Goal: Information Seeking & Learning: Learn about a topic

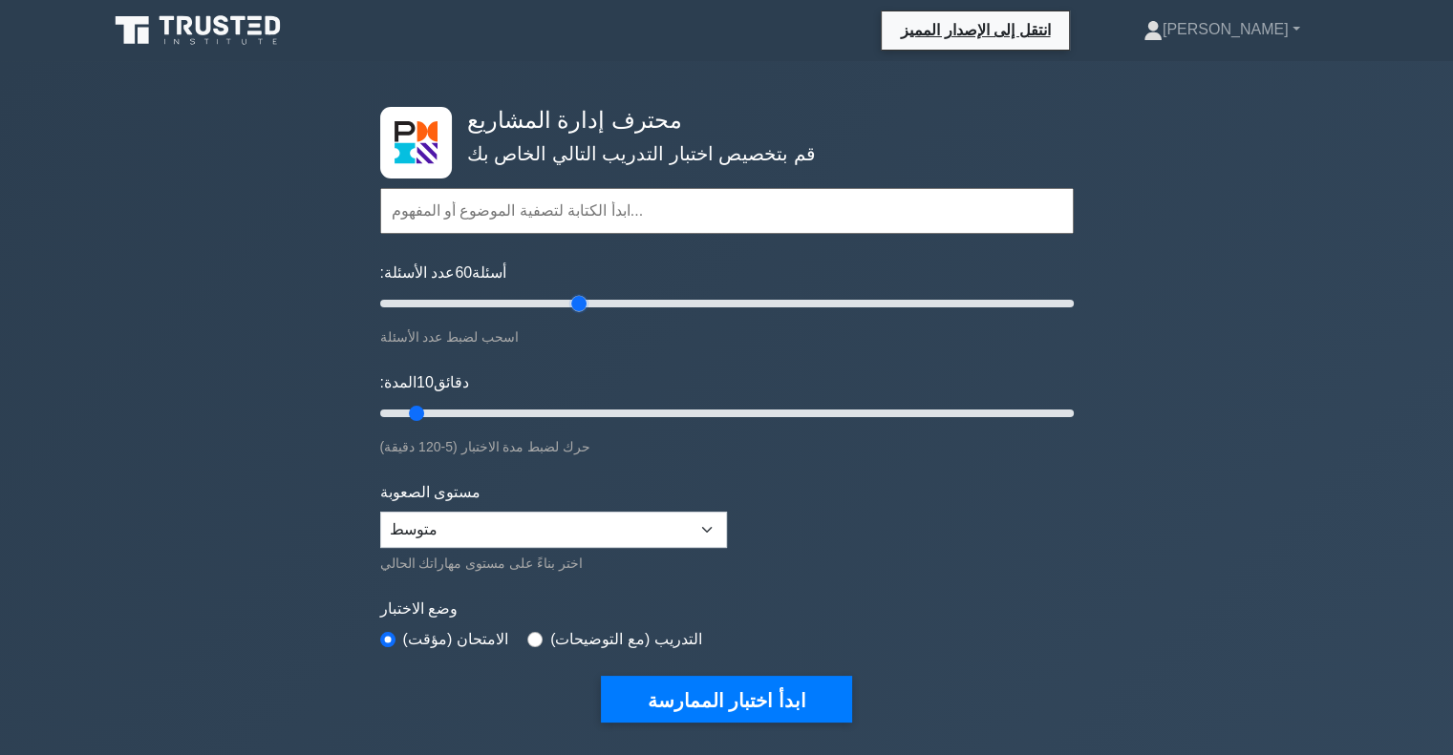
drag, startPoint x: 413, startPoint y: 303, endPoint x: 581, endPoint y: 296, distance: 168.2
type input "60"
click at [581, 296] on input "عدد الأسئلة: 60 أسئلة" at bounding box center [726, 303] width 693 height 23
click at [755, 692] on font "ابدأ اختبار الممارسة" at bounding box center [726, 700] width 159 height 21
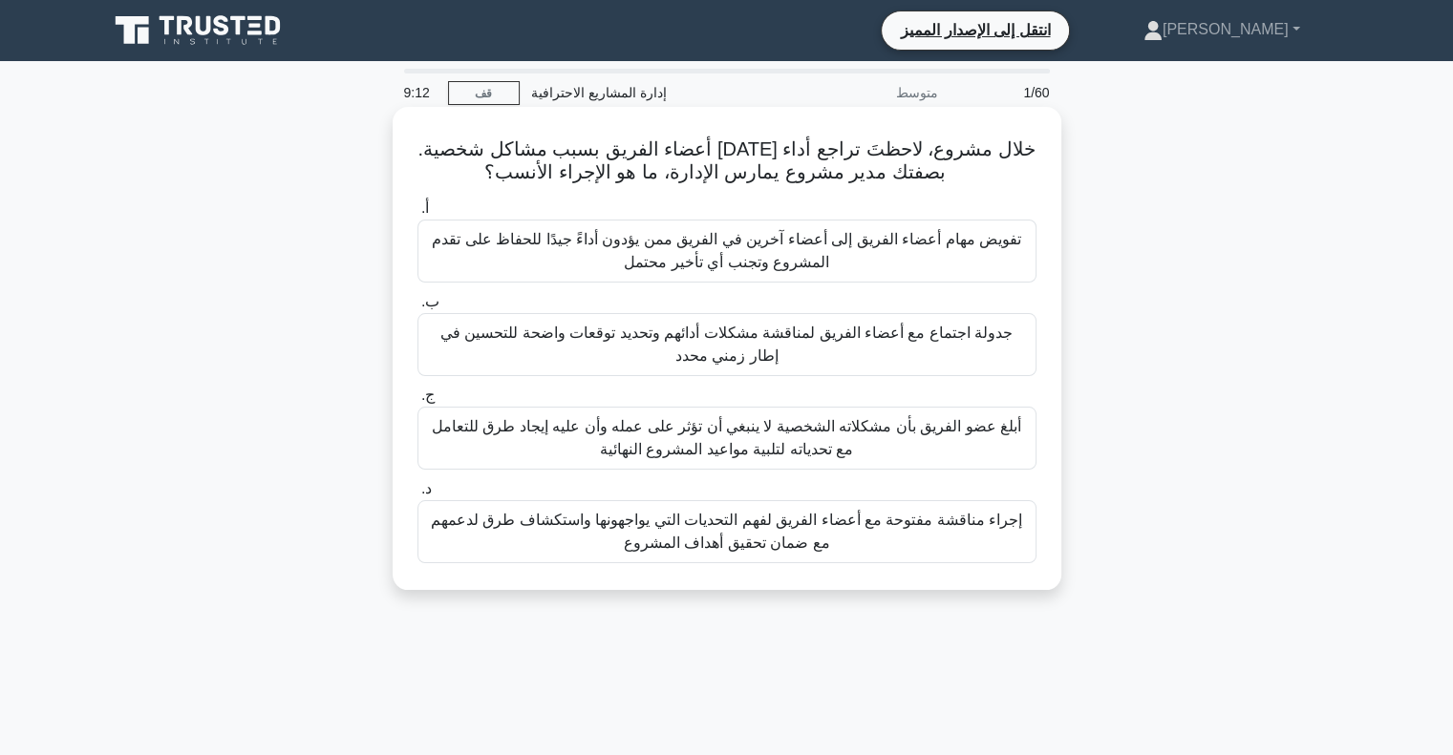
click at [749, 530] on font "إجراء مناقشة مفتوحة مع أعضاء الفريق لفهم التحديات التي يواجهونها واستكشاف طرق ل…" at bounding box center [727, 532] width 602 height 46
click at [417, 496] on input "د. إجراء مناقشة مفتوحة مع أعضاء الفريق لفهم التحديات التي يواجهونها واستكشاف طر…" at bounding box center [417, 489] width 0 height 12
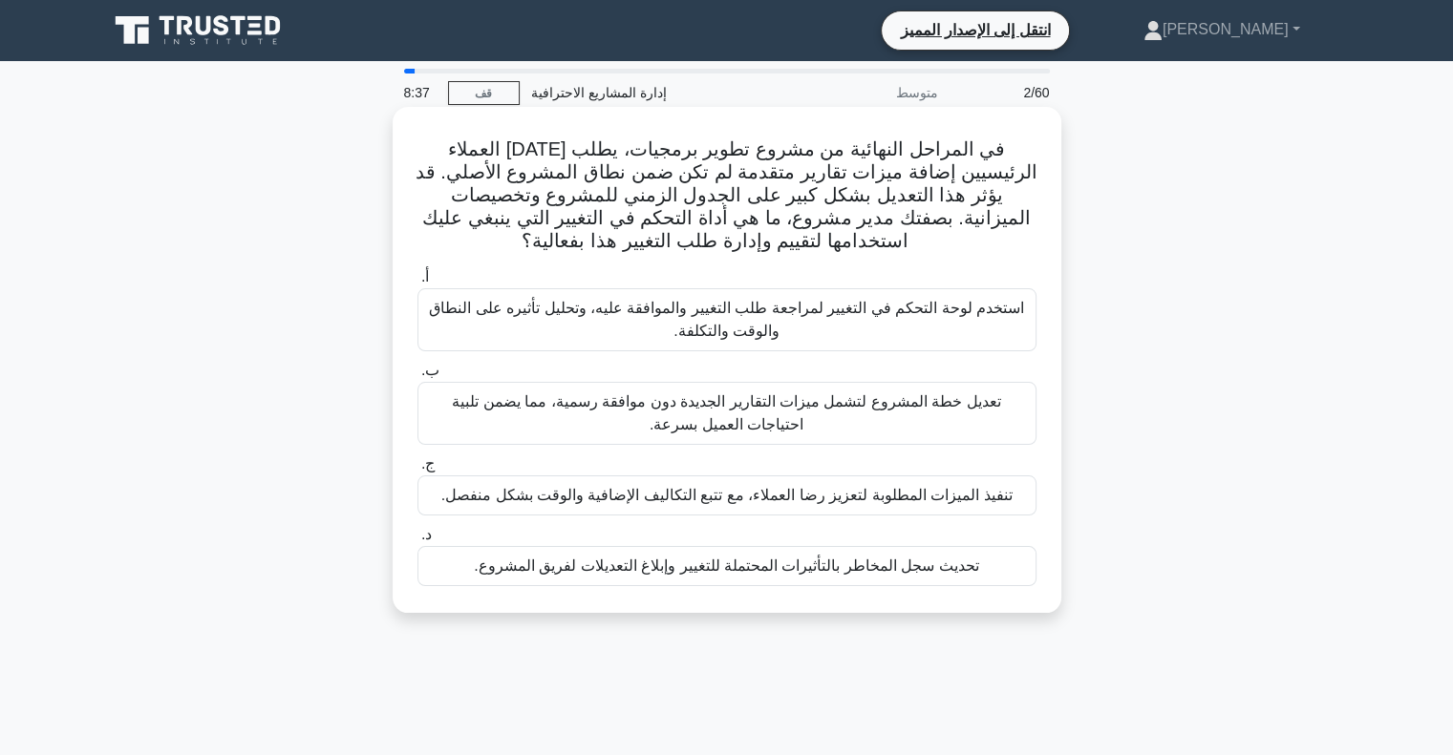
scroll to position [96, 0]
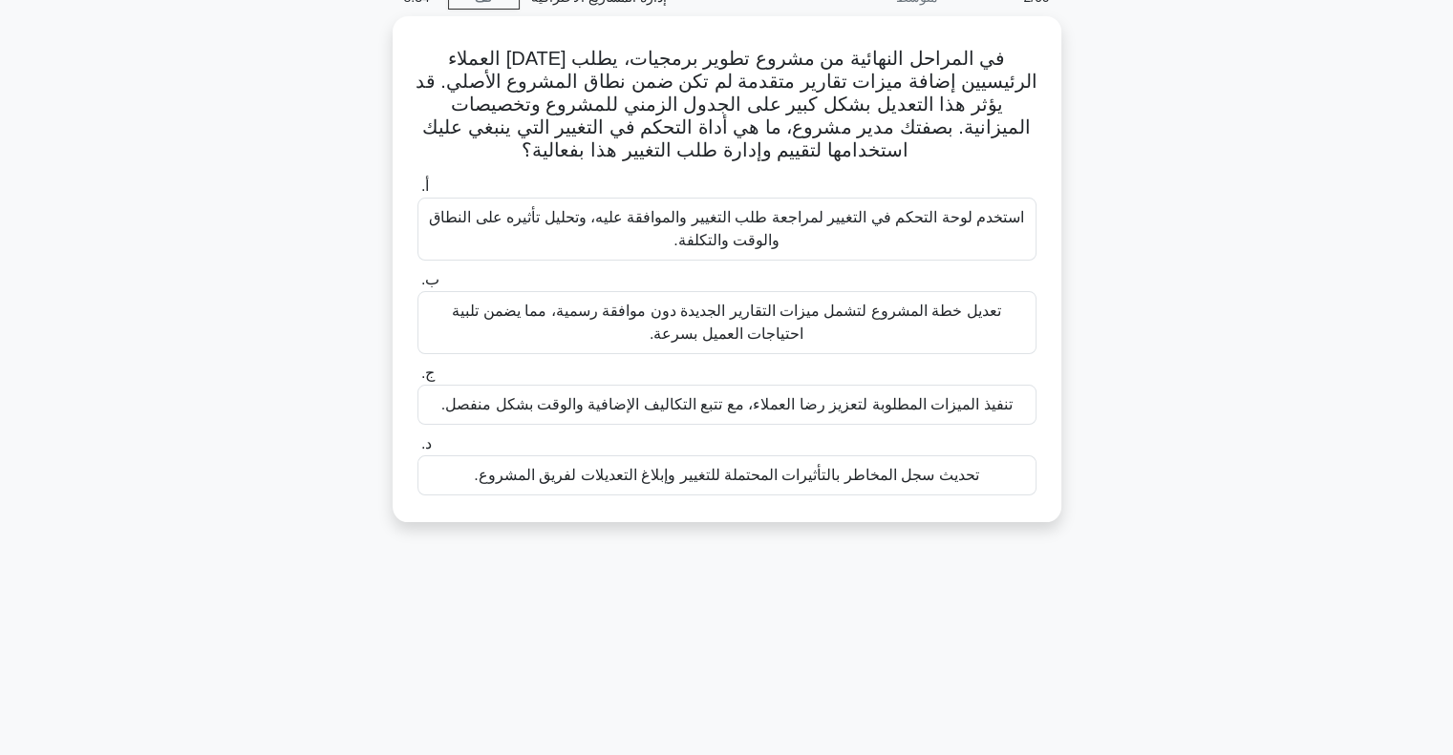
click at [1289, 408] on div "في المراحل النهائية من مشروع تطوير برمجيات، يطلب [DATE] العملاء الرئيسيين إضافة…" at bounding box center [726, 280] width 1261 height 529
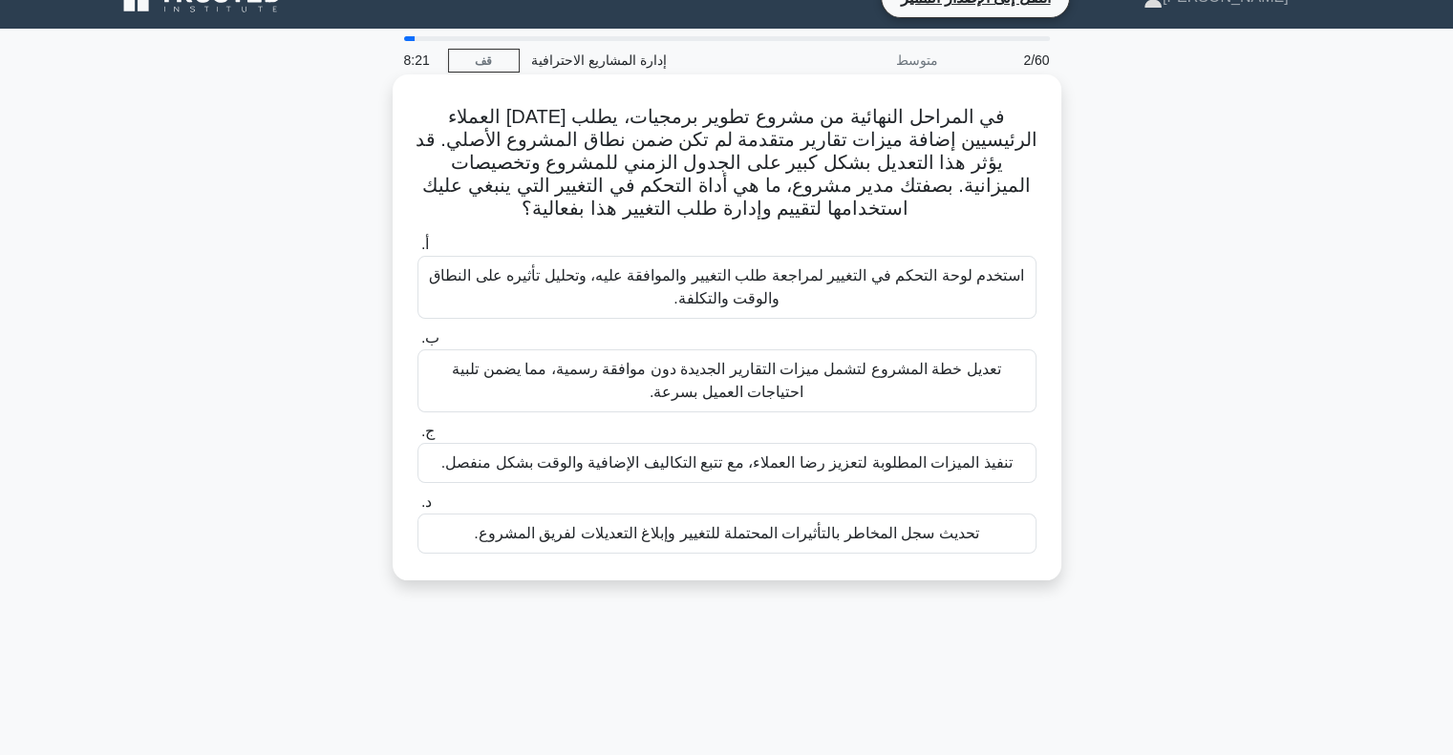
scroll to position [0, 0]
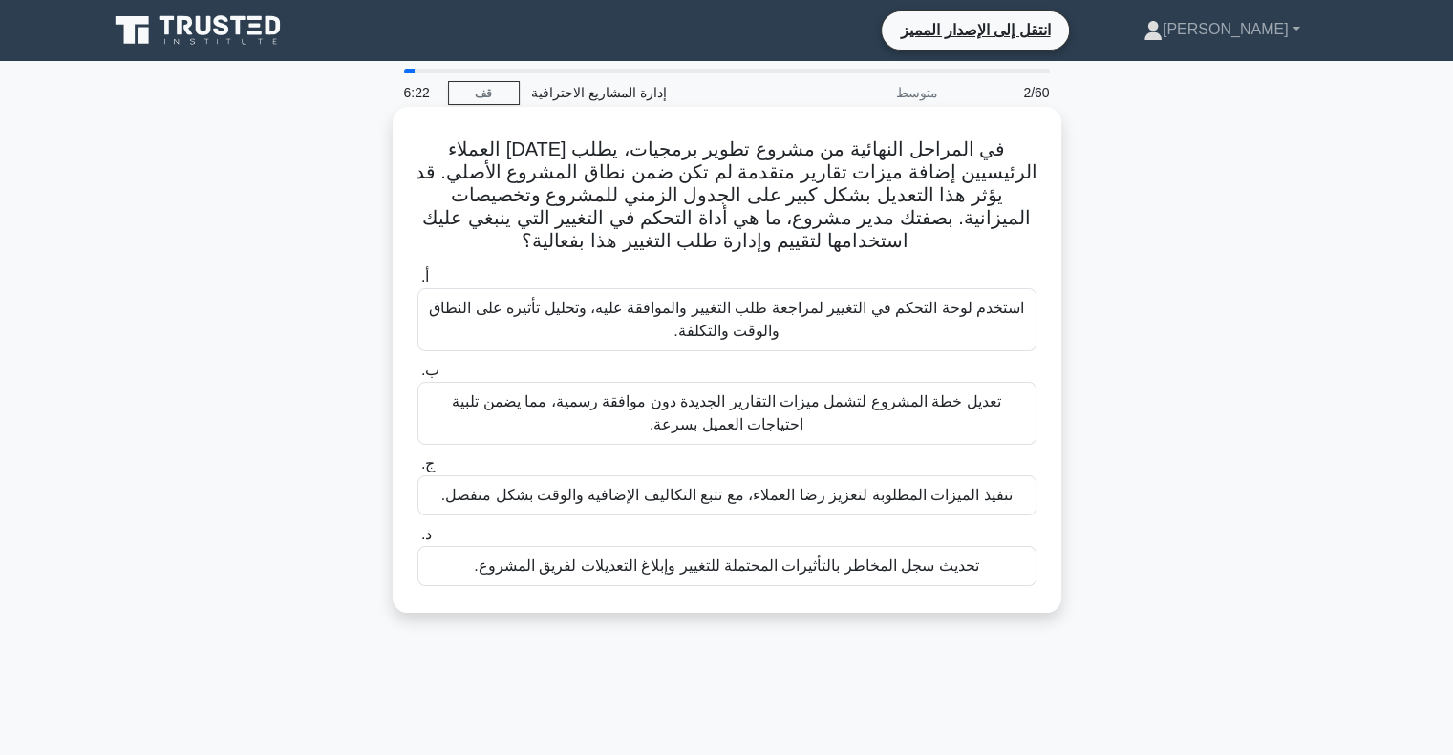
click at [671, 329] on font "استخدم لوحة التحكم في التغيير لمراجعة طلب التغيير والموافقة عليه، وتحليل تأثيره…" at bounding box center [727, 320] width 602 height 46
click at [417, 284] on input "أ. استخدم لوحة التحكم في التغيير لمراجعة طلب التغيير والموافقة عليه، وتحليل تأث…" at bounding box center [417, 277] width 0 height 12
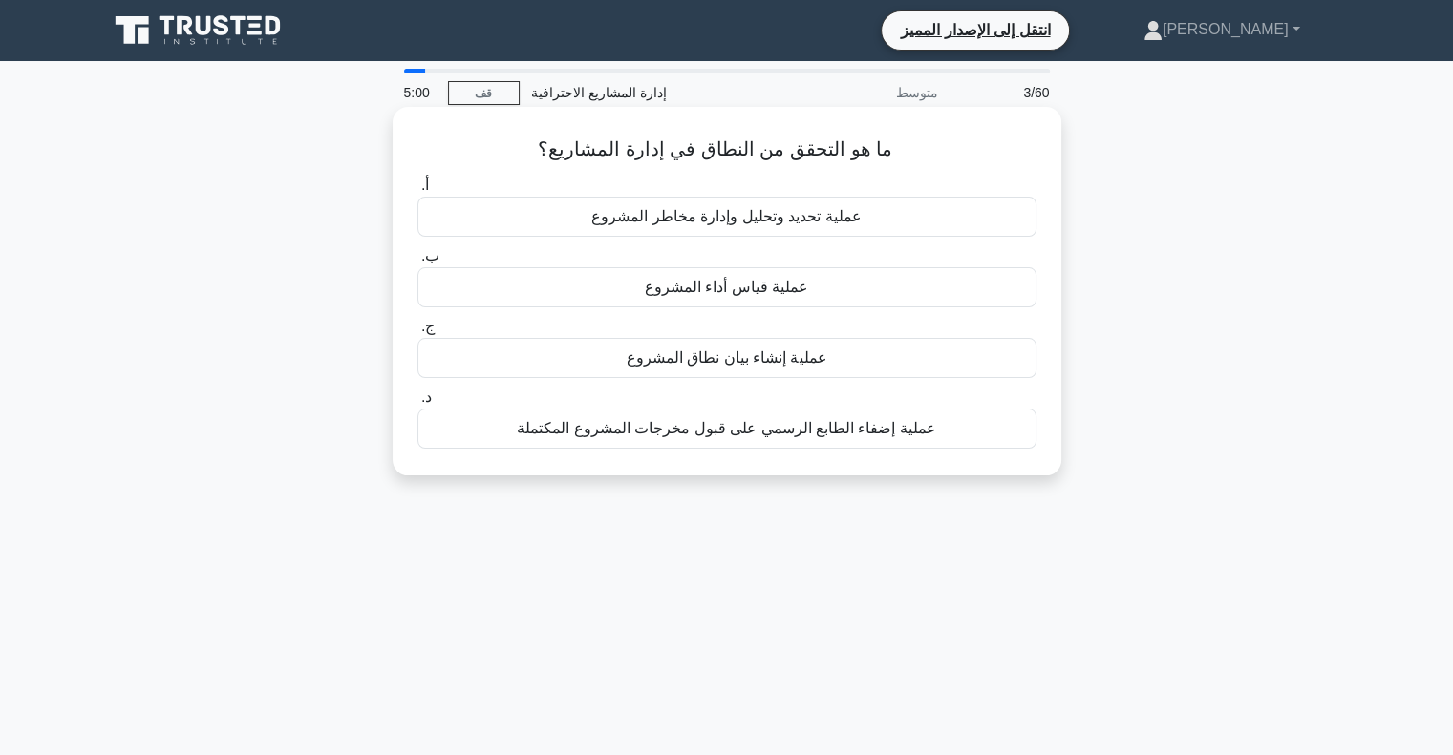
drag, startPoint x: 860, startPoint y: 152, endPoint x: 797, endPoint y: 160, distance: 62.7
drag, startPoint x: 797, startPoint y: 160, endPoint x: 802, endPoint y: 140, distance: 20.6
click at [802, 140] on font "ما هو التحقق من النطاق في إدارة المشاريع؟" at bounding box center [715, 148] width 354 height 21
click at [751, 435] on font "عملية إضفاء الطابع الرسمي على قبول مخرجات المشروع المكتملة" at bounding box center [726, 428] width 419 height 16
click at [417, 404] on input "د. عملية إضفاء الطابع الرسمي على قبول مخرجات المشروع المكتملة" at bounding box center [417, 398] width 0 height 12
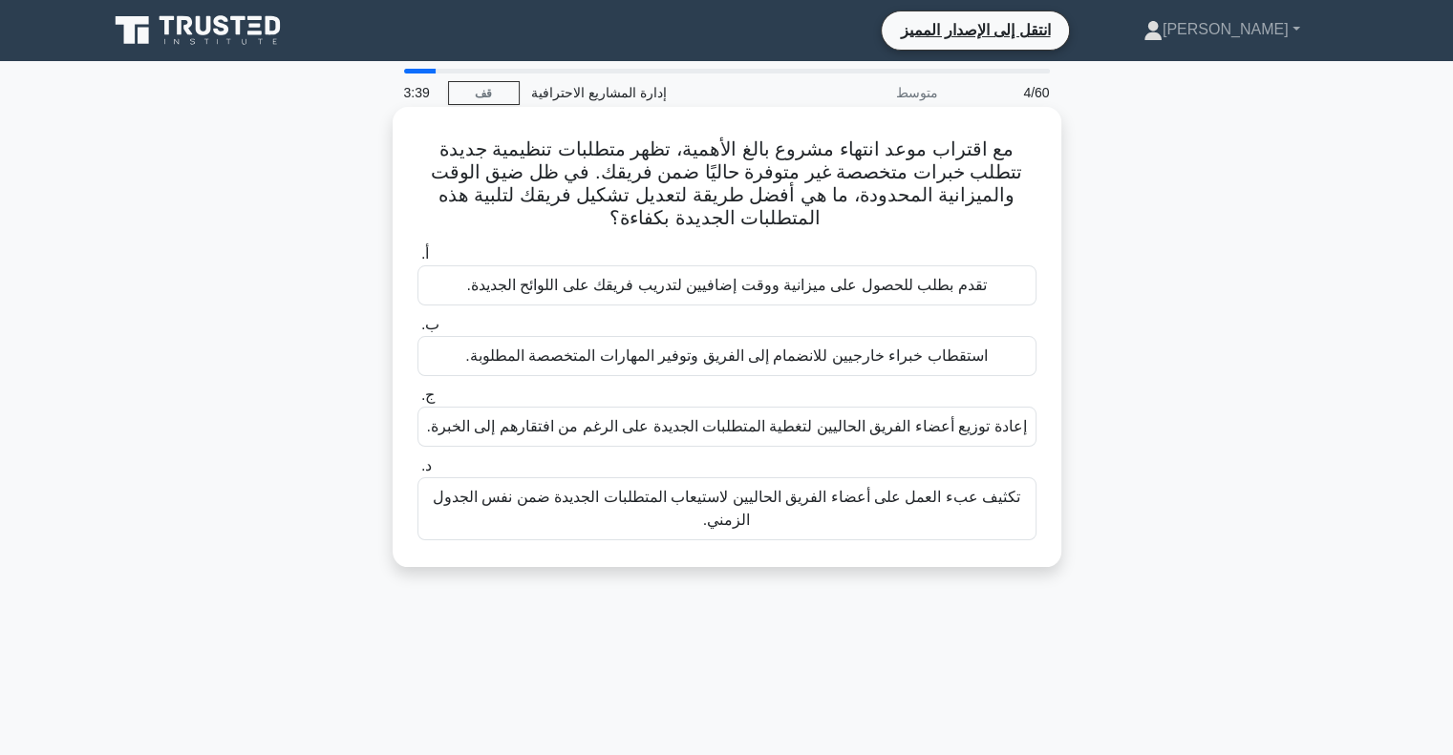
click at [829, 362] on font "استقطاب خبراء خارجيين للانضمام إلى الفريق وتوفير المهارات المتخصصة المطلوبة." at bounding box center [725, 356] width 521 height 16
click at [417, 331] on input "ب. استقطاب خبراء خارجيين للانضمام إلى الفريق وتوفير المهارات المتخصصة المطلوبة." at bounding box center [417, 325] width 0 height 12
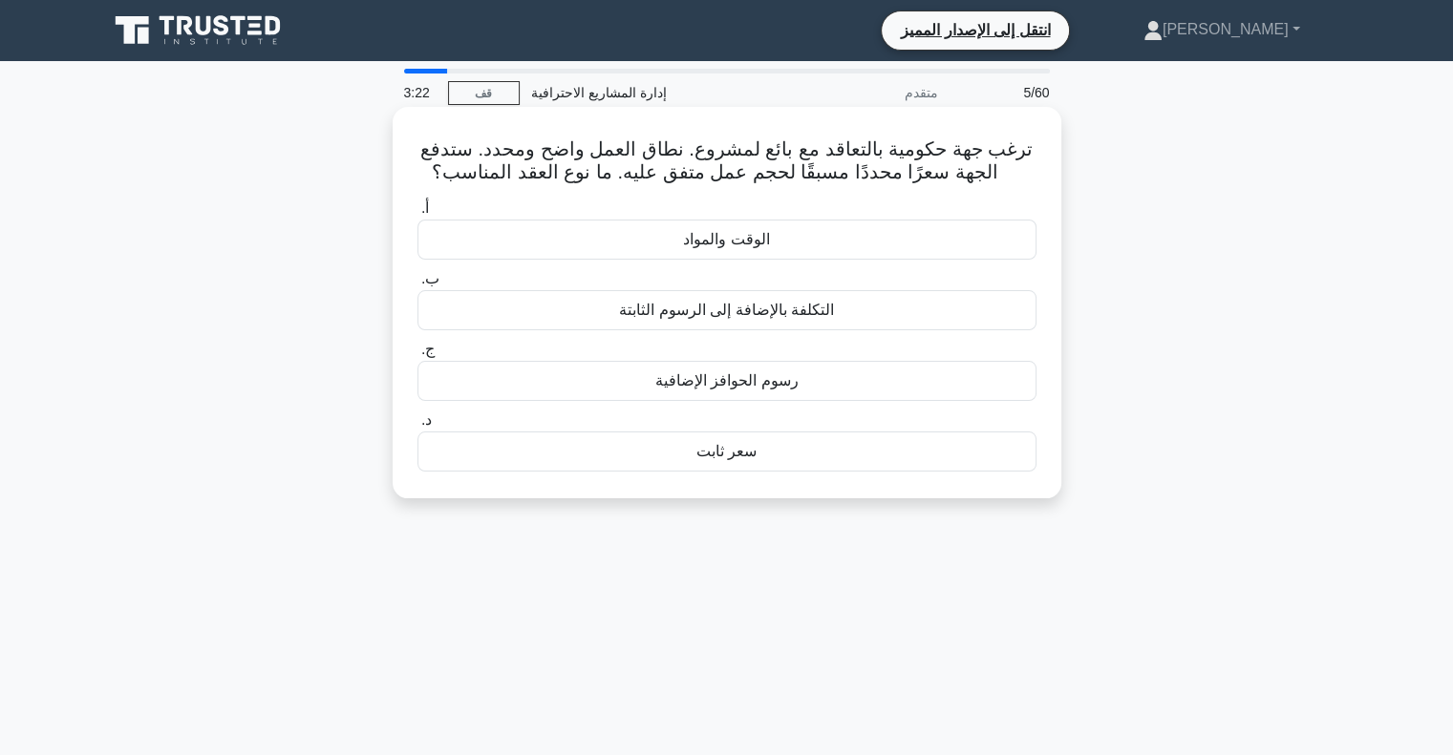
click at [735, 435] on div "سعر ثابت" at bounding box center [726, 452] width 619 height 40
click at [417, 427] on input "د. سعر ثابت" at bounding box center [417, 420] width 0 height 12
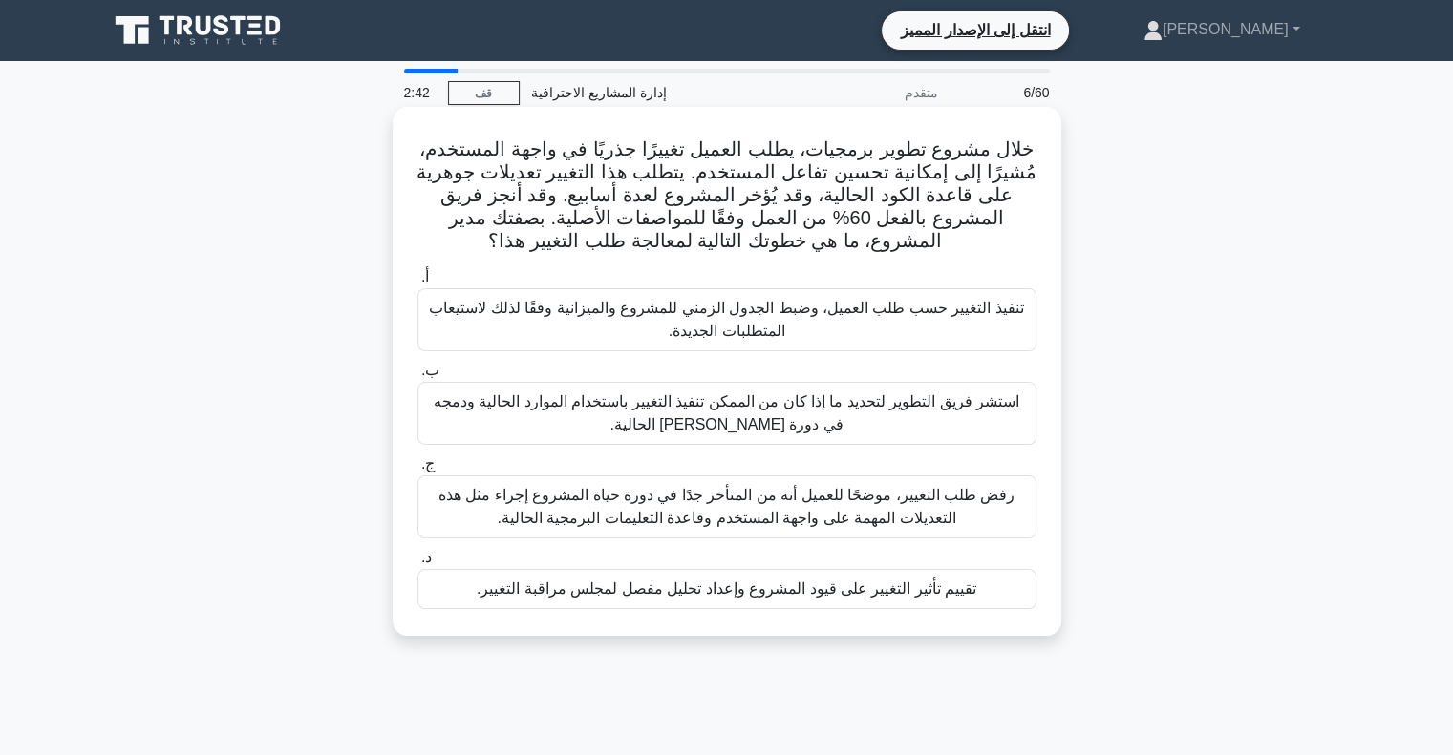
click at [781, 594] on font "تقييم تأثير التغيير على قيود المشروع وإعداد تحليل مفصل لمجلس مراقبة التغيير." at bounding box center [726, 589] width 499 height 16
click at [417, 564] on input "د. تقييم تأثير التغيير على قيود المشروع وإعداد تحليل مفصل لمجلس مراقبة التغيير." at bounding box center [417, 558] width 0 height 12
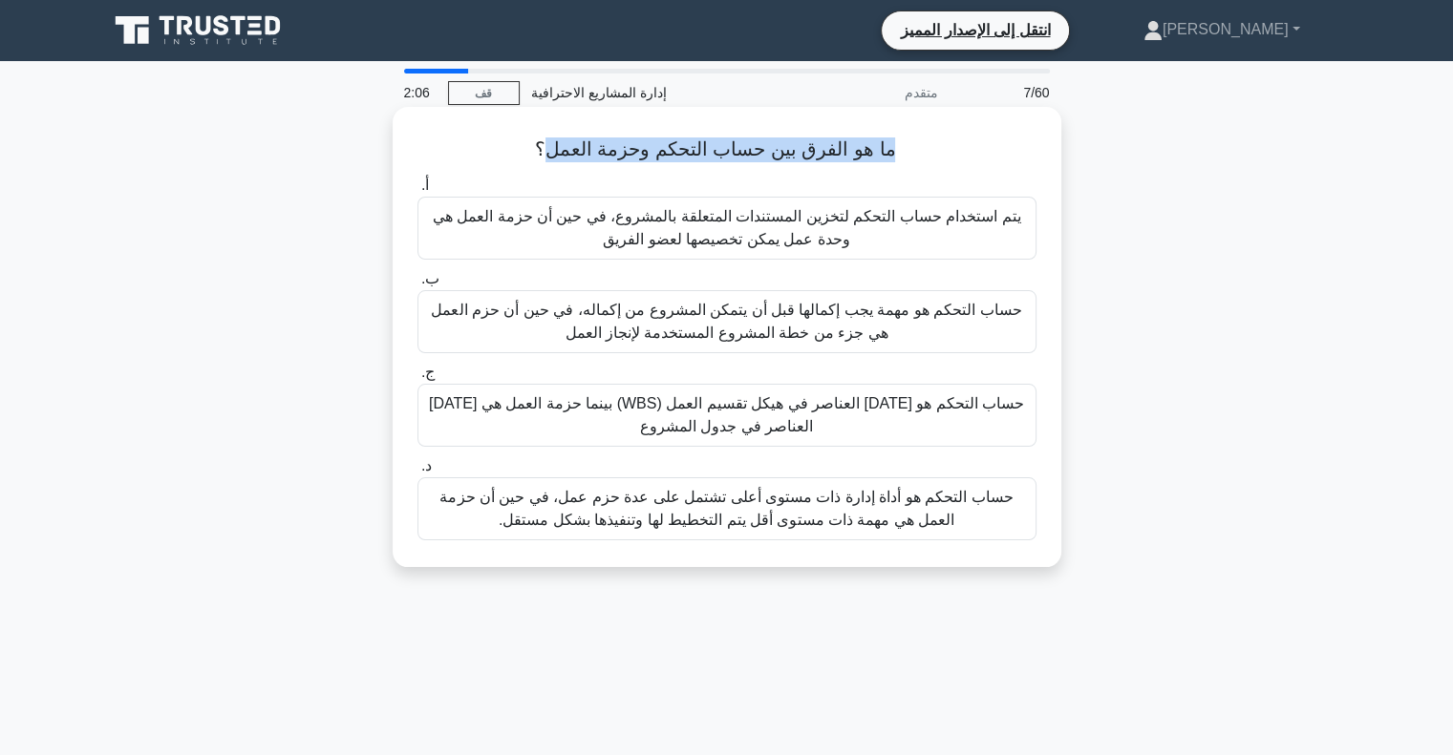
drag, startPoint x: 902, startPoint y: 148, endPoint x: 549, endPoint y: 164, distance: 353.7
click at [549, 164] on div "ما هو الفرق بين حساب التحكم وحزمة العمل؟ .spinner_0XTQ{transform-origin:center;…" at bounding box center [726, 337] width 653 height 445
copy font "ما هو الفرق بين حساب التحكم وحزمة العمل"
click at [719, 504] on font "حساب التحكم هو أداة إدارة ذات مستوى أعلى تشتمل على عدة حزم عمل، في حين أن حزمة …" at bounding box center [725, 508] width 573 height 39
click at [417, 473] on input "د. حساب التحكم هو أداة إدارة ذات مستوى أعلى تشتمل على عدة حزم عمل، في حين أن حز…" at bounding box center [417, 466] width 0 height 12
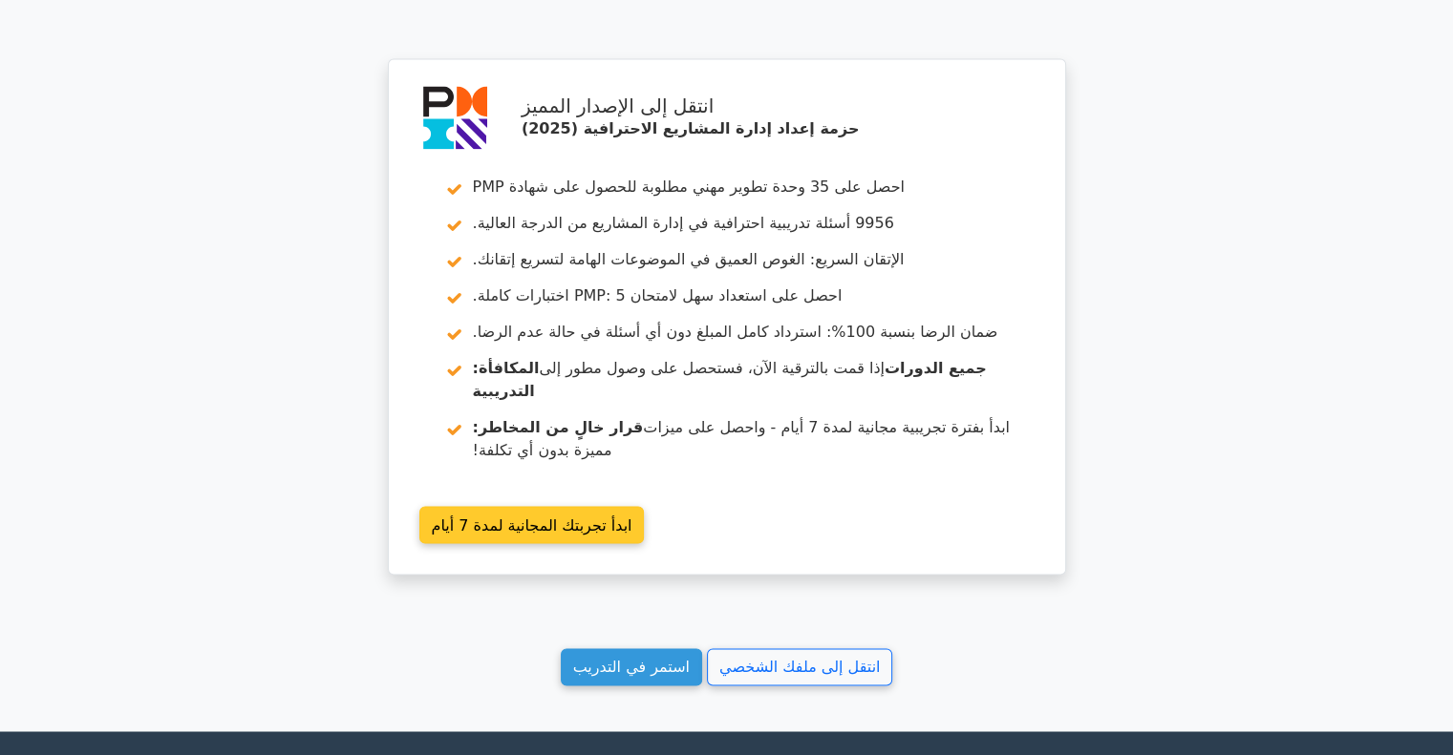
scroll to position [3131, 0]
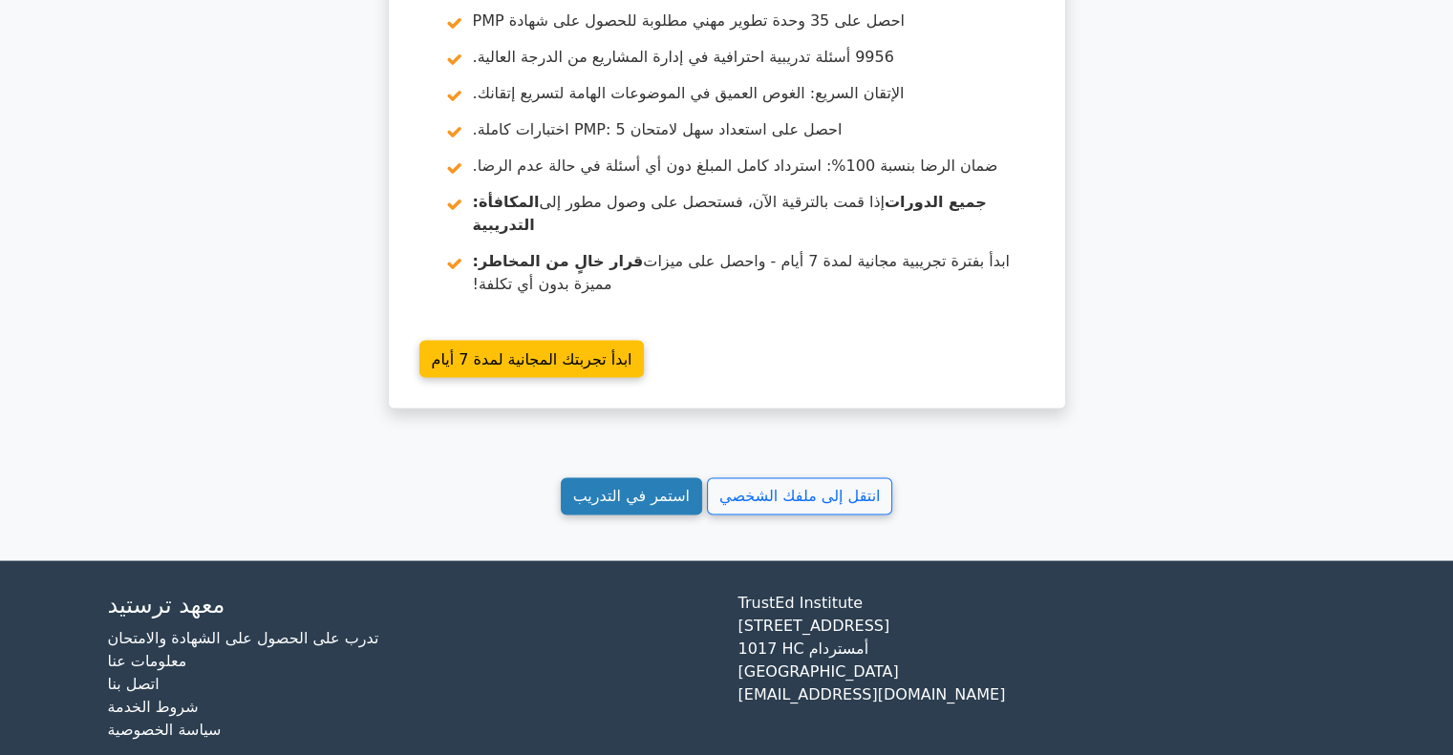
click at [624, 487] on font "استمر في التدريب" at bounding box center [631, 496] width 117 height 18
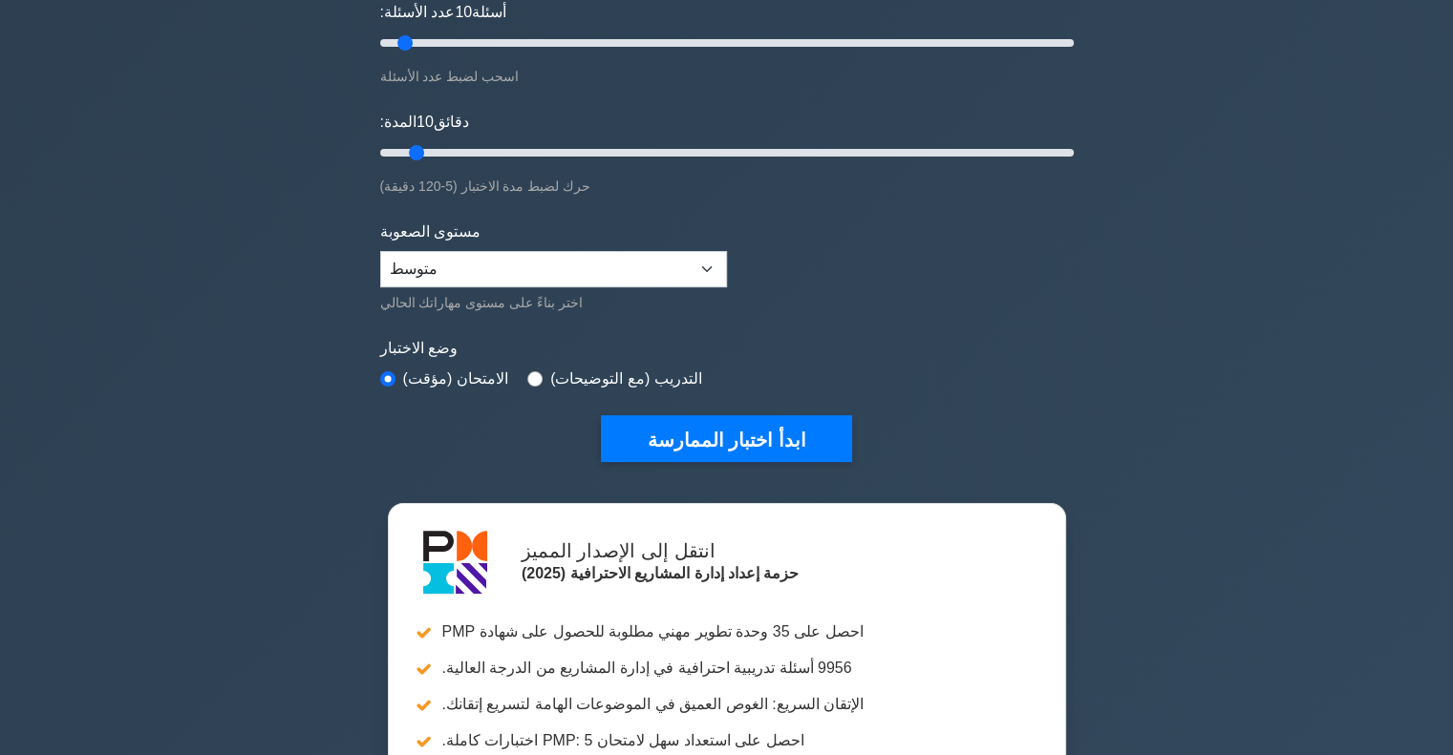
scroll to position [382, 0]
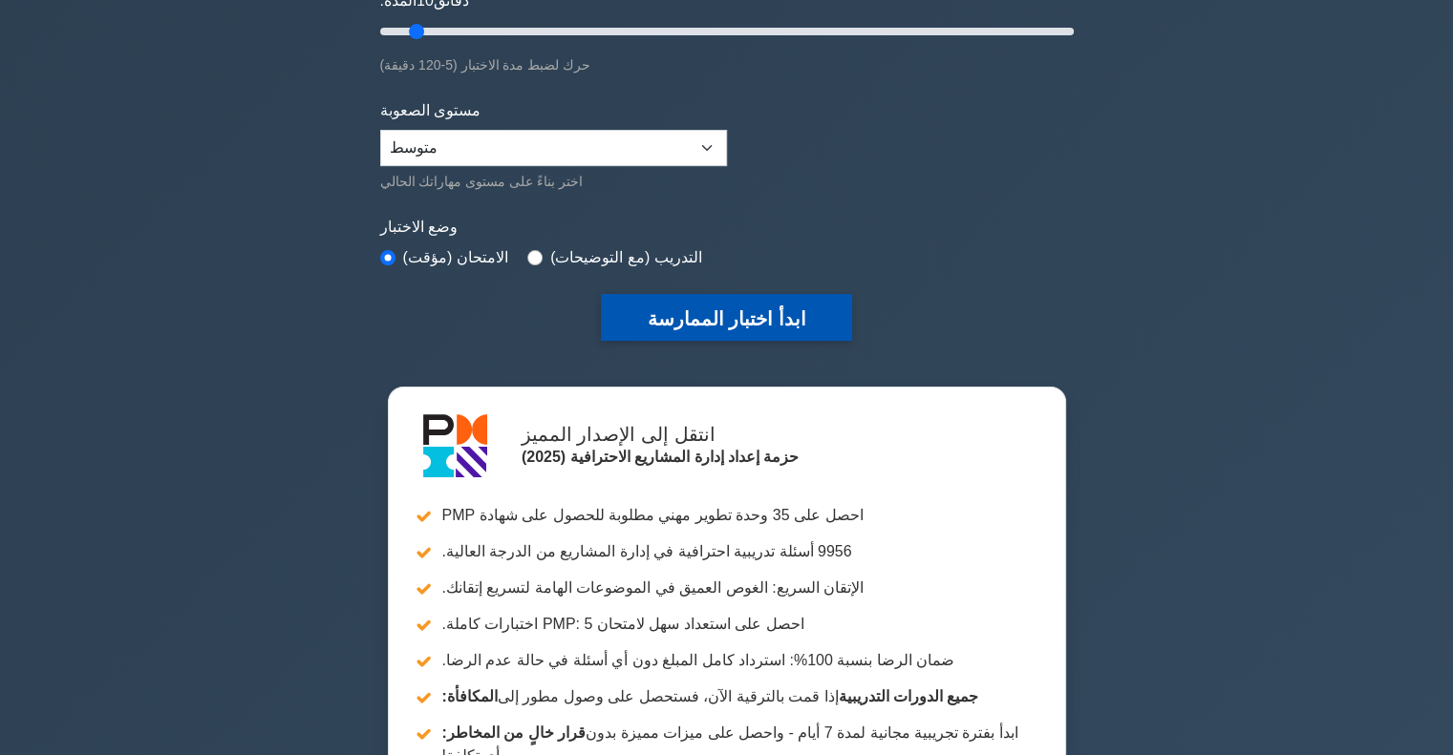
click at [722, 316] on font "ابدأ اختبار الممارسة" at bounding box center [726, 318] width 159 height 21
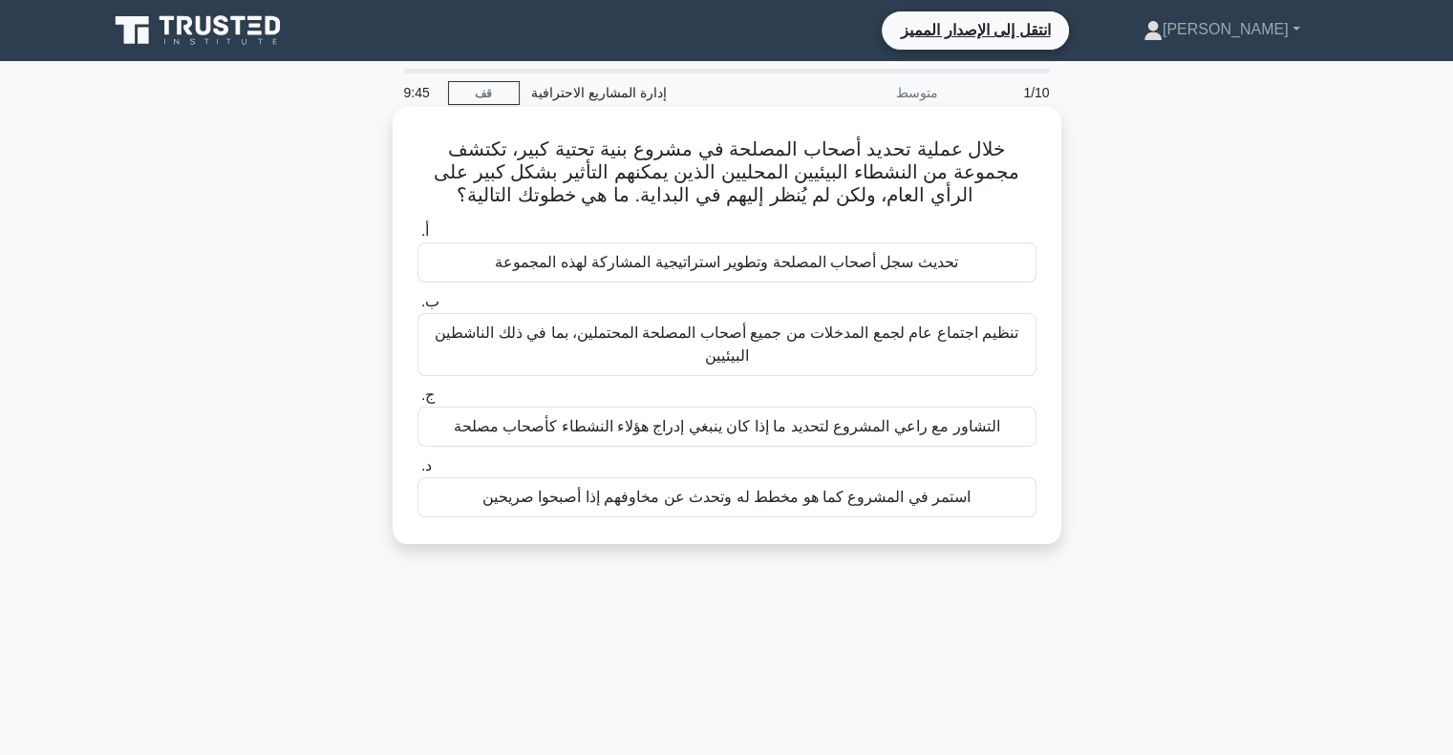
click at [710, 270] on font "تحديث سجل أصحاب المصلحة وتطوير استراتيجية المشاركة لهذه المجموعة" at bounding box center [726, 262] width 463 height 16
click at [417, 238] on input "أ. تحديث سجل أصحاب المصلحة وتطوير استراتيجية المشاركة لهذه المجموعة" at bounding box center [417, 231] width 0 height 12
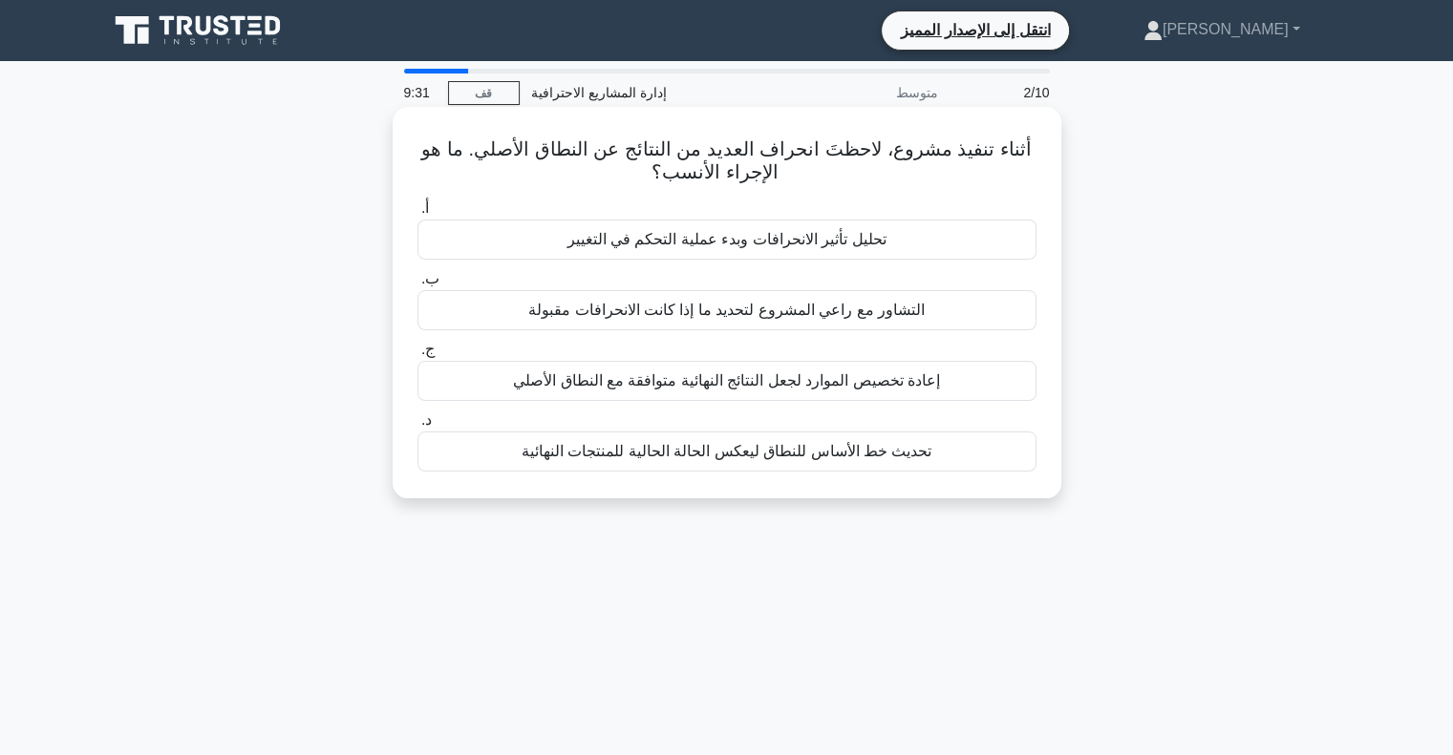
click at [744, 245] on font "تحليل تأثير الانحرافات وبدء عملية التحكم في التغيير" at bounding box center [725, 239] width 319 height 16
click at [417, 215] on input "أ. تحليل تأثير الانحرافات وبدء عملية التحكم في التغيير" at bounding box center [417, 208] width 0 height 12
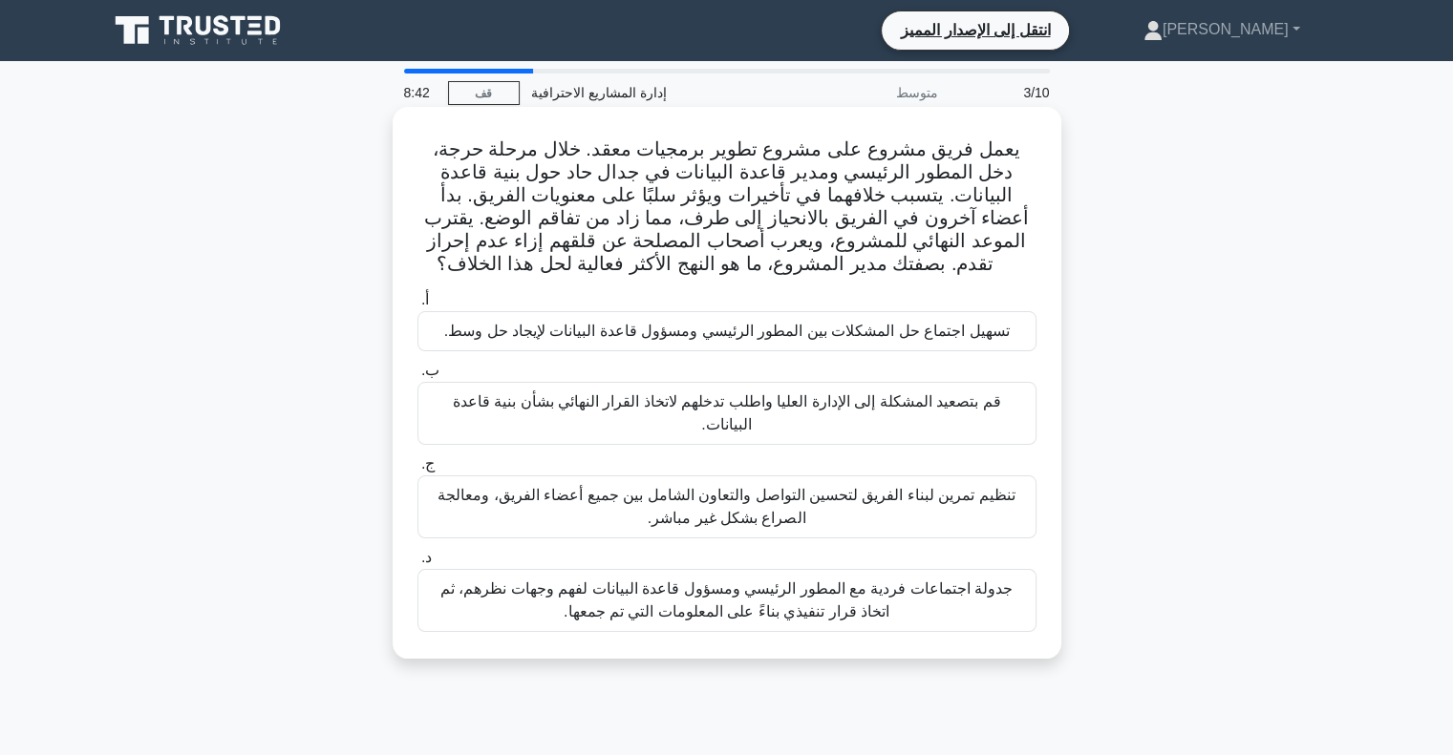
click at [829, 339] on font "تسهيل اجتماع حل المشكلات بين المطور الرئيسي ومسؤول قاعدة البيانات لإيجاد حل وسط." at bounding box center [726, 331] width 565 height 16
click at [417, 307] on input "أ. تسهيل اجتماع حل المشكلات بين المطور الرئيسي ومسؤول قاعدة البيانات لإيجاد حل …" at bounding box center [417, 300] width 0 height 12
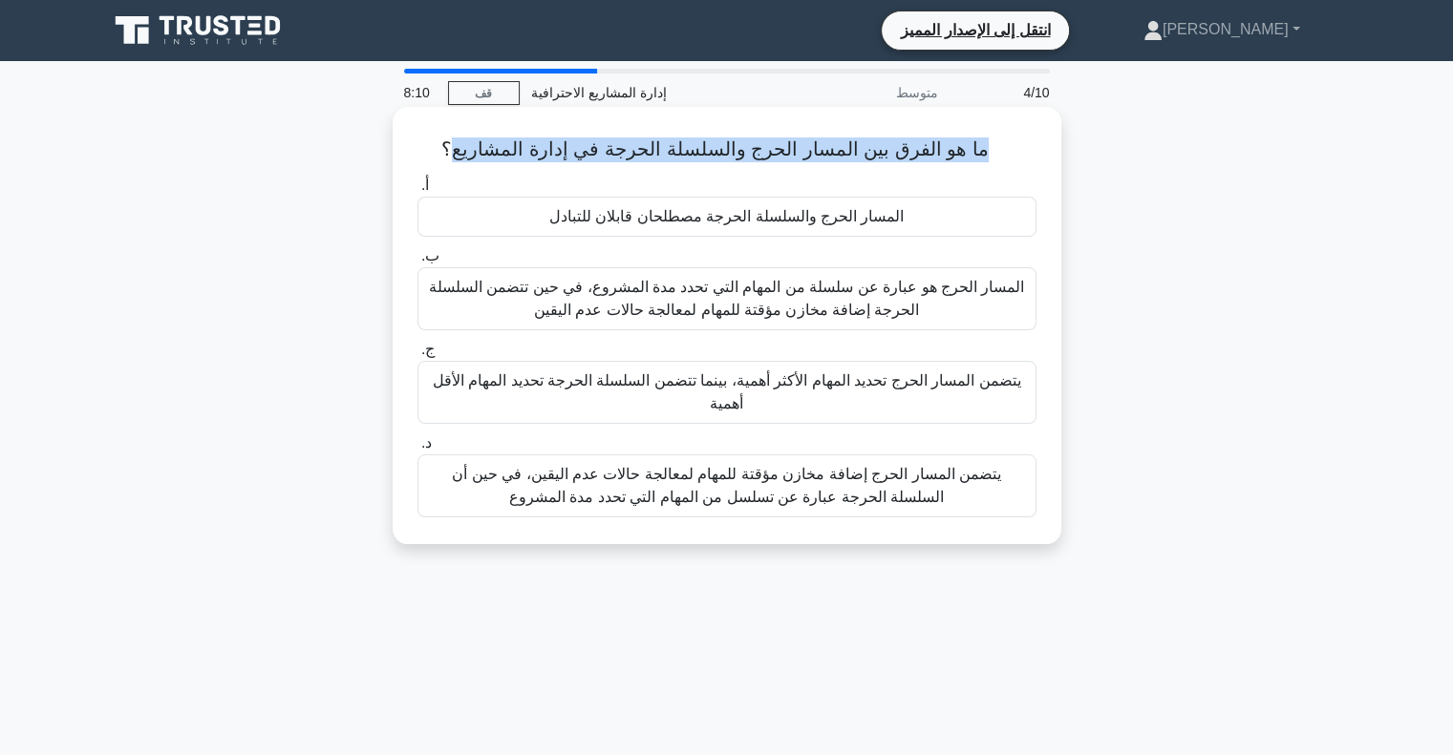
drag, startPoint x: 989, startPoint y: 148, endPoint x: 466, endPoint y: 161, distance: 523.5
click at [466, 161] on h5 "ما هو الفرق بين المسار الحرج والسلسلة الحرجة في إدارة المشاريع؟ .spinner_0XTQ{t…" at bounding box center [726, 150] width 623 height 25
copy font "ما هو الفرق بين المسار الحرج والسلسلة الحرجة في إدارة المشاريع"
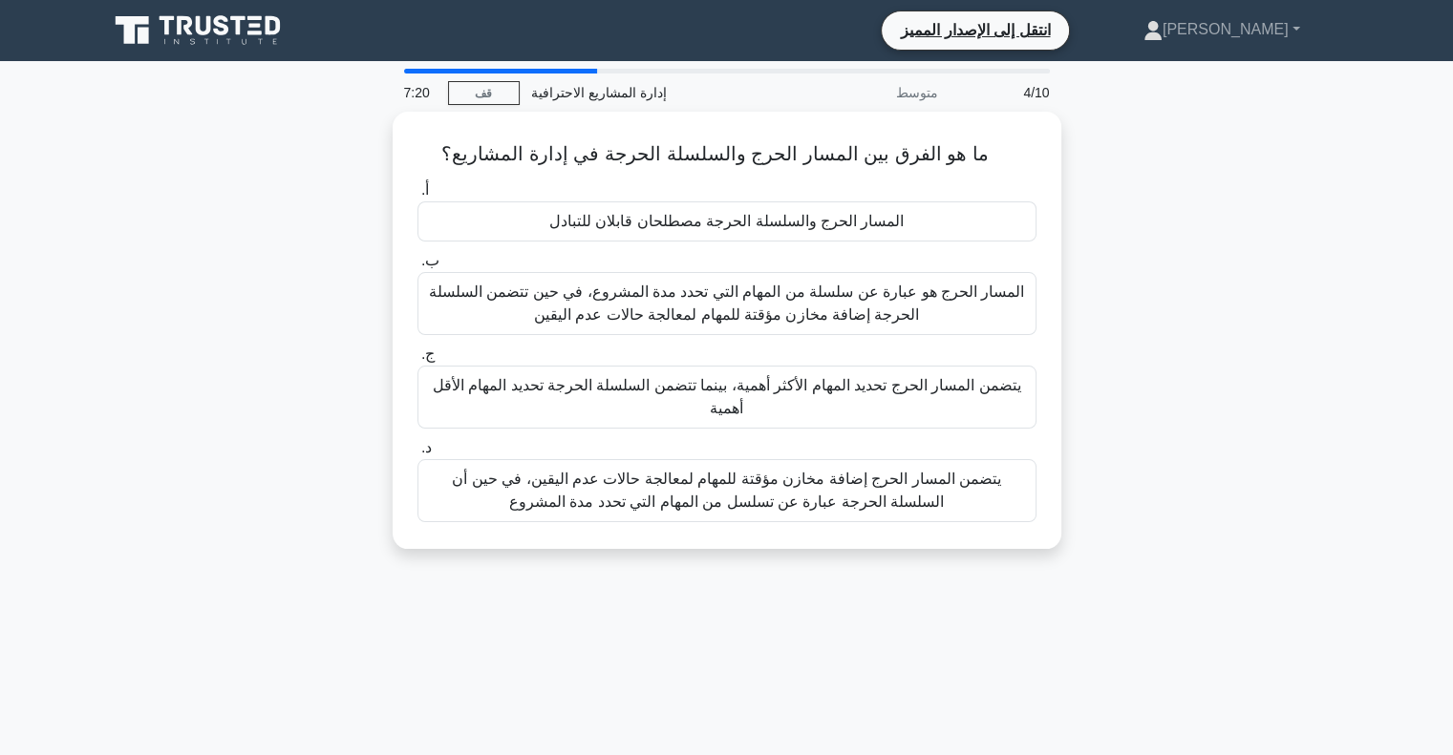
click at [1166, 266] on div "ما هو الفرق بين المسار الحرج والسلسلة الحرجة في إدارة المشاريع؟ .spinner_0XTQ{t…" at bounding box center [726, 342] width 1261 height 460
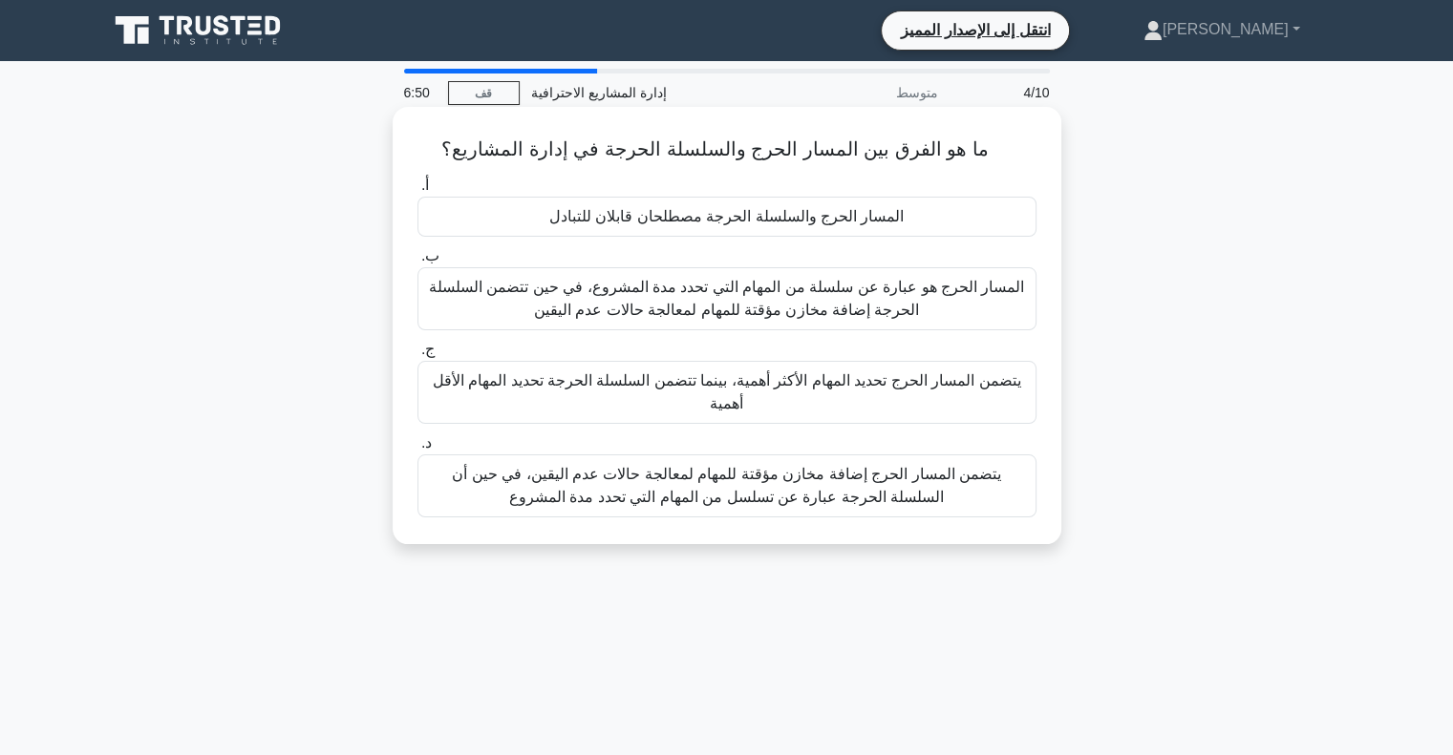
click at [642, 293] on font "المسار الحرج هو عبارة عن سلسلة من المهام التي تحدد مدة المشروع، في حين تتضمن ال…" at bounding box center [727, 298] width 596 height 39
click at [417, 263] on input "ب. المسار الحرج هو عبارة عن سلسلة من المهام التي تحدد مدة المشروع، في حين تتضمن…" at bounding box center [417, 256] width 0 height 12
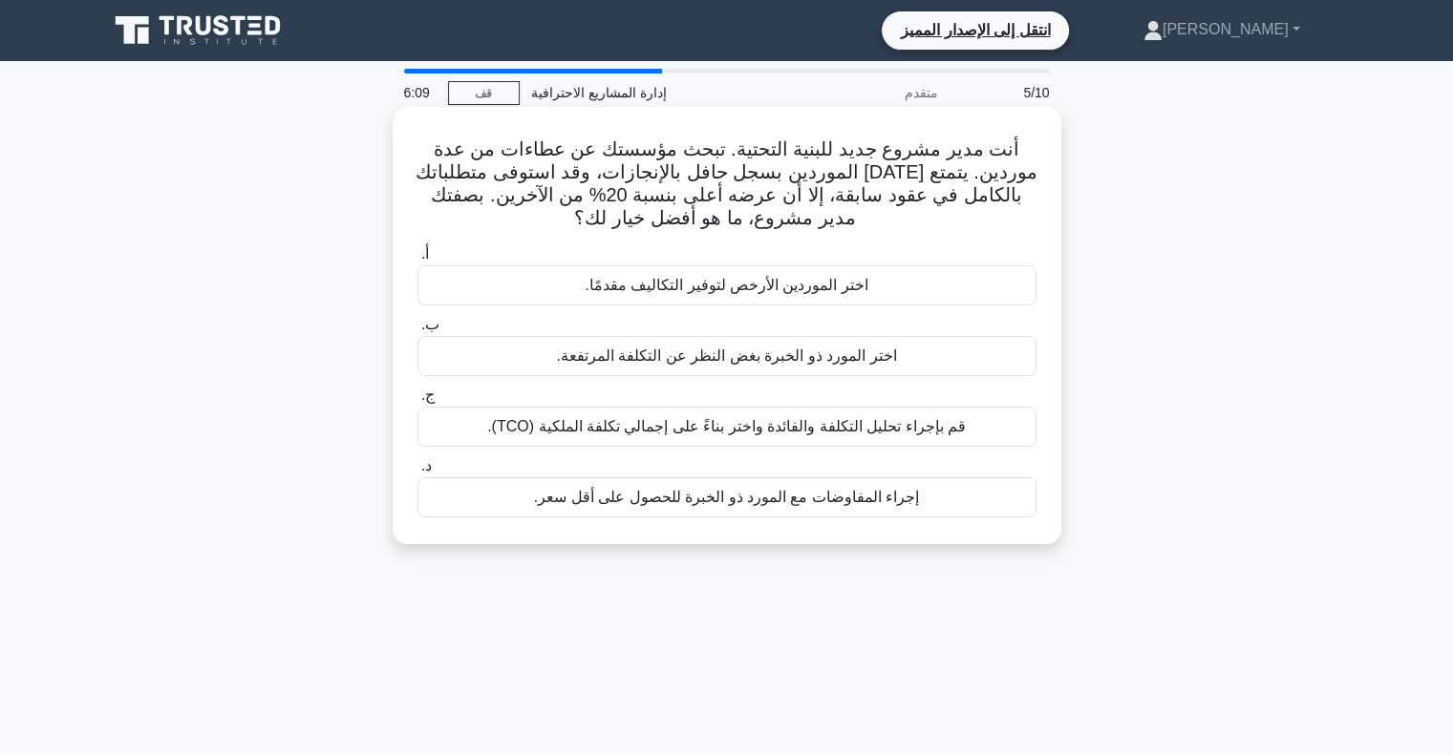
click at [696, 499] on font "إجراء المفاوضات مع المورد ذو الخبرة للحصول على أقل سعر." at bounding box center [726, 497] width 385 height 16
click at [417, 473] on input "د. إجراء المفاوضات مع المورد ذو الخبرة للحصول على أقل سعر." at bounding box center [417, 466] width 0 height 12
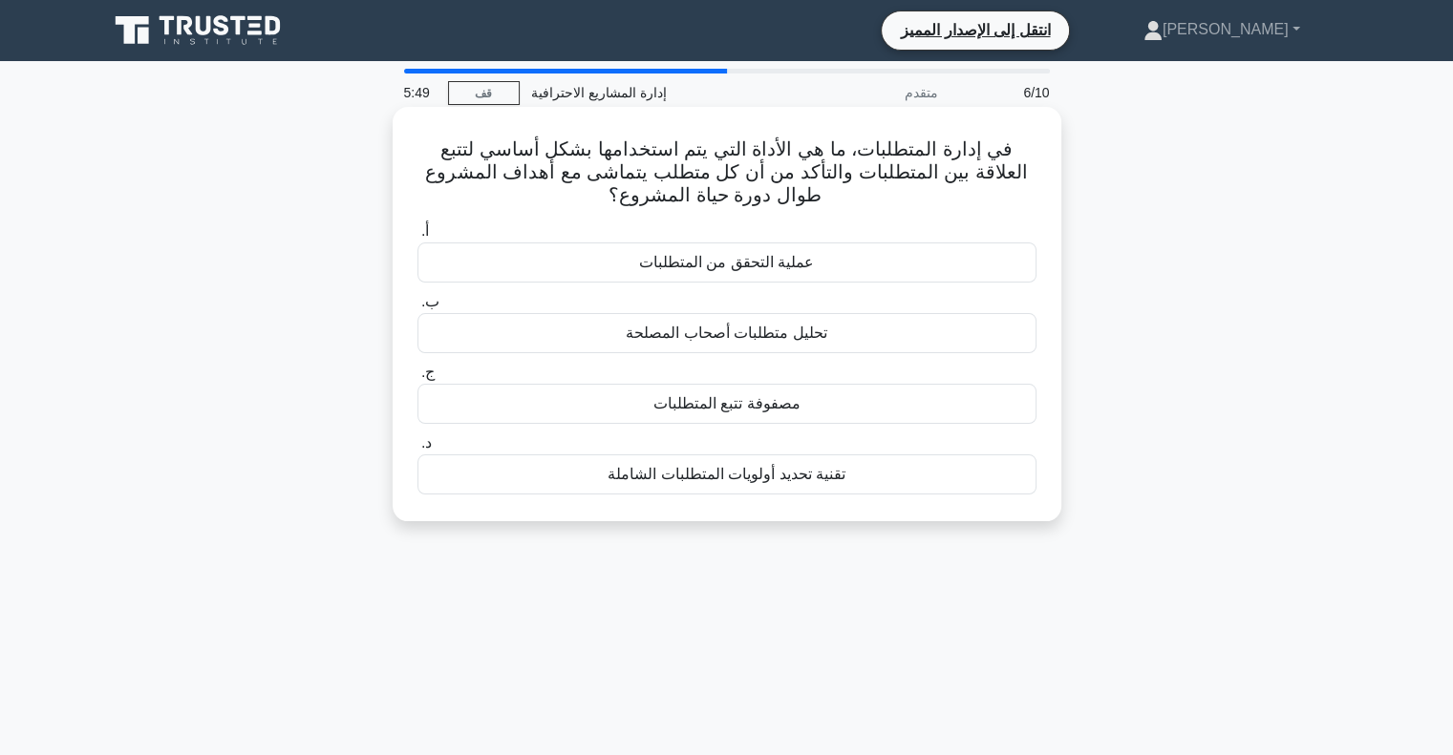
click at [756, 410] on font "مصفوفة تتبع المتطلبات" at bounding box center [726, 403] width 147 height 16
click at [417, 379] on input "ج. مصفوفة تتبع المتطلبات" at bounding box center [417, 373] width 0 height 12
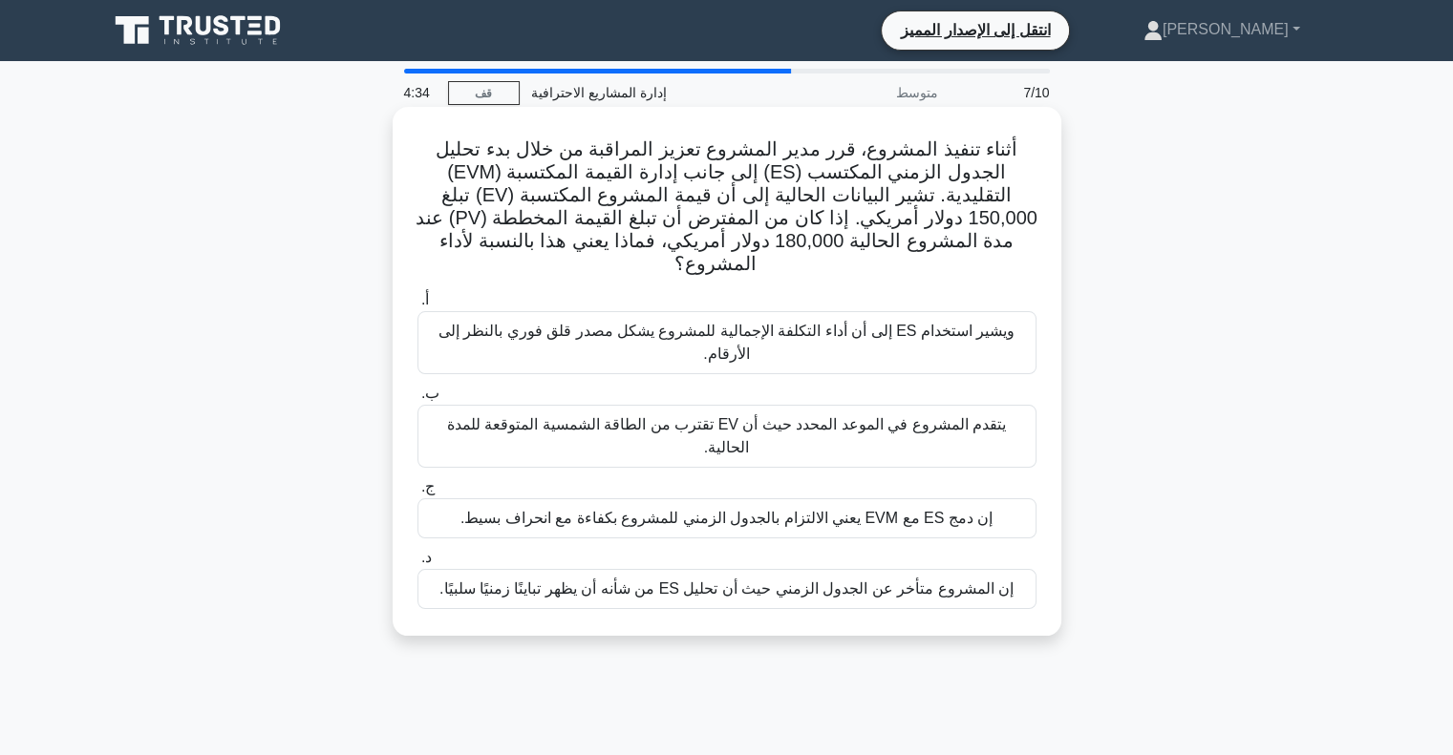
click at [737, 581] on font "إن المشروع متأخر عن الجدول الزمني حيث أن تحليل ES من شأنه أن يظهر تباينًا زمنيً…" at bounding box center [726, 589] width 574 height 16
click at [417, 552] on input "د. إن المشروع متأخر عن الجدول الزمني حيث أن تحليل ES من شأنه أن يظهر تباينًا زم…" at bounding box center [417, 558] width 0 height 12
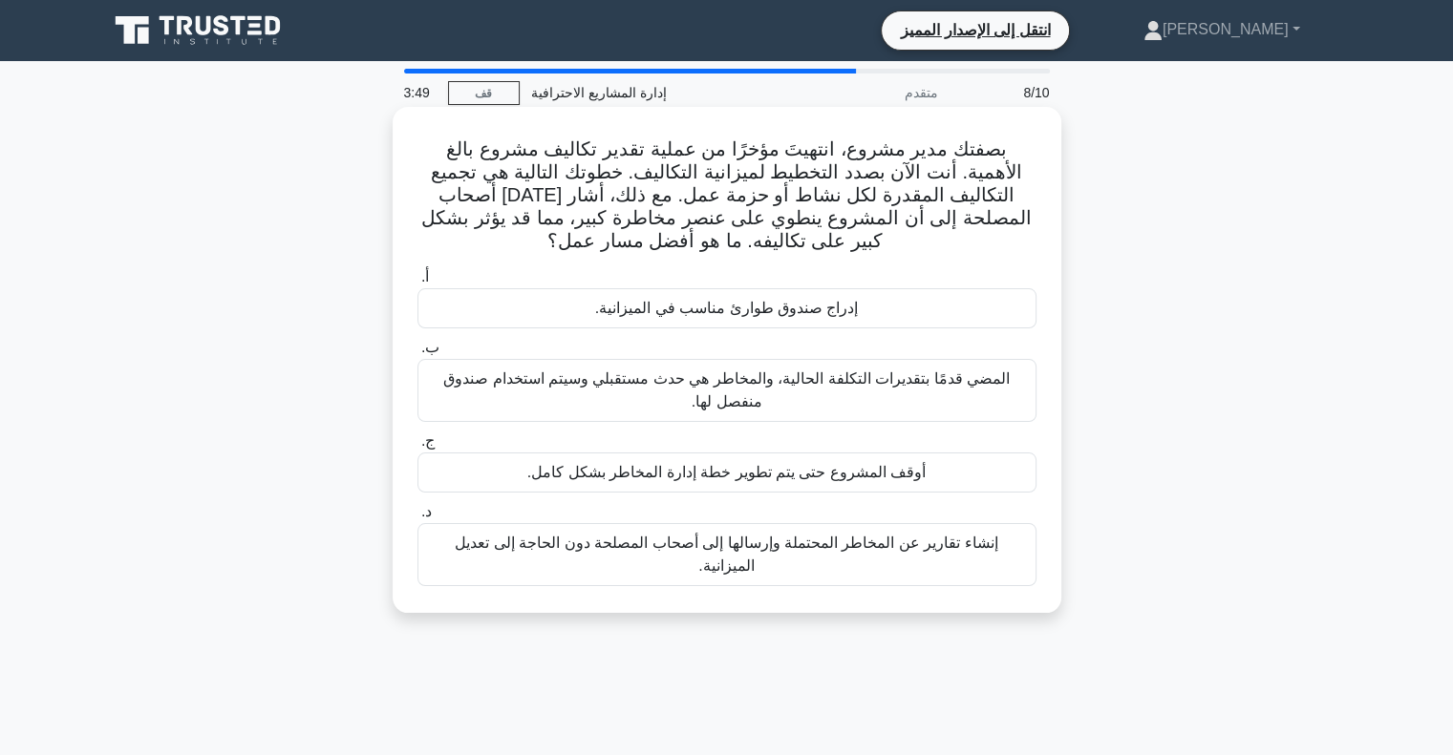
click at [724, 301] on font "إدراج صندوق طوارئ مناسب في الميزانية." at bounding box center [727, 308] width 264 height 16
click at [417, 284] on input "أ. إدراج صندوق طوارئ مناسب في الميزانية." at bounding box center [417, 277] width 0 height 12
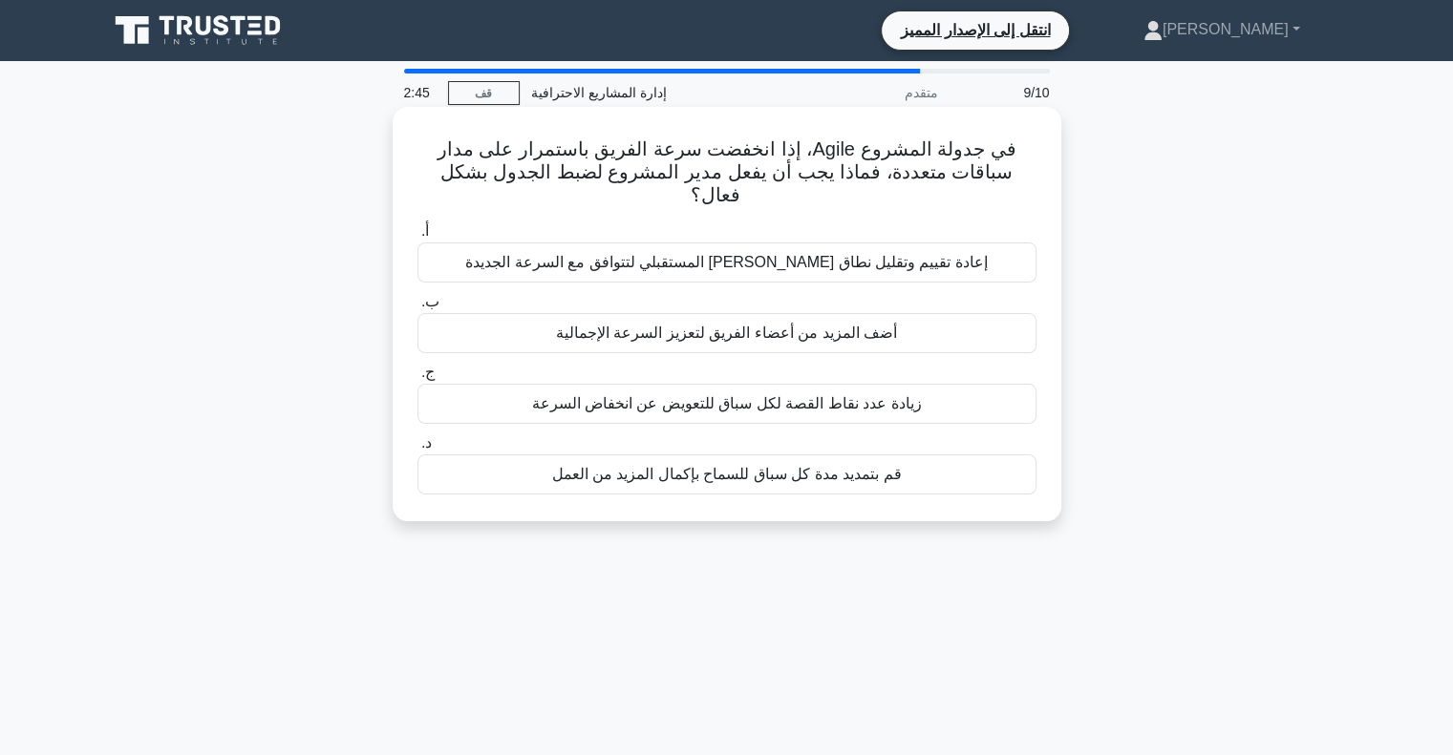
click at [730, 254] on font "إعادة تقييم وتقليل نطاق العدو المستقبلي لتتوافق مع السرعة الجديدة" at bounding box center [726, 262] width 522 height 16
click at [417, 238] on input "أ. إعادة تقييم وتقليل نطاق العدو المستقبلي لتتوافق مع السرعة الجديدة" at bounding box center [417, 231] width 0 height 12
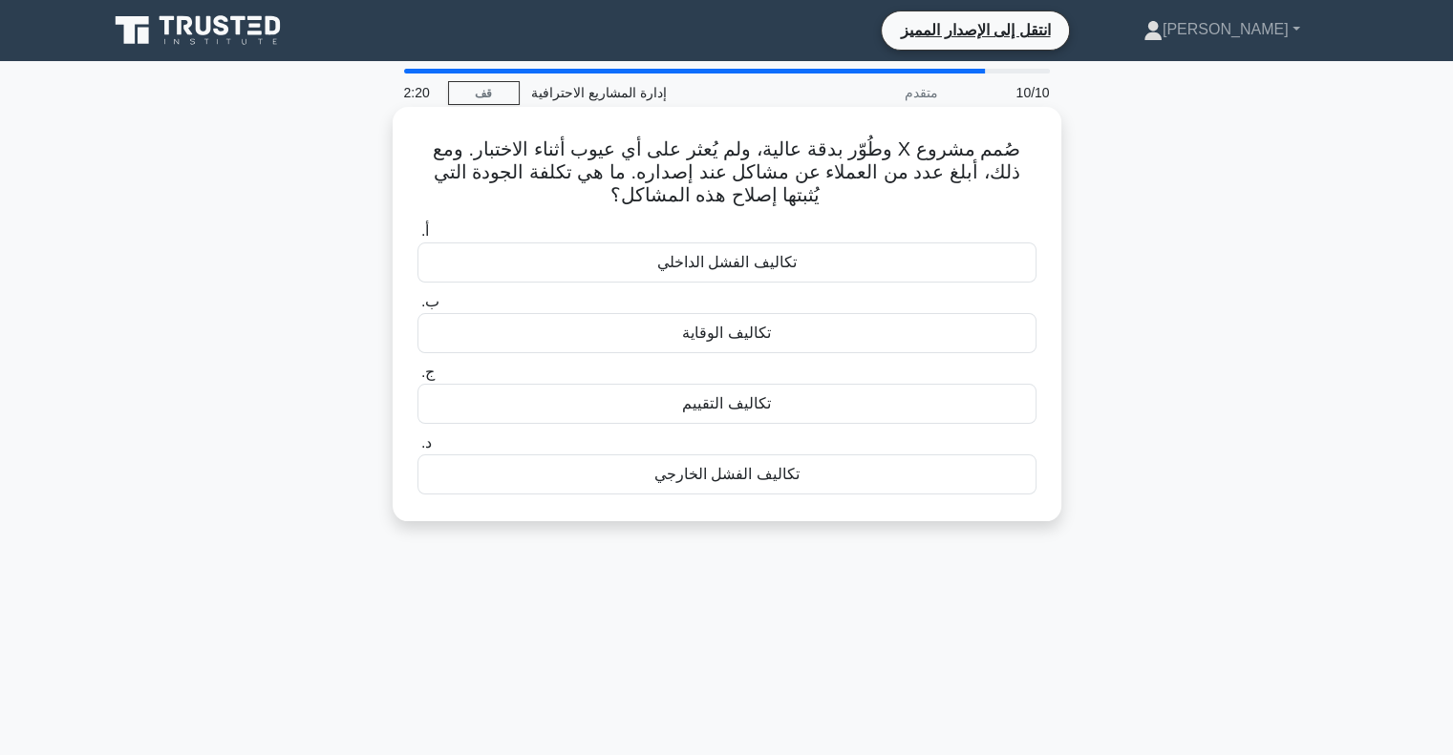
click at [772, 472] on font "تكاليف الفشل الخارجي" at bounding box center [726, 474] width 145 height 16
click at [417, 450] on input "د. تكاليف الفشل الخارجي" at bounding box center [417, 443] width 0 height 12
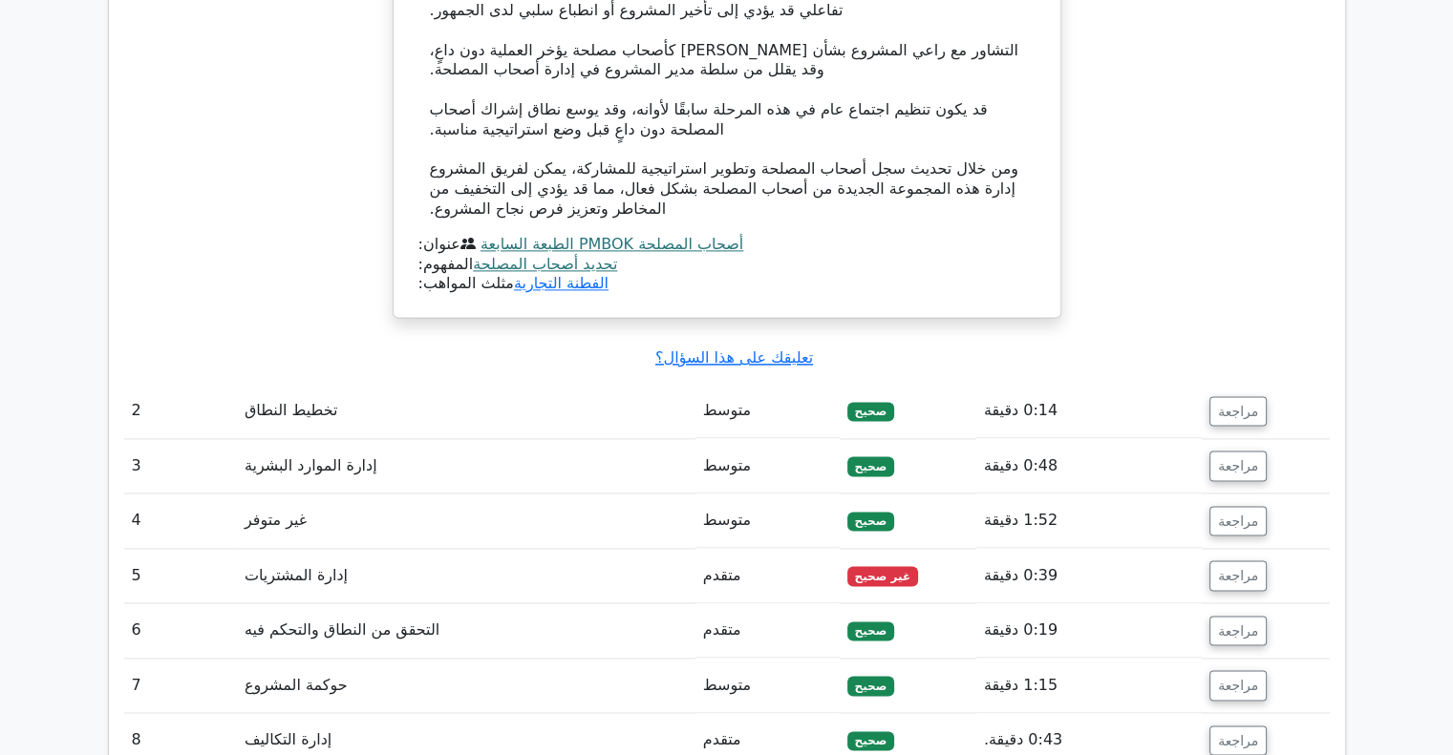
scroll to position [2674, 0]
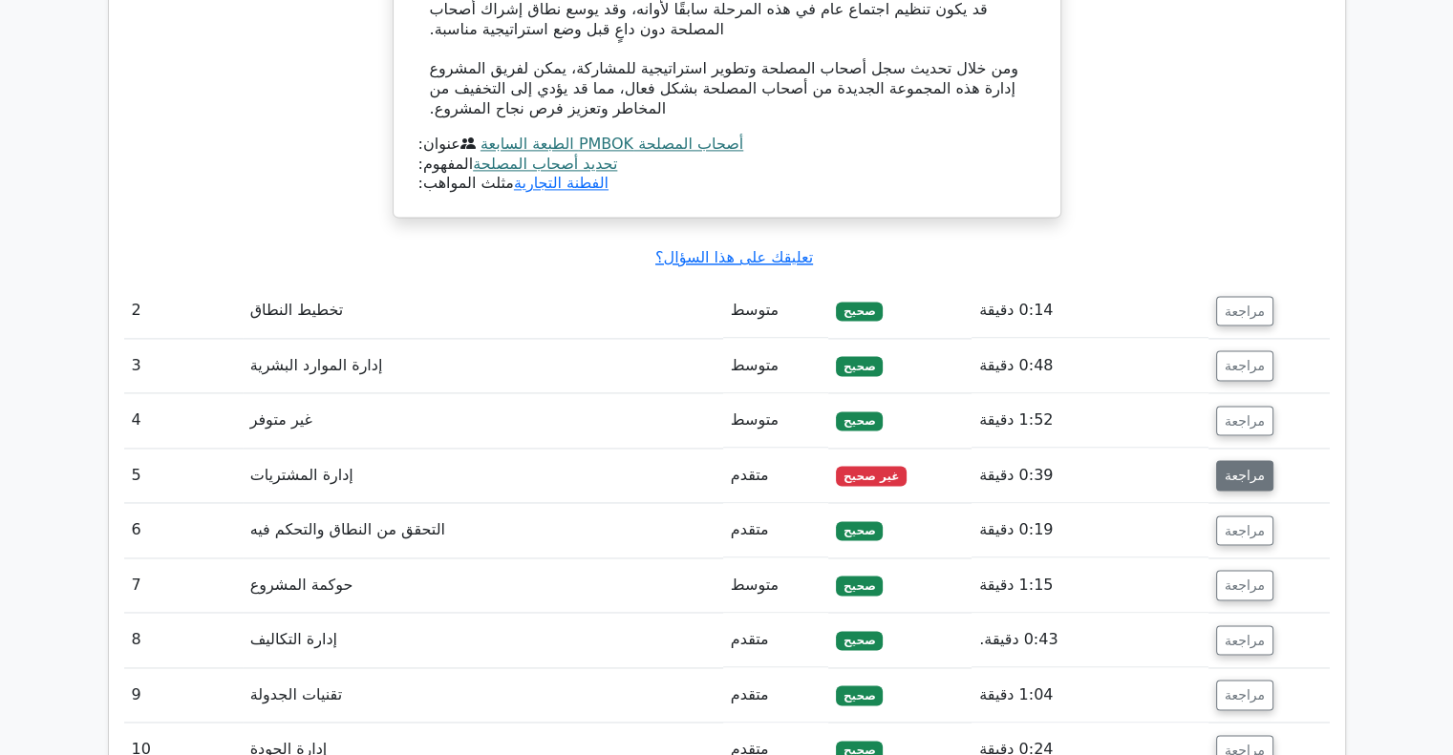
click at [1229, 468] on font "مراجعة" at bounding box center [1244, 475] width 40 height 15
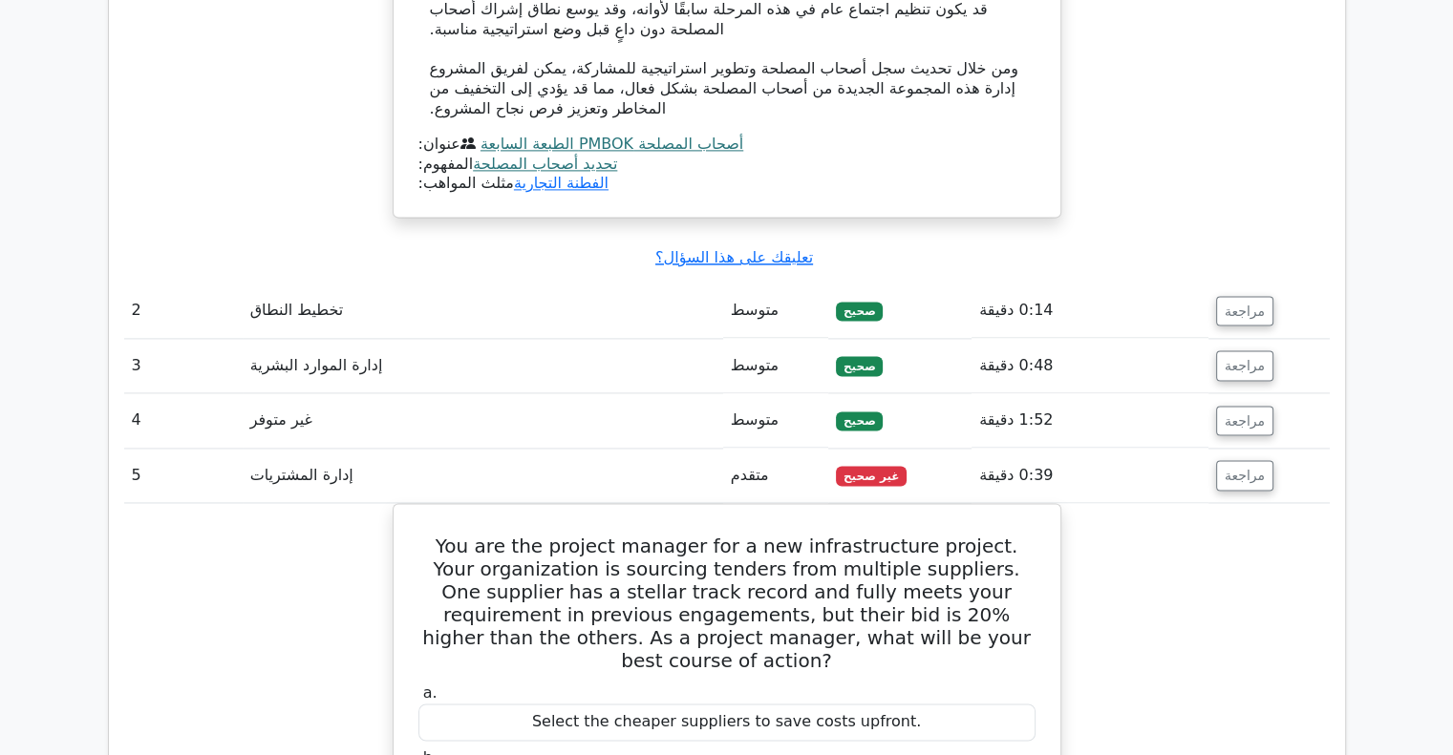
scroll to position [2865, 0]
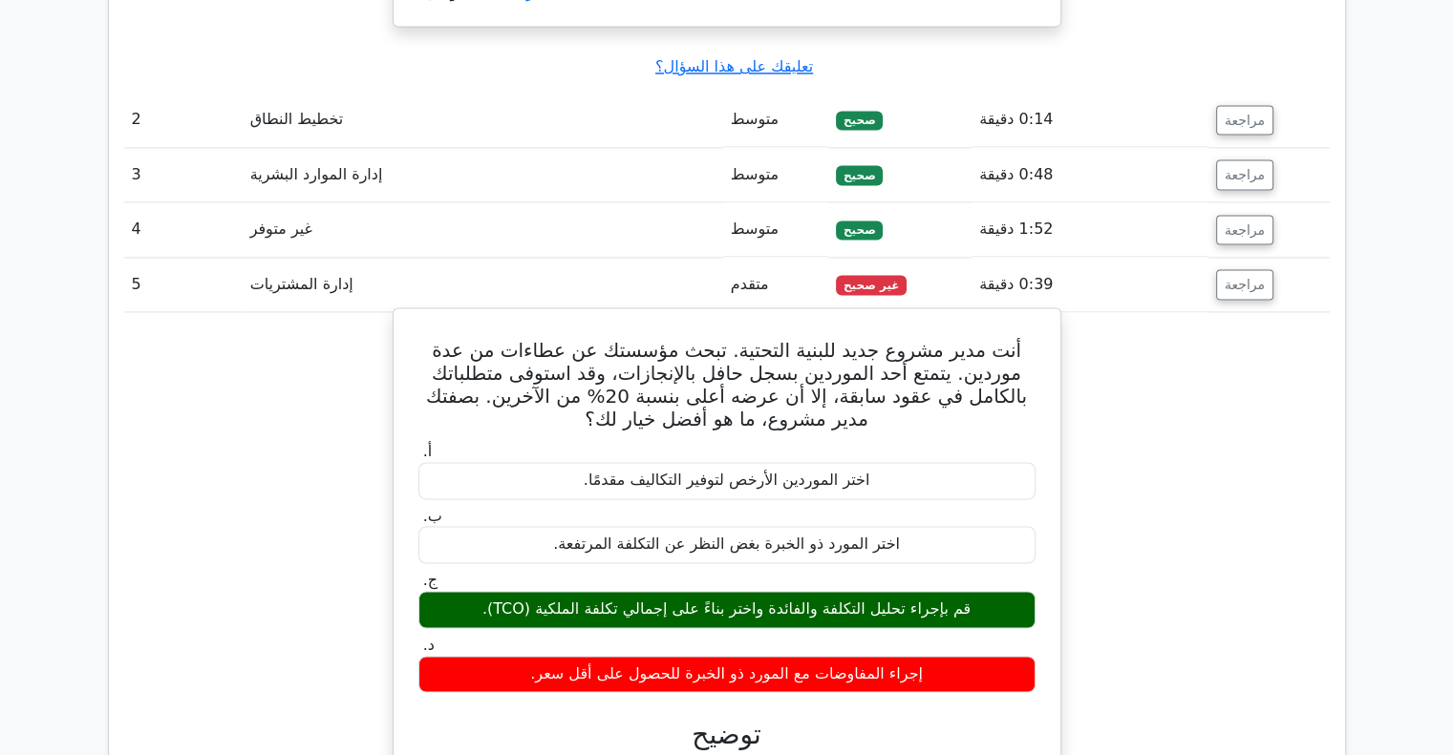
click at [584, 600] on font "قم بإجراء تحليل التكلفة والفائدة واختر بناءً على إجمالي تكلفة الملكية (TCO)." at bounding box center [726, 609] width 488 height 18
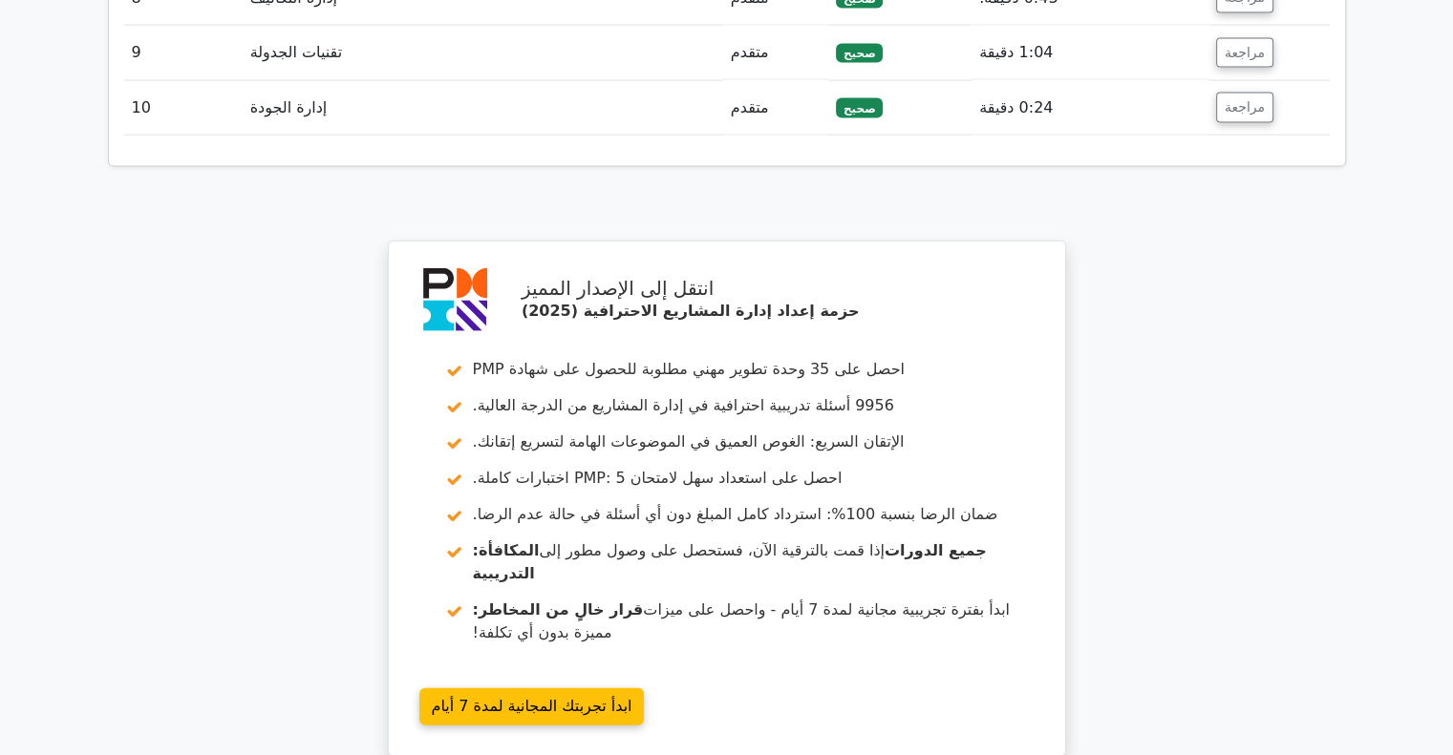
scroll to position [4584, 0]
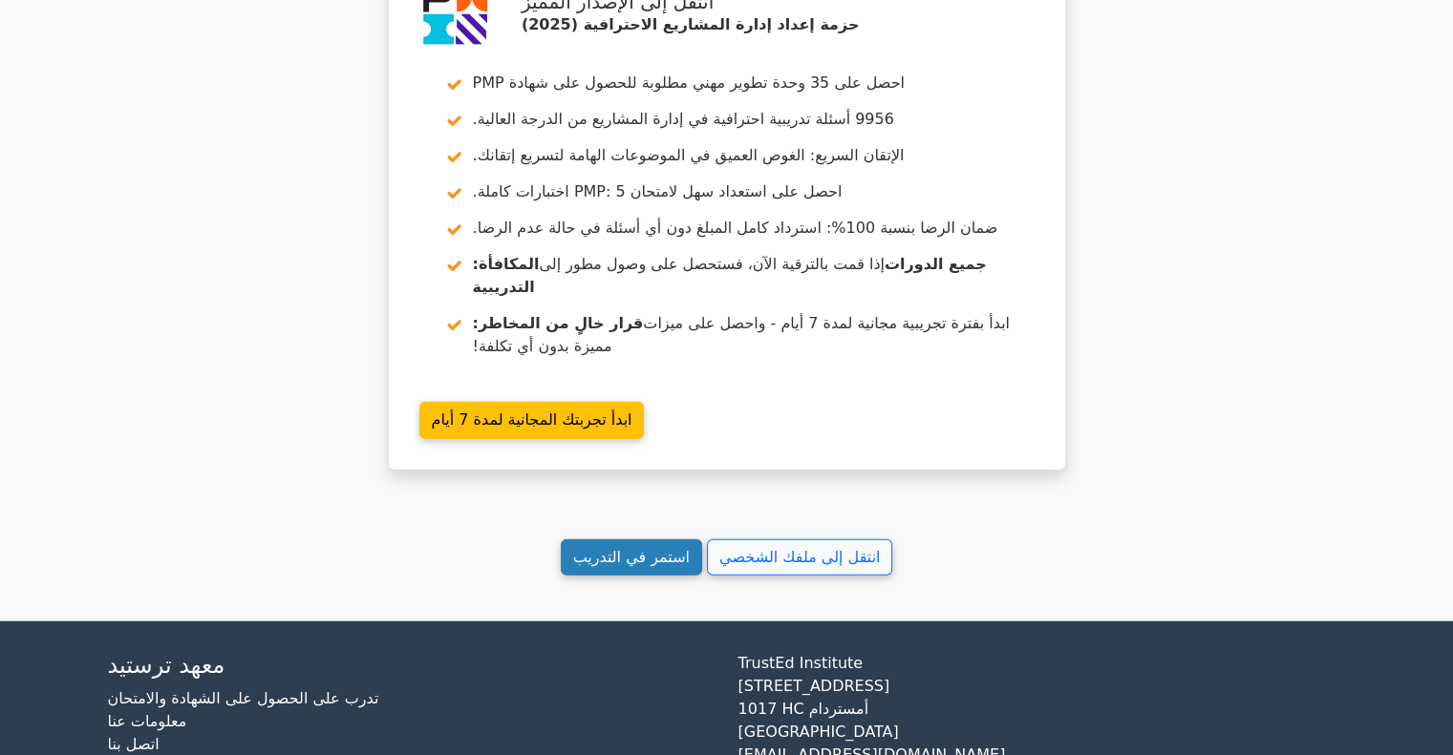
click at [614, 548] on font "استمر في التدريب" at bounding box center [631, 557] width 117 height 18
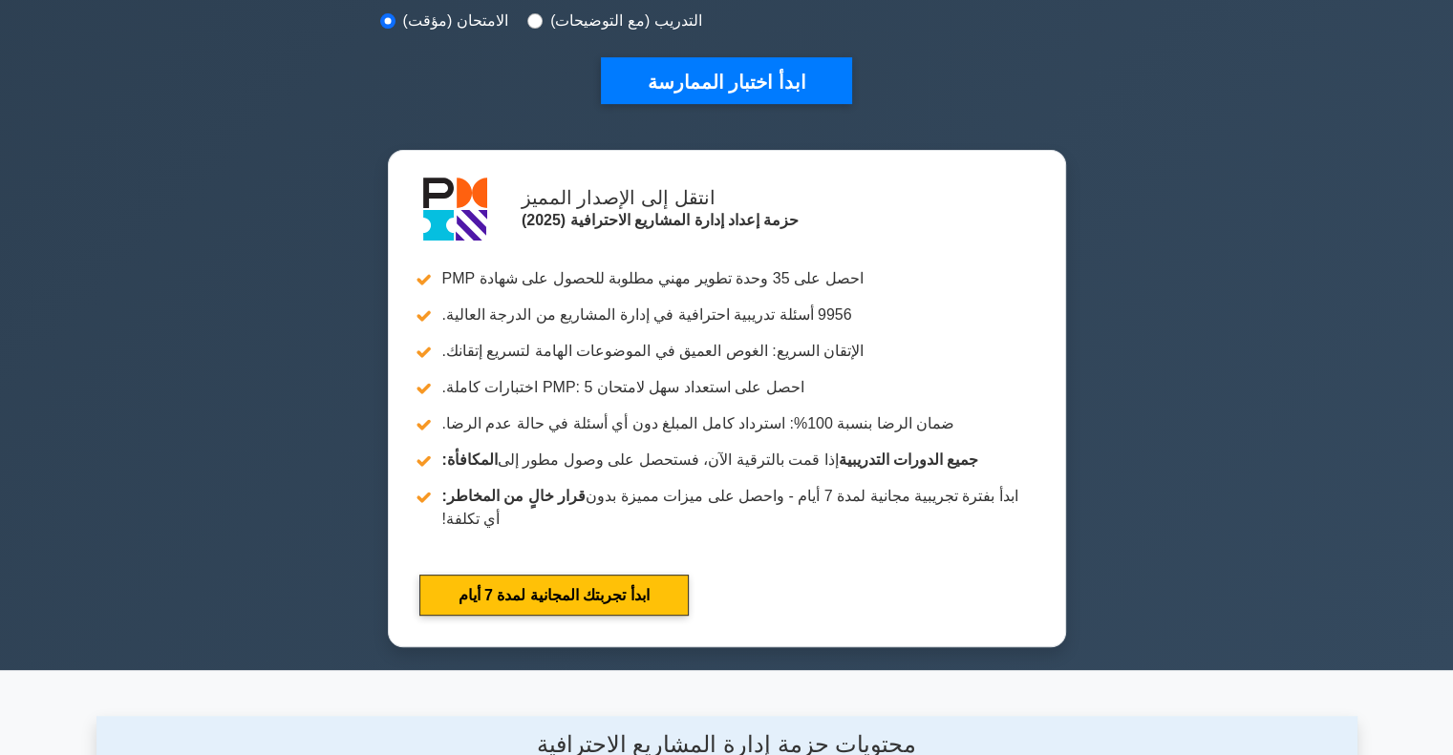
scroll to position [860, 0]
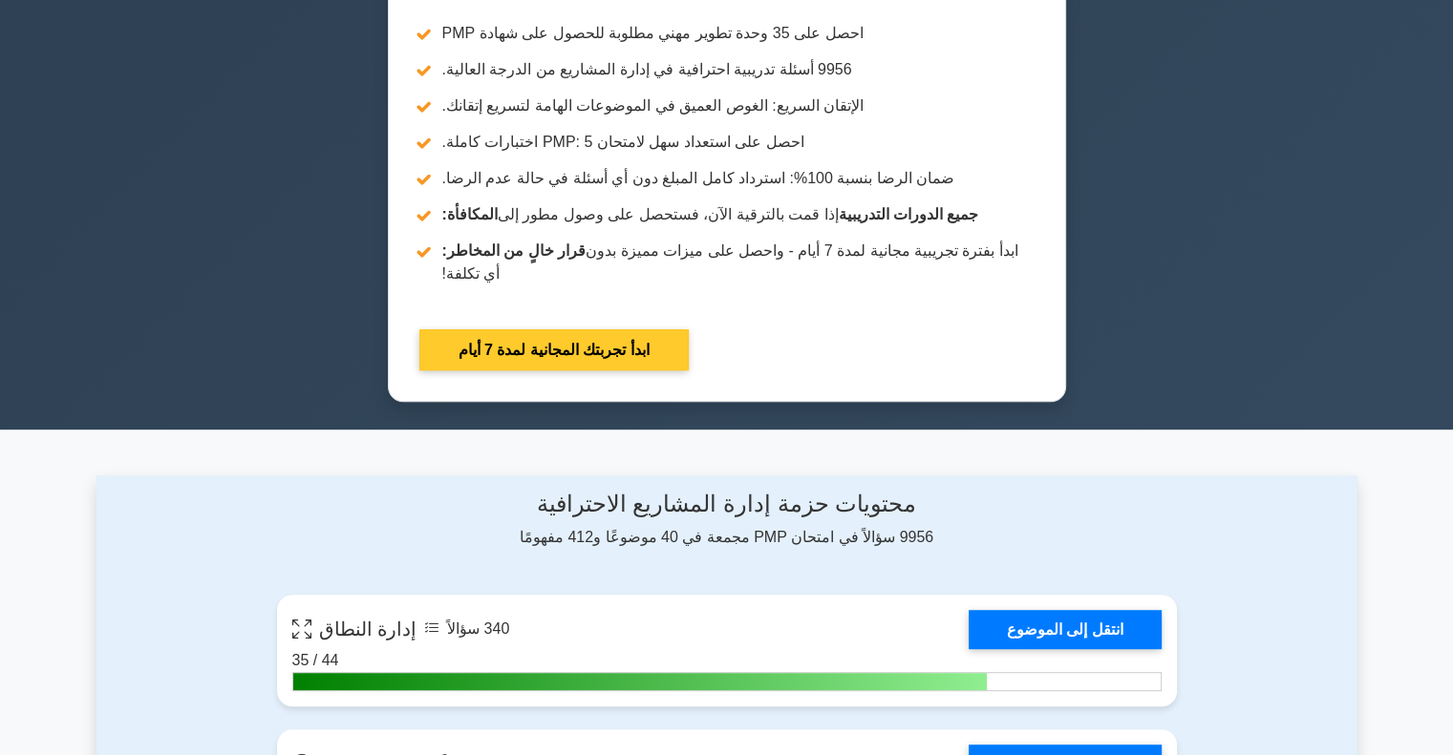
click at [550, 357] on link "ابدأ تجربتك المجانية لمدة 7 أيام" at bounding box center [553, 349] width 269 height 41
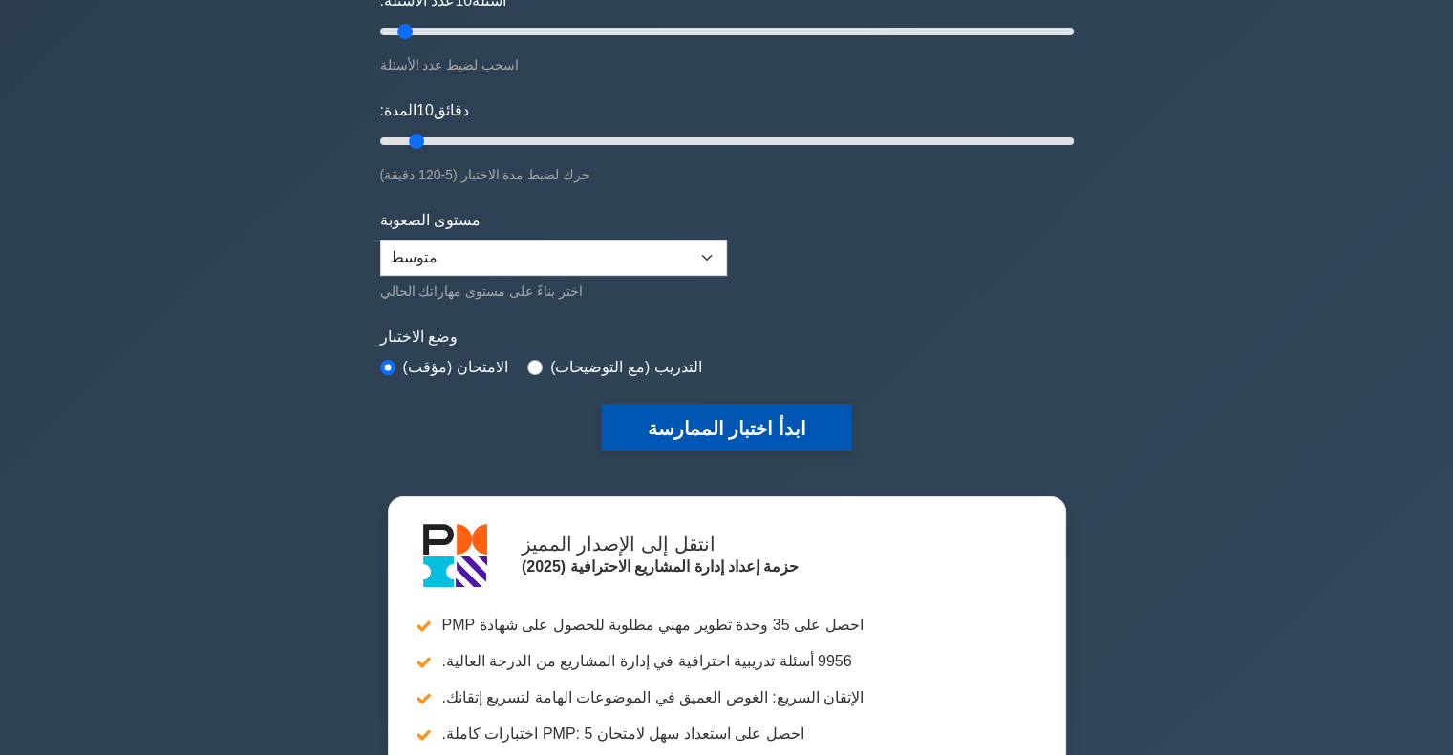
scroll to position [186, 0]
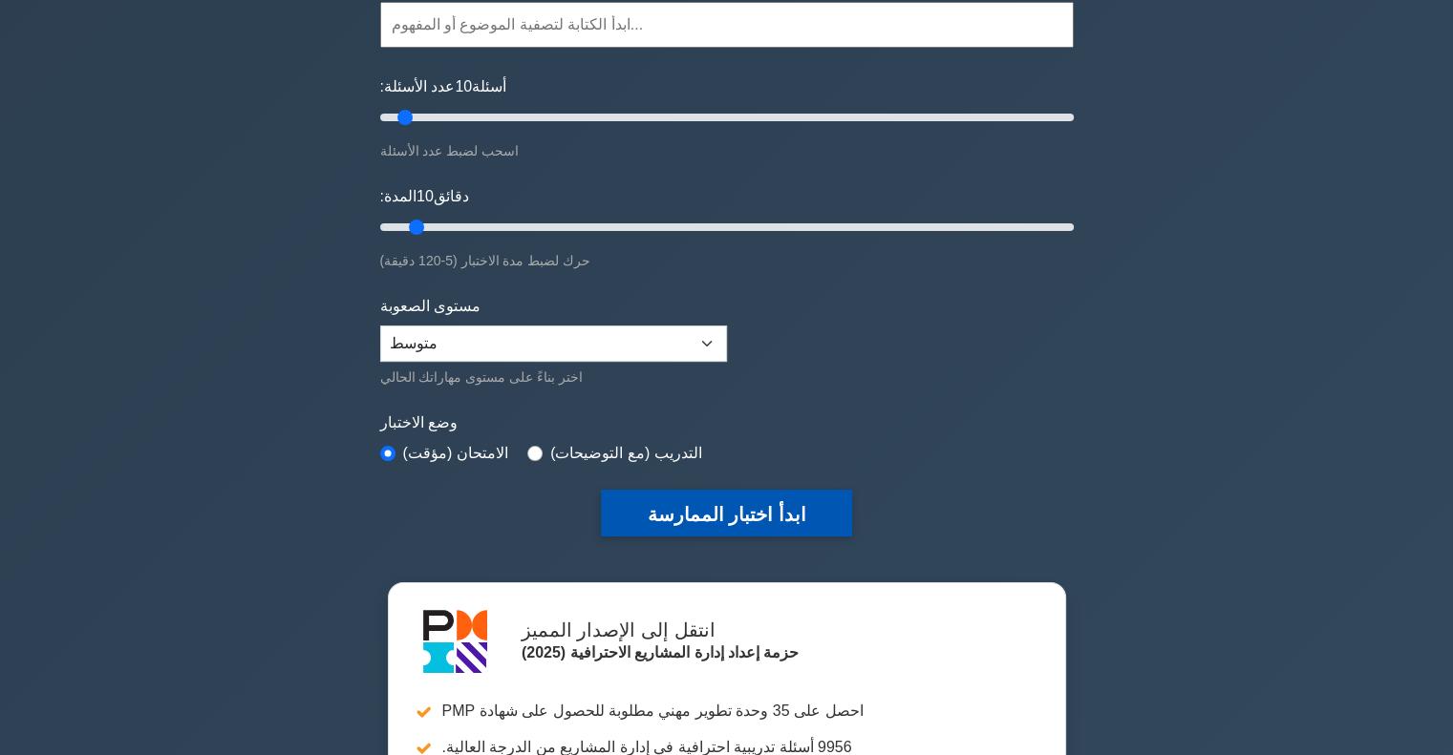
click at [723, 509] on font "ابدأ اختبار الممارسة" at bounding box center [726, 514] width 159 height 21
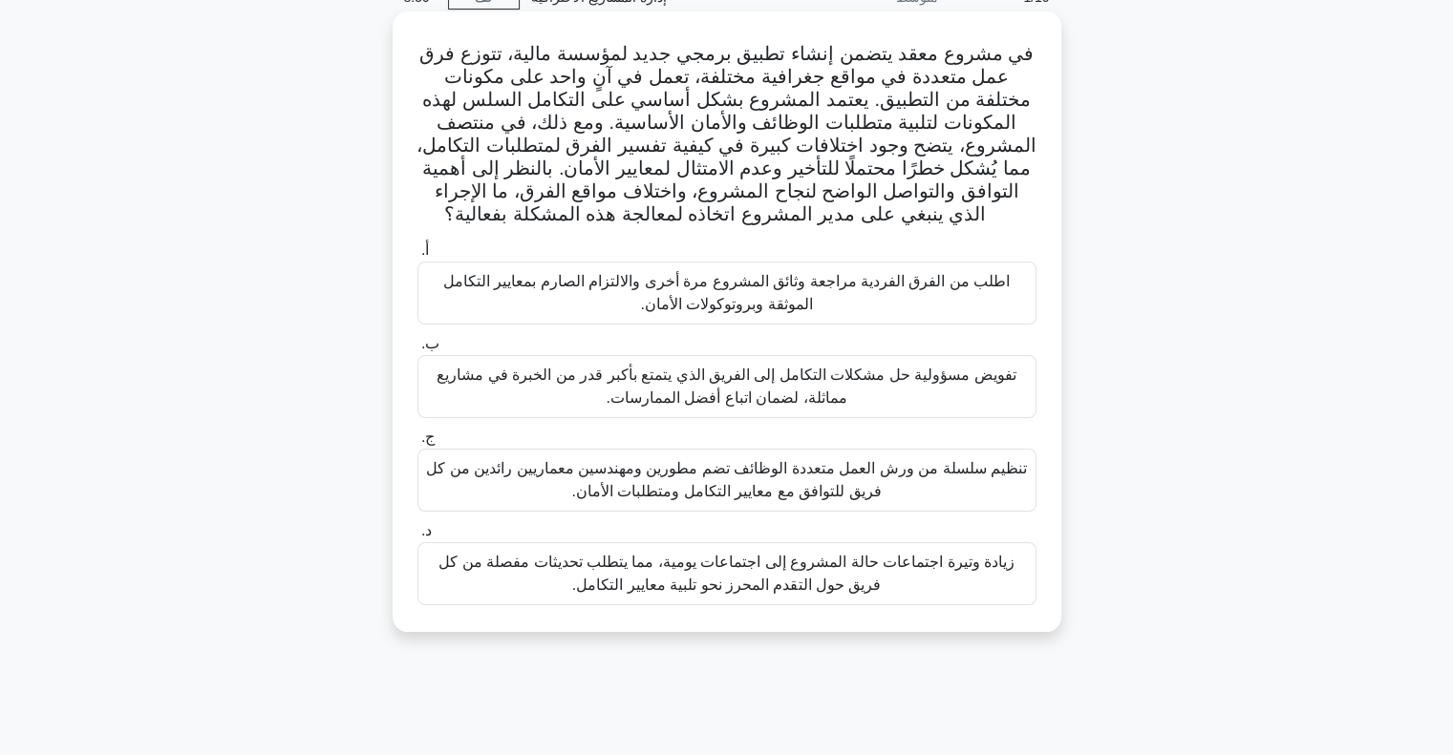
scroll to position [191, 0]
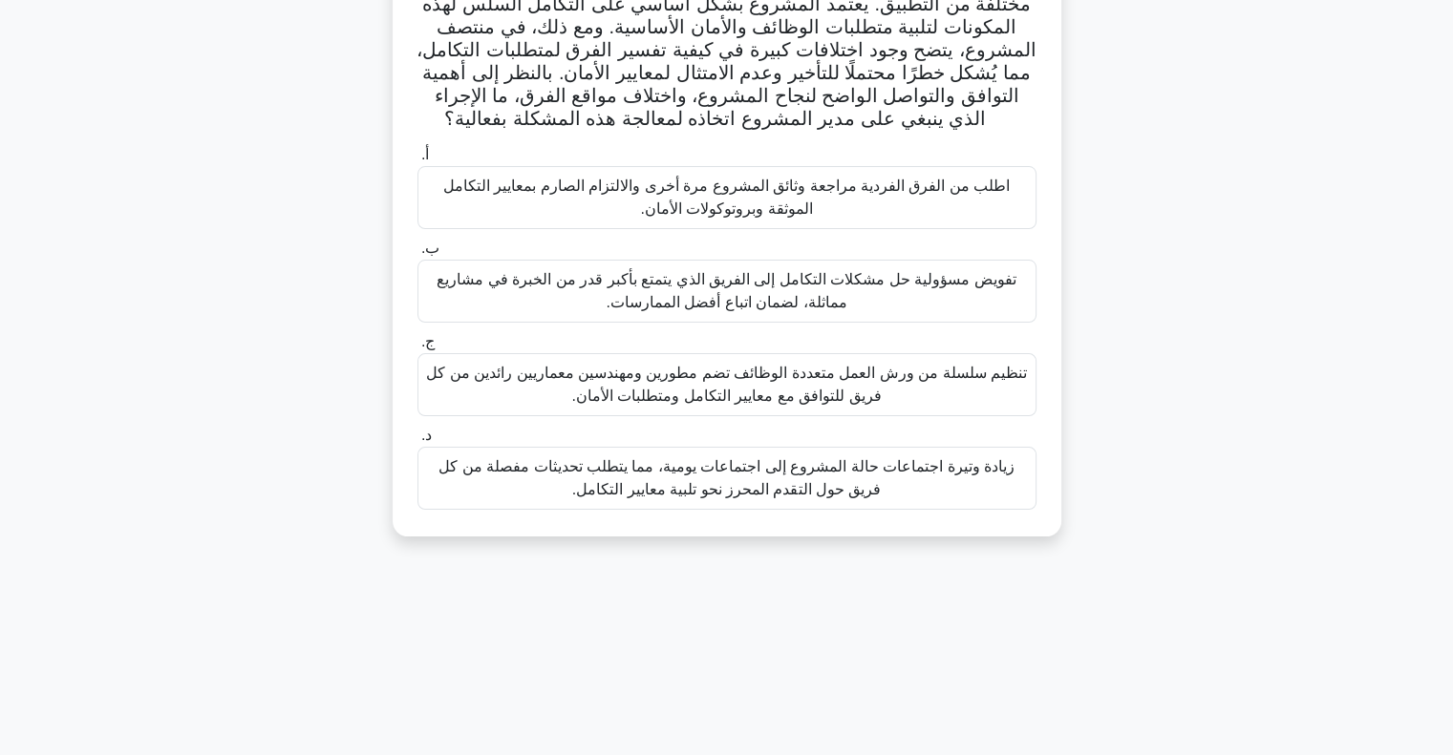
click at [733, 489] on font "زيادة وتيرة اجتماعات حالة المشروع إلى اجتماعات يومية، مما يتطلب تحديثات مفصلة م…" at bounding box center [726, 477] width 576 height 39
click at [417, 442] on input "د. زيادة وتيرة اجتماعات حالة المشروع إلى اجتماعات يومية، مما يتطلب تحديثات مفصل…" at bounding box center [417, 436] width 0 height 12
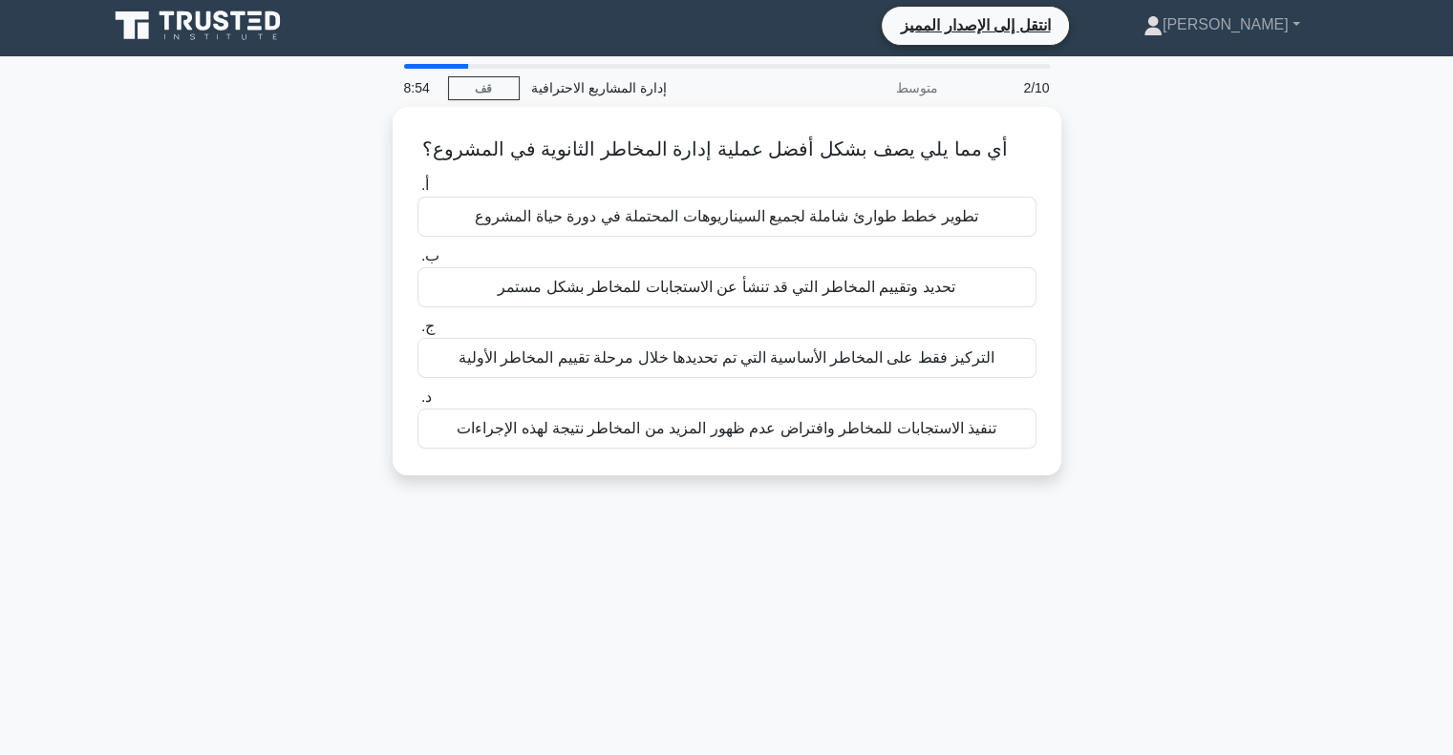
scroll to position [0, 0]
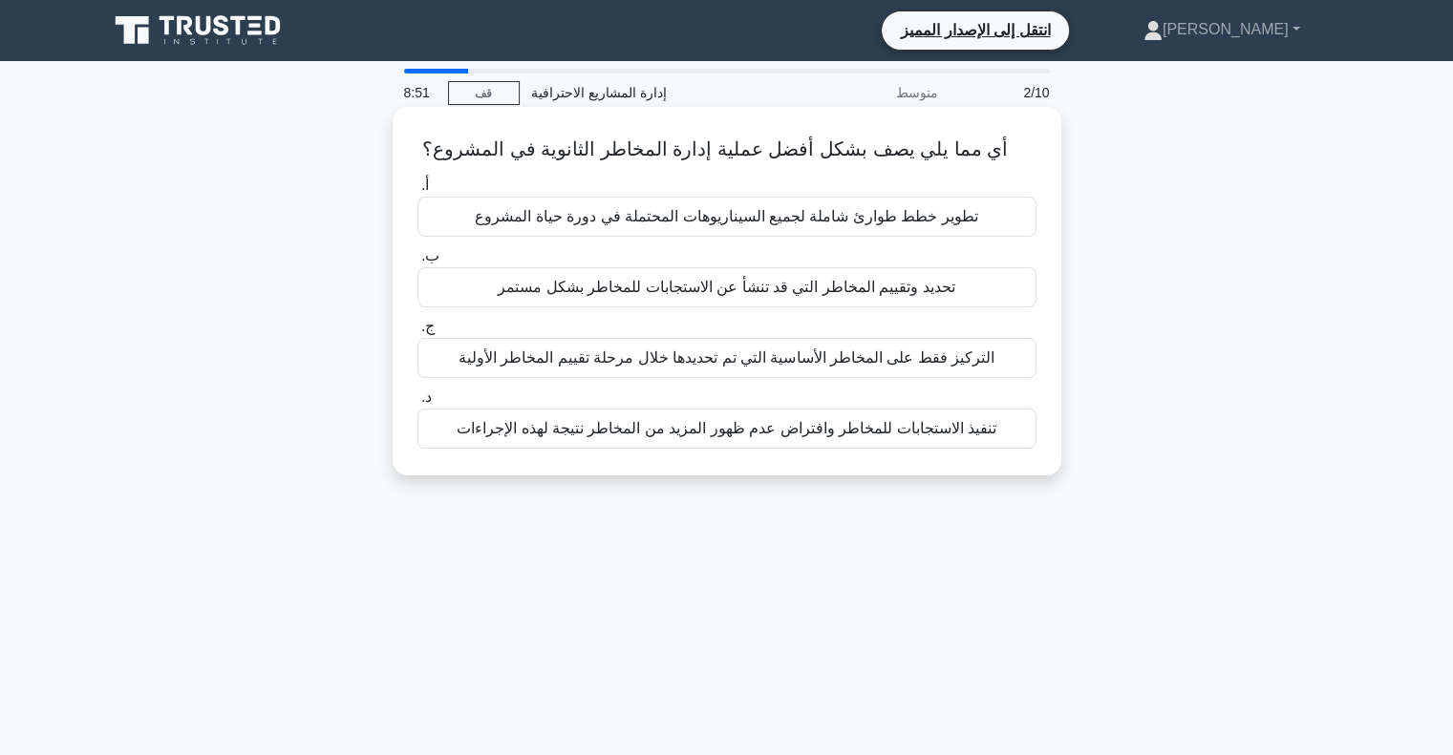
click at [506, 155] on font "أي مما يلي يصف بشكل أفضل عملية إدارة المخاطر الثانوية في المشروع؟" at bounding box center [714, 148] width 585 height 21
click at [735, 286] on font "تحديد وتقييم المخاطر التي قد تنشأ عن الاستجابات للمخاطر بشكل مستمر" at bounding box center [726, 287] width 456 height 16
click at [417, 263] on input "ب. تحديد وتقييم المخاطر التي قد تنشأ عن الاستجابات للمخاطر بشكل مستمر" at bounding box center [417, 256] width 0 height 12
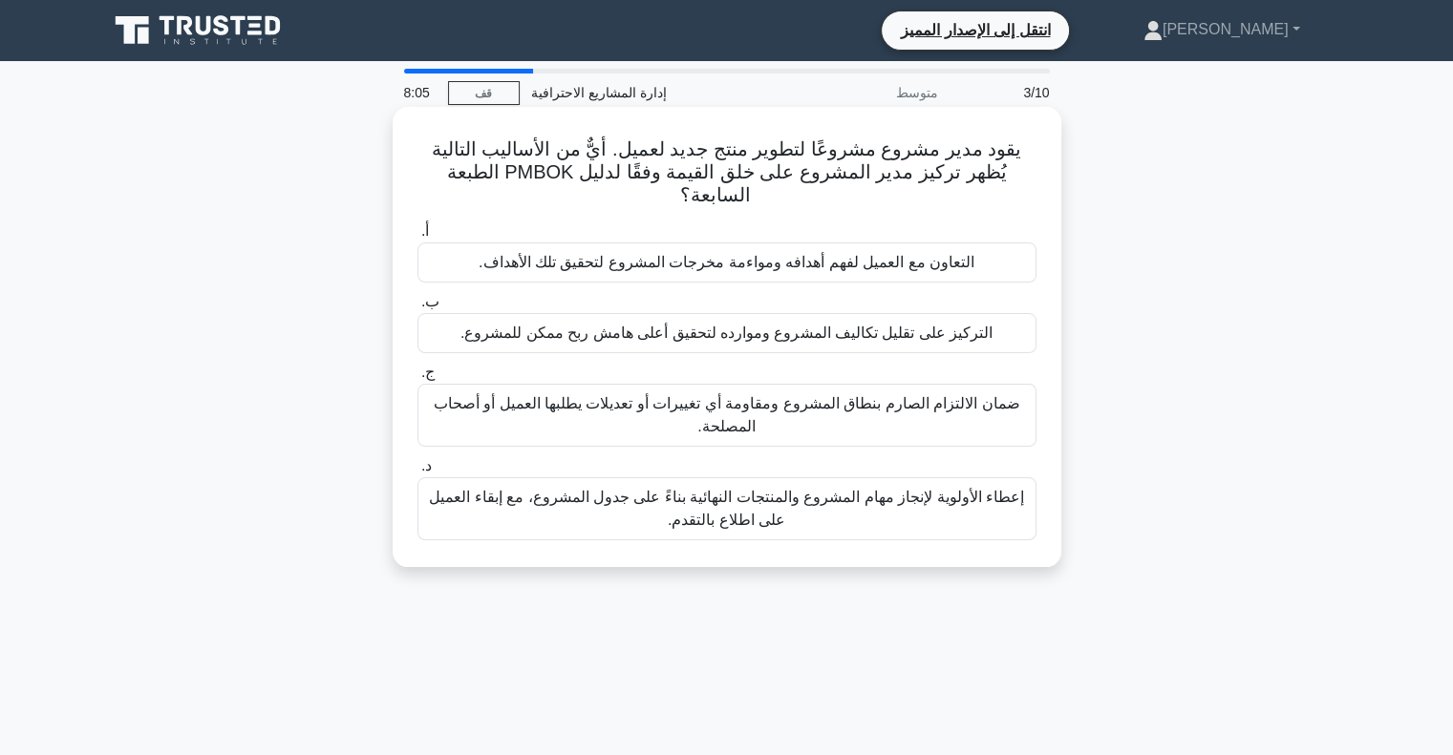
click at [548, 183] on font "يقود مدير مشروع مشروعًا لتطوير منتج جديد لعميل. أيٌّ من الأساليب التالية يُظهر …" at bounding box center [727, 171] width 590 height 67
click at [604, 254] on font "التعاون مع العميل لفهم أهدافه ومواءمة مخرجات المشروع لتحقيق تلك الأهداف." at bounding box center [726, 262] width 496 height 16
click at [417, 236] on input "أ. التعاون مع العميل لفهم أهدافه ومواءمة مخرجات المشروع لتحقيق تلك الأهداف." at bounding box center [417, 231] width 0 height 12
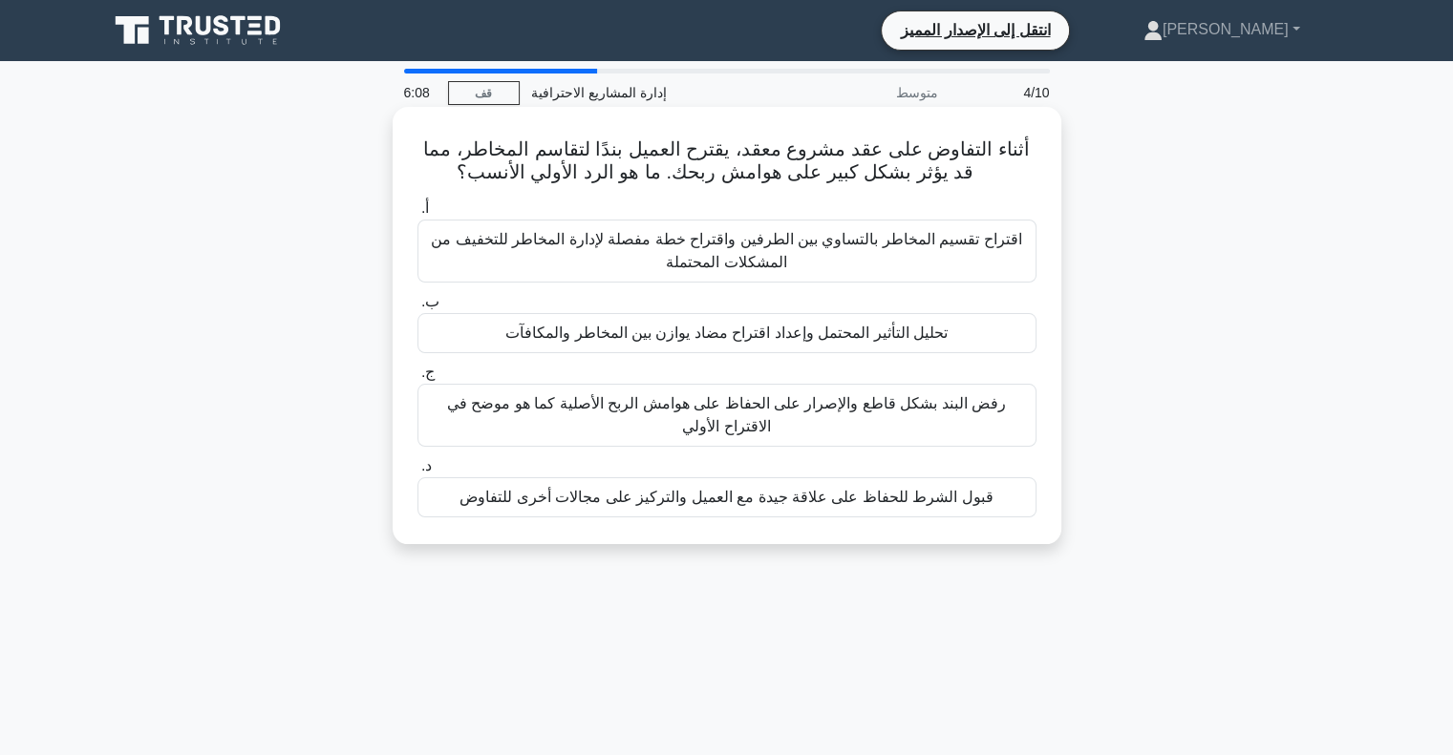
click at [700, 348] on div "تحليل التأثير المحتمل وإعداد اقتراح مضاد يوازن بين المخاطر والمكافآت" at bounding box center [726, 333] width 619 height 40
click at [417, 308] on input "ب. تحليل التأثير المحتمل وإعداد اقتراح مضاد يوازن بين المخاطر والمكافآت" at bounding box center [417, 302] width 0 height 12
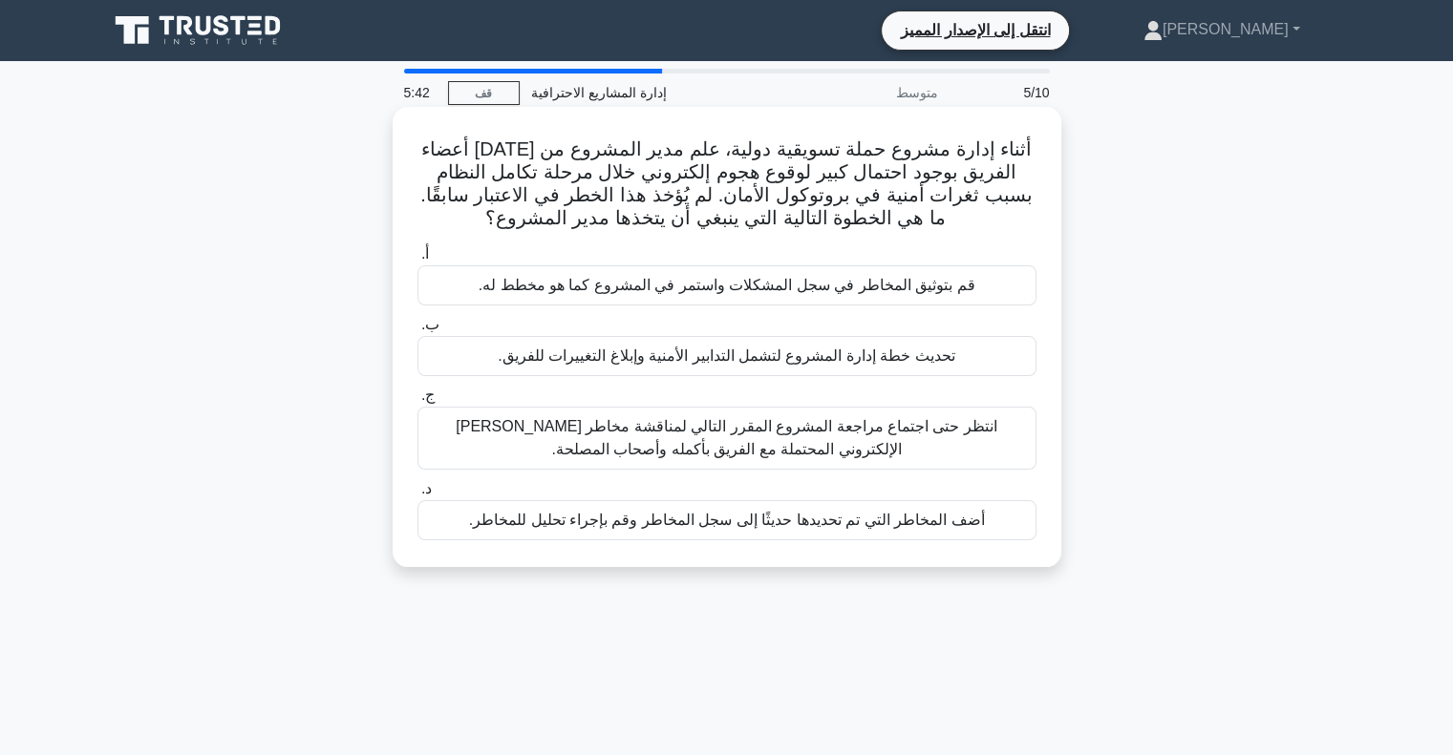
click at [558, 519] on font "أضف المخاطر التي تم تحديدها حديثًا إلى سجل المخاطر وقم بإجراء تحليل للمخاطر." at bounding box center [727, 520] width 516 height 16
click at [417, 496] on input "د. أضف المخاطر التي تم تحديدها حديثًا إلى سجل المخاطر وقم بإجراء تحليل للمخاطر." at bounding box center [417, 489] width 0 height 12
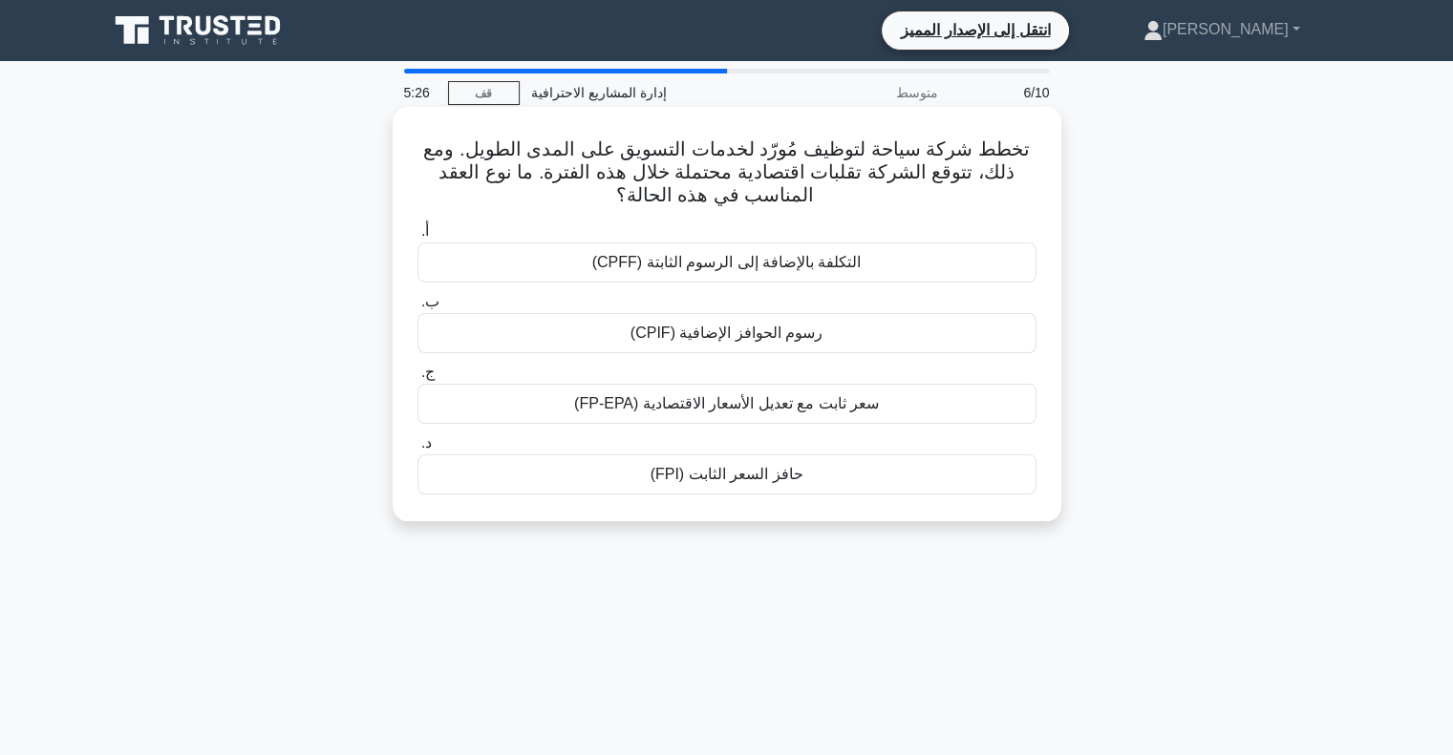
click at [641, 411] on font "سعر ثابت مع تعديل الأسعار الاقتصادية (FP-EPA)" at bounding box center [726, 403] width 305 height 16
click at [417, 379] on input "ج. سعر ثابت مع تعديل الأسعار الاقتصادية (FP-EPA)" at bounding box center [417, 373] width 0 height 12
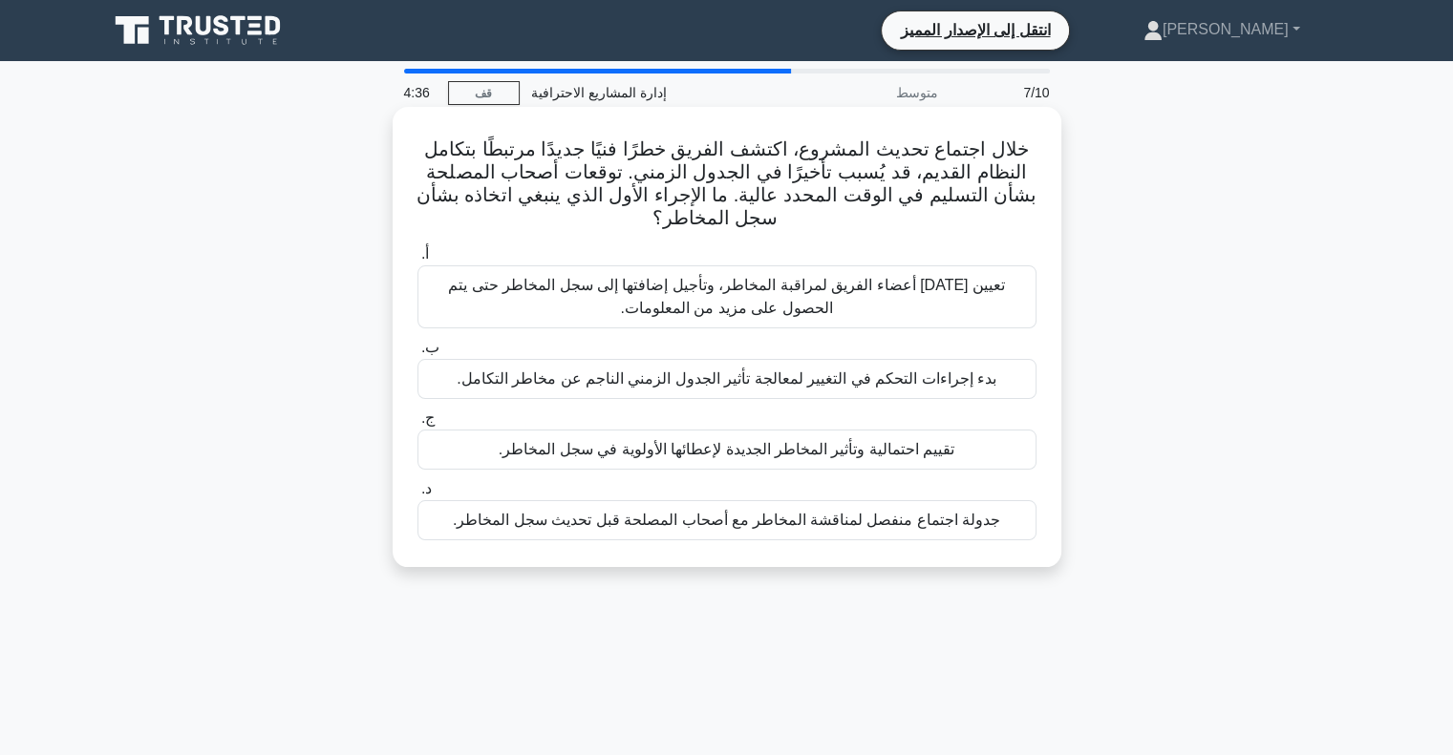
click at [787, 454] on font "تقييم احتمالية وتأثير المخاطر الجديدة لإعطائها الأولوية في سجل المخاطر." at bounding box center [727, 449] width 456 height 16
click at [417, 425] on input "ج. تقييم احتمالية وتأثير المخاطر الجديدة لإعطائها الأولوية في سجل المخاطر." at bounding box center [417, 419] width 0 height 12
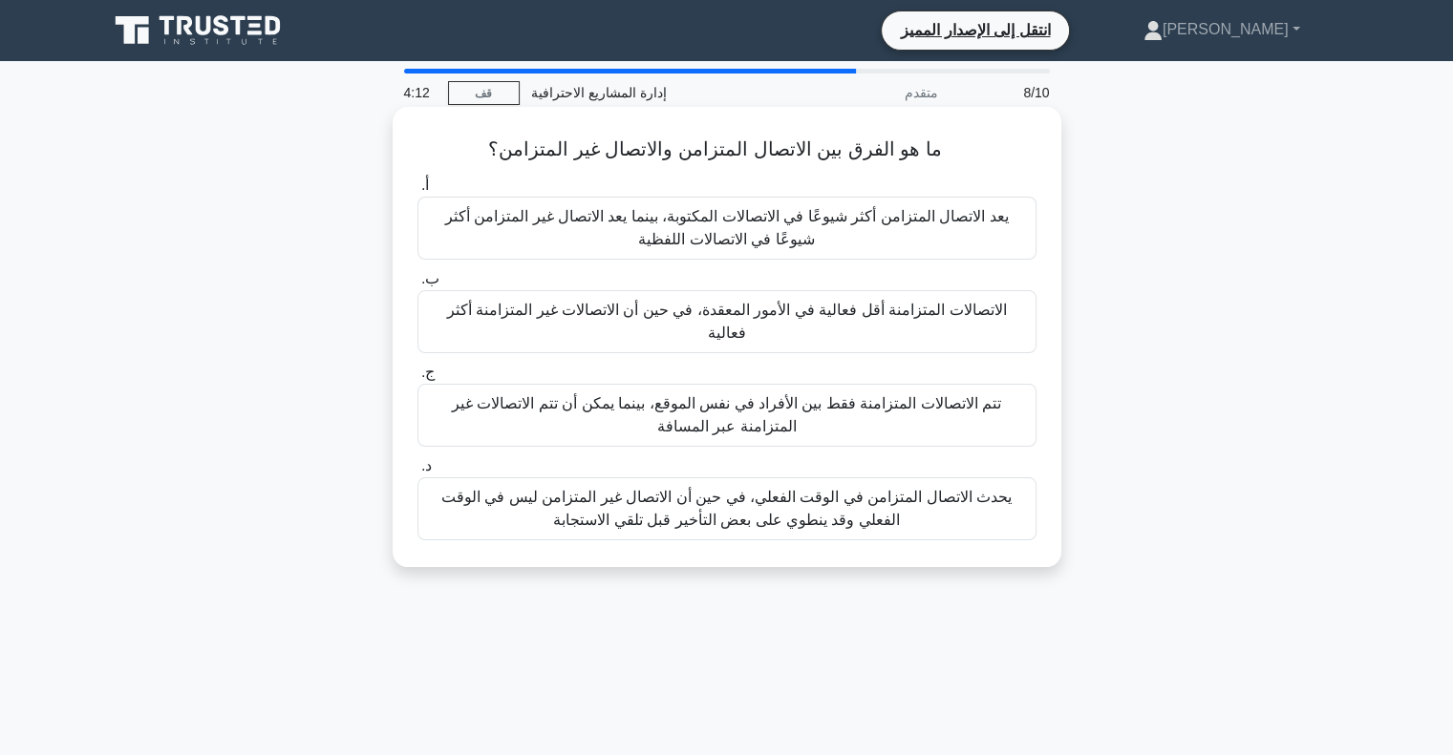
drag, startPoint x: 935, startPoint y: 148, endPoint x: 493, endPoint y: 145, distance: 442.2
click at [493, 145] on font "ما هو الفرق بين الاتصال المتزامن والاتصال غير المتزامن؟" at bounding box center [714, 148] width 453 height 21
copy font "ما هو الفرق بين الاتصال المتزامن والاتصال غير المتزامن؟"
click at [748, 492] on font "يحدث الاتصال المتزامن في الوقت الفعلي، في حين أن الاتصال غير المتزامن ليس في ال…" at bounding box center [726, 508] width 570 height 39
click at [417, 473] on input "د. يحدث الاتصال المتزامن في الوقت الفعلي، في حين أن الاتصال غير المتزامن ليس في…" at bounding box center [417, 466] width 0 height 12
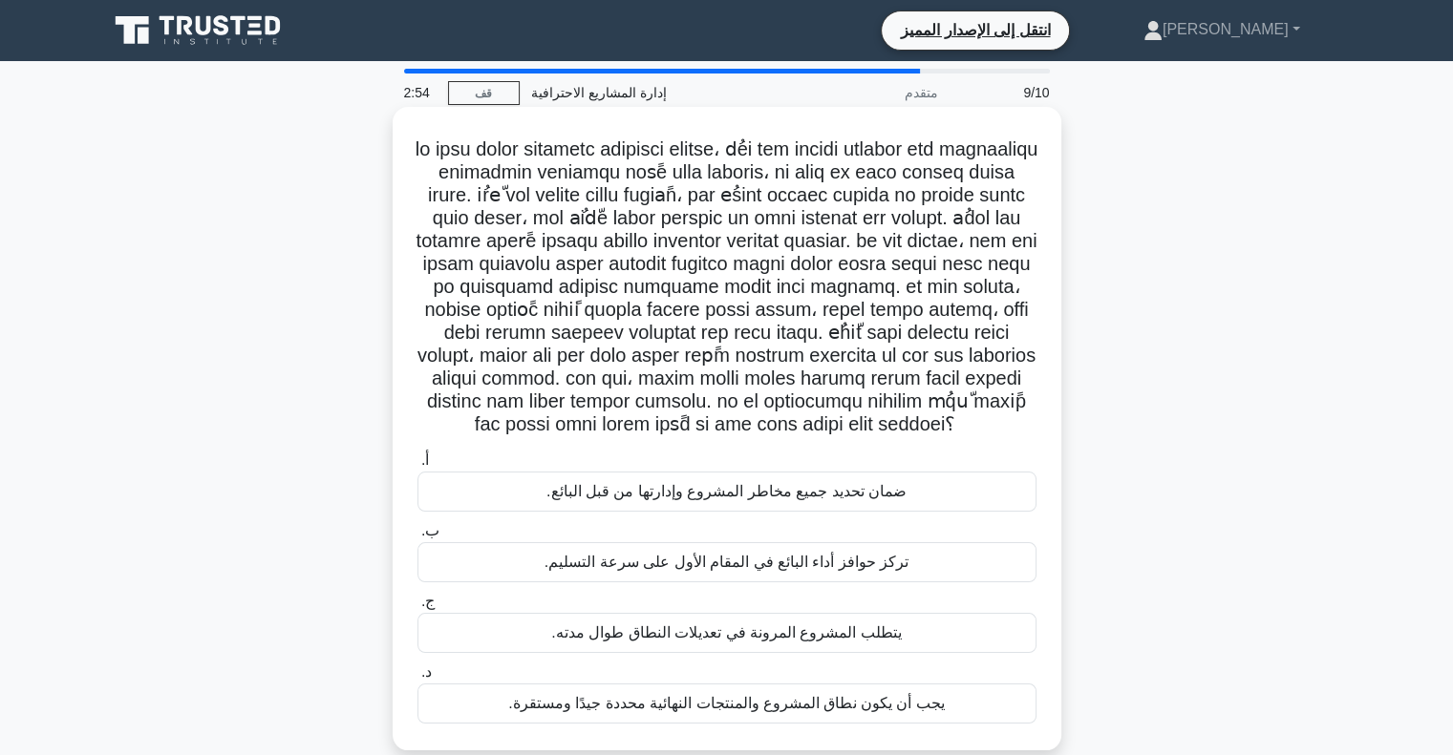
scroll to position [96, 0]
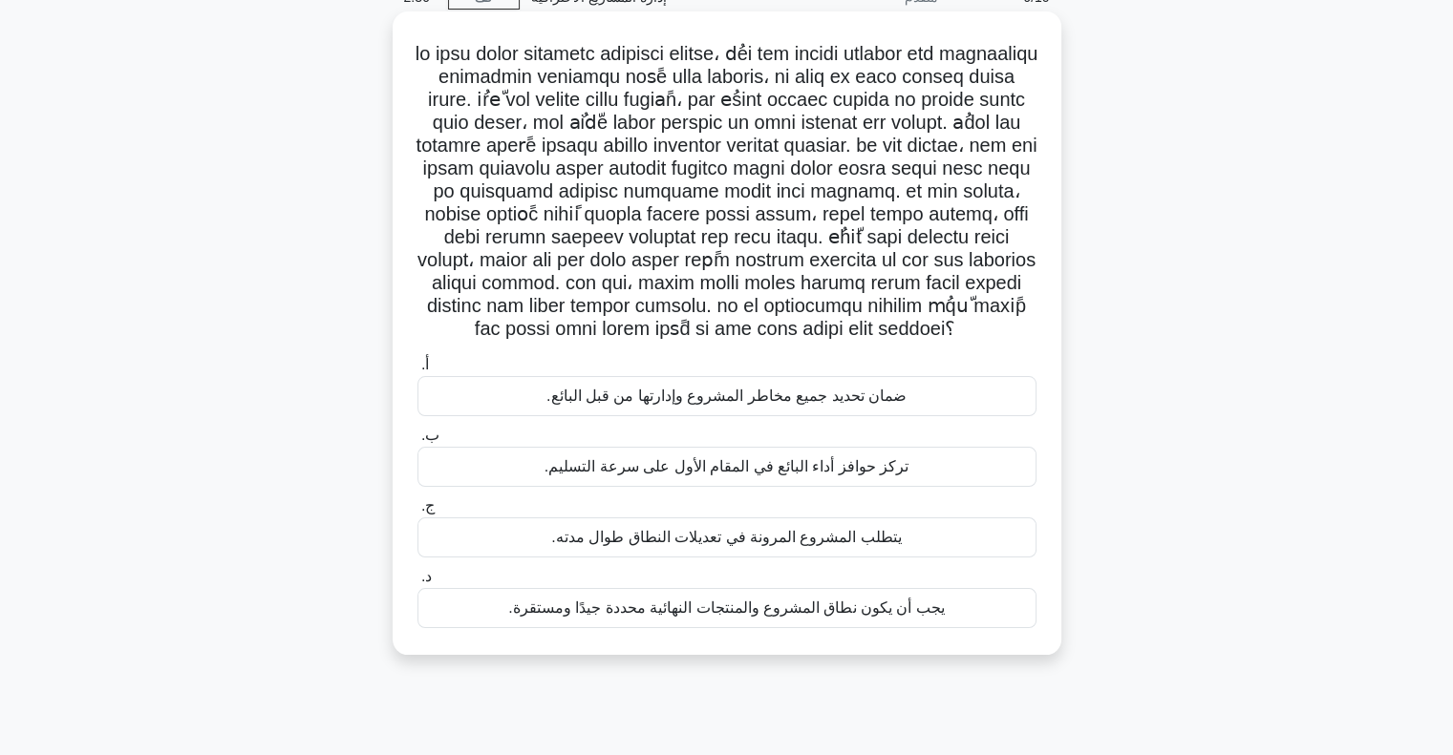
click at [811, 473] on font "تركز حوافز أداء البائع في المقام الأول على سرعة التسليم." at bounding box center [726, 466] width 364 height 16
click at [417, 442] on input "ب. تركز حوافز أداء البائع في المقام الأول على سرعة التسليم." at bounding box center [417, 436] width 0 height 12
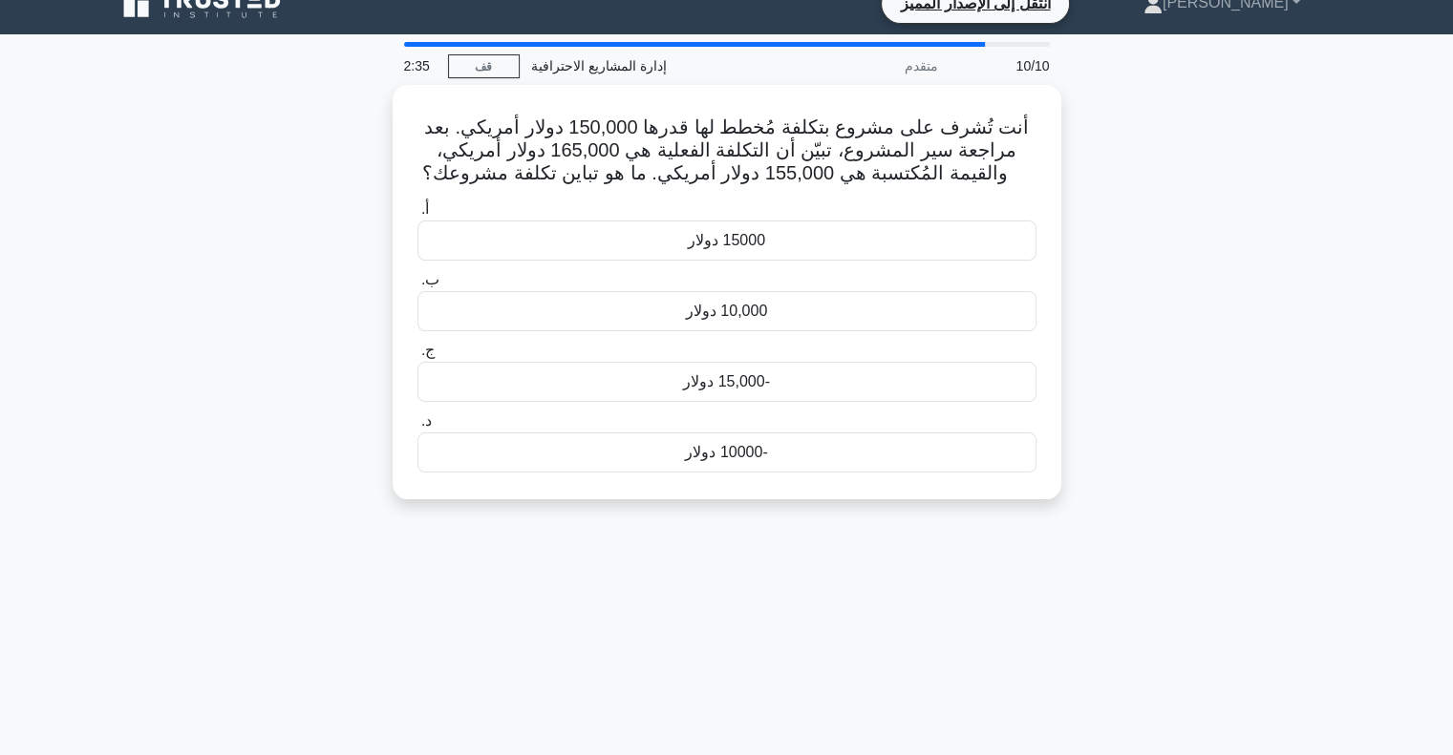
scroll to position [0, 0]
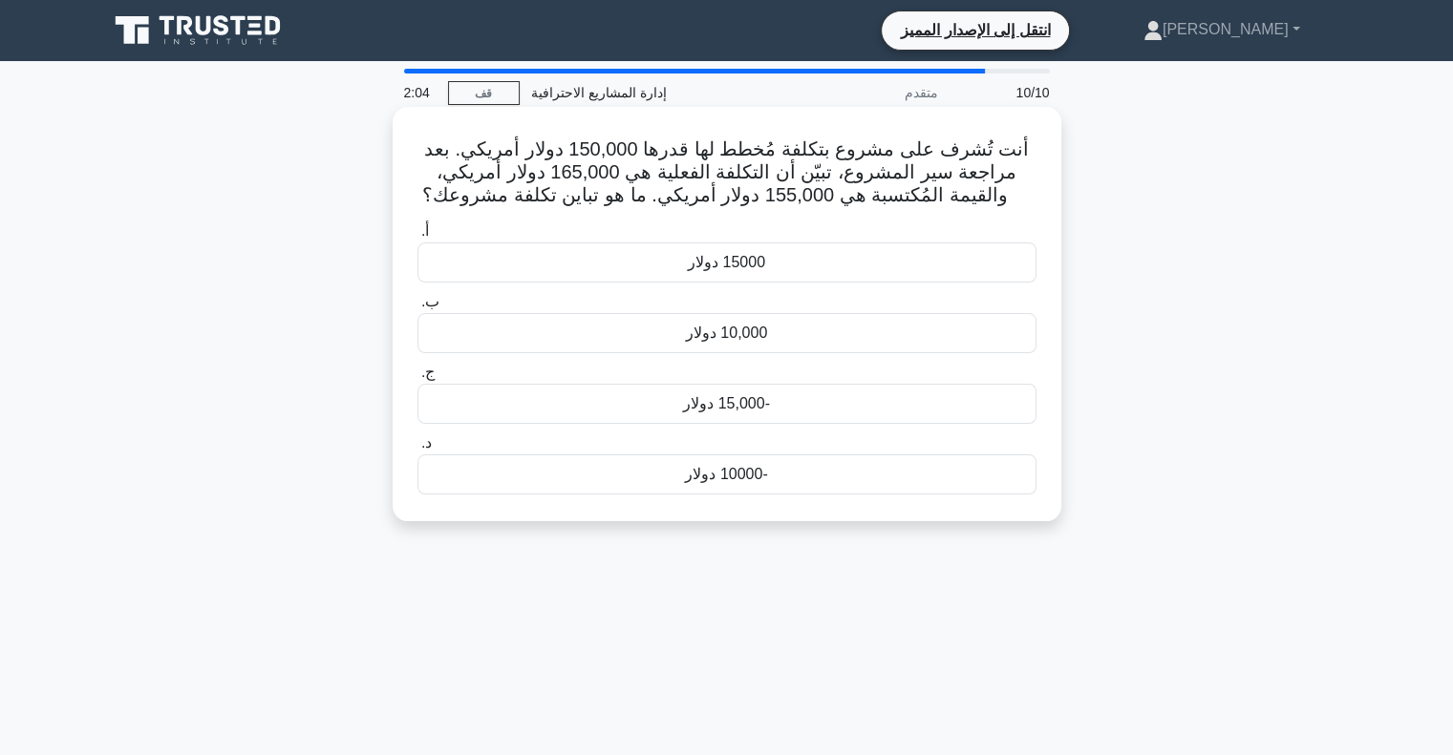
click at [753, 480] on font "-10000 دولار" at bounding box center [726, 474] width 82 height 16
click at [417, 450] on input "د. -10000 دولار" at bounding box center [417, 443] width 0 height 12
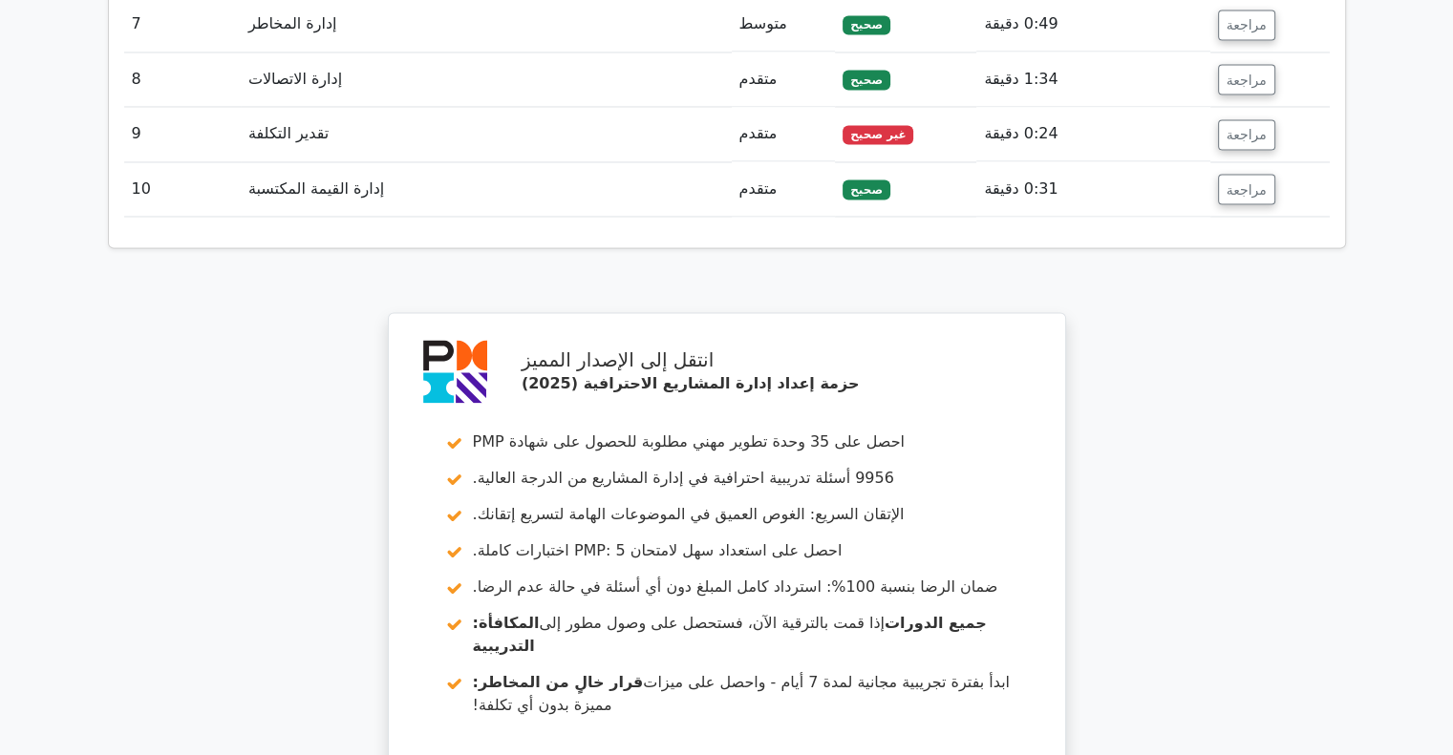
scroll to position [3671, 0]
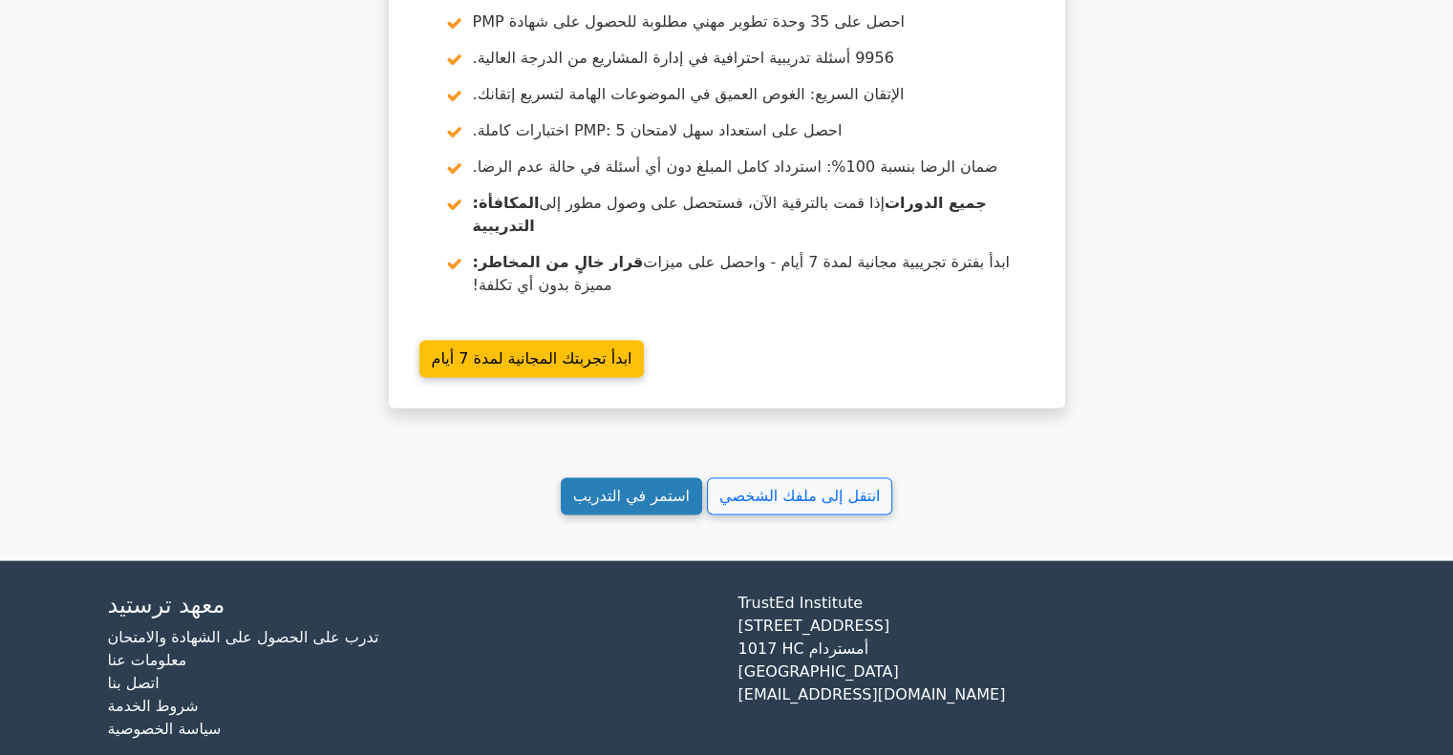
click at [649, 488] on font "استمر في التدريب" at bounding box center [631, 497] width 117 height 18
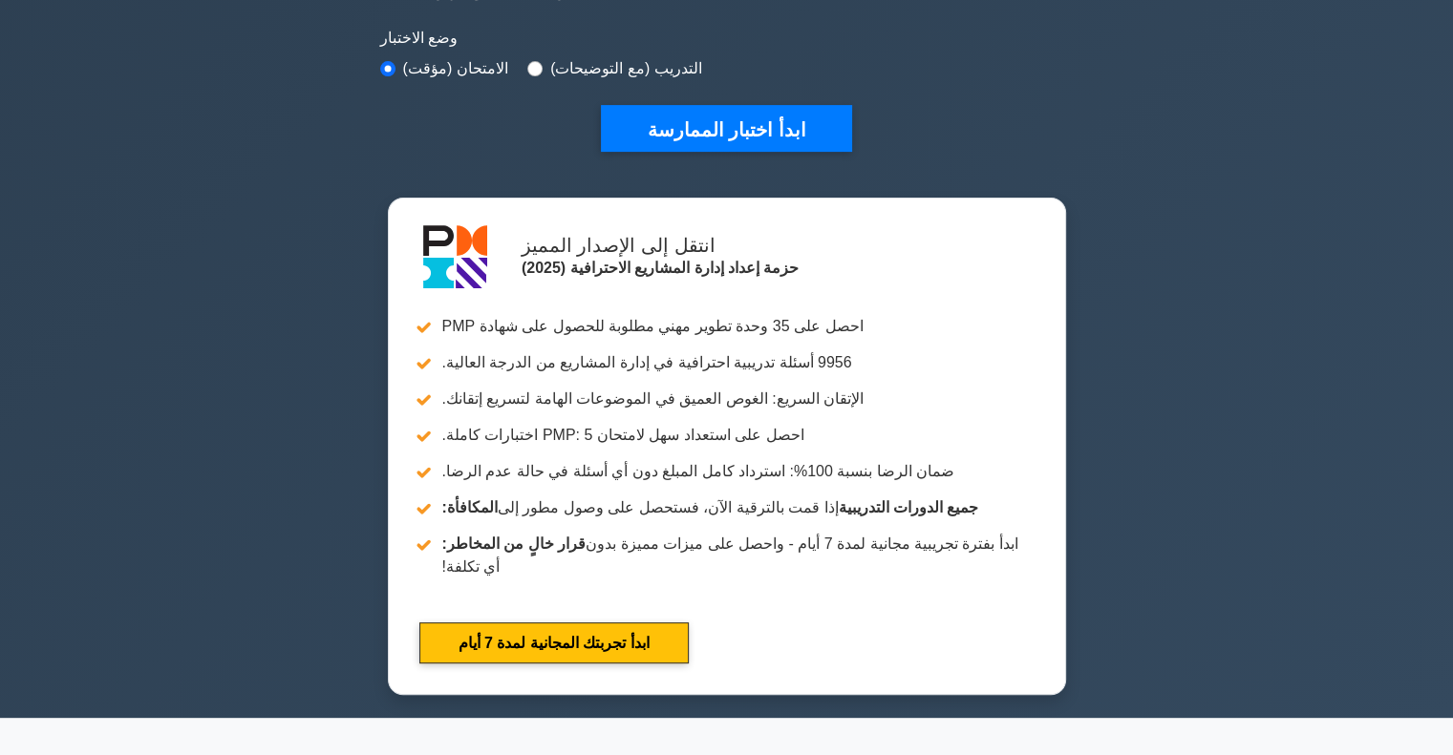
scroll to position [287, 0]
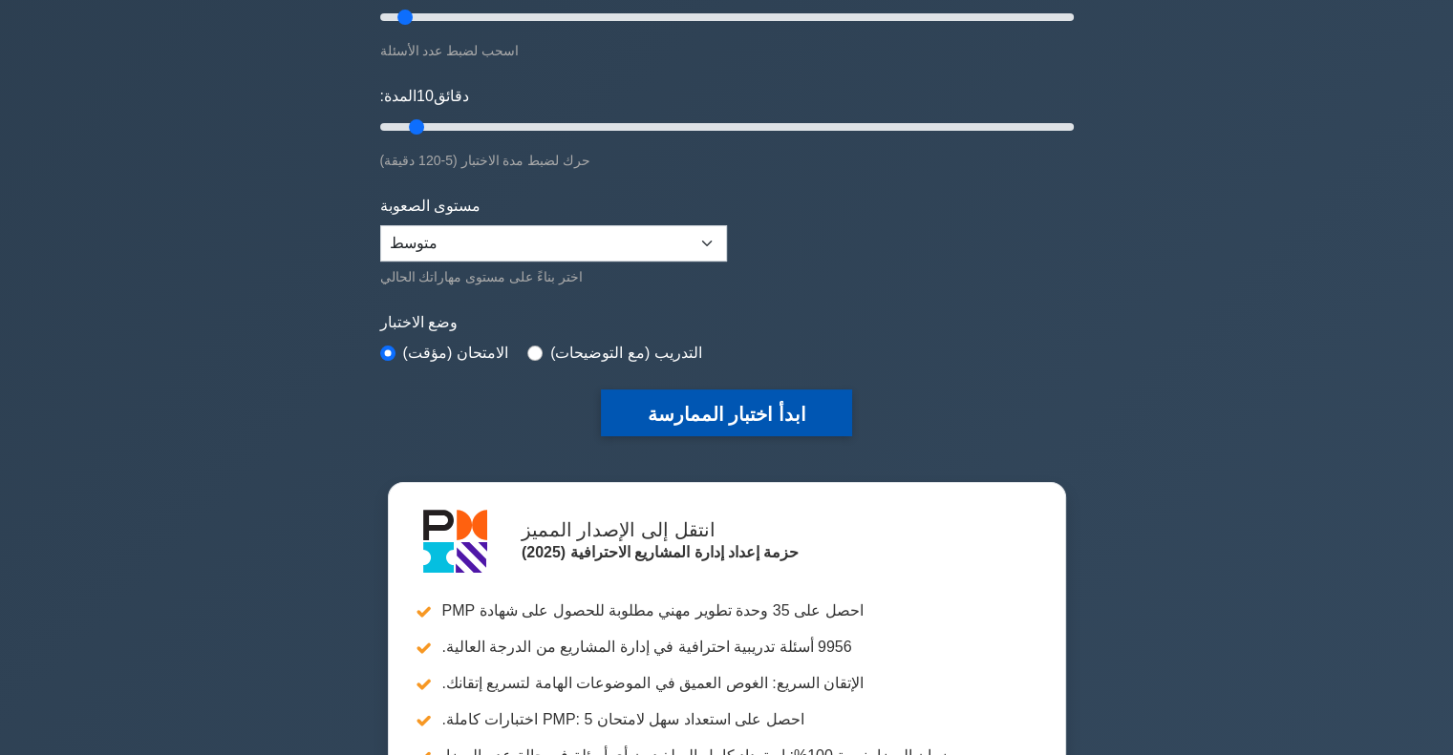
click at [734, 412] on font "ابدأ اختبار الممارسة" at bounding box center [726, 414] width 159 height 21
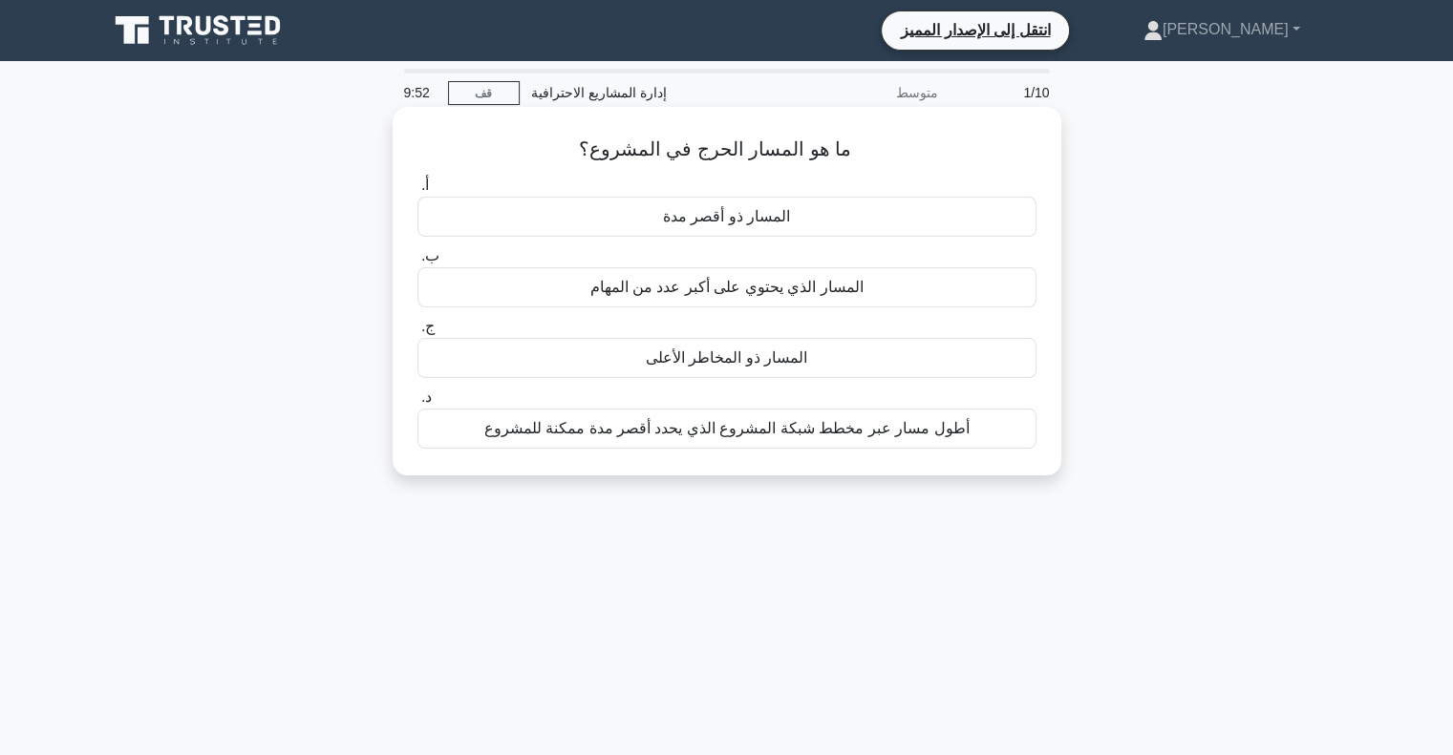
click at [693, 440] on div "أطول مسار عبر مخطط شبكة المشروع الذي يحدد أقصر مدة ممكنة للمشروع" at bounding box center [726, 429] width 619 height 40
click at [417, 404] on input "د. أطول مسار عبر مخطط شبكة المشروع الذي يحدد أقصر مدة ممكنة للمشروع" at bounding box center [417, 398] width 0 height 12
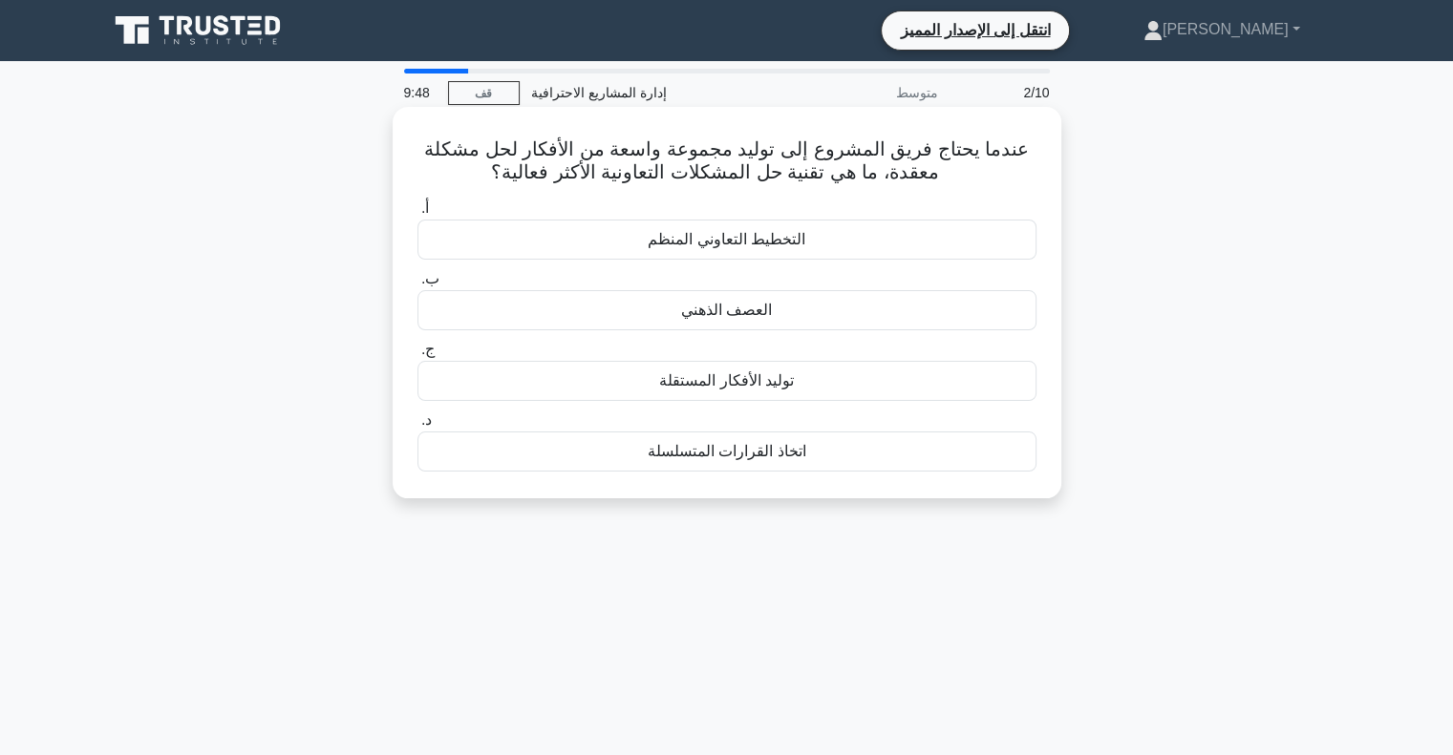
click at [754, 299] on font "العصف الذهني" at bounding box center [726, 310] width 91 height 23
click at [417, 286] on input "ب. العصف الذهني" at bounding box center [417, 279] width 0 height 12
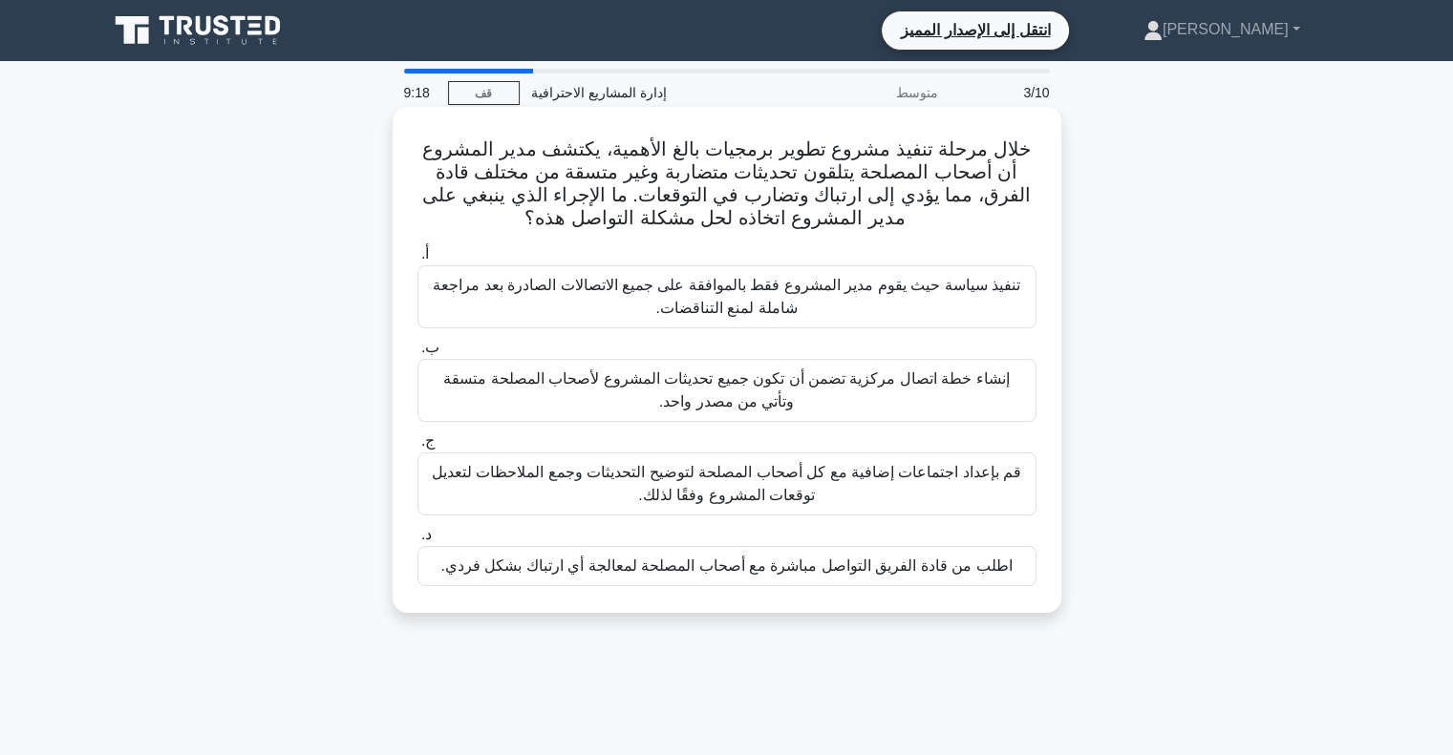
click at [703, 385] on font "إنشاء خطة اتصال مركزية تضمن أن تكون جميع تحديثات المشروع لأصحاب المصلحة متسقة و…" at bounding box center [725, 390] width 565 height 39
click at [417, 354] on input "ب. إنشاء خطة اتصال مركزية تضمن أن تكون جميع تحديثات المشروع لأصحاب المصلحة متسق…" at bounding box center [417, 348] width 0 height 12
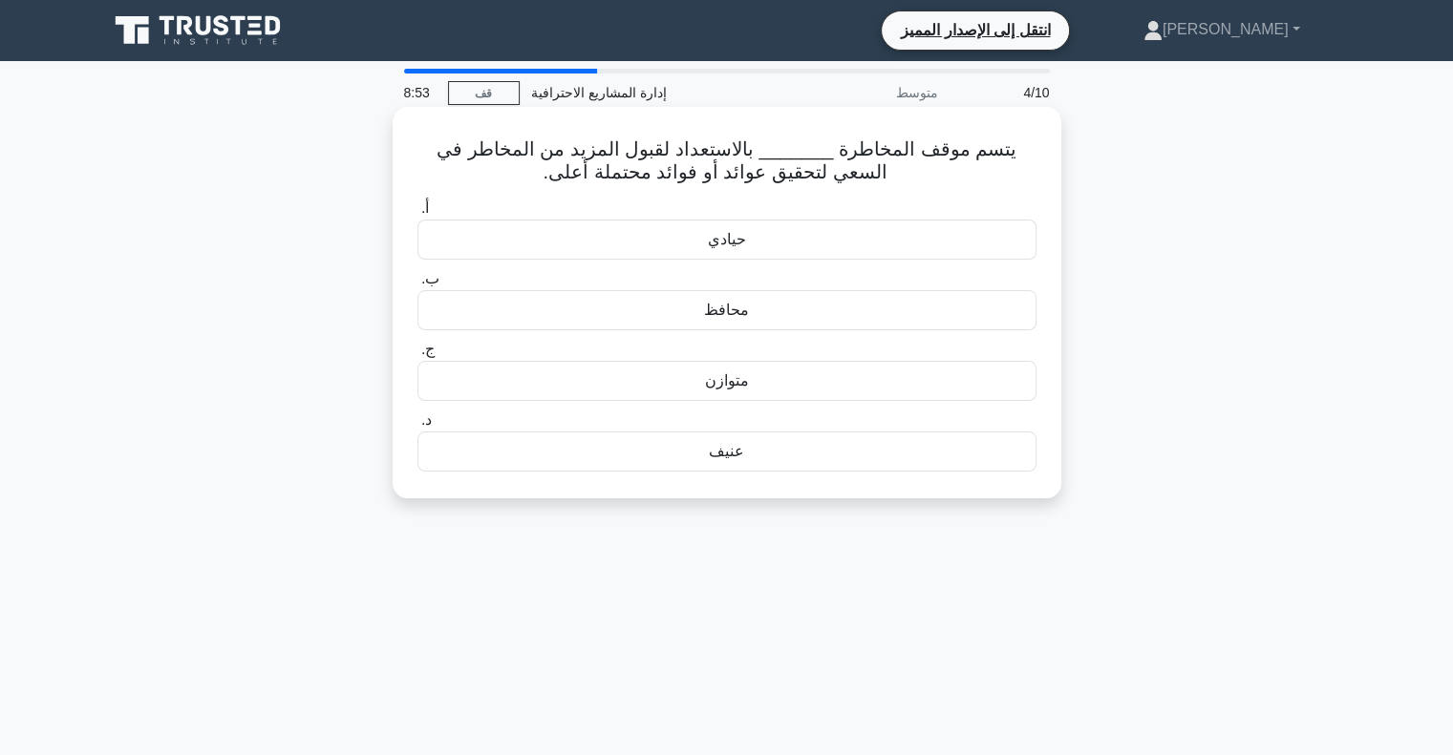
click at [669, 463] on div "عنيف" at bounding box center [726, 452] width 619 height 40
click at [417, 427] on input "د. عنيف" at bounding box center [417, 420] width 0 height 12
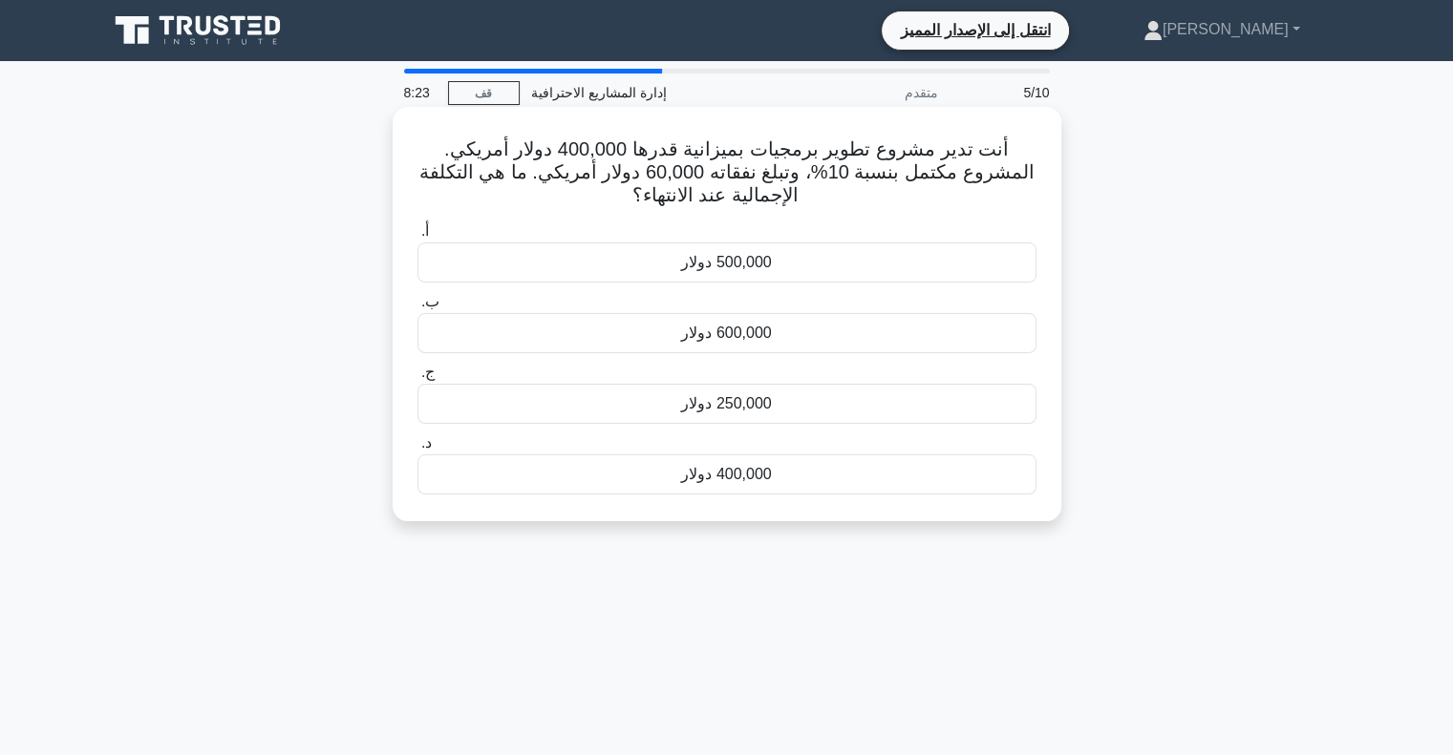
click at [747, 312] on label "ب. 600,000 دولار" at bounding box center [726, 321] width 619 height 63
click at [701, 347] on div "600,000 دولار" at bounding box center [726, 333] width 619 height 40
click at [417, 308] on input "ب. 600,000 دولار" at bounding box center [417, 302] width 0 height 12
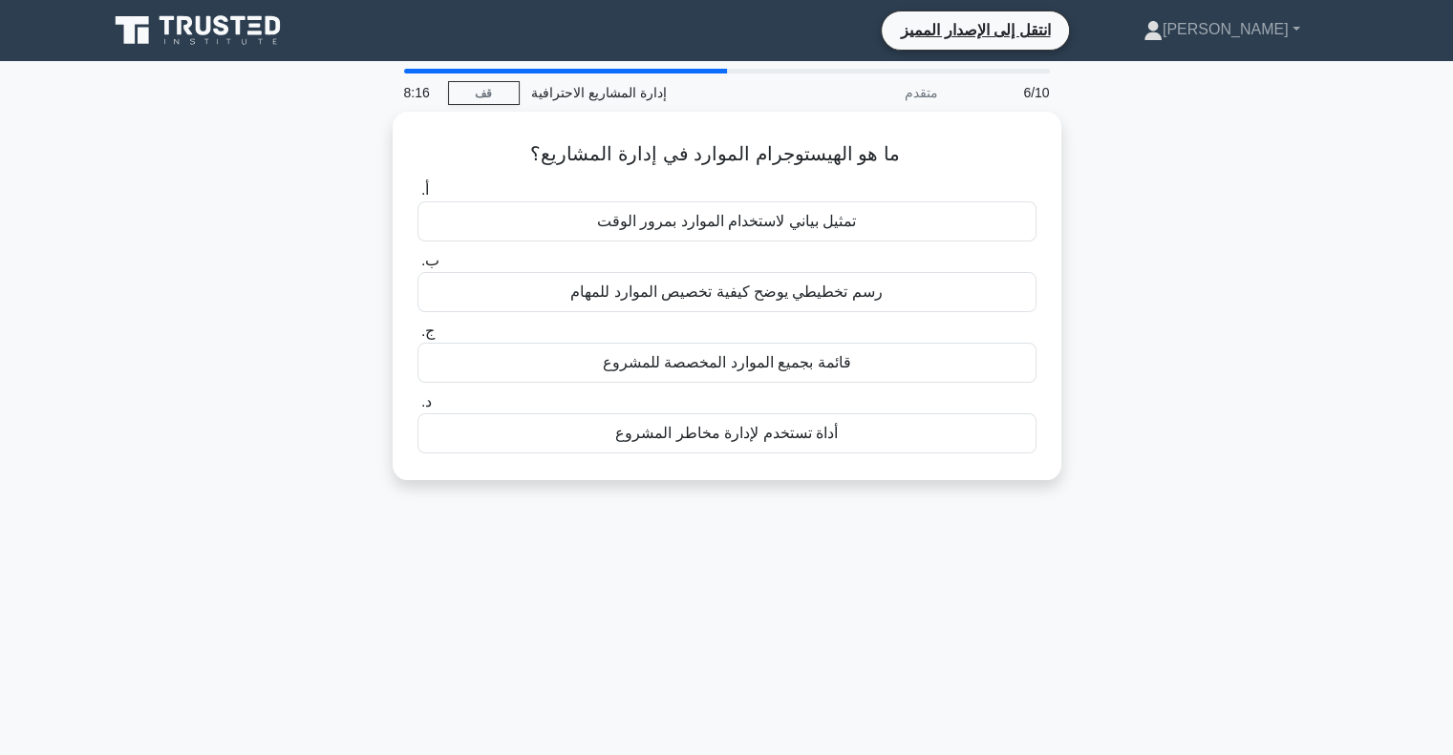
drag, startPoint x: 906, startPoint y: 150, endPoint x: 385, endPoint y: 148, distance: 521.4
click at [385, 148] on div "ما هو الهيستوجرام الموارد في إدارة المشاريع؟ .spinner_0XTQ{transform-origin:cen…" at bounding box center [726, 308] width 1261 height 392
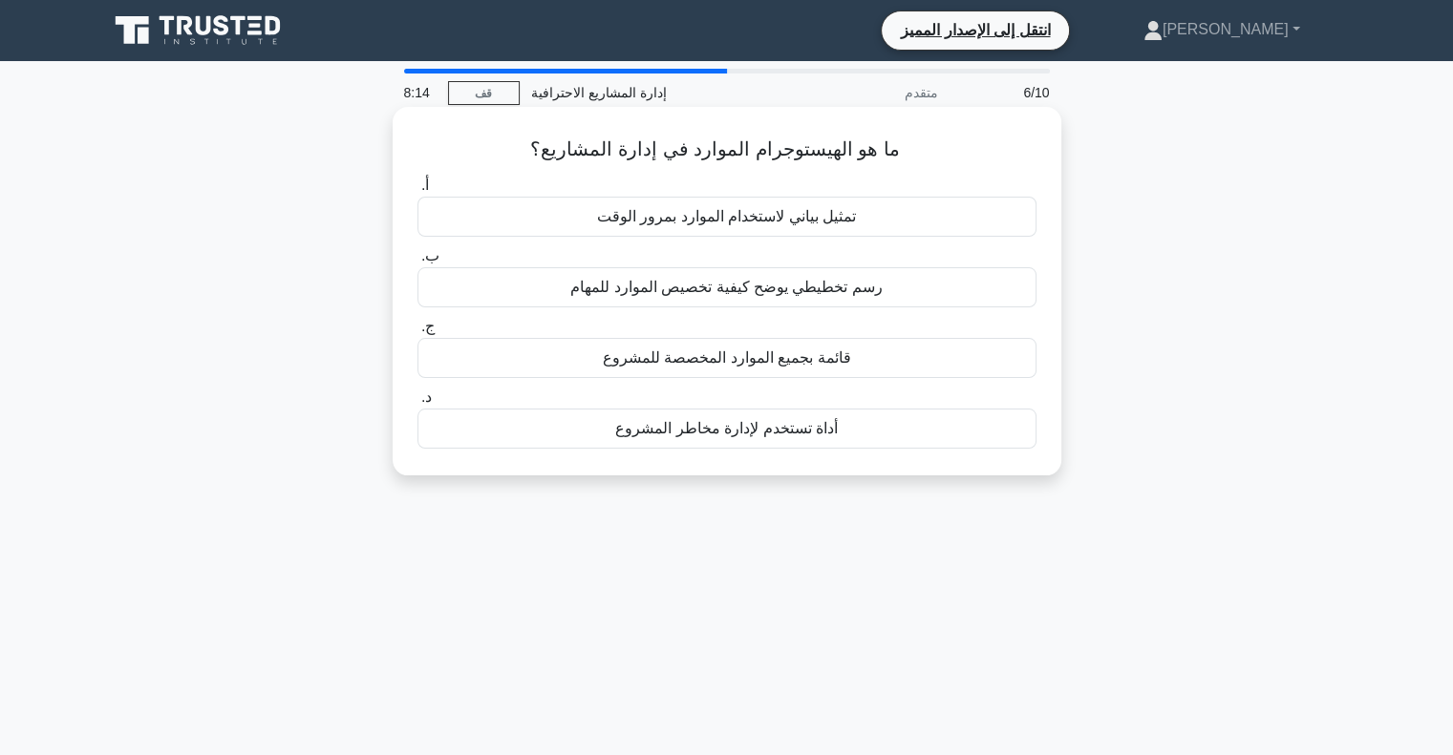
click at [795, 154] on font "ما هو الهيستوجرام الموارد في إدارة المشاريع؟" at bounding box center [714, 148] width 369 height 21
drag, startPoint x: 845, startPoint y: 146, endPoint x: 751, endPoint y: 154, distance: 94.9
click at [751, 154] on font "ما هو الهيستوجرام الموارد في إدارة المشاريع؟" at bounding box center [714, 148] width 369 height 21
copy font "الهيستوجرام"
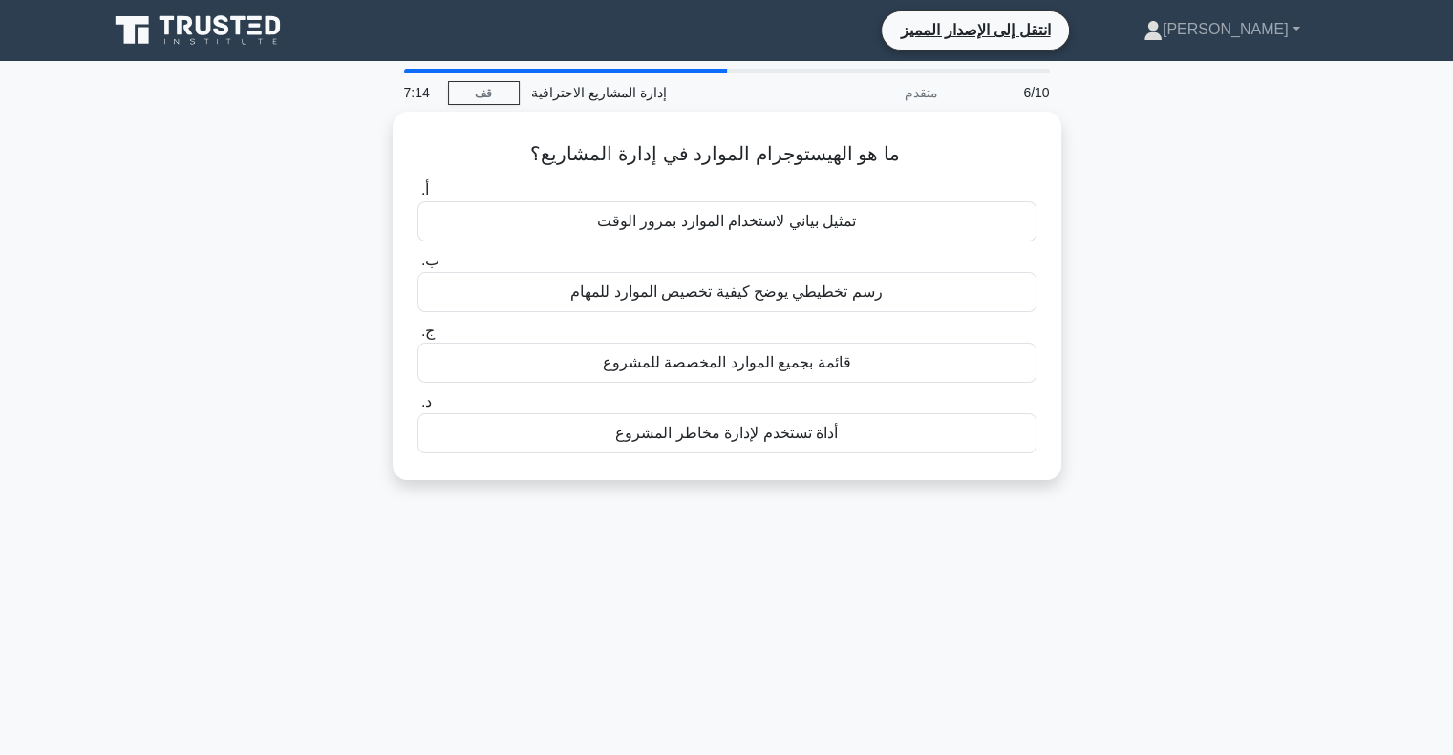
click at [1215, 392] on div "ما هو الهيستوجرام الموارد في إدارة المشاريع؟ .spinner_0XTQ{transform-origin:cen…" at bounding box center [726, 308] width 1261 height 392
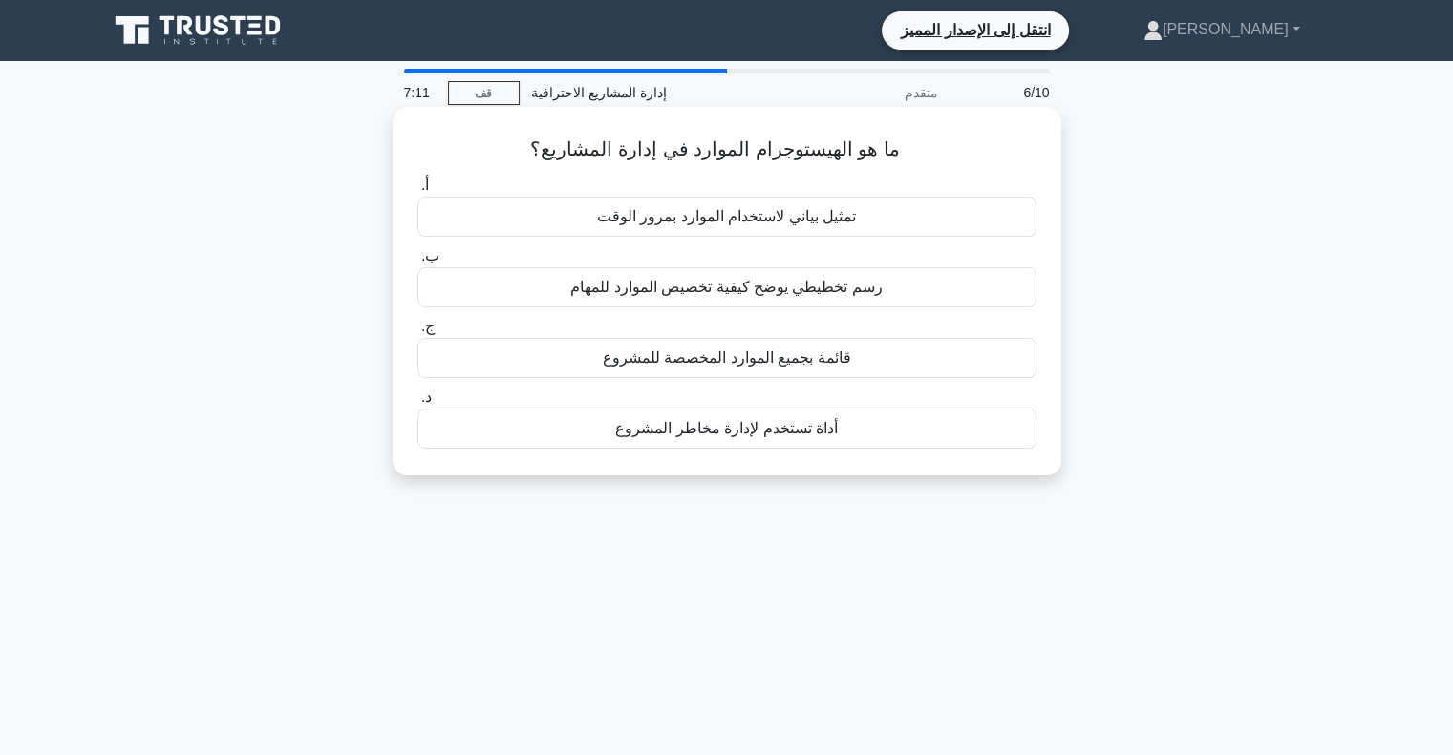
click at [690, 224] on font "تمثيل بياني لاستخدام الموارد بمرور الوقت" at bounding box center [726, 216] width 259 height 16
click at [417, 192] on input "أ. تمثيل بياني لاستخدام الموارد بمرور الوقت" at bounding box center [417, 186] width 0 height 12
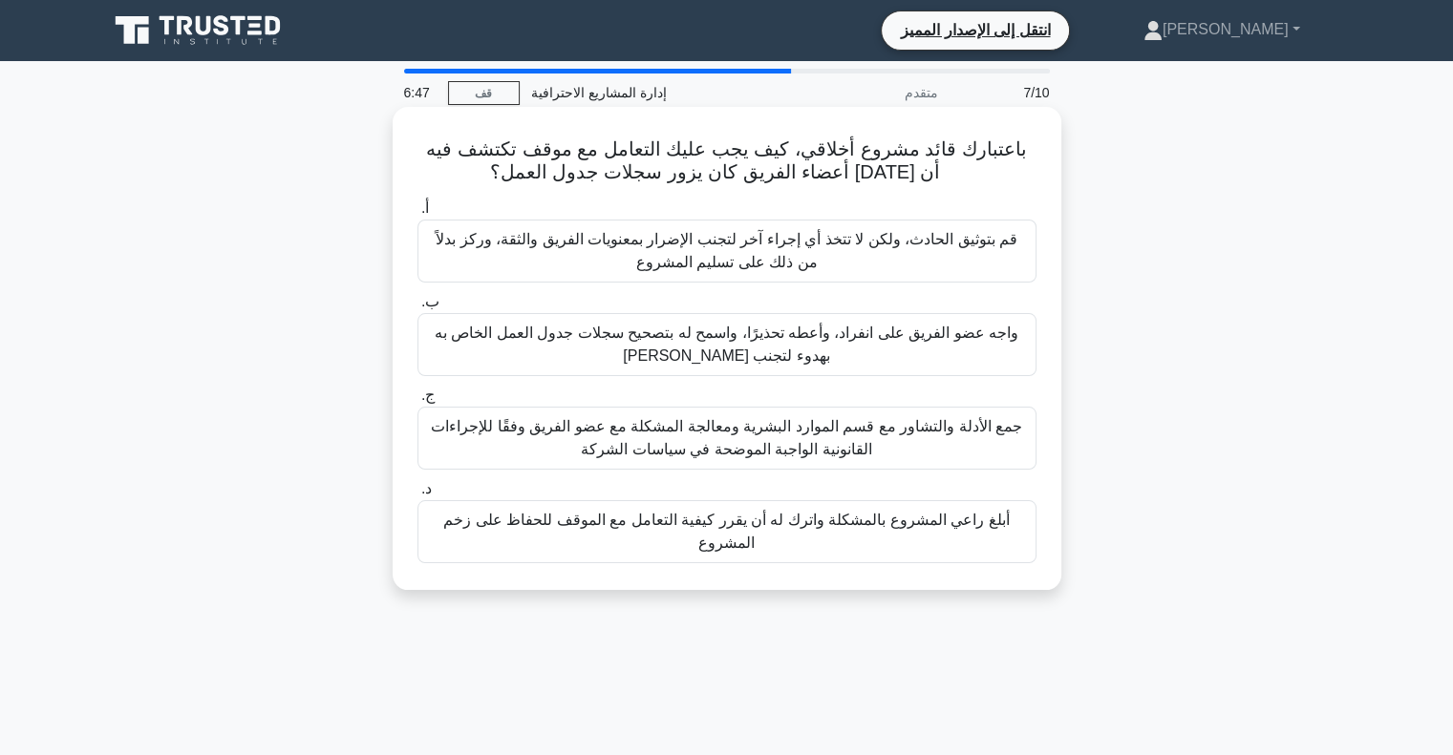
click at [686, 447] on font "جمع الأدلة والتشاور مع قسم الموارد البشرية ومعالجة المشكلة مع عضو الفريق وفقًا …" at bounding box center [726, 437] width 591 height 39
click at [417, 402] on input "ج. جمع الأدلة والتشاور مع قسم الموارد البشرية ومعالجة المشكلة مع عضو الفريق وفق…" at bounding box center [417, 396] width 0 height 12
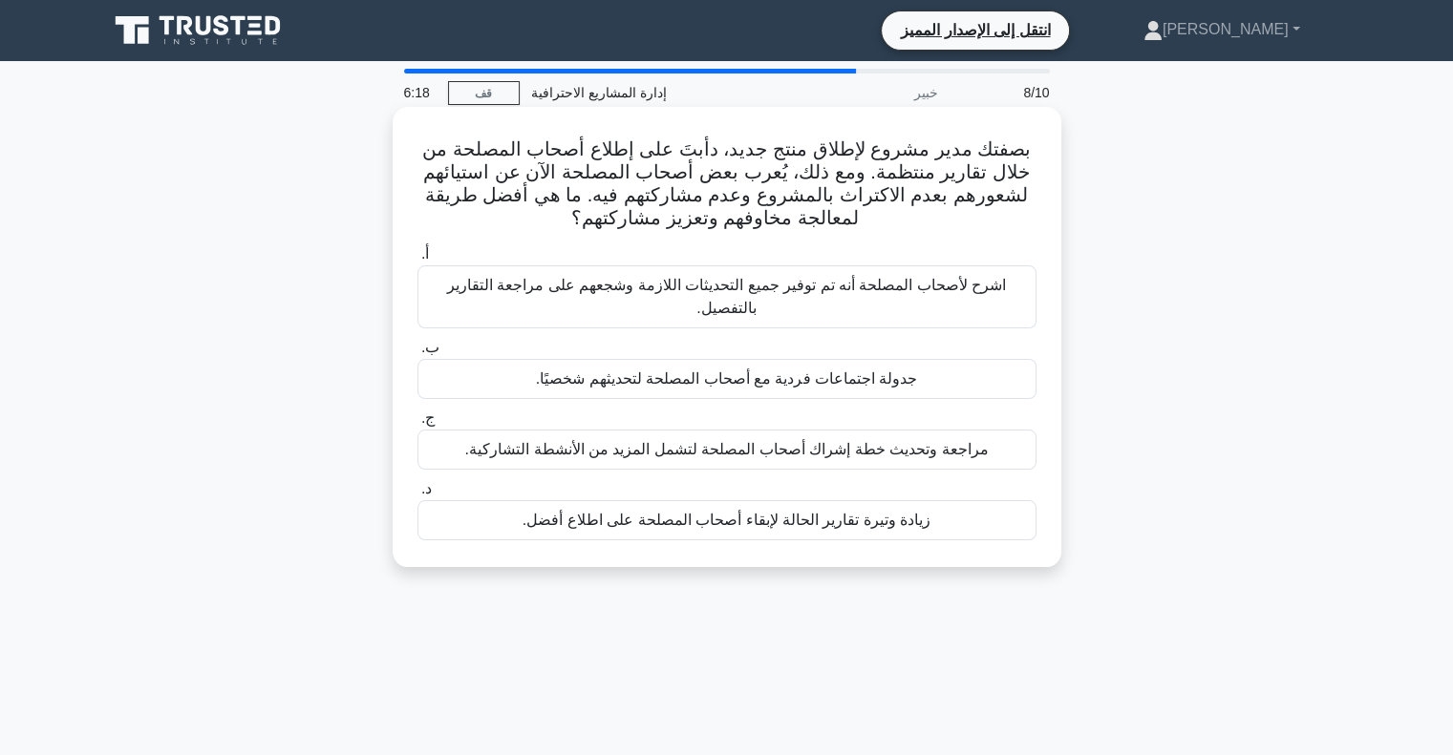
click at [645, 457] on font "مراجعة وتحديث خطة إشراك أصحاب المصلحة لتشمل المزيد من الأنشطة التشاركية." at bounding box center [726, 449] width 523 height 16
click at [417, 425] on input "ج. مراجعة وتحديث خطة إشراك أصحاب المصلحة لتشمل المزيد من الأنشطة التشاركية." at bounding box center [417, 419] width 0 height 12
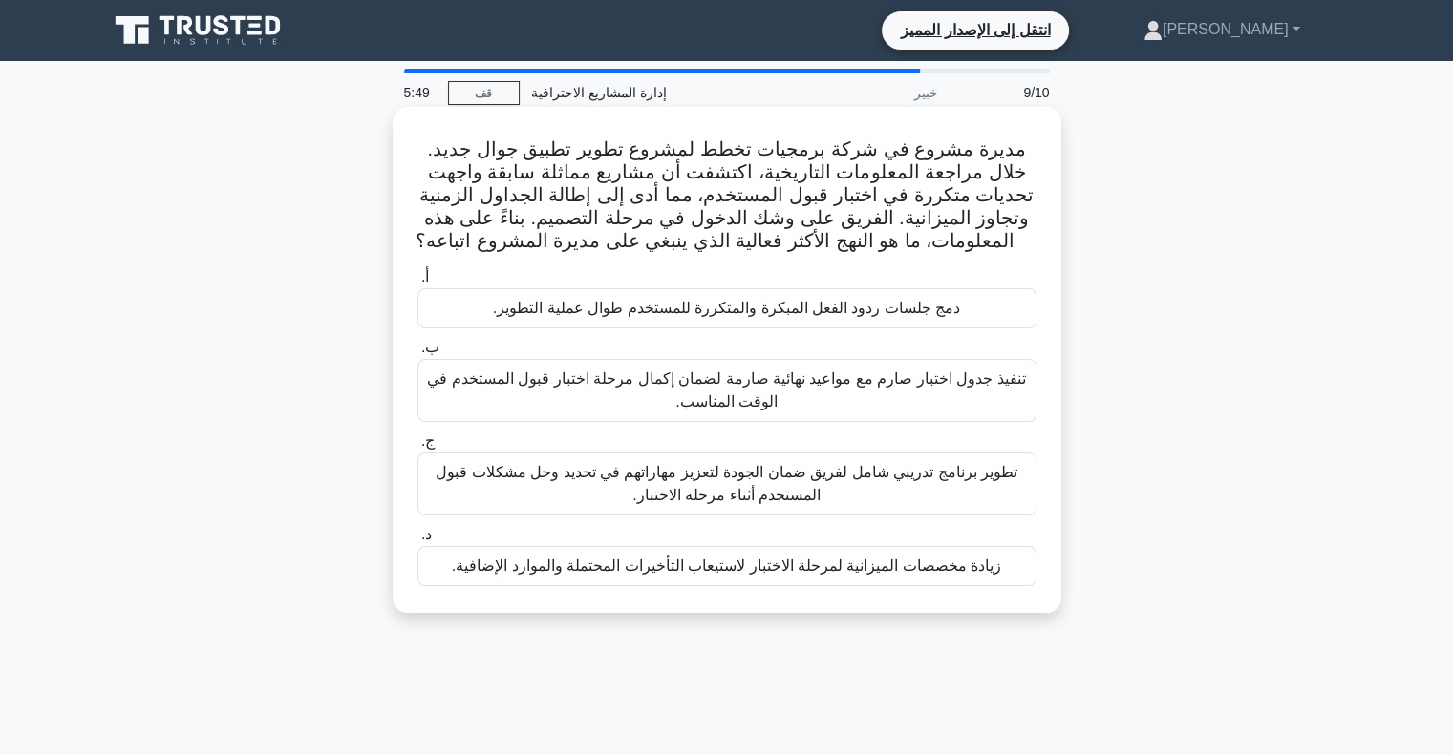
click at [703, 492] on font "تطوير برنامج تدريبي شامل لفريق ضمان الجودة لتعزيز مهاراتهم في تحديد وحل مشكلات …" at bounding box center [726, 483] width 582 height 39
click at [417, 448] on input "ج. تطوير برنامج تدريبي شامل لفريق ضمان الجودة لتعزيز مهاراتهم في تحديد وحل مشكل…" at bounding box center [417, 441] width 0 height 12
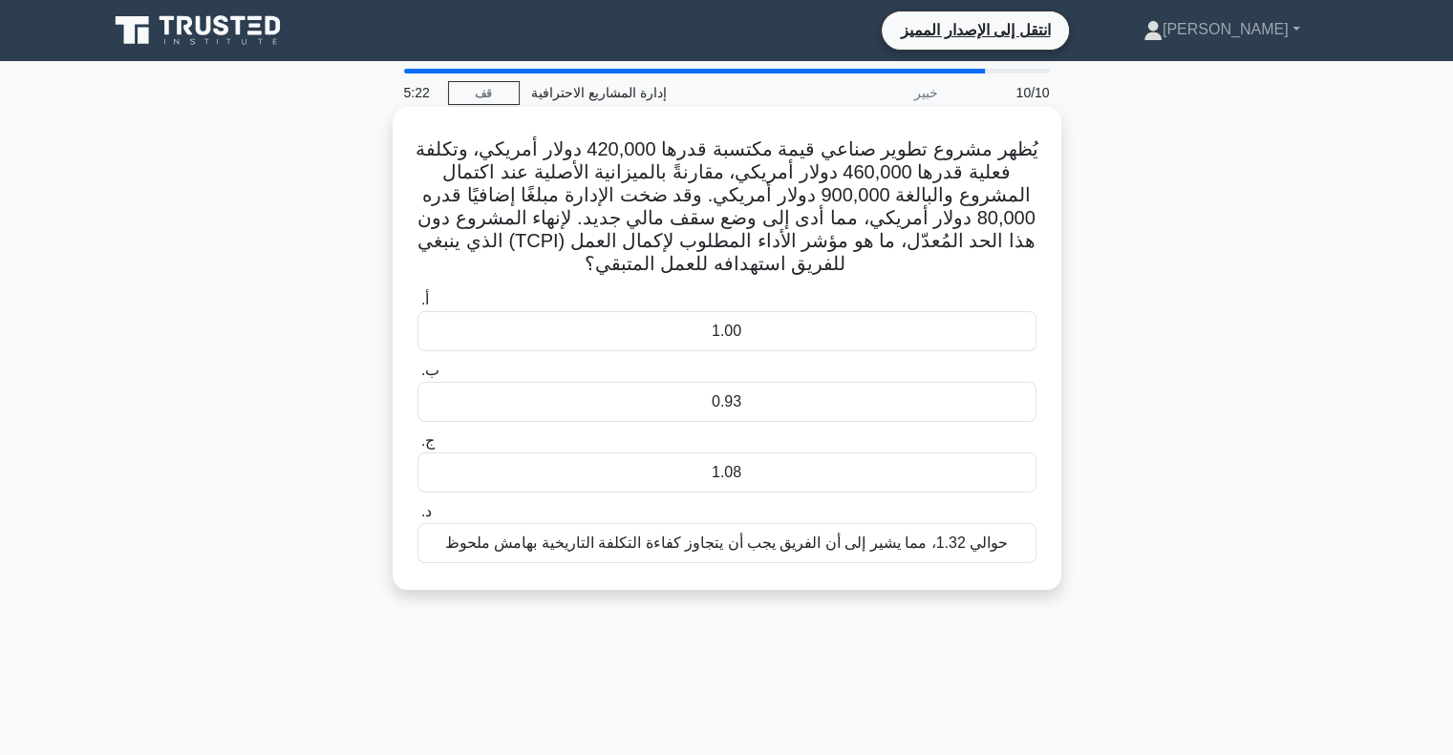
scroll to position [96, 0]
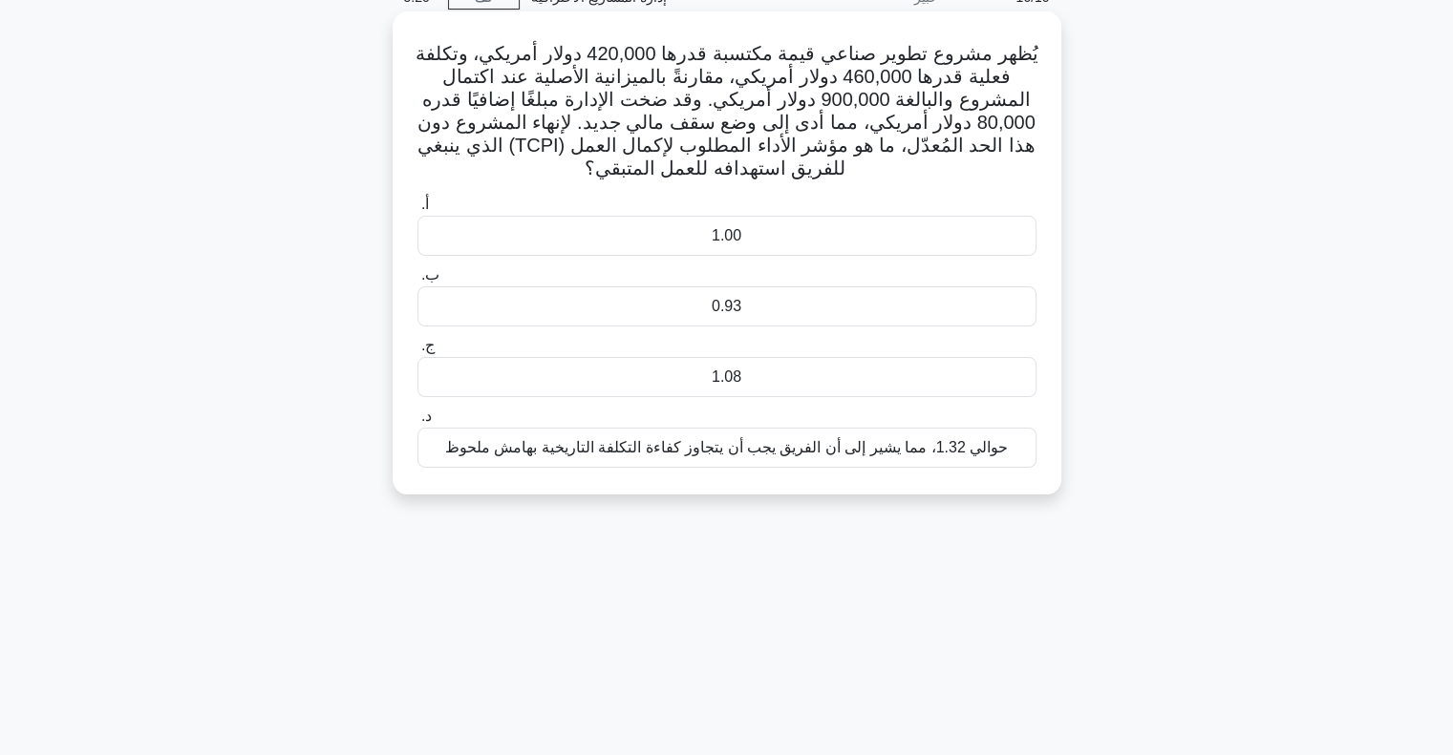
click at [659, 256] on div "1.00" at bounding box center [726, 236] width 619 height 40
click at [417, 211] on input "أ. 1.00" at bounding box center [417, 205] width 0 height 12
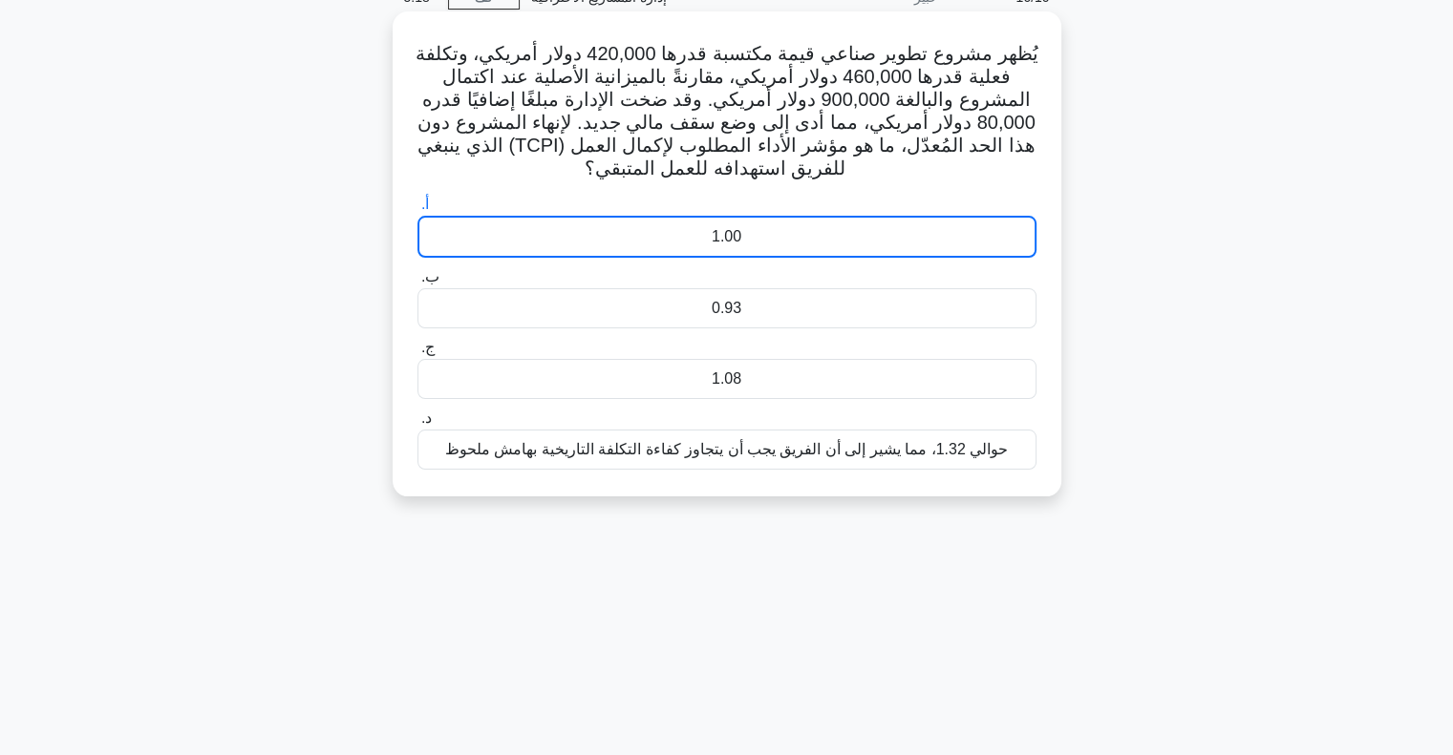
scroll to position [158, 0]
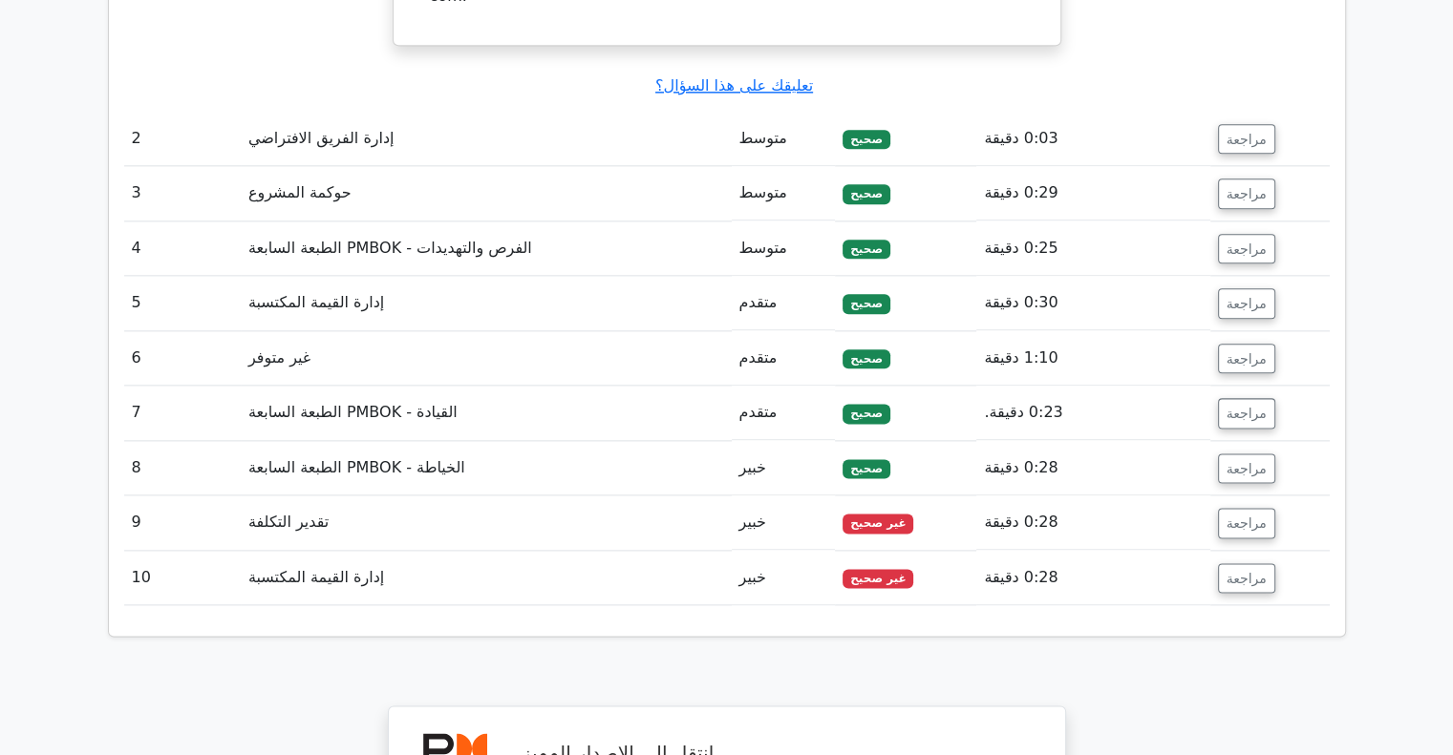
scroll to position [2292, 0]
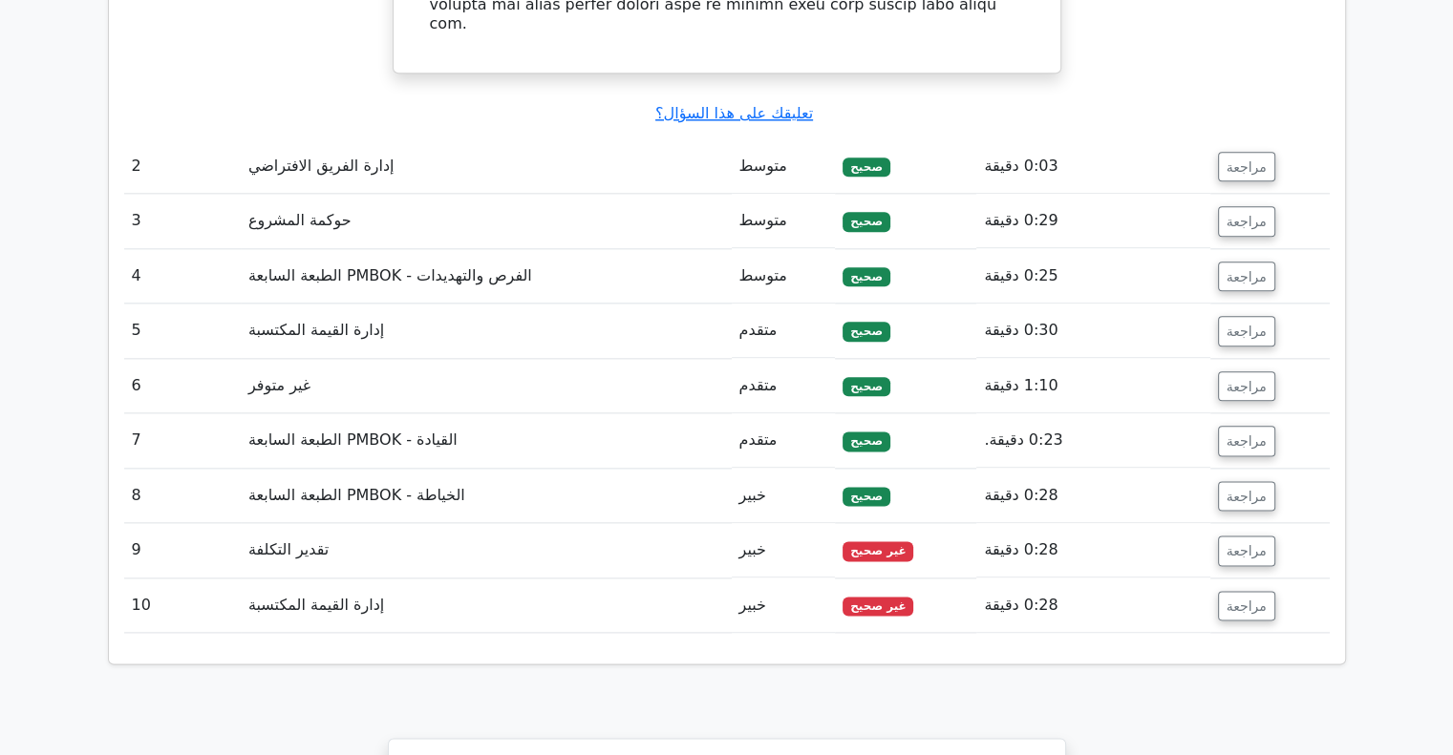
click at [897, 544] on font "غير صحيح" at bounding box center [878, 550] width 56 height 13
drag, startPoint x: 888, startPoint y: 541, endPoint x: 888, endPoint y: 530, distance: 10.5
click at [888, 579] on td "غير صحيح" at bounding box center [905, 606] width 141 height 54
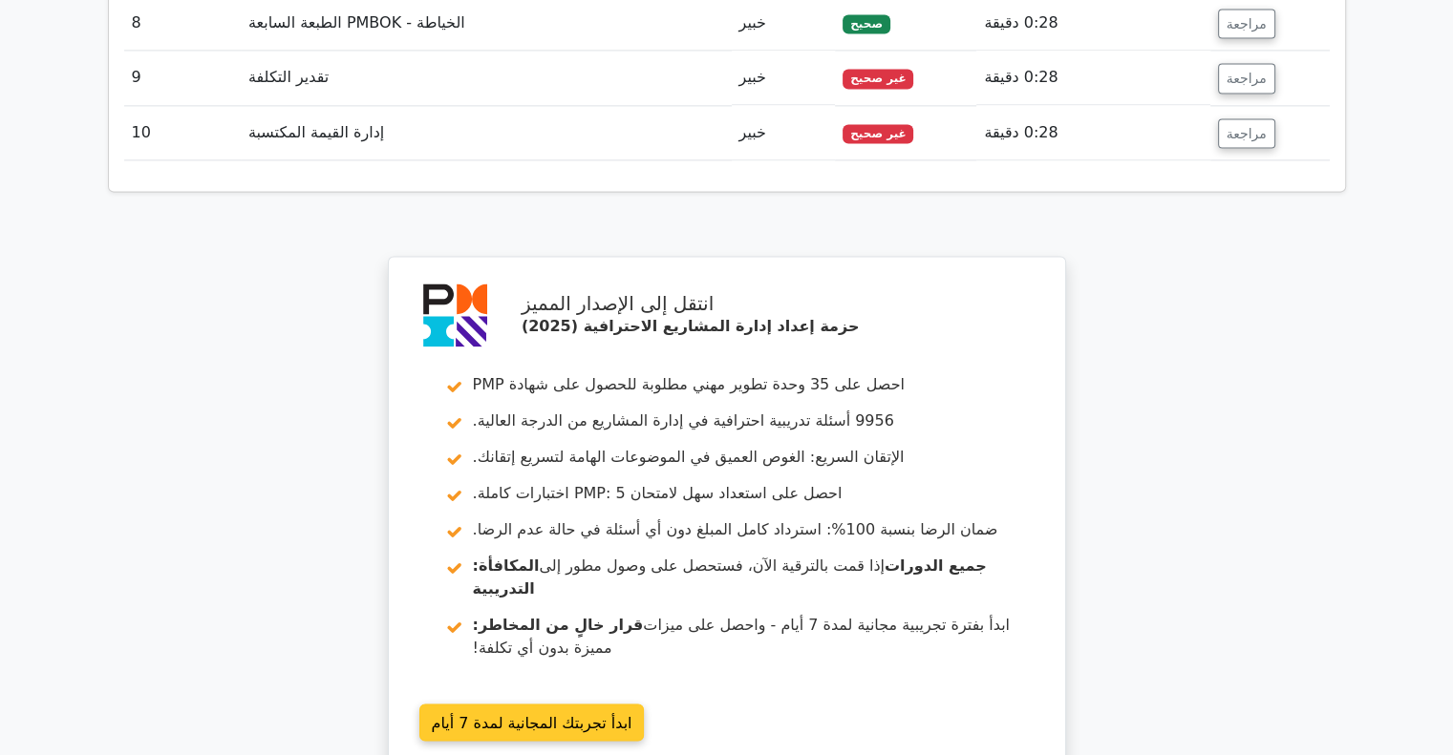
scroll to position [3098, 0]
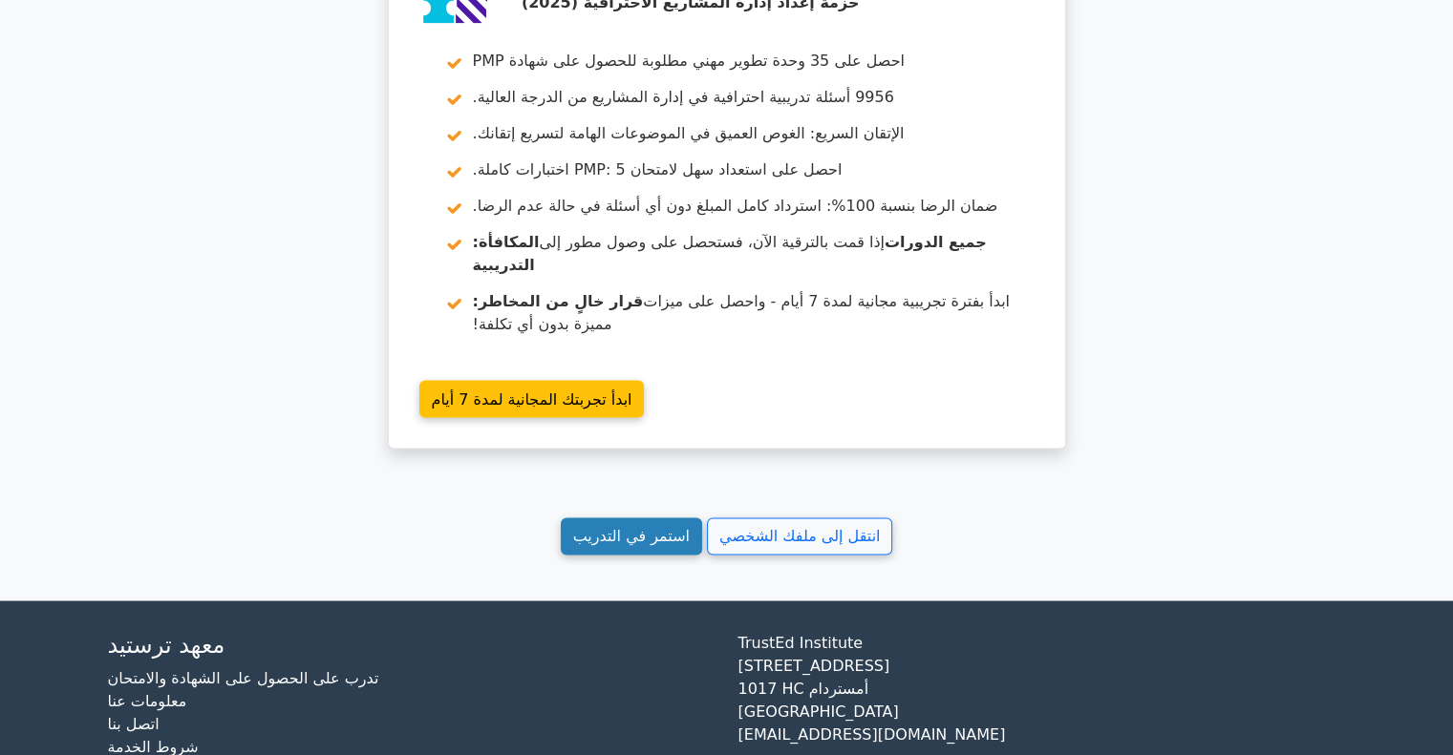
click at [642, 527] on font "استمر في التدريب" at bounding box center [631, 536] width 117 height 18
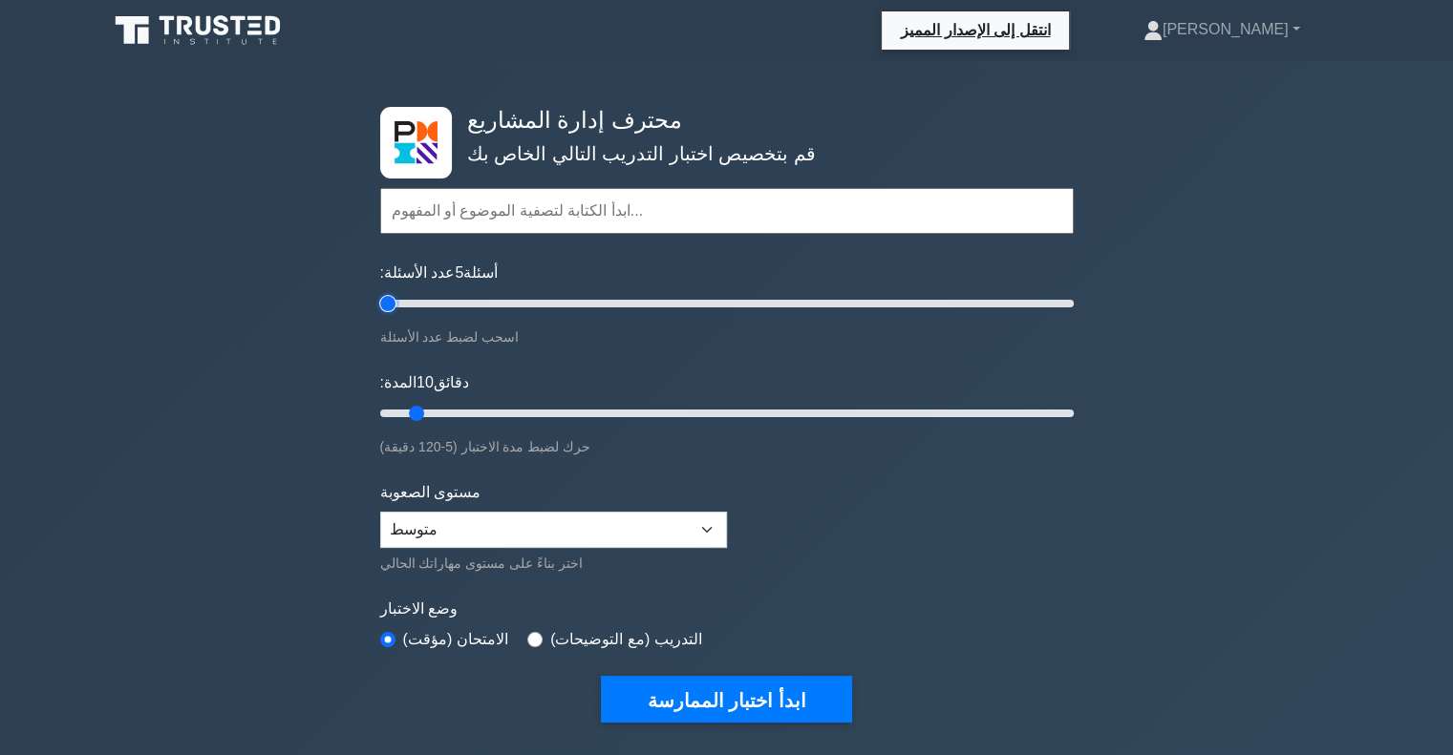
drag, startPoint x: 407, startPoint y: 306, endPoint x: 392, endPoint y: 303, distance: 15.5
type input "5"
click at [392, 303] on input "عدد الأسئلة: 5 أسئلة" at bounding box center [726, 303] width 693 height 23
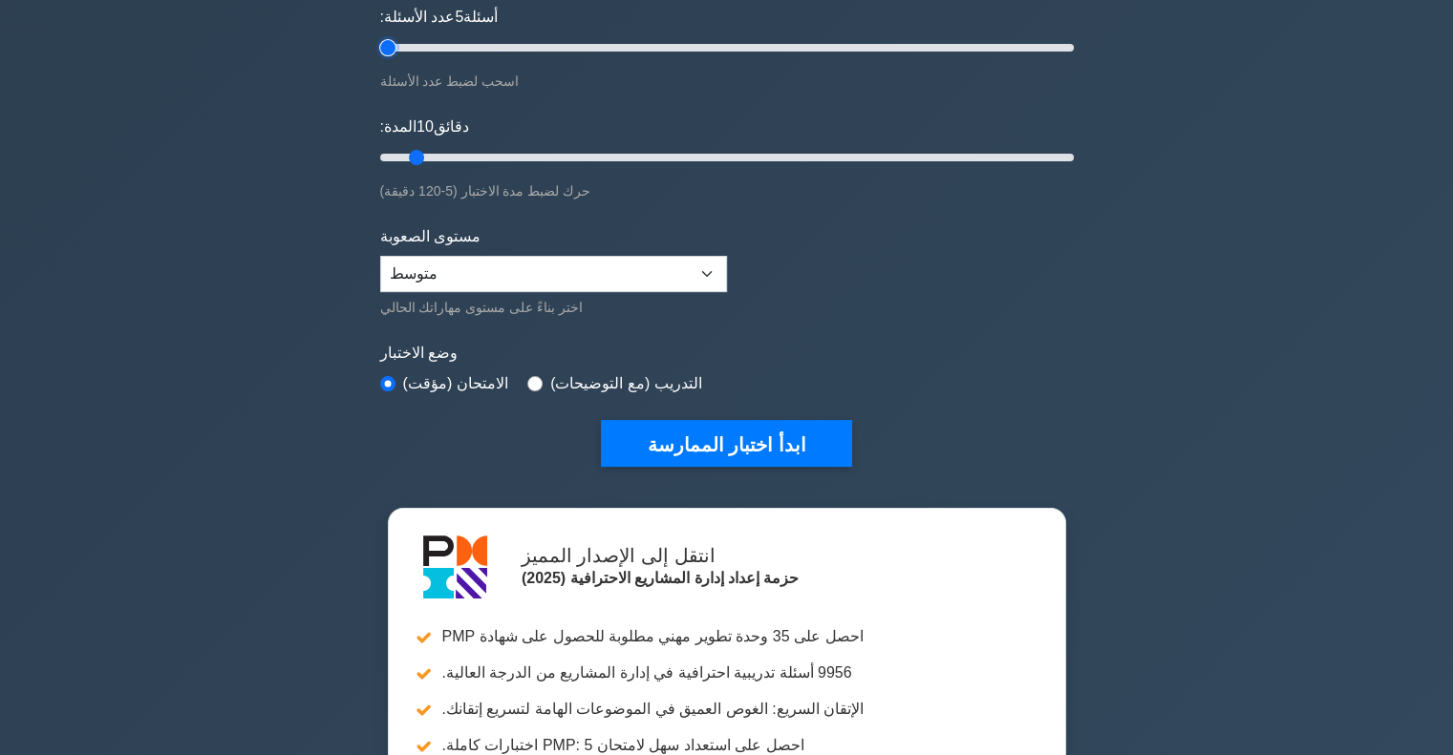
scroll to position [287, 0]
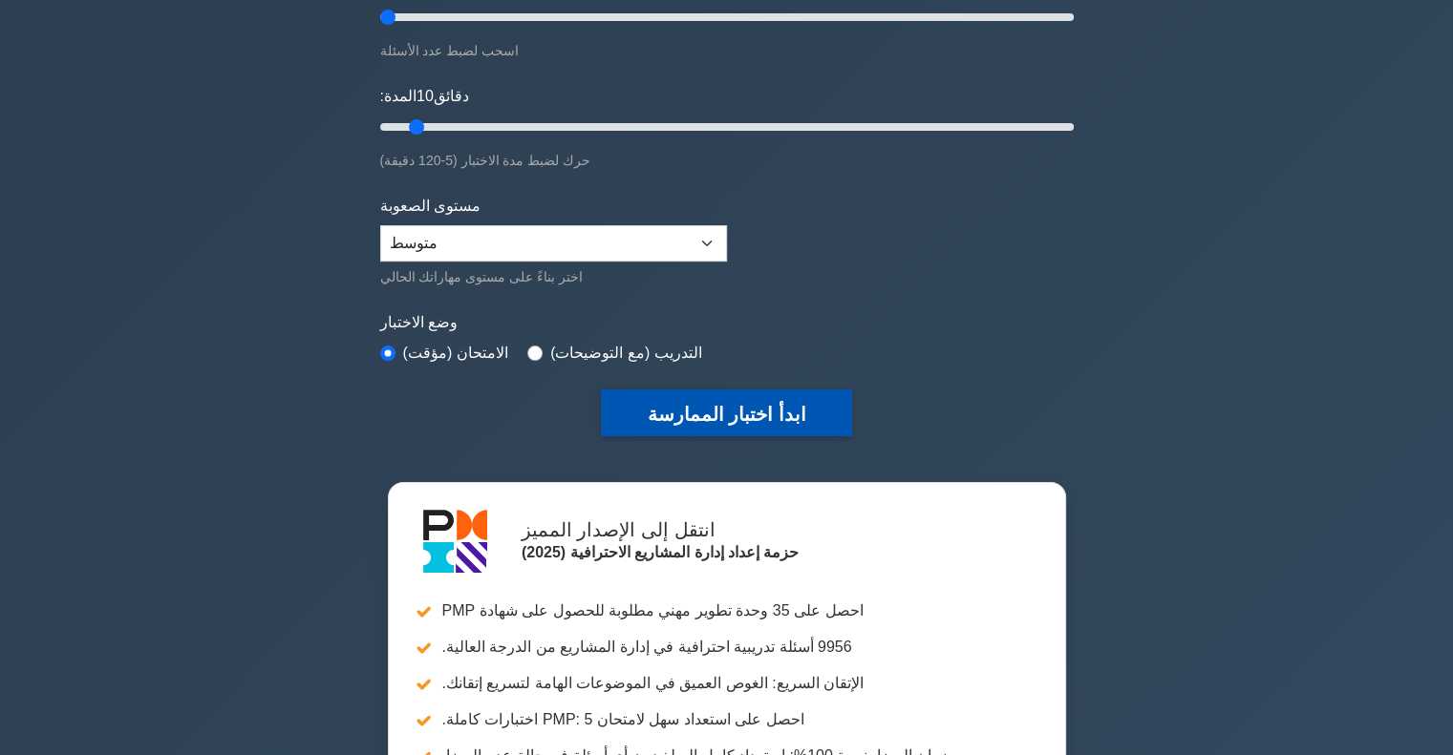
click at [707, 427] on button "ابدأ اختبار الممارسة" at bounding box center [726, 413] width 250 height 47
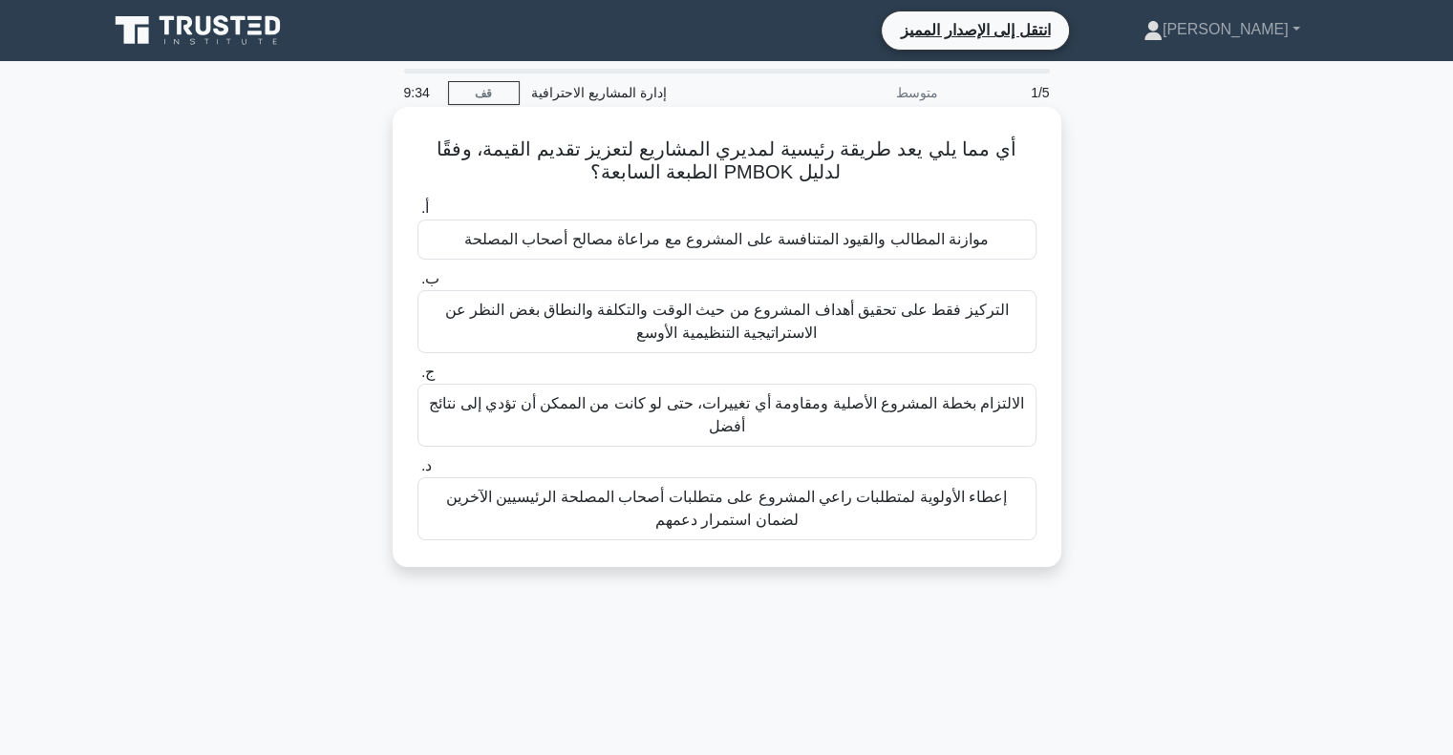
click at [633, 244] on font "موازنة المطالب والقيود المتنافسة على المشروع مع مراعاة مصالح أصحاب المصلحة" at bounding box center [726, 239] width 524 height 16
click at [417, 215] on input "أ. موازنة المطالب والقيود المتنافسة على المشروع مع مراعاة مصالح أصحاب المصلحة" at bounding box center [417, 208] width 0 height 12
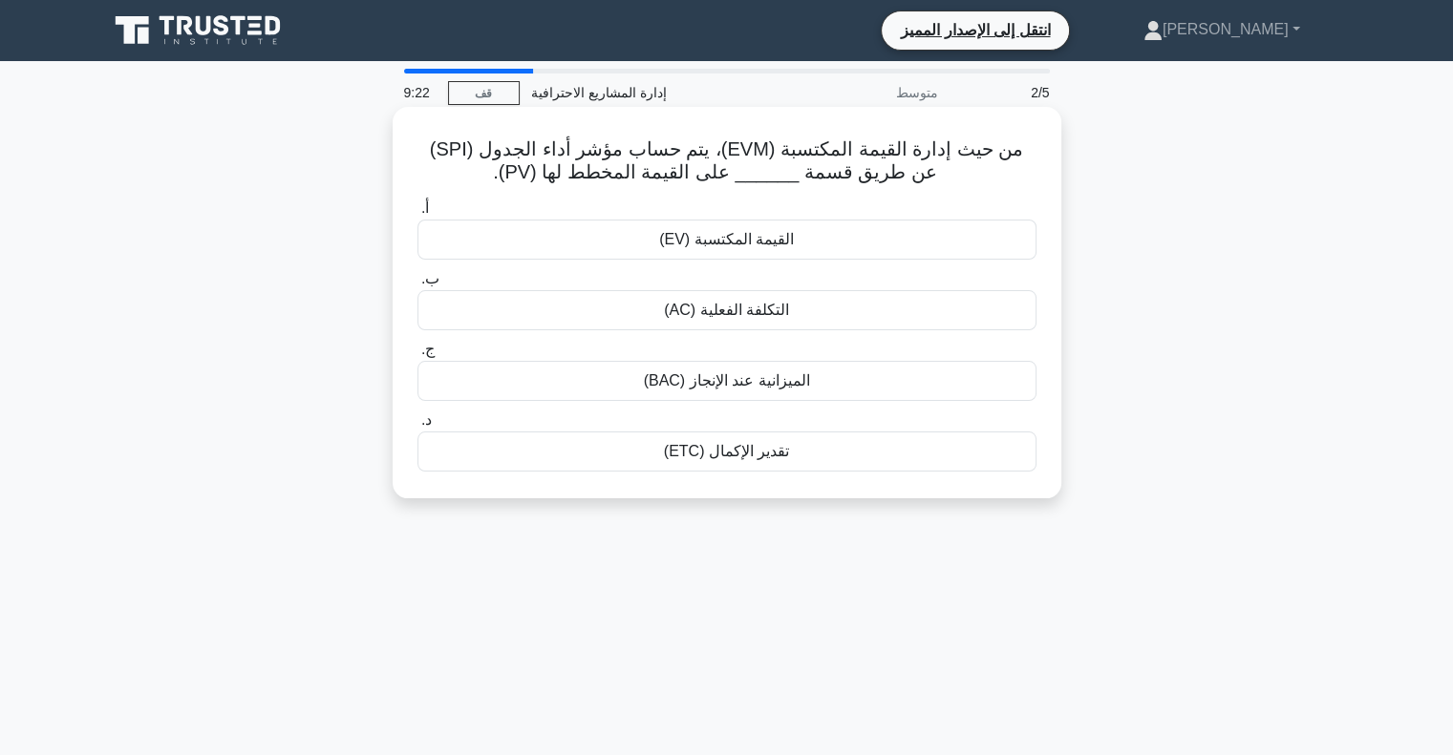
click at [705, 247] on font "القيمة المكتسبة (EV)" at bounding box center [726, 239] width 135 height 16
click at [417, 215] on input "أ. القيمة المكتسبة (EV)" at bounding box center [417, 208] width 0 height 12
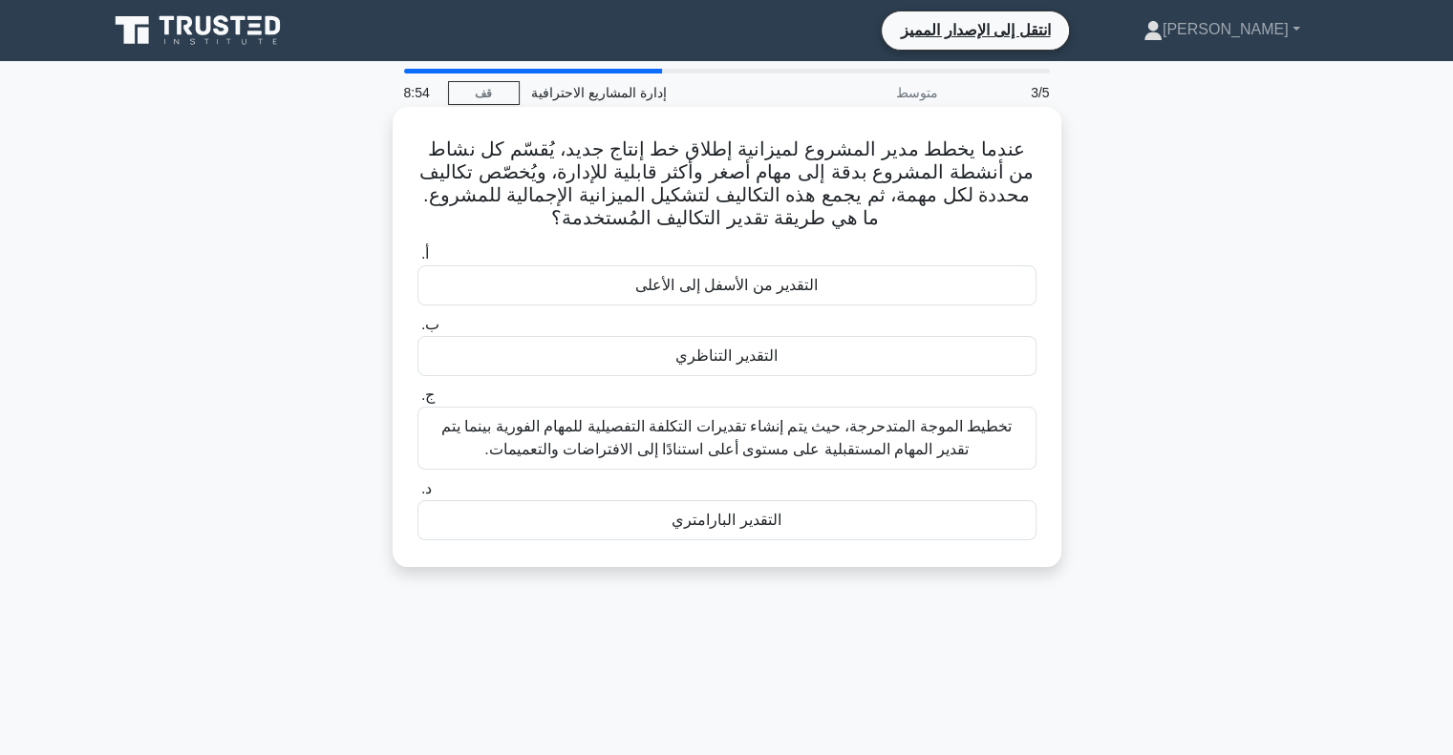
click at [707, 285] on font "التقدير من الأسفل إلى الأعلى" at bounding box center [726, 285] width 182 height 16
click at [417, 261] on input "أ. التقدير من الأسفل إلى الأعلى" at bounding box center [417, 254] width 0 height 12
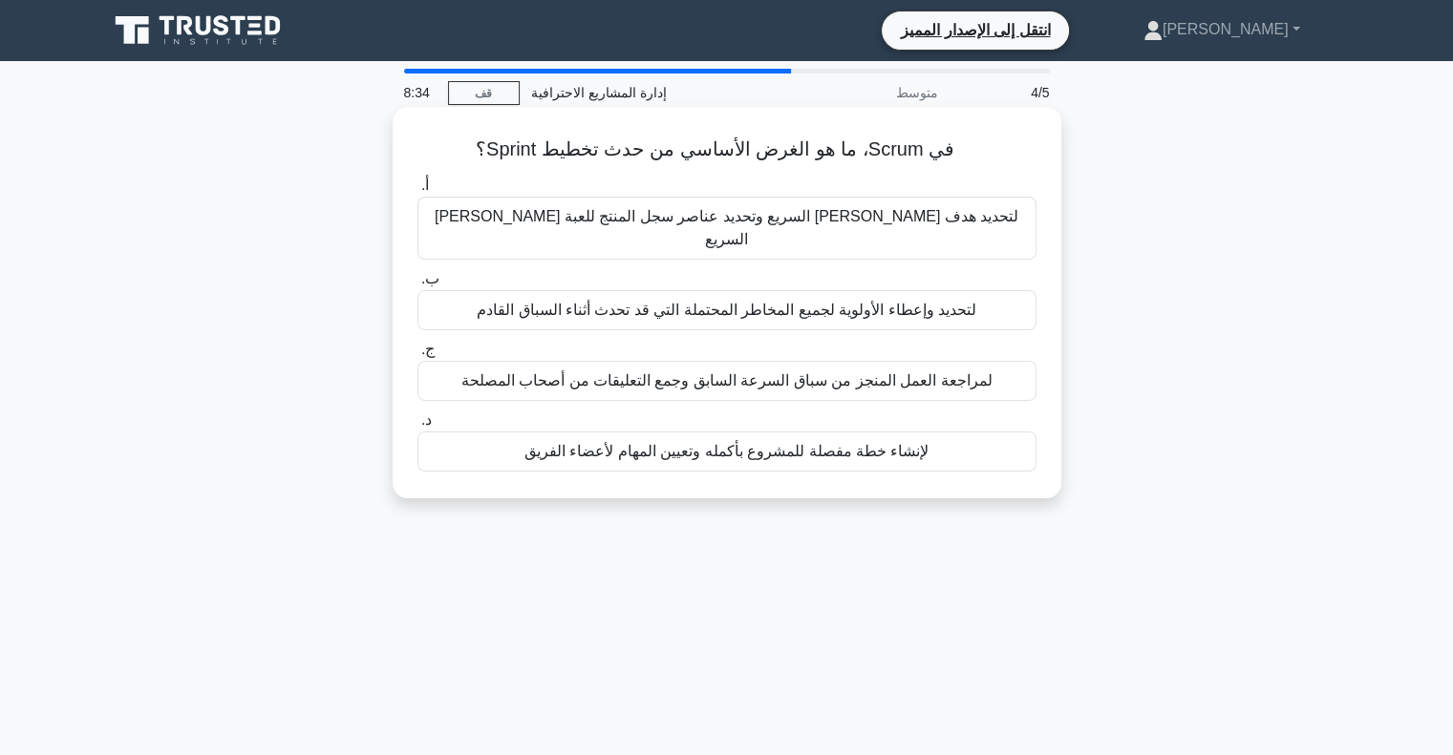
click at [714, 223] on font "لتحديد هدف العدو السريع وتحديد عناصر سجل المنتج للعبة العدو السريع" at bounding box center [727, 227] width 584 height 39
click at [417, 192] on input "أ. لتحديد هدف العدو السريع وتحديد عناصر سجل المنتج للعبة العدو السريع" at bounding box center [417, 186] width 0 height 12
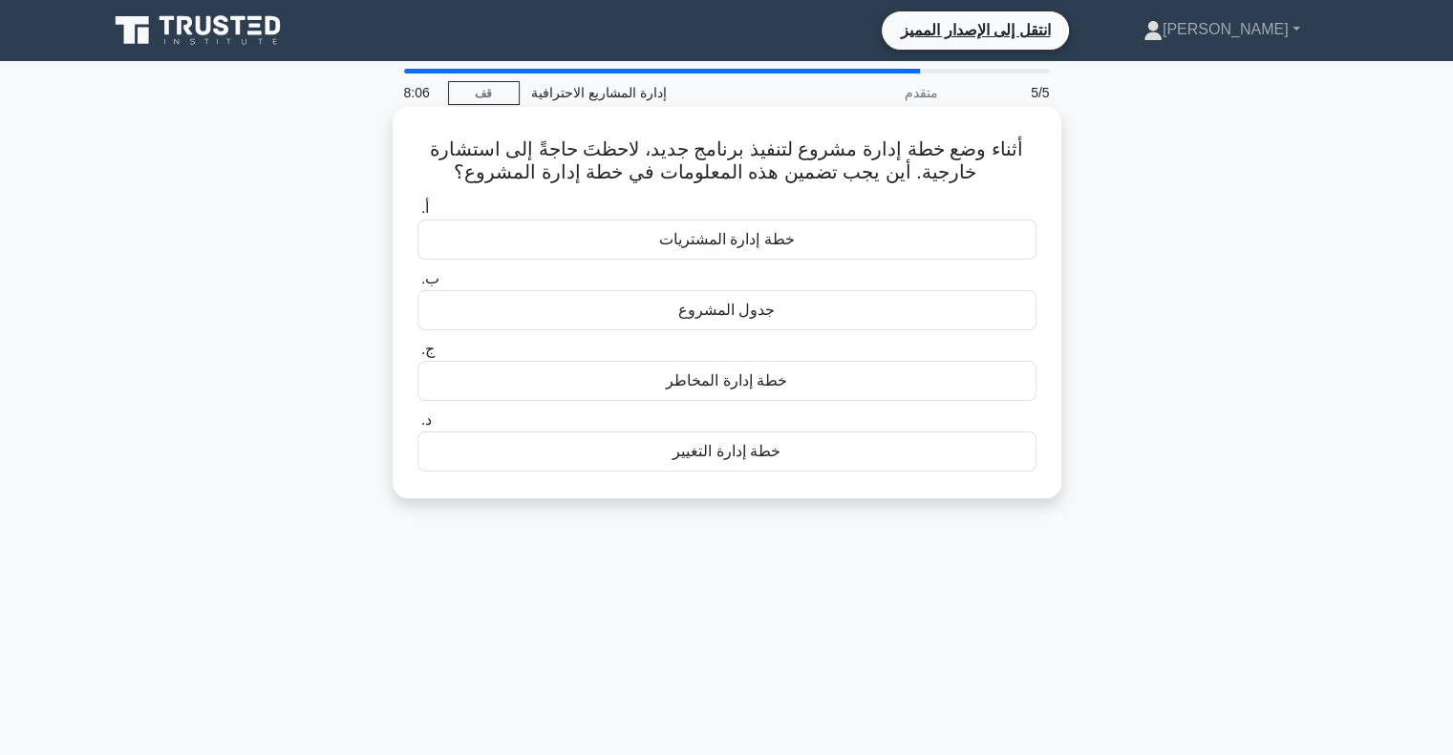
click at [691, 247] on font "خطة إدارة المشتريات" at bounding box center [727, 239] width 136 height 16
click at [417, 215] on input "أ. خطة إدارة المشتريات" at bounding box center [417, 208] width 0 height 12
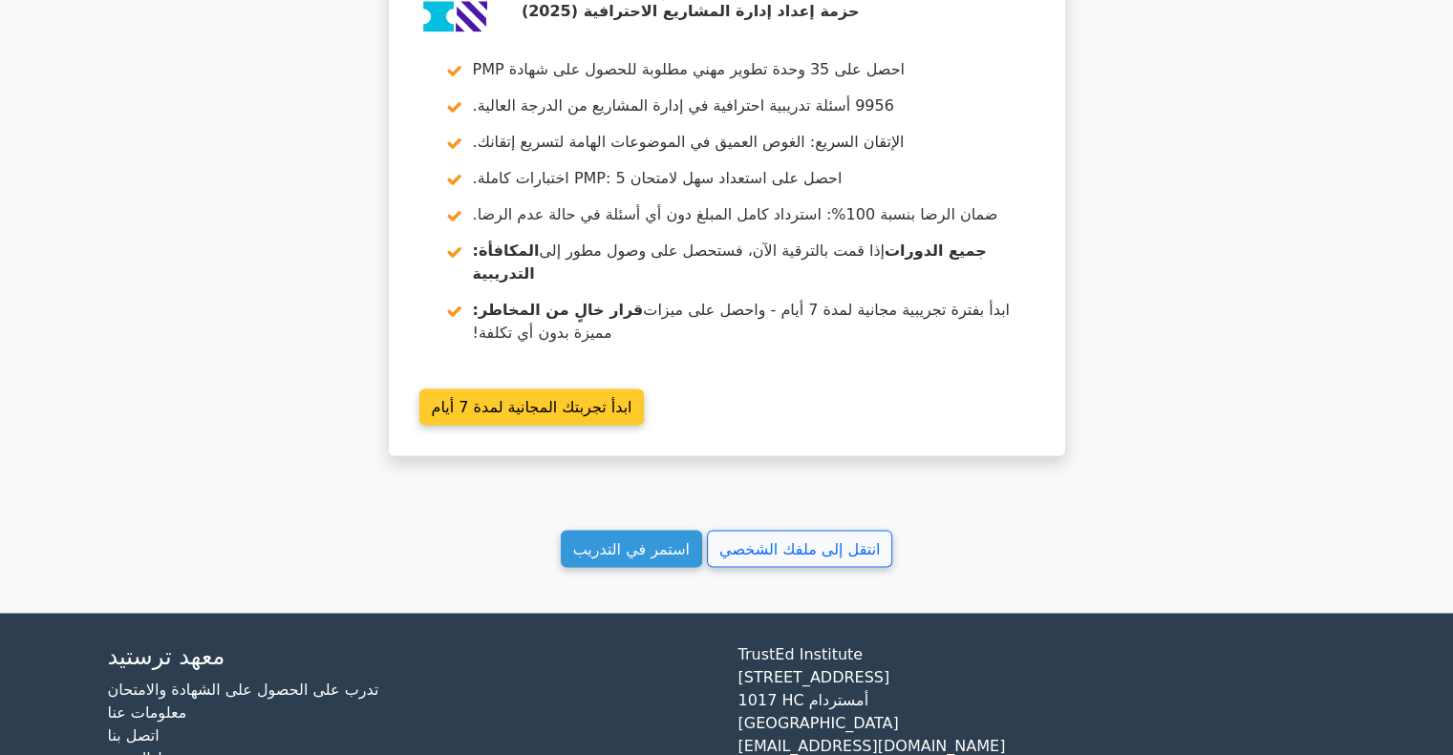
scroll to position [2883, 0]
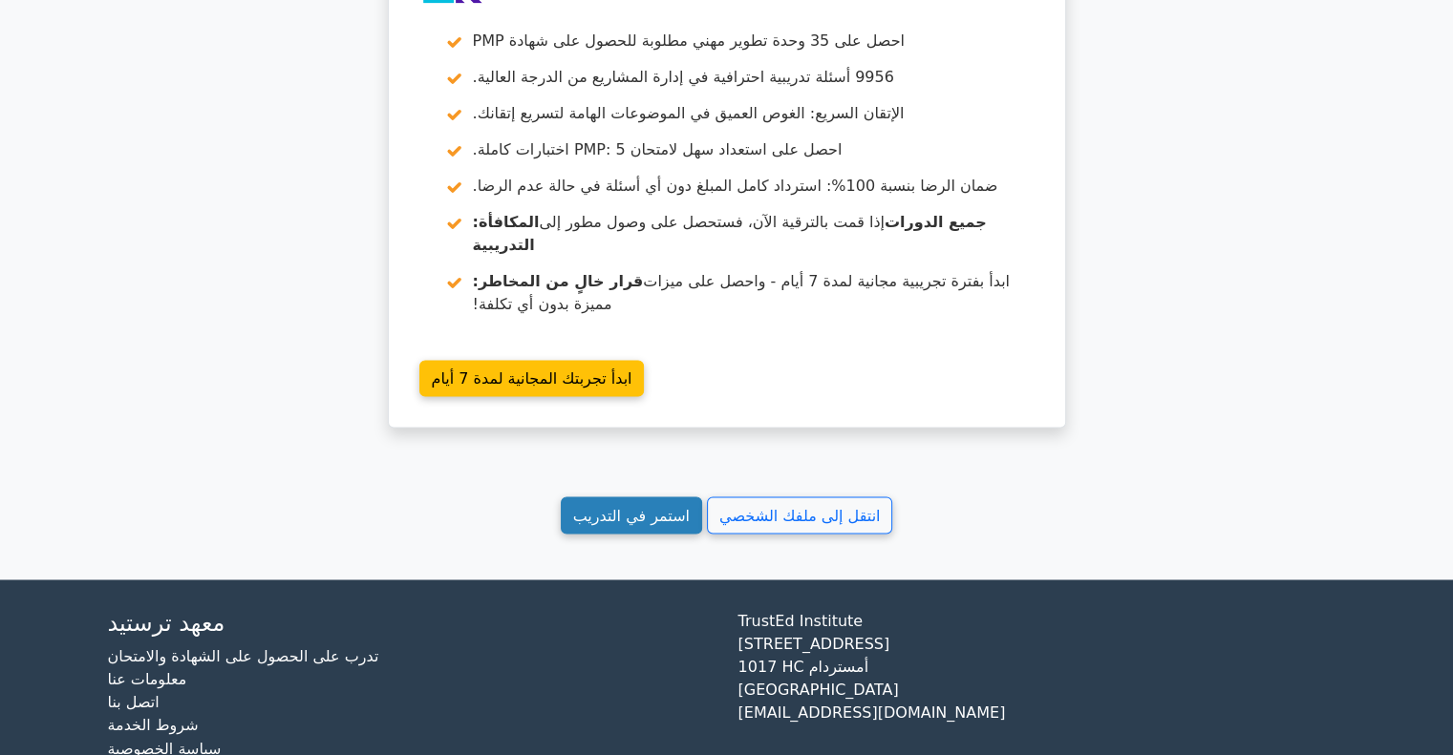
click at [634, 506] on font "استمر في التدريب" at bounding box center [631, 515] width 117 height 18
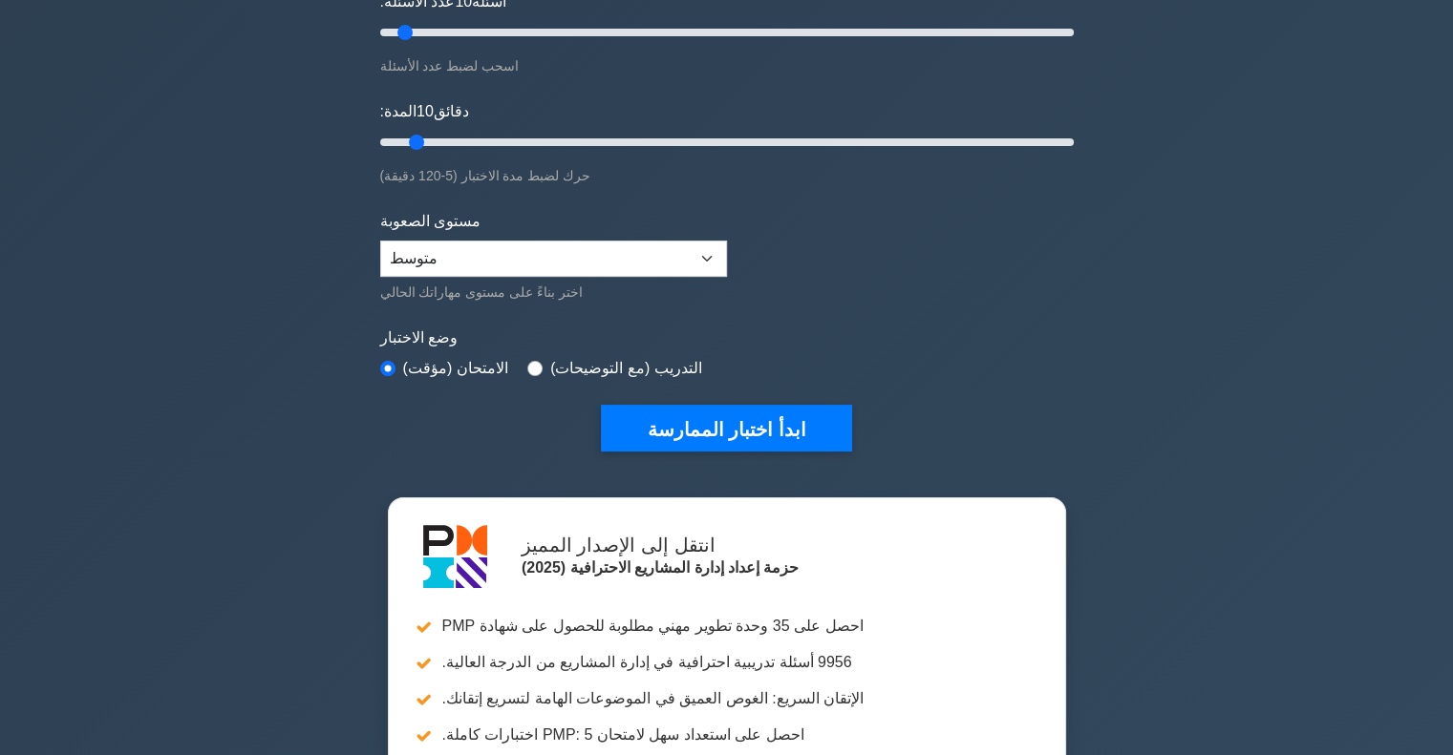
scroll to position [287, 0]
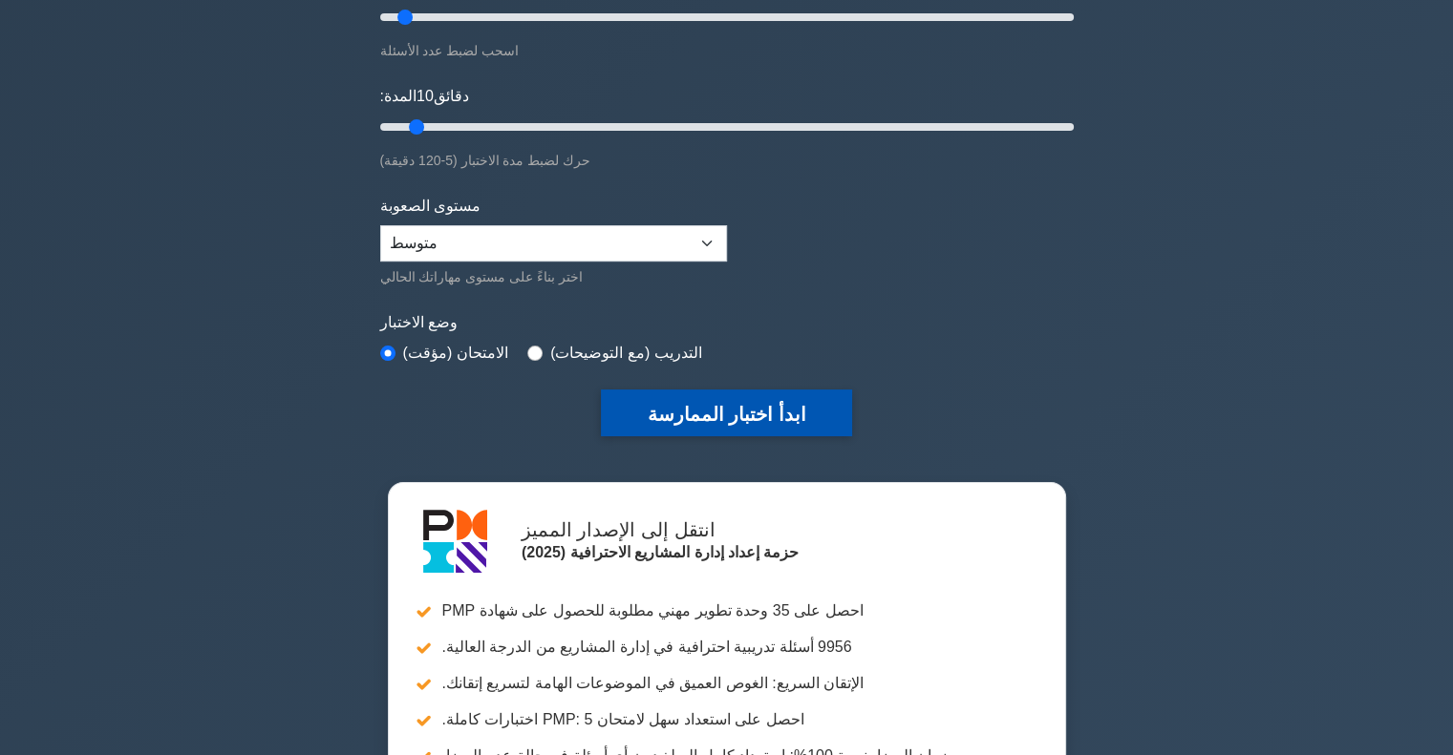
click at [716, 421] on font "ابدأ اختبار الممارسة" at bounding box center [726, 414] width 159 height 21
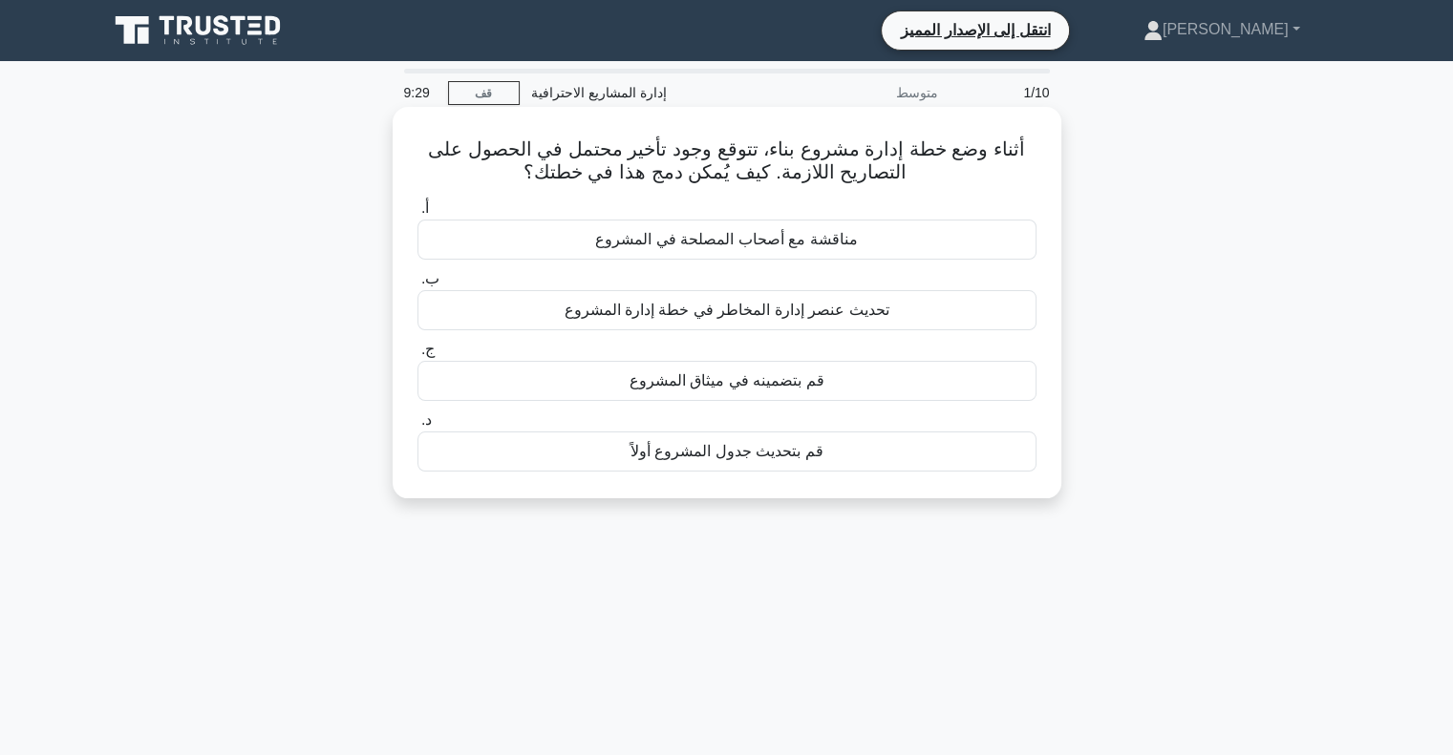
click at [724, 308] on font "تحديث عنصر إدارة المخاطر في خطة إدارة المشروع" at bounding box center [725, 310] width 325 height 16
click at [417, 286] on input "ب. تحديث عنصر إدارة المخاطر في خطة إدارة المشروع" at bounding box center [417, 279] width 0 height 12
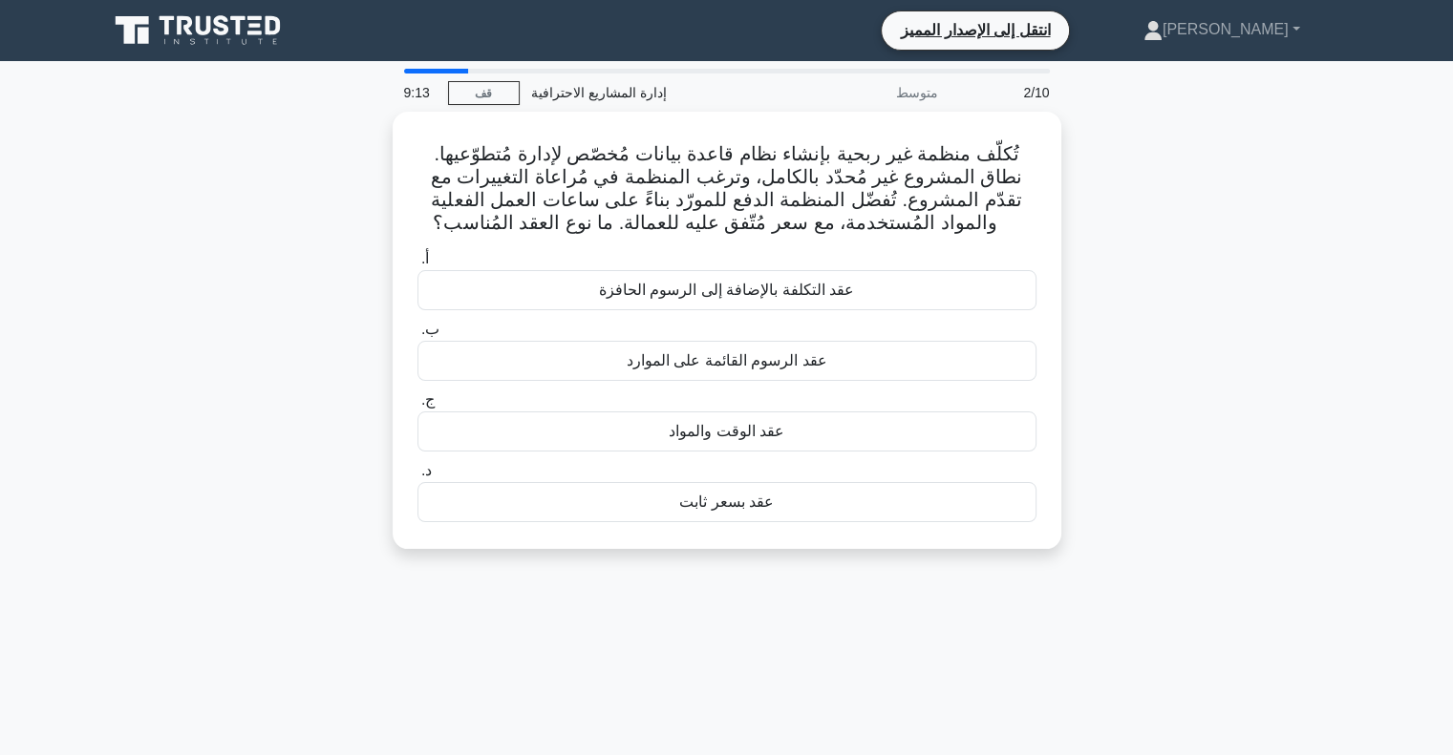
click at [733, 25] on div "انتقل إلى الإصدار المميز [PERSON_NAME] حساب تعريفي إعدادات حساب تعريفي إعدادات …" at bounding box center [826, 31] width 1039 height 40
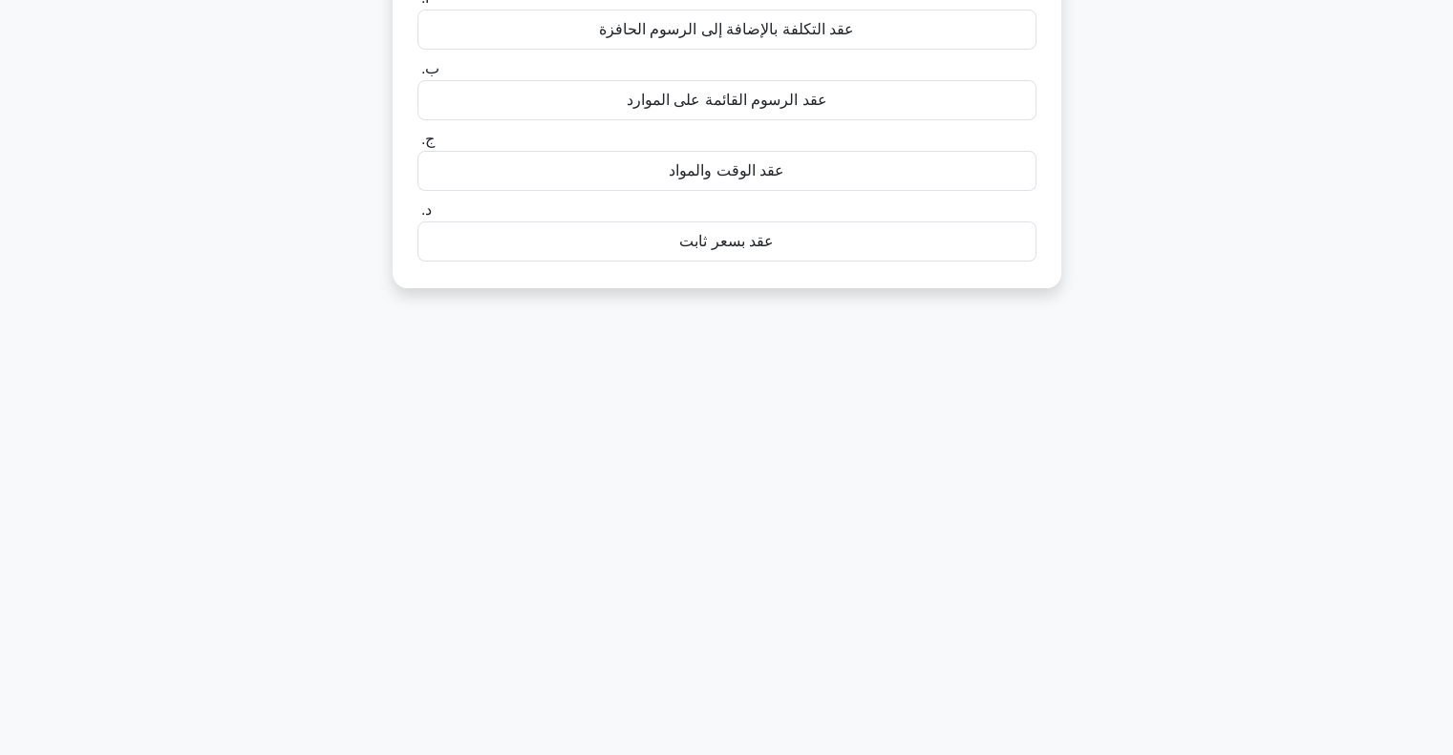
scroll to position [276, 0]
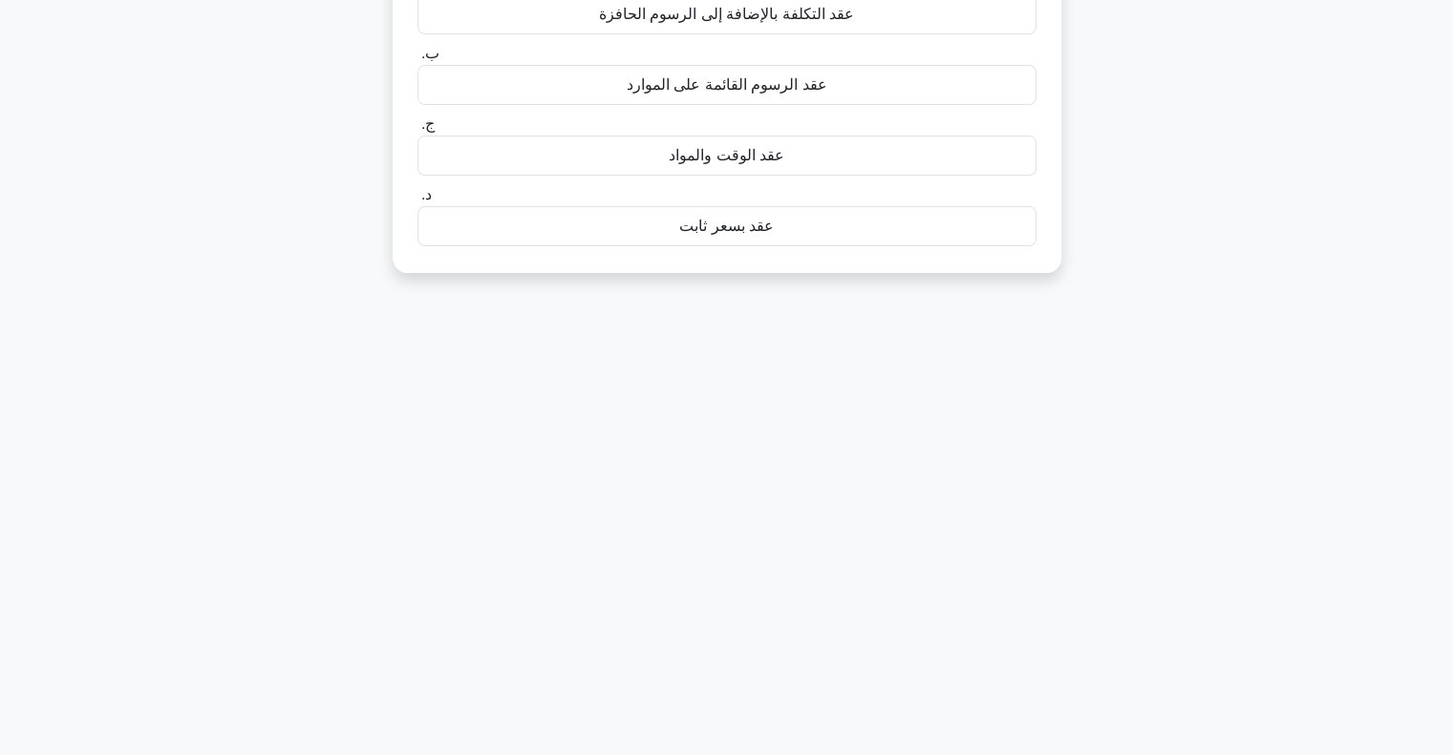
drag, startPoint x: 1463, startPoint y: 362, endPoint x: 605, endPoint y: 504, distance: 869.3
click at [605, 504] on div "8:48 قف إدارة المشاريع الاحترافية متوسط 2/10 تُكلّف منظمة غير ربحية بإنشاء نظام…" at bounding box center [726, 270] width 1261 height 955
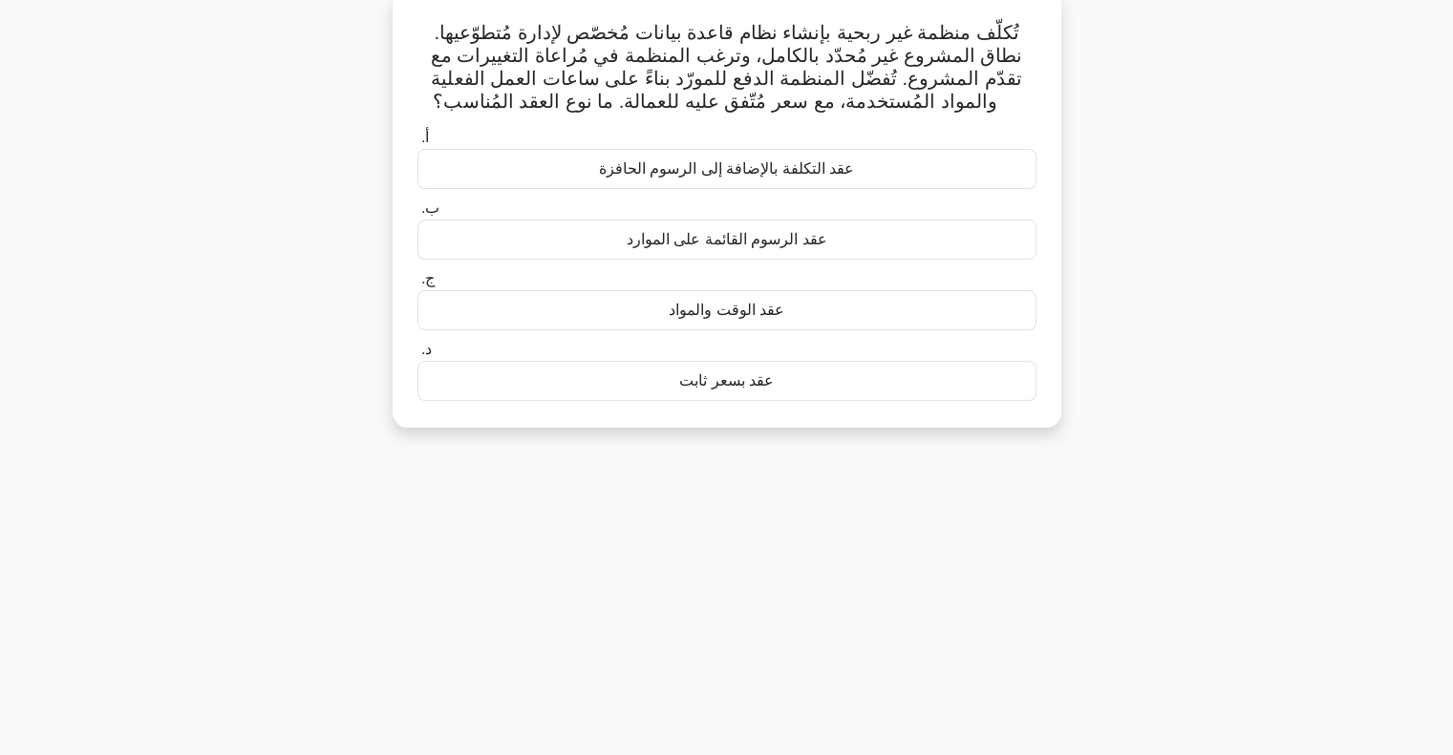
scroll to position [0, 0]
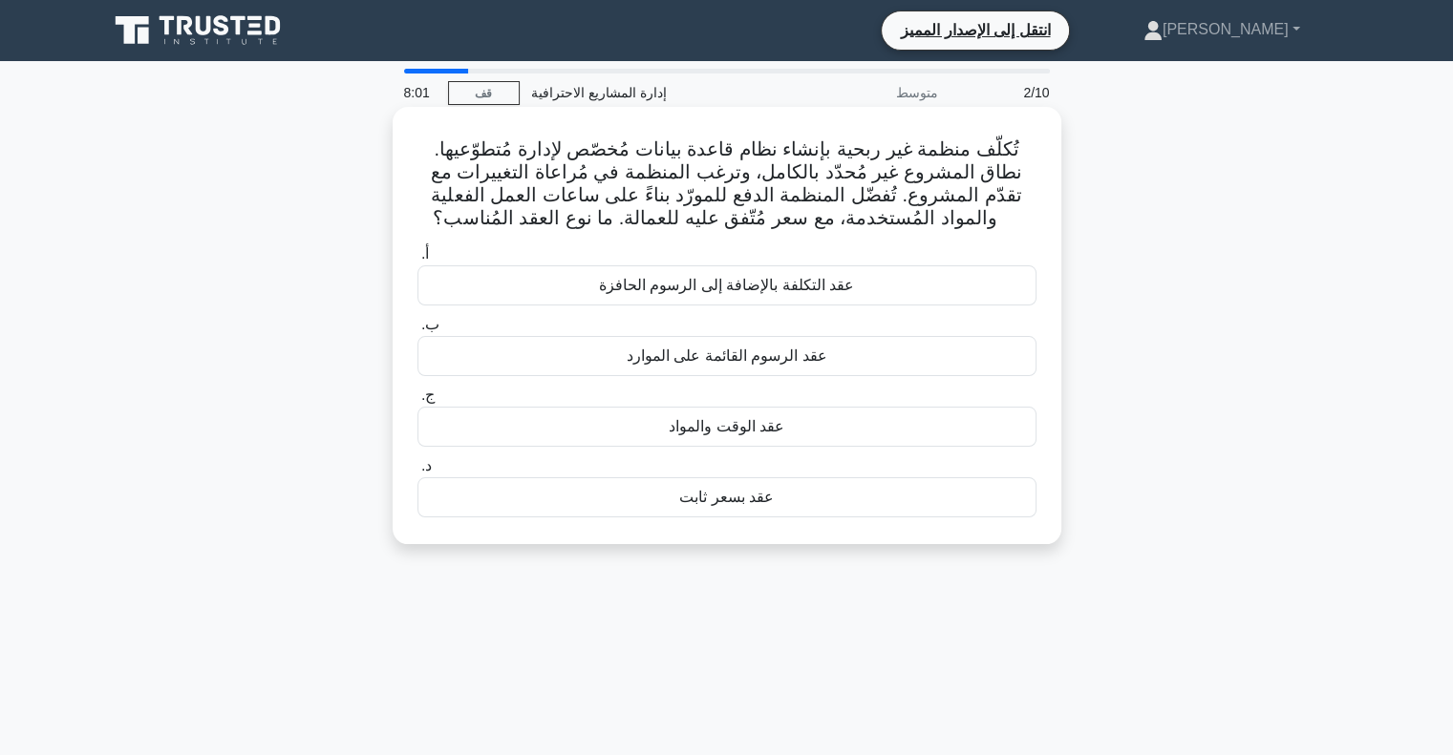
click at [722, 431] on font "عقد الوقت والمواد" at bounding box center [727, 426] width 116 height 16
click at [417, 402] on input "ج. عقد الوقت والمواد" at bounding box center [417, 396] width 0 height 12
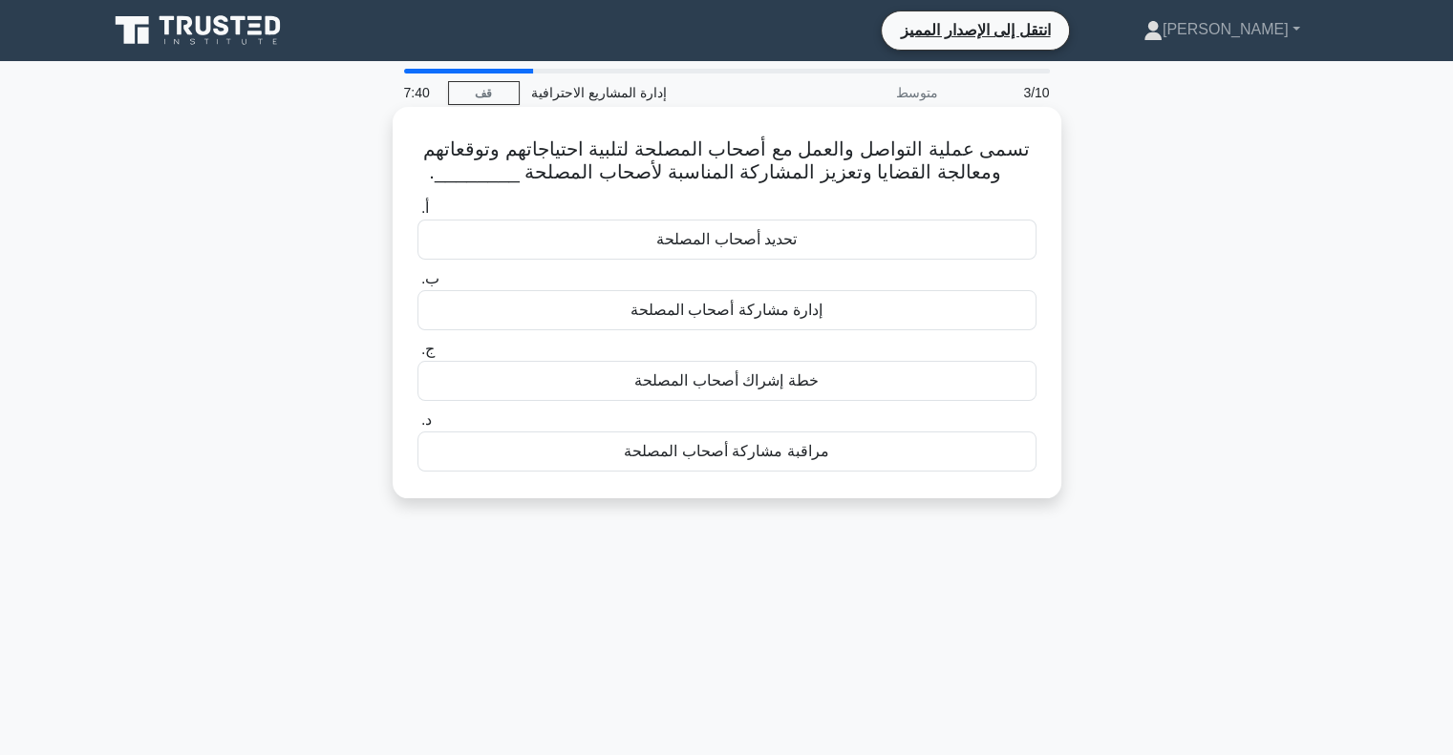
click at [788, 310] on font "إدارة مشاركة أصحاب المصلحة" at bounding box center [726, 310] width 192 height 16
click at [417, 286] on input "ب. إدارة مشاركة أصحاب المصلحة" at bounding box center [417, 279] width 0 height 12
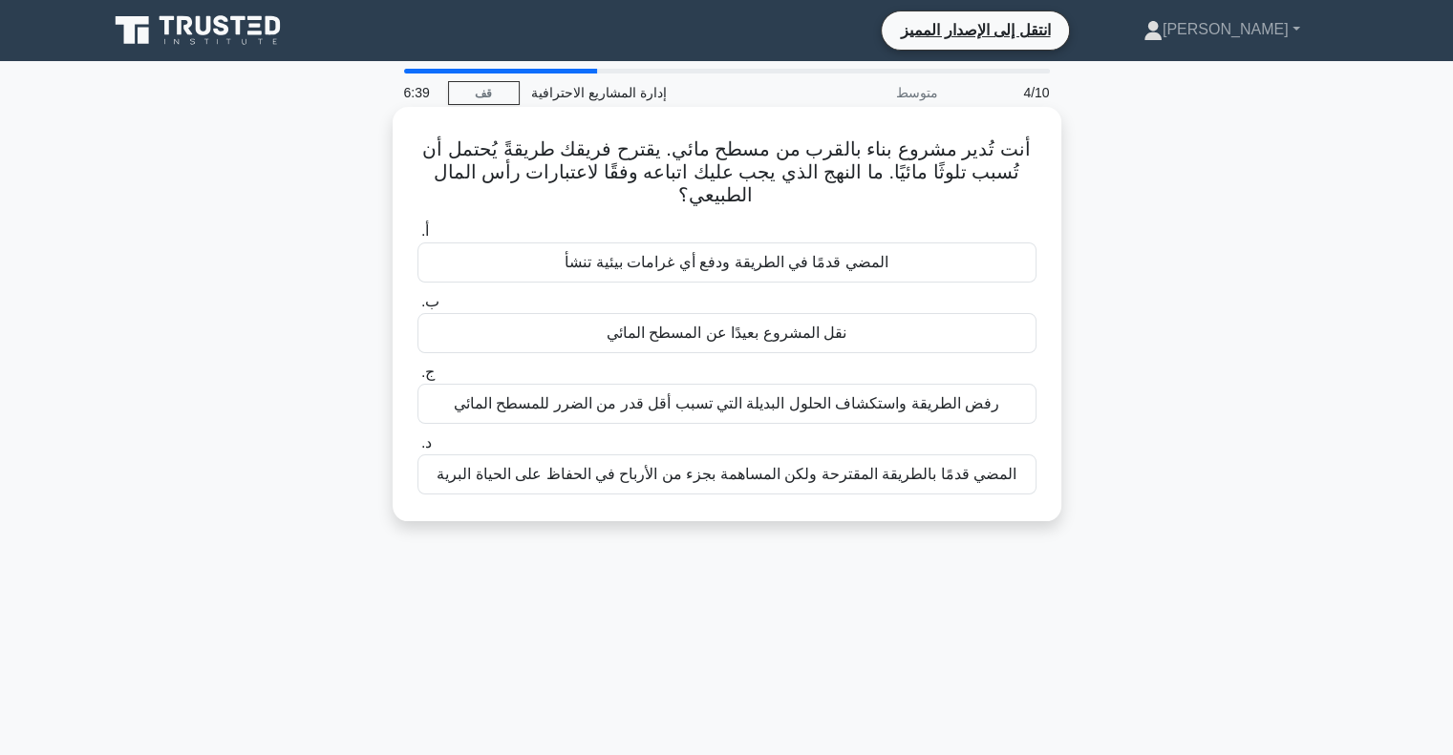
click at [728, 331] on font "نقل المشروع بعيدًا عن المسطح المائي" at bounding box center [726, 333] width 240 height 16
click at [417, 308] on input "ب. نقل المشروع بعيدًا عن المسطح المائي" at bounding box center [417, 302] width 0 height 12
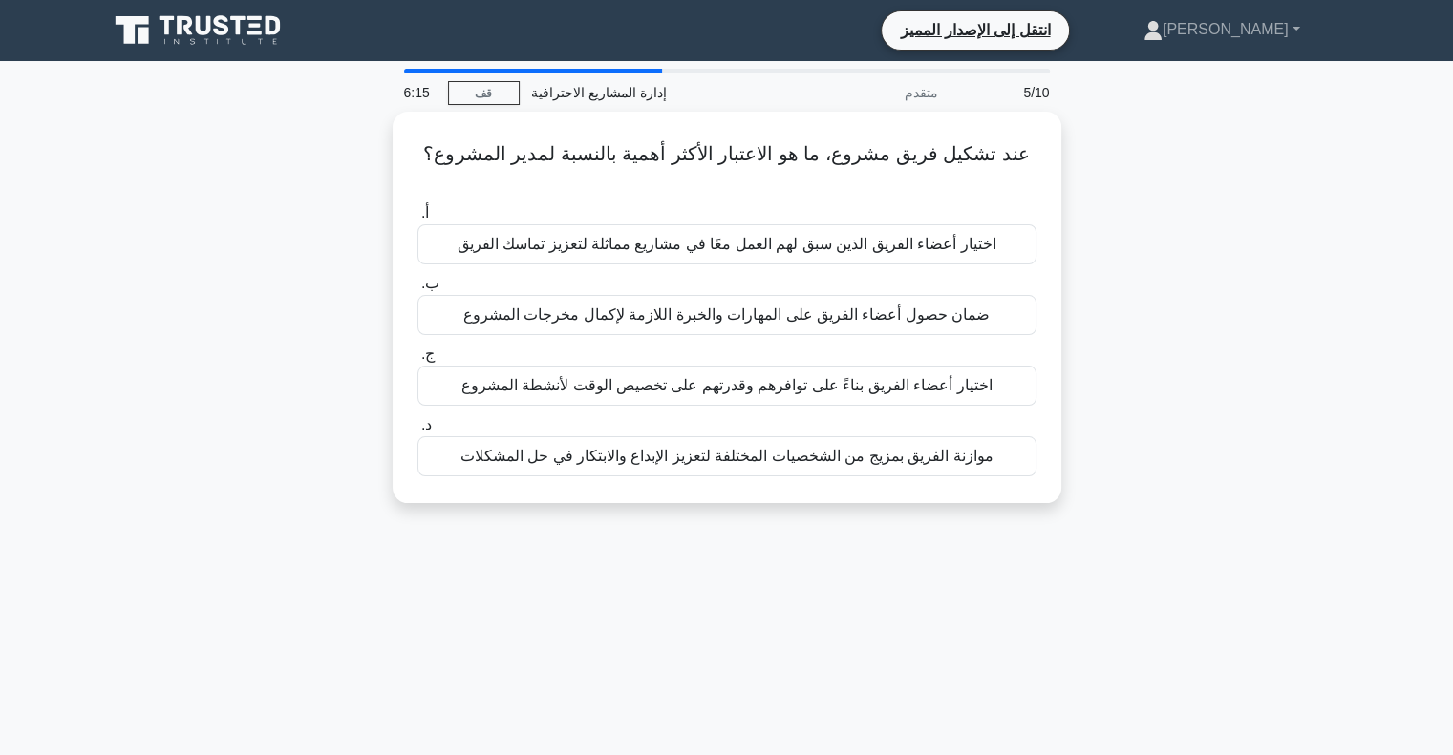
drag, startPoint x: 663, startPoint y: 287, endPoint x: 627, endPoint y: 583, distance: 297.2
click at [627, 583] on div "6:15 قف إدارة المشاريع الاحترافية متقدم 5/10 عند تشكيل فريق مشروع، ما هو الاعتب…" at bounding box center [726, 546] width 1261 height 955
click at [626, 583] on div "6:14 قف إدارة المشاريع الاحترافية متقدم 5/10 عند تشكيل فريق مشروع، ما هو الاعتب…" at bounding box center [726, 546] width 1261 height 955
click at [267, 229] on div "عند تشكيل فريق مشروع، ما هو الاعتبار الأكثر أهمية بالنسبة لمدير المشروع؟ .spinn…" at bounding box center [726, 319] width 1261 height 414
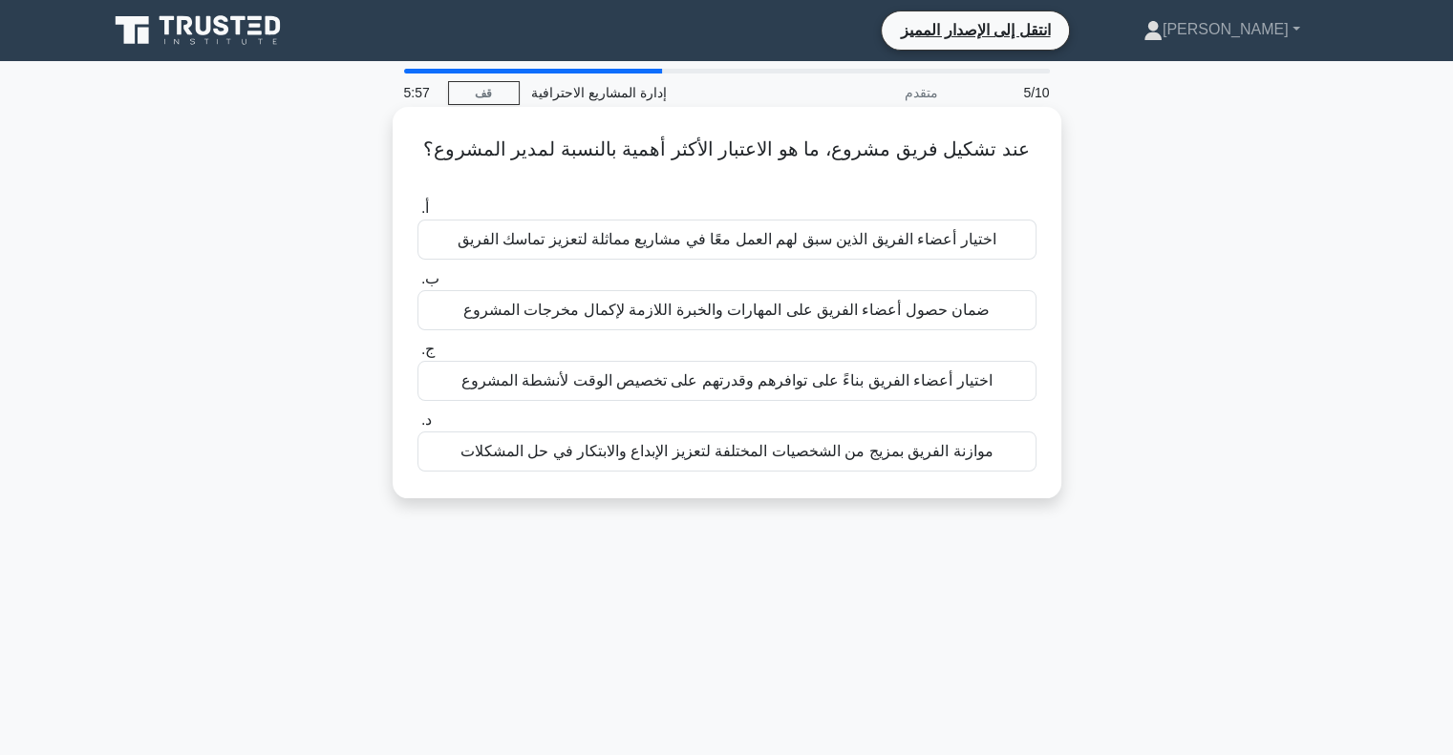
click at [574, 302] on font "ضمان حصول أعضاء الفريق على المهارات والخبرة اللازمة لإكمال مخرجات المشروع" at bounding box center [726, 310] width 526 height 16
click at [417, 286] on input "ب. ضمان حصول أعضاء الفريق على المهارات والخبرة اللازمة لإكمال مخرجات المشروع" at bounding box center [417, 279] width 0 height 12
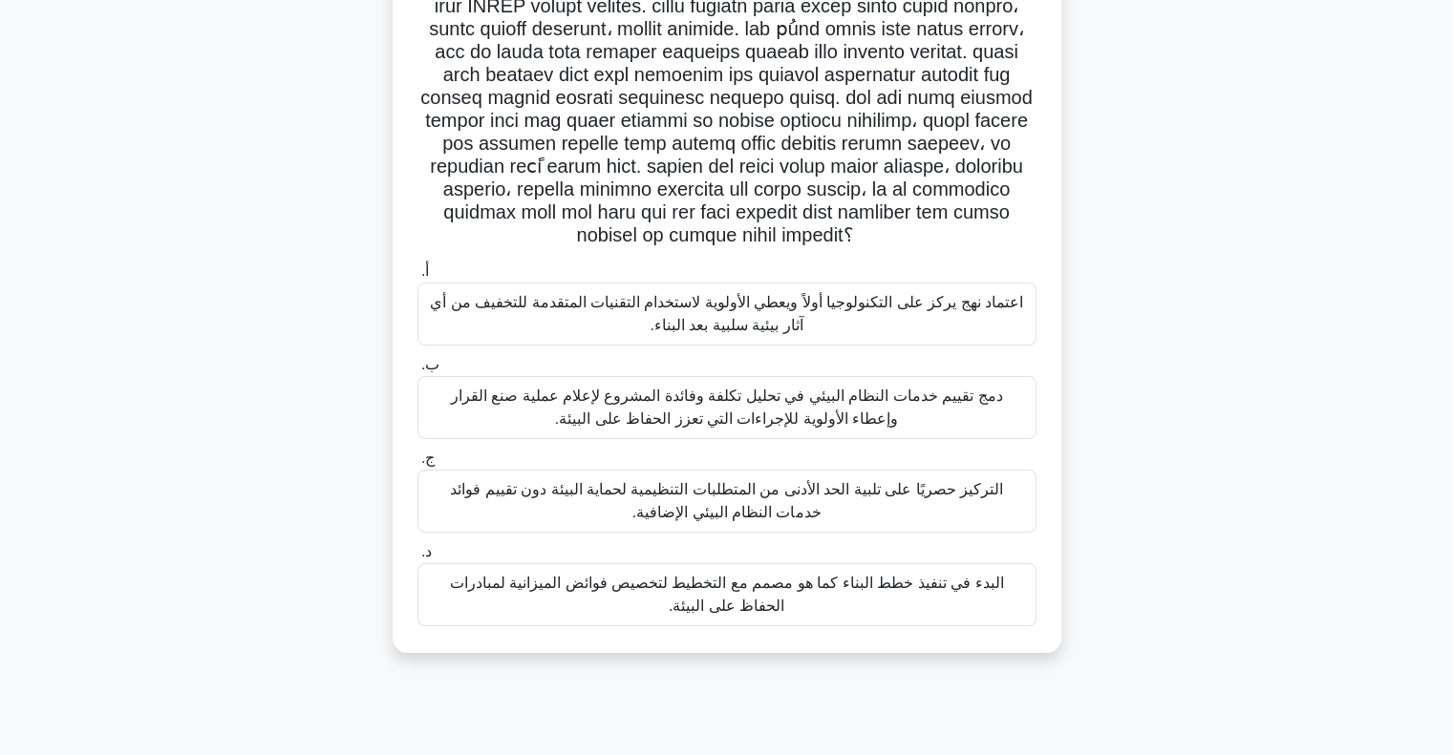
scroll to position [191, 0]
click at [720, 168] on font at bounding box center [725, 95] width 617 height 296
click at [638, 119] on font at bounding box center [725, 95] width 617 height 296
click at [730, 186] on font at bounding box center [725, 95] width 617 height 296
click at [459, 202] on font at bounding box center [725, 95] width 617 height 296
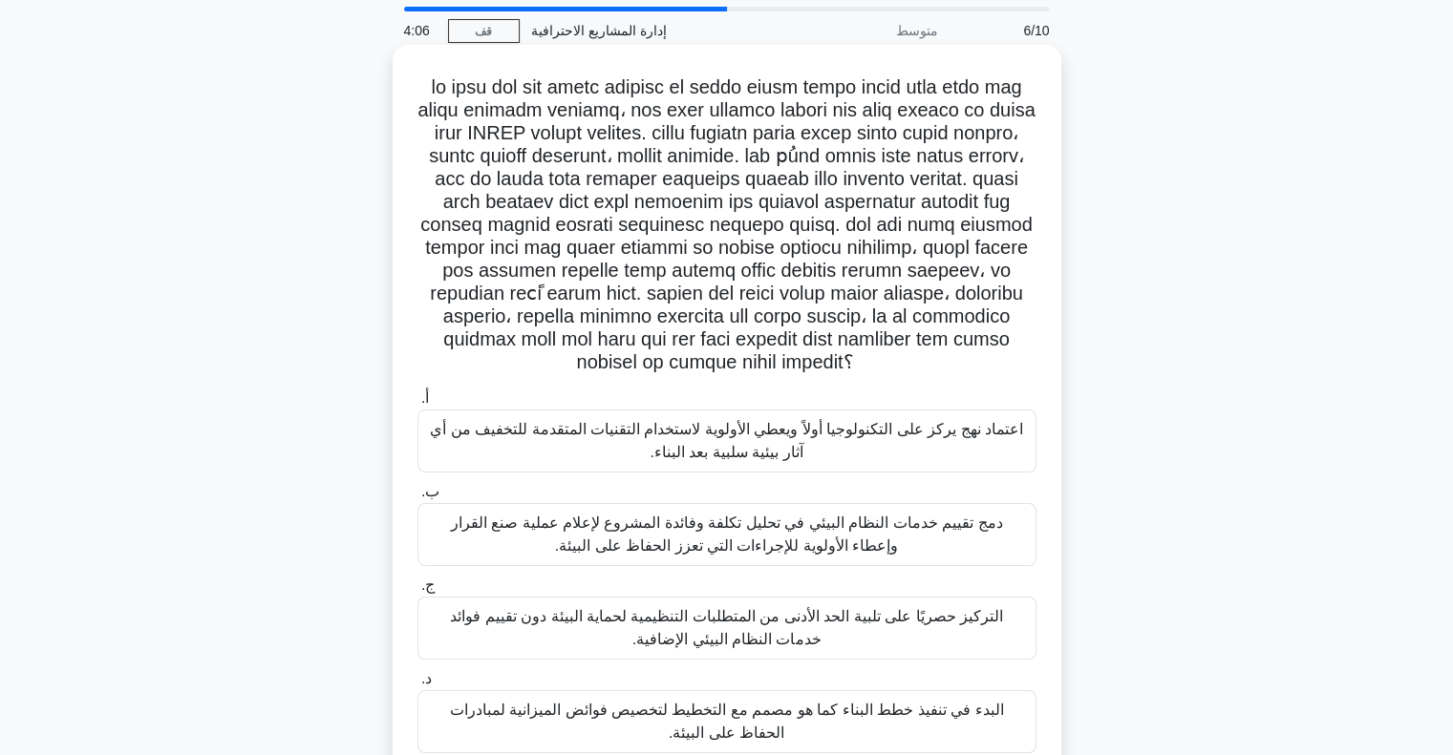
scroll to position [96, 0]
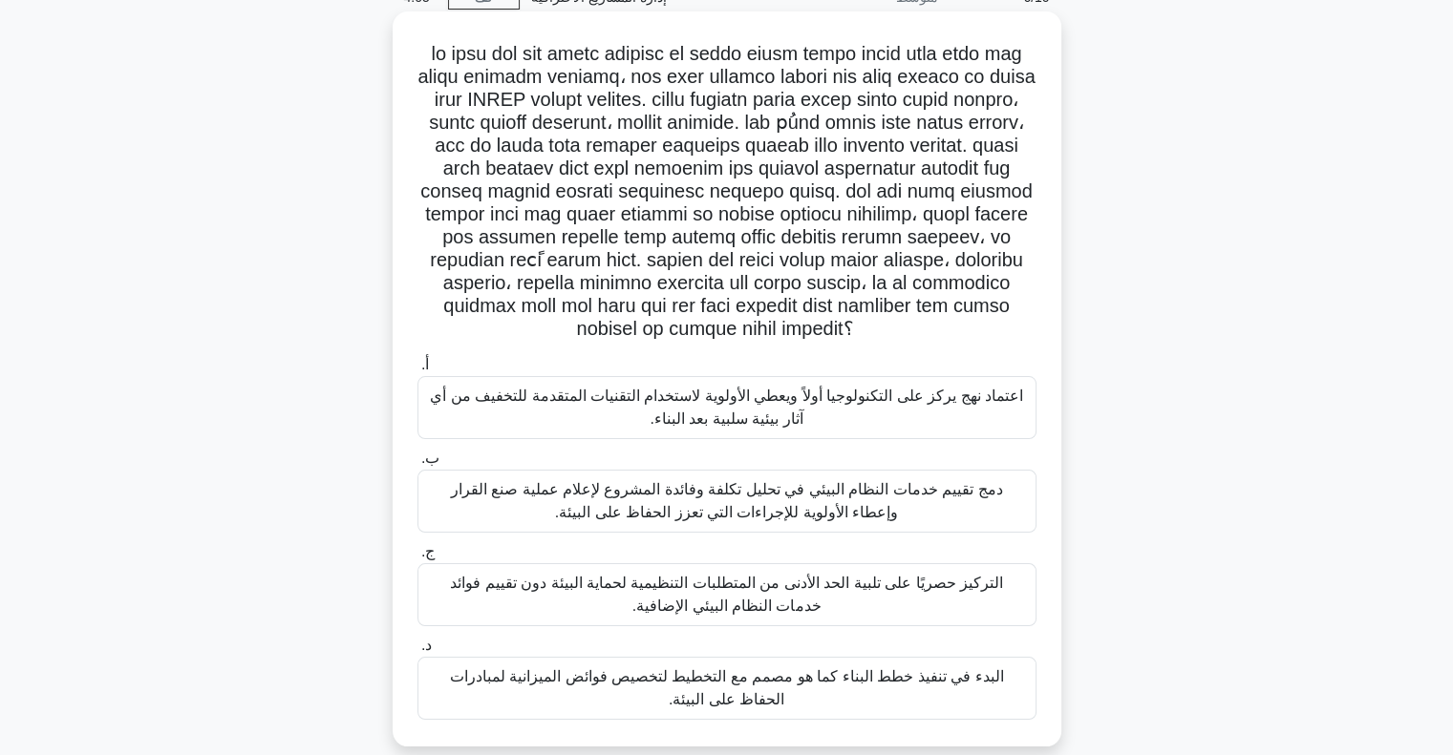
click at [823, 502] on div "دمج تقييم خدمات النظام البيئي في تحليل تكلفة وفائدة المشروع لإعلام عملية صنع ال…" at bounding box center [726, 501] width 619 height 63
click at [417, 465] on input "ب. دمج تقييم خدمات النظام البيئي في تحليل تكلفة وفائدة المشروع لإعلام عملية صنع…" at bounding box center [417, 459] width 0 height 12
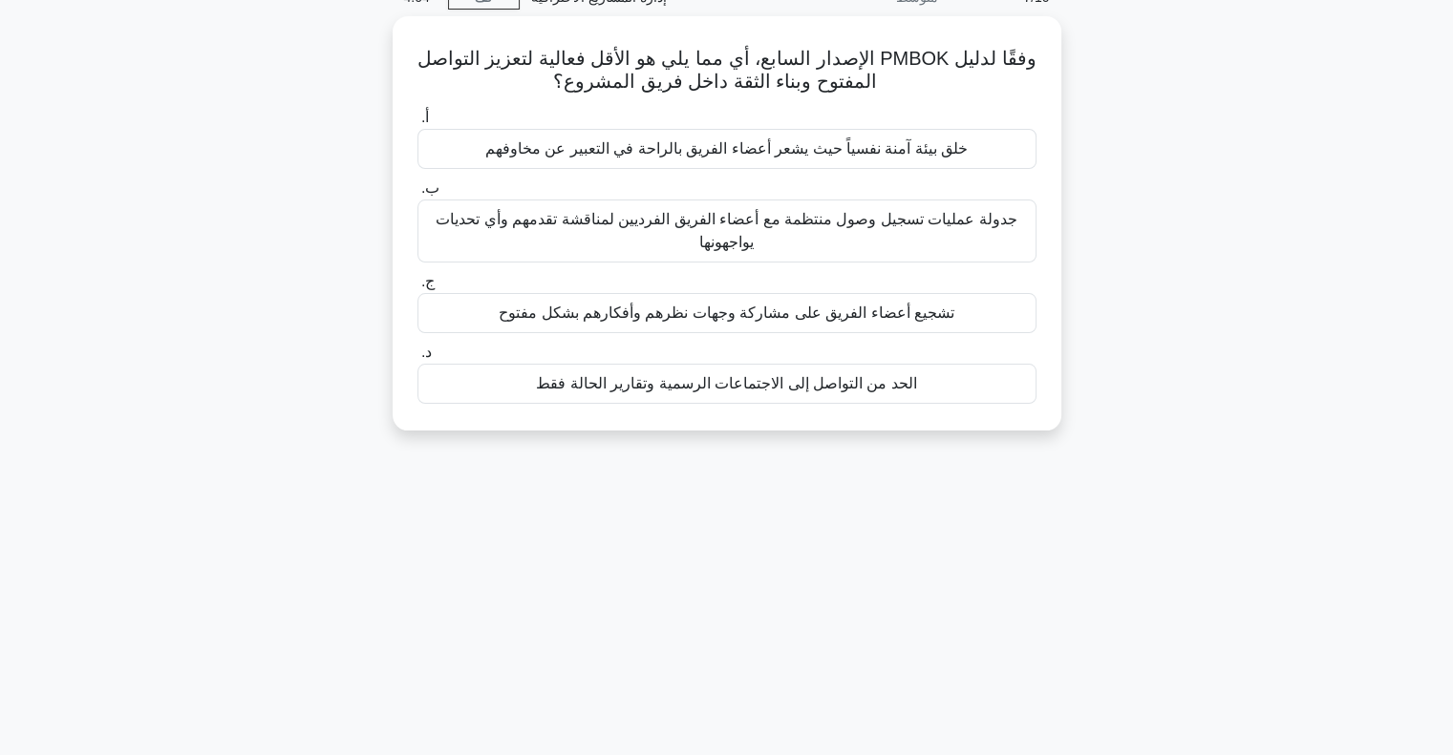
scroll to position [0, 0]
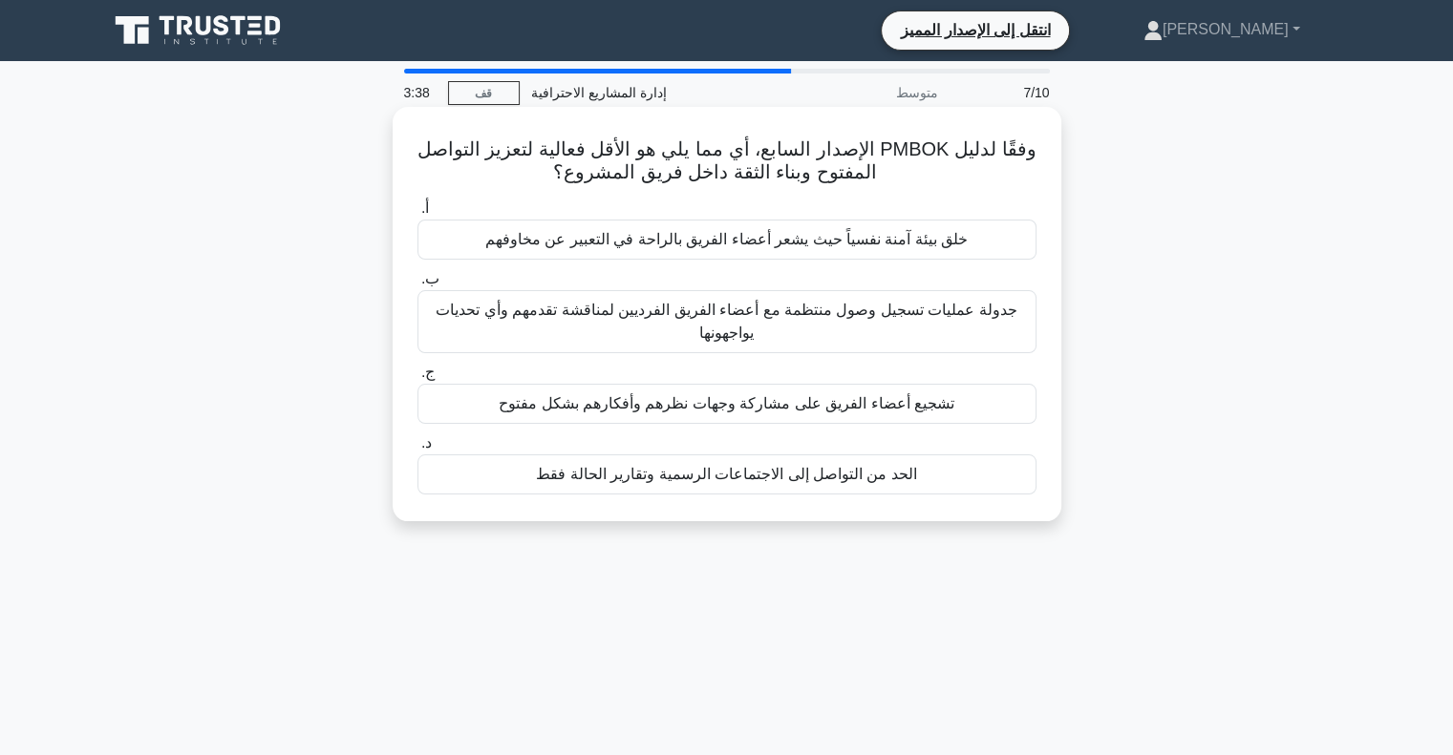
click at [713, 467] on font "الحد من التواصل إلى الاجتماعات الرسمية وتقارير الحالة فقط" at bounding box center [726, 474] width 381 height 16
click at [417, 450] on input "د. الحد من التواصل إلى الاجتماعات الرسمية وتقارير الحالة فقط" at bounding box center [417, 443] width 0 height 12
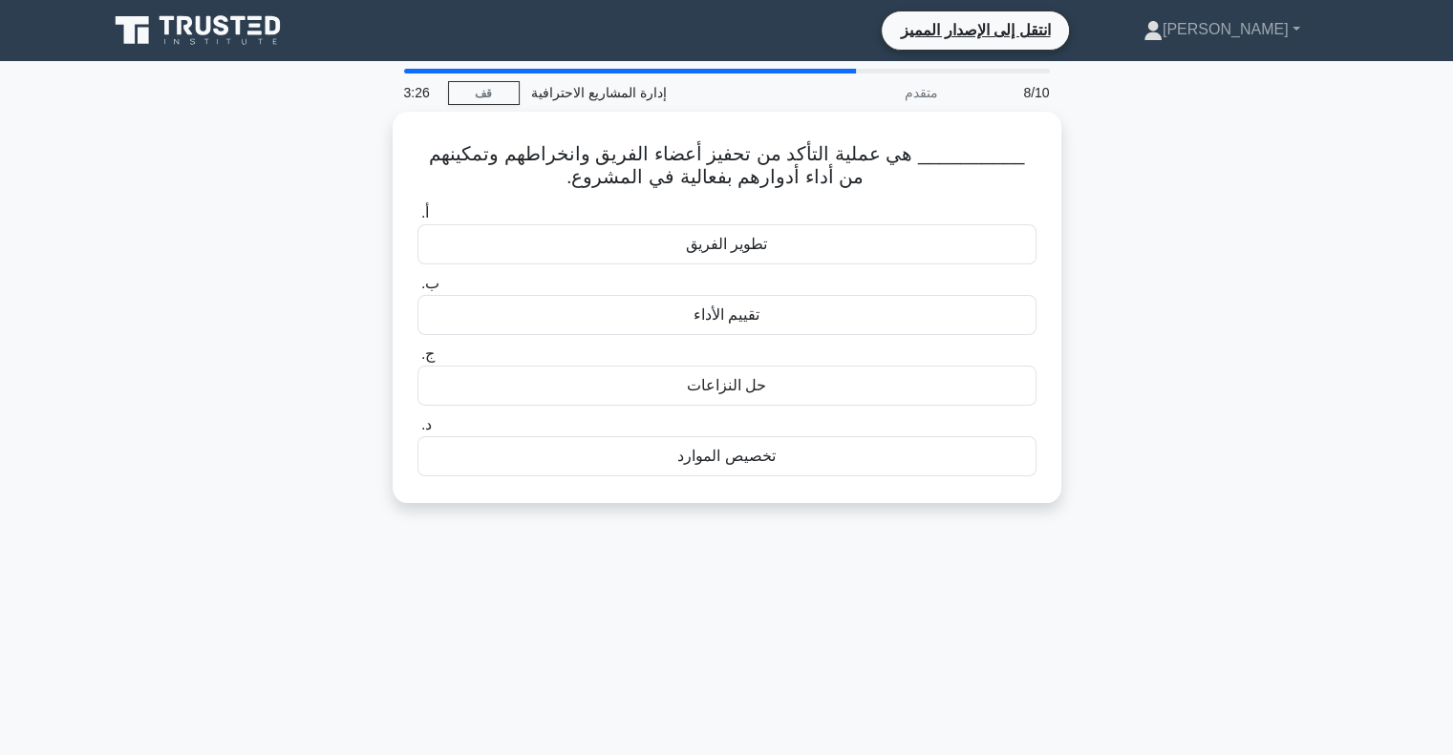
click at [707, 579] on div "3:26 قف إدارة المشاريع الاحترافية متقدم 8/10 __________ هي عملية التأكد من تحفي…" at bounding box center [726, 546] width 1261 height 955
click at [528, 30] on div "انتقل إلى الإصدار المميز عبد الحكيم حساب تعريفي إعدادات حساب تعريفي إعدادات انت…" at bounding box center [826, 31] width 1039 height 40
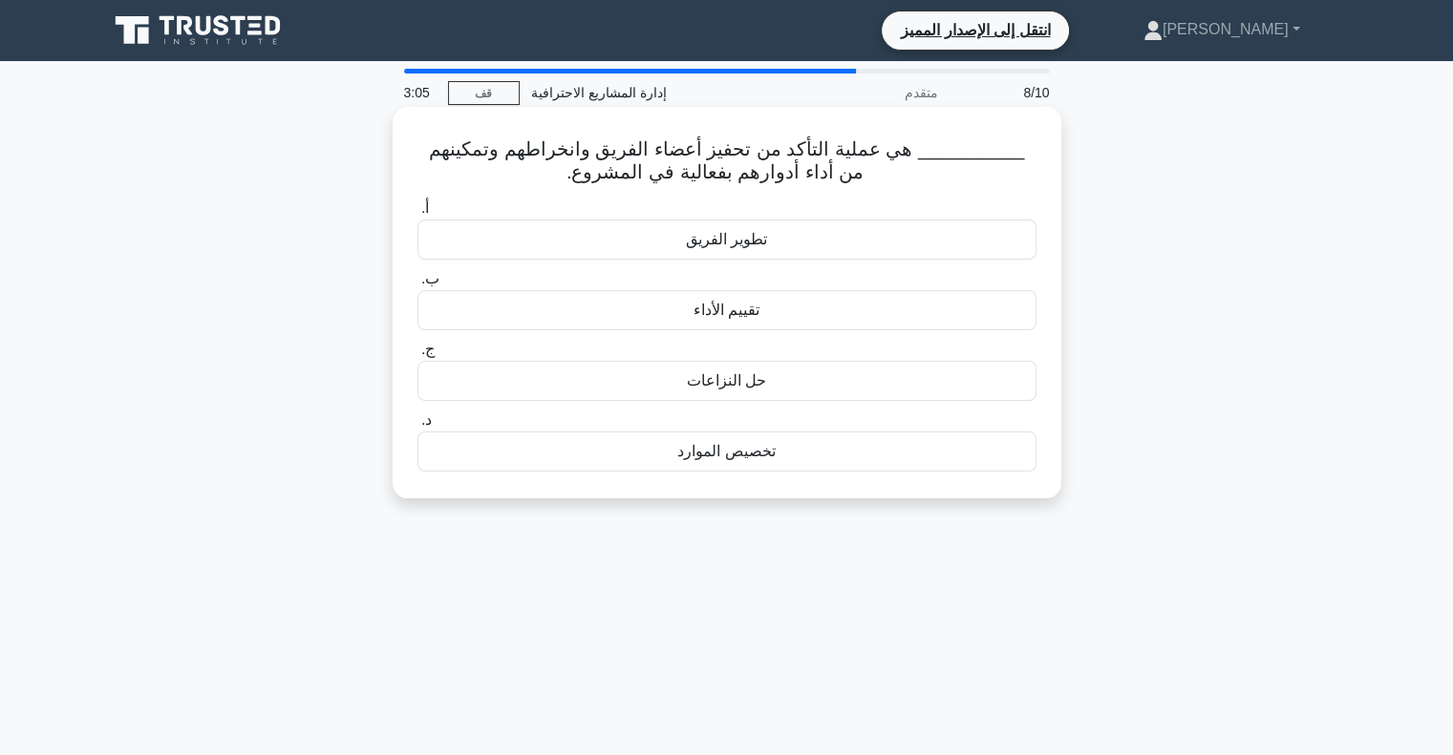
click at [733, 178] on font "__________ هي عملية التأكد من تحفيز أعضاء الفريق وانخراطهم وتمكينهم من أداء أدو…" at bounding box center [726, 160] width 595 height 44
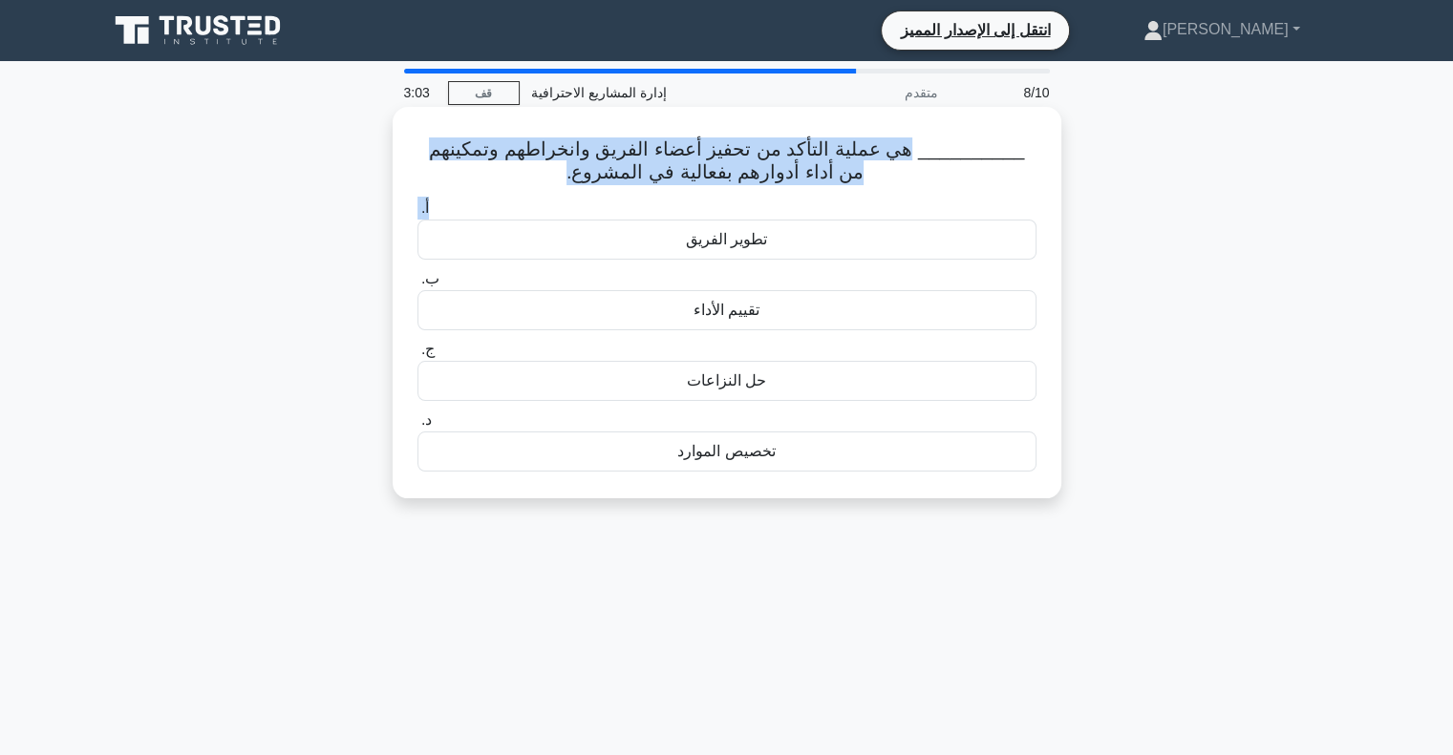
drag, startPoint x: 934, startPoint y: 155, endPoint x: 596, endPoint y: 203, distance: 341.6
click at [596, 203] on div "__________ هي عملية التأكد من تحفيز أعضاء الفريق وانخراطهم وتمكينهم من أداء أدو…" at bounding box center [726, 303] width 653 height 376
click at [544, 188] on div "__________ هي عملية التأكد من تحفيز أعضاء الفريق وانخراطهم وتمكينهم من أداء أدو…" at bounding box center [726, 303] width 653 height 376
drag, startPoint x: 614, startPoint y: 180, endPoint x: 978, endPoint y: 128, distance: 367.5
click at [978, 128] on div "__________ هي عملية التأكد من تحفيز أعضاء الفريق وانخراطهم وتمكينهم من أداء أدو…" at bounding box center [726, 303] width 653 height 376
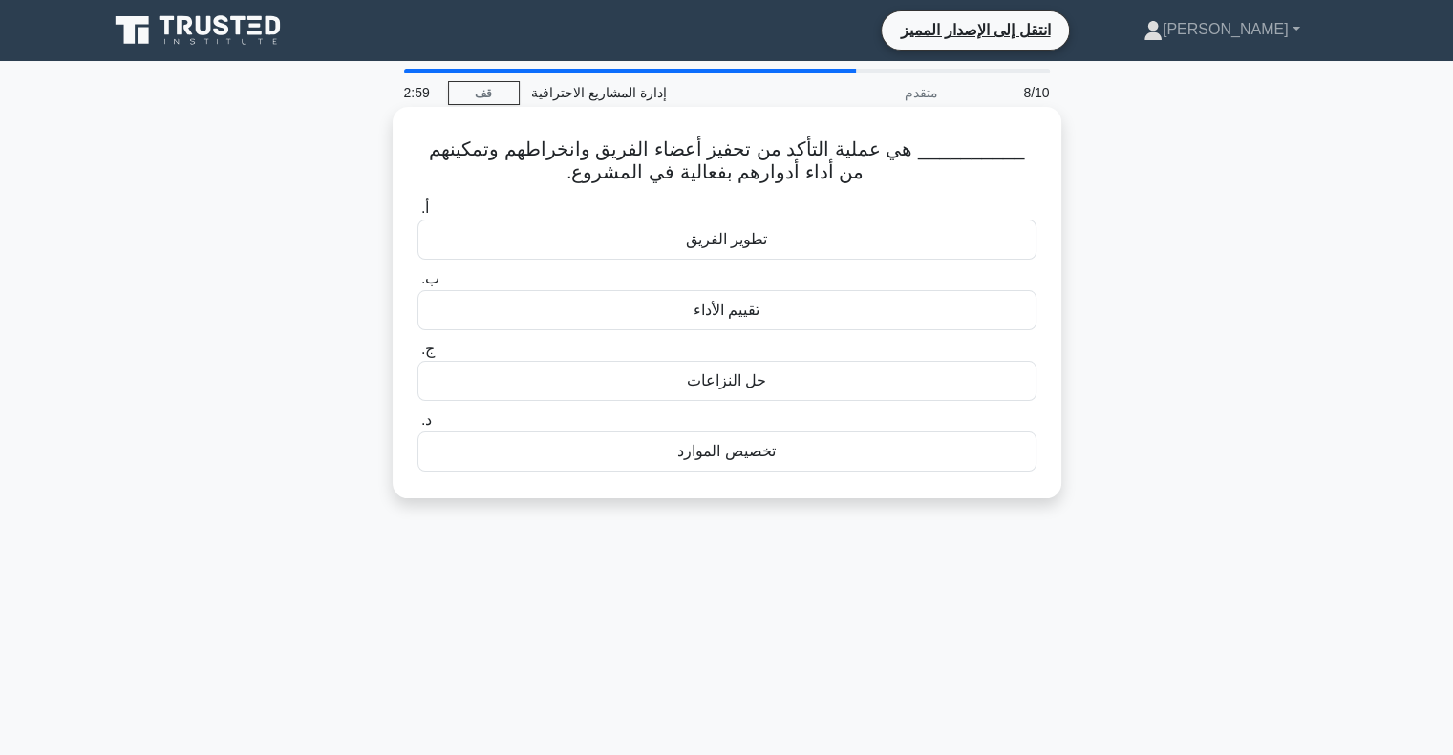
click at [863, 175] on icon ".spinner_0XTQ{transform-origin:center;animation:spinner_y6GP .75s linear infini…" at bounding box center [874, 173] width 23 height 23
click at [747, 238] on font "تطوير الفريق" at bounding box center [726, 239] width 81 height 16
click at [417, 215] on input "أ. تطوير الفريق" at bounding box center [417, 208] width 0 height 12
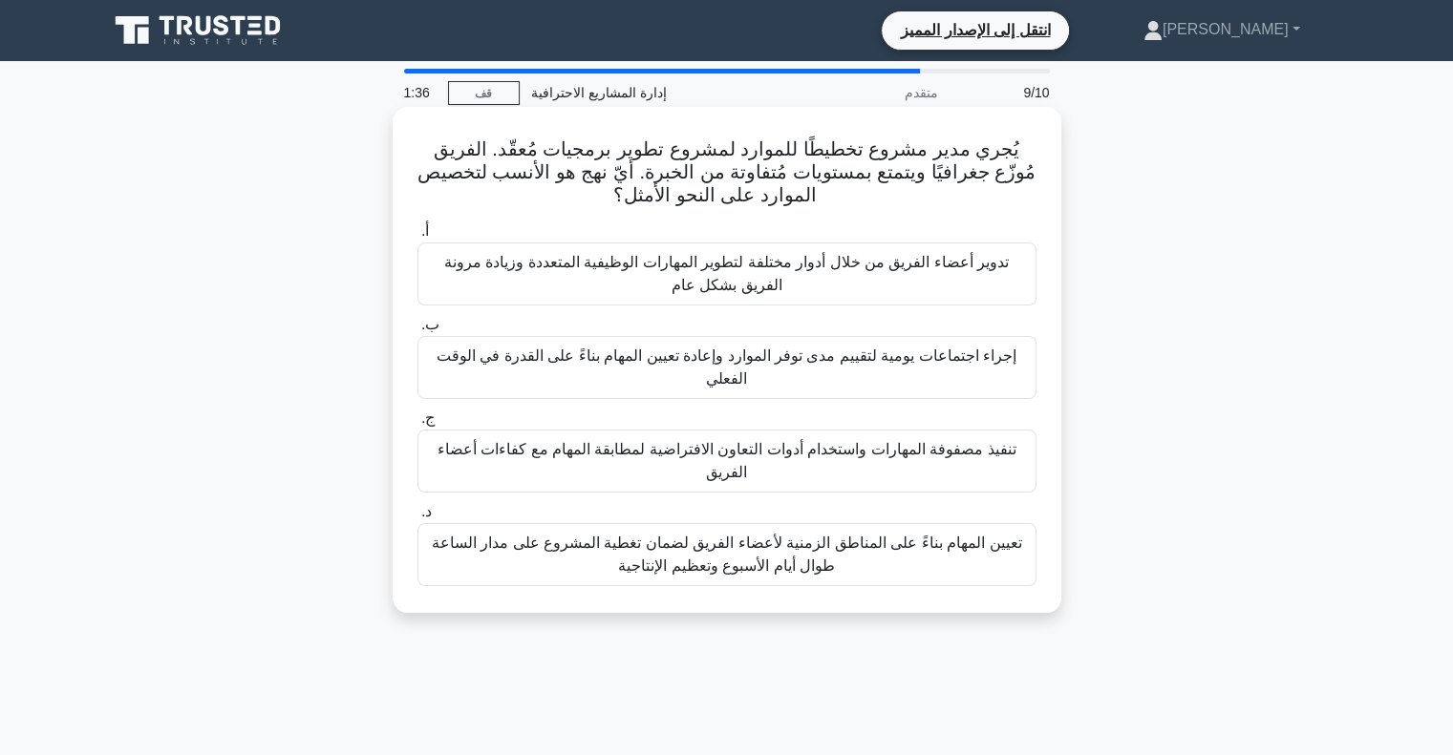
click at [637, 464] on font "تنفيذ مصفوفة المهارات واستخدام أدوات التعاون الافتراضية لمطابقة المهام مع كفاءا…" at bounding box center [727, 461] width 602 height 46
click at [417, 425] on input "ج. تنفيذ مصفوفة المهارات واستخدام أدوات التعاون الافتراضية لمطابقة المهام مع كف…" at bounding box center [417, 419] width 0 height 12
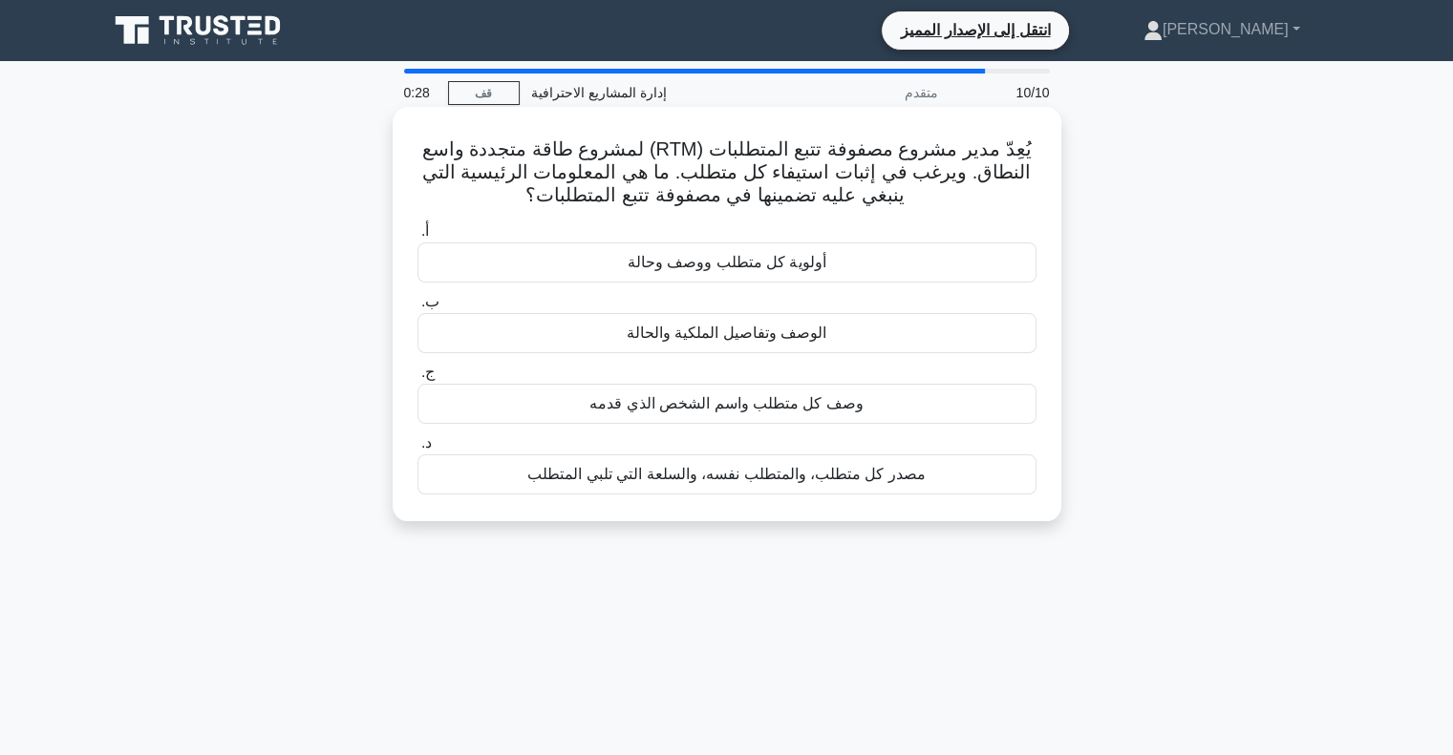
click at [669, 270] on font "أولوية كل متطلب ووصف وحالة" at bounding box center [726, 262] width 199 height 16
click at [417, 238] on input "أ. أولوية كل متطلب ووصف وحالة" at bounding box center [417, 231] width 0 height 12
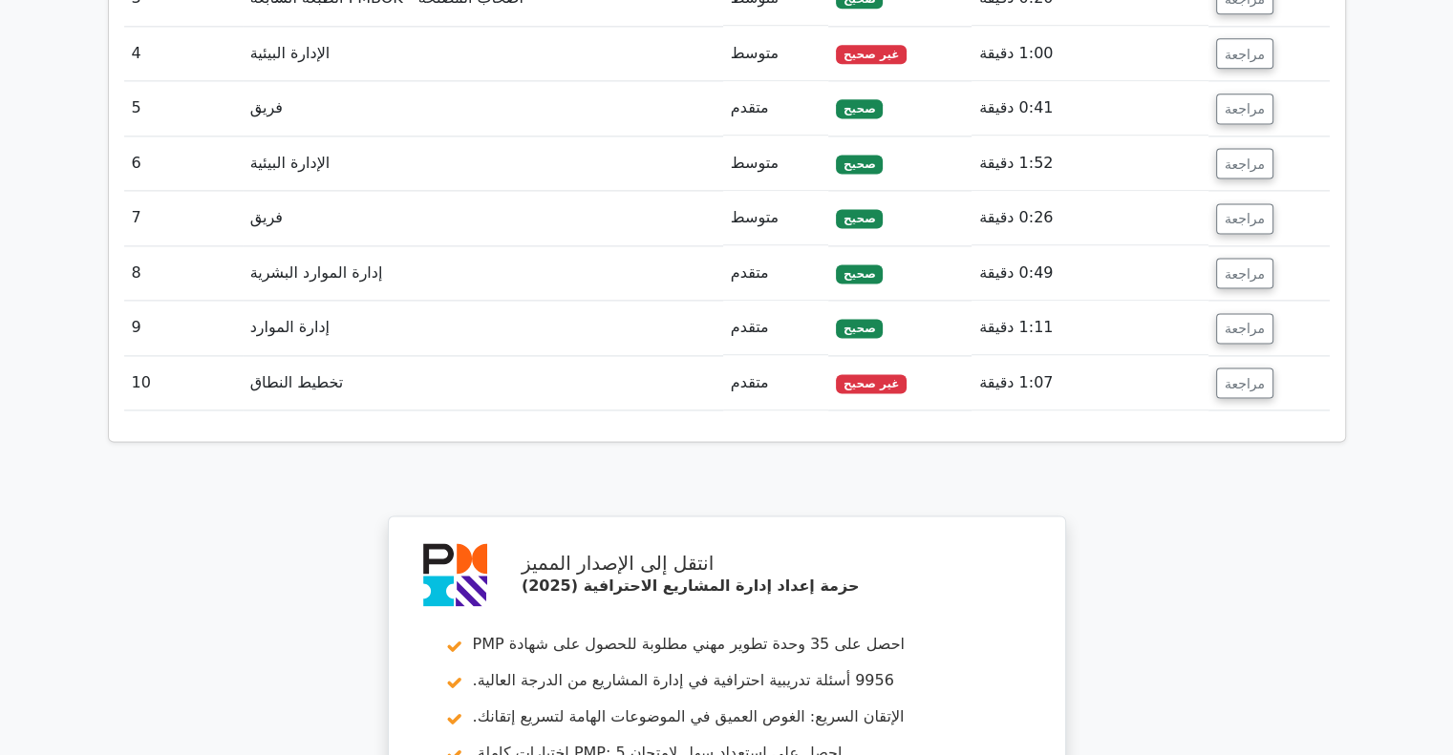
scroll to position [2579, 0]
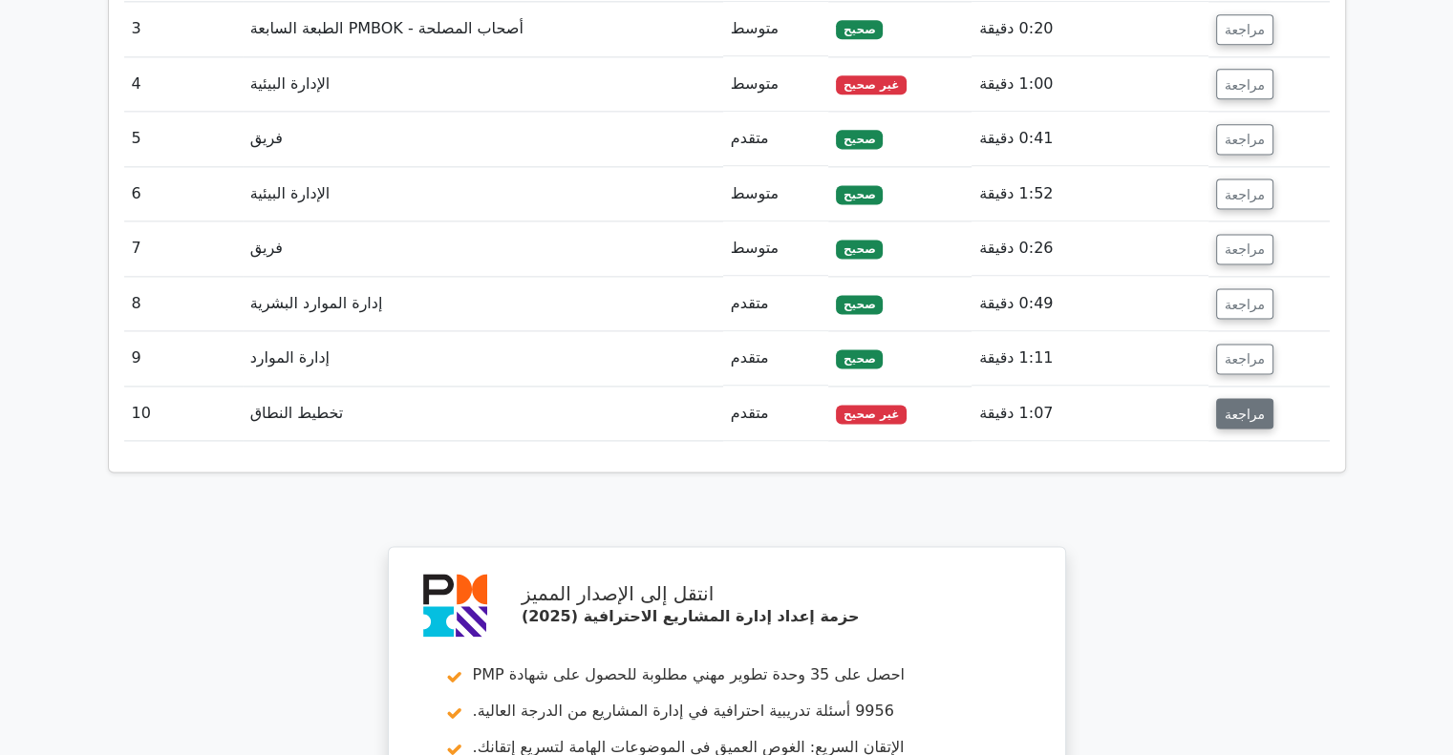
click at [1234, 398] on button "مراجعة" at bounding box center [1244, 413] width 57 height 31
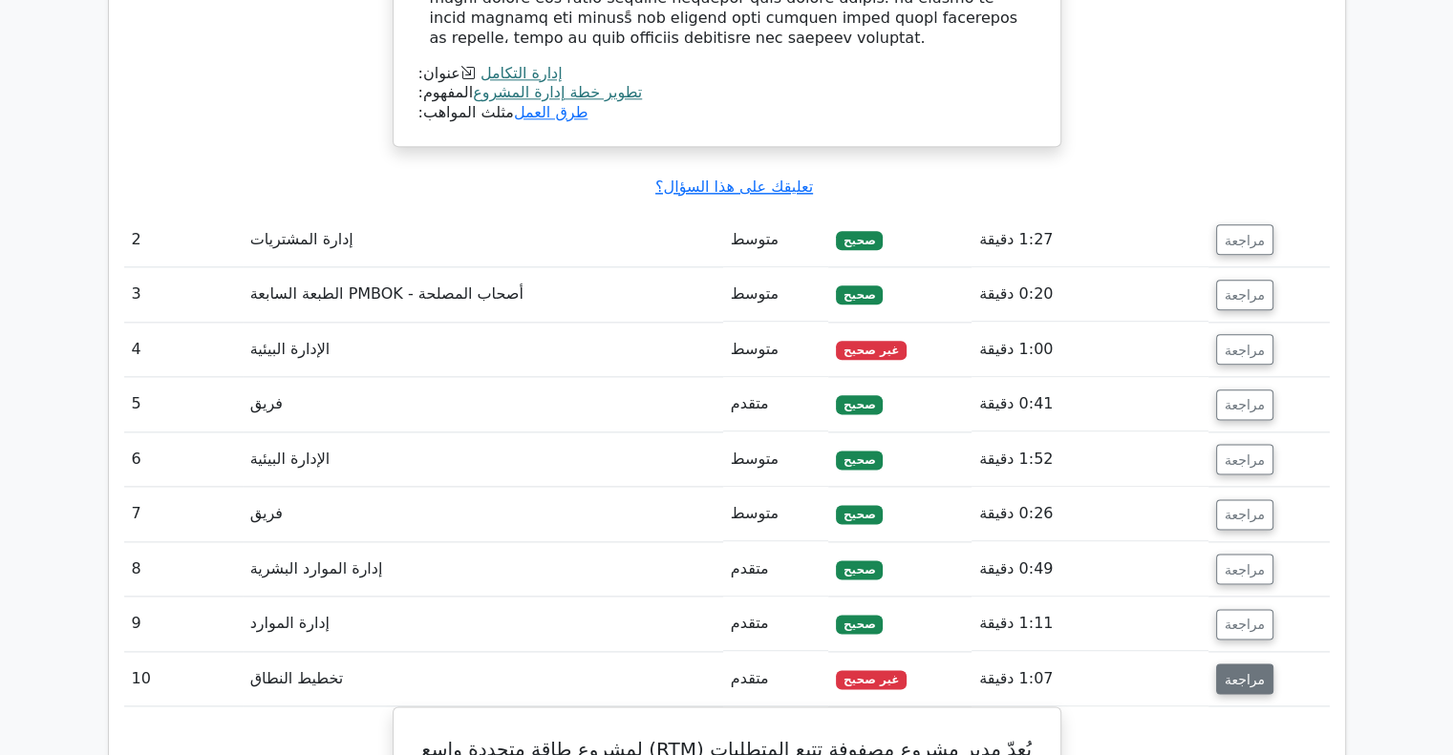
scroll to position [2292, 0]
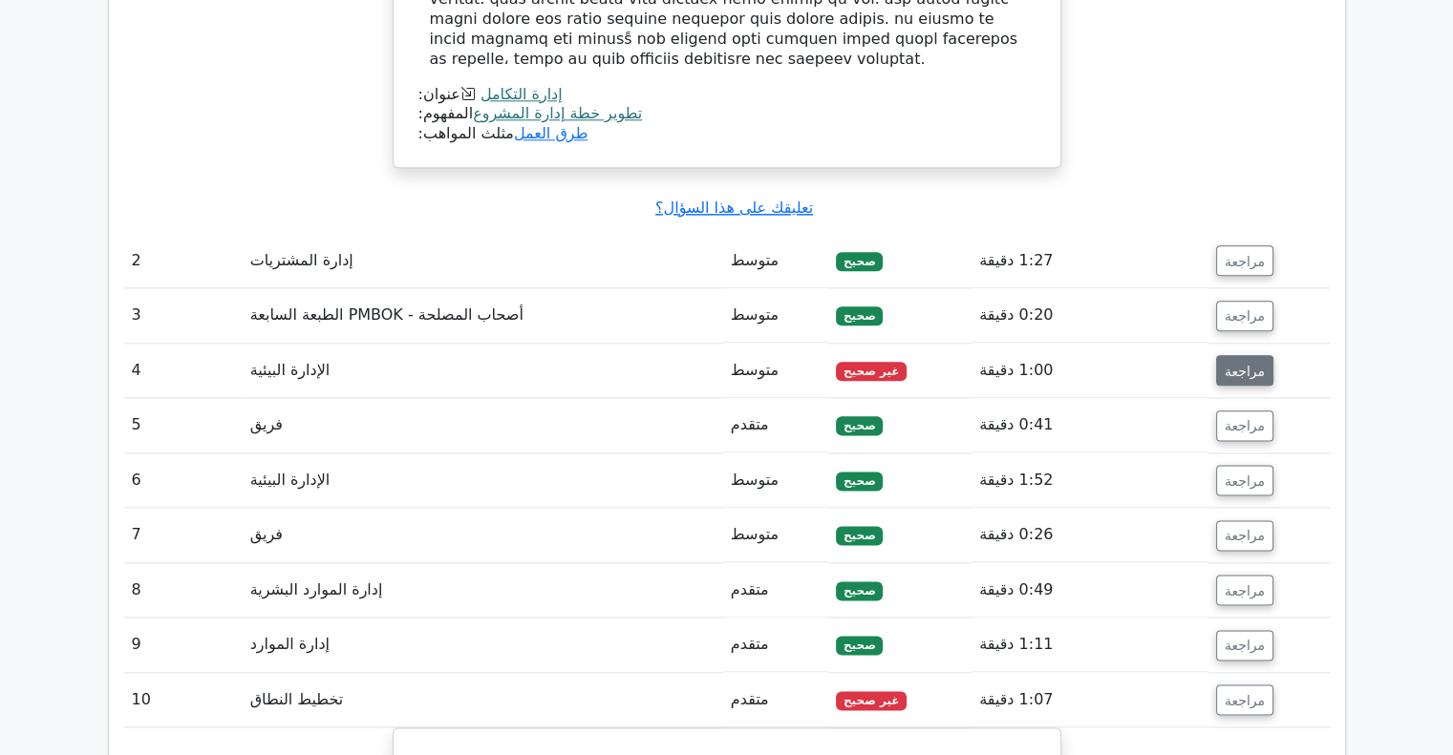
click at [1234, 363] on font "مراجعة" at bounding box center [1244, 370] width 40 height 15
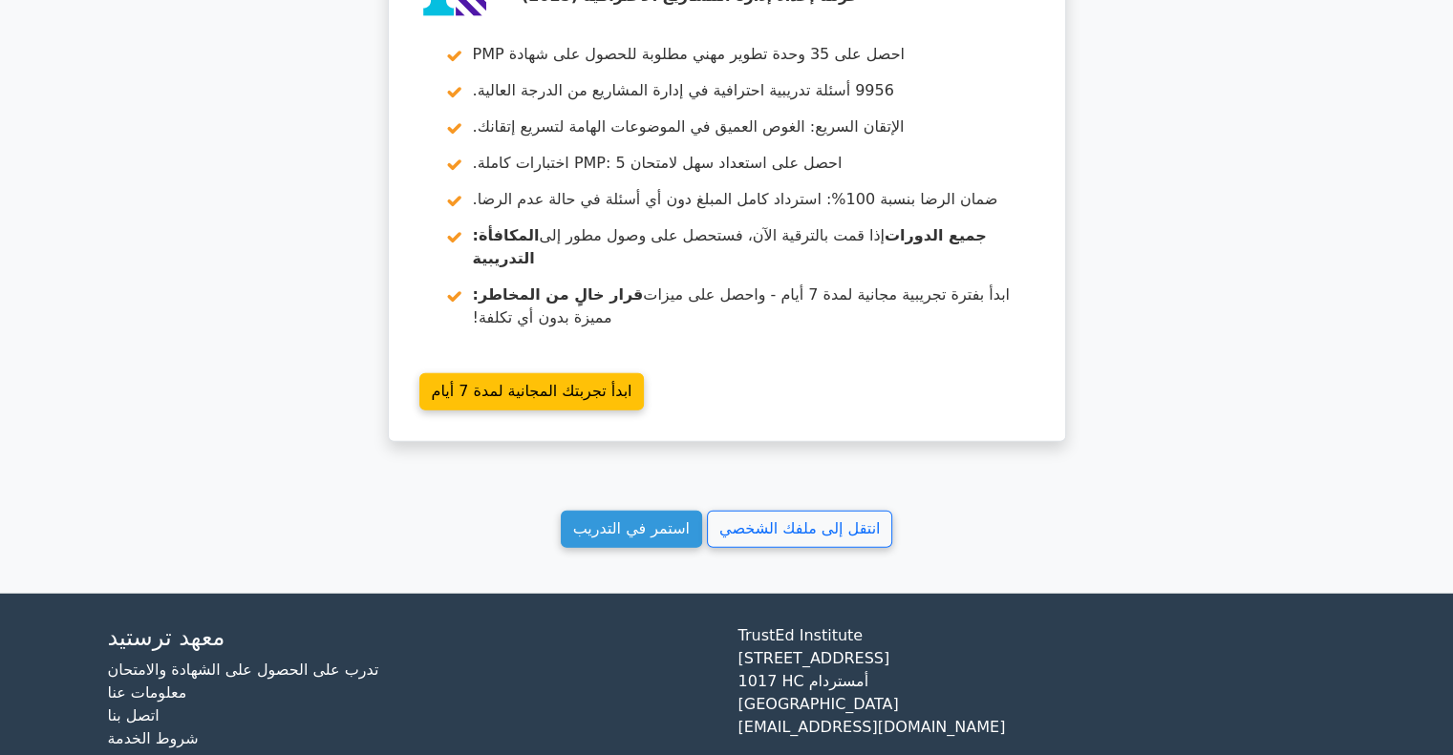
scroll to position [4794, 0]
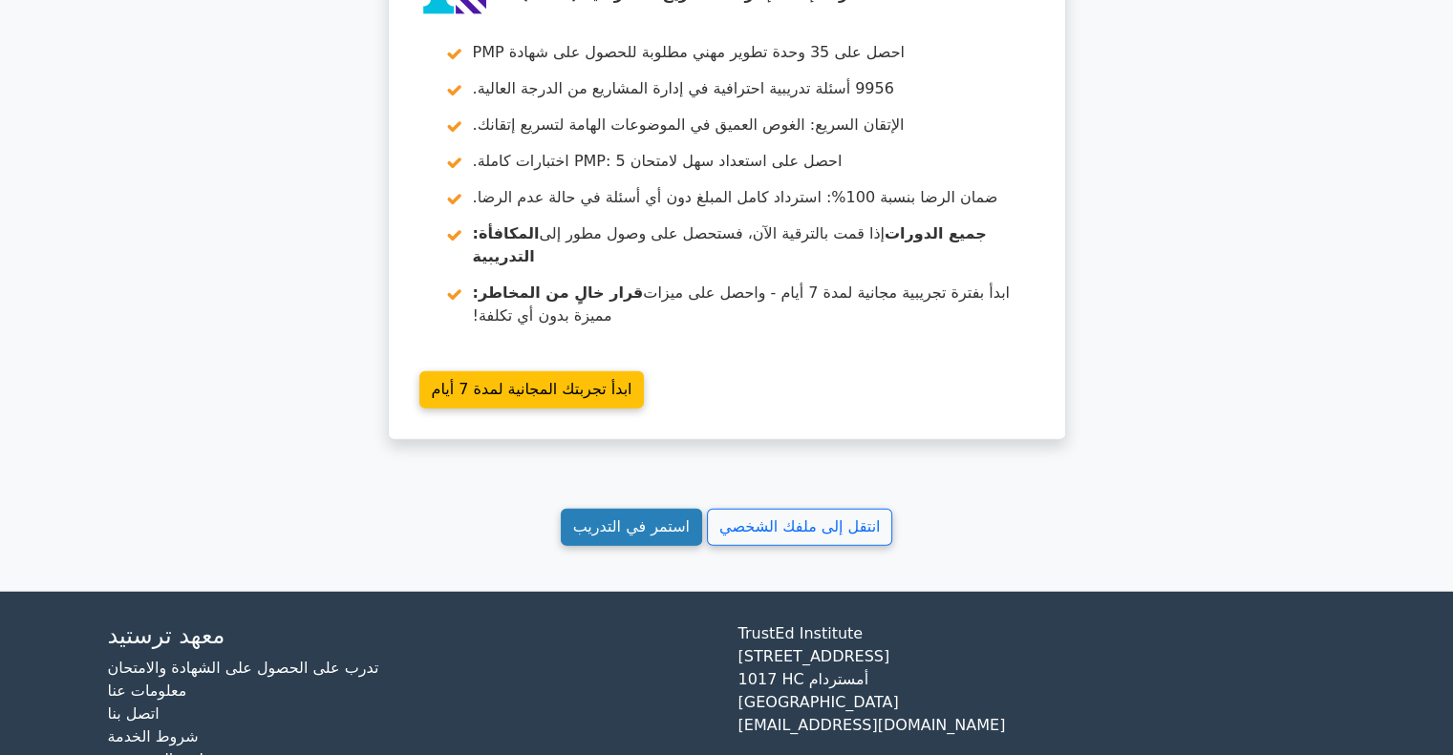
click at [653, 519] on font "استمر في التدريب" at bounding box center [631, 528] width 117 height 18
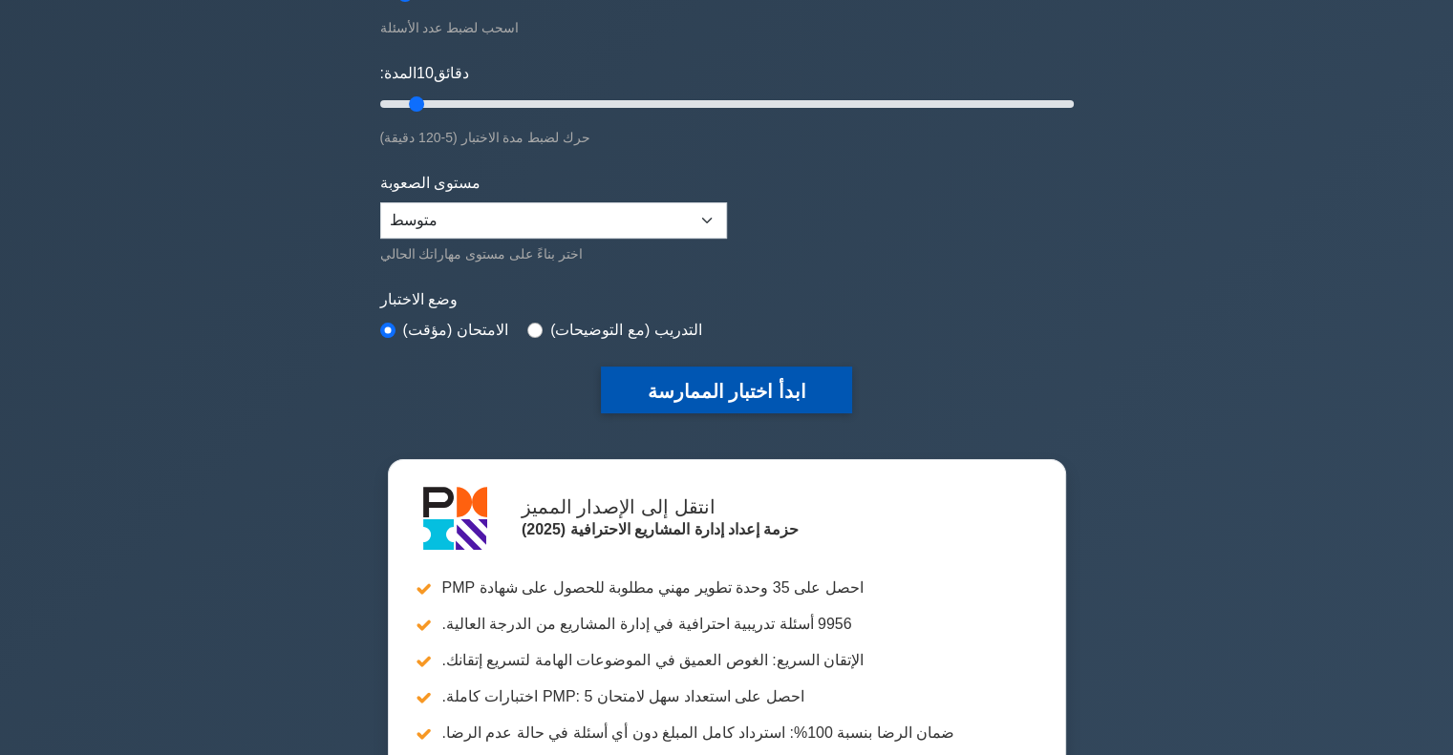
scroll to position [96, 0]
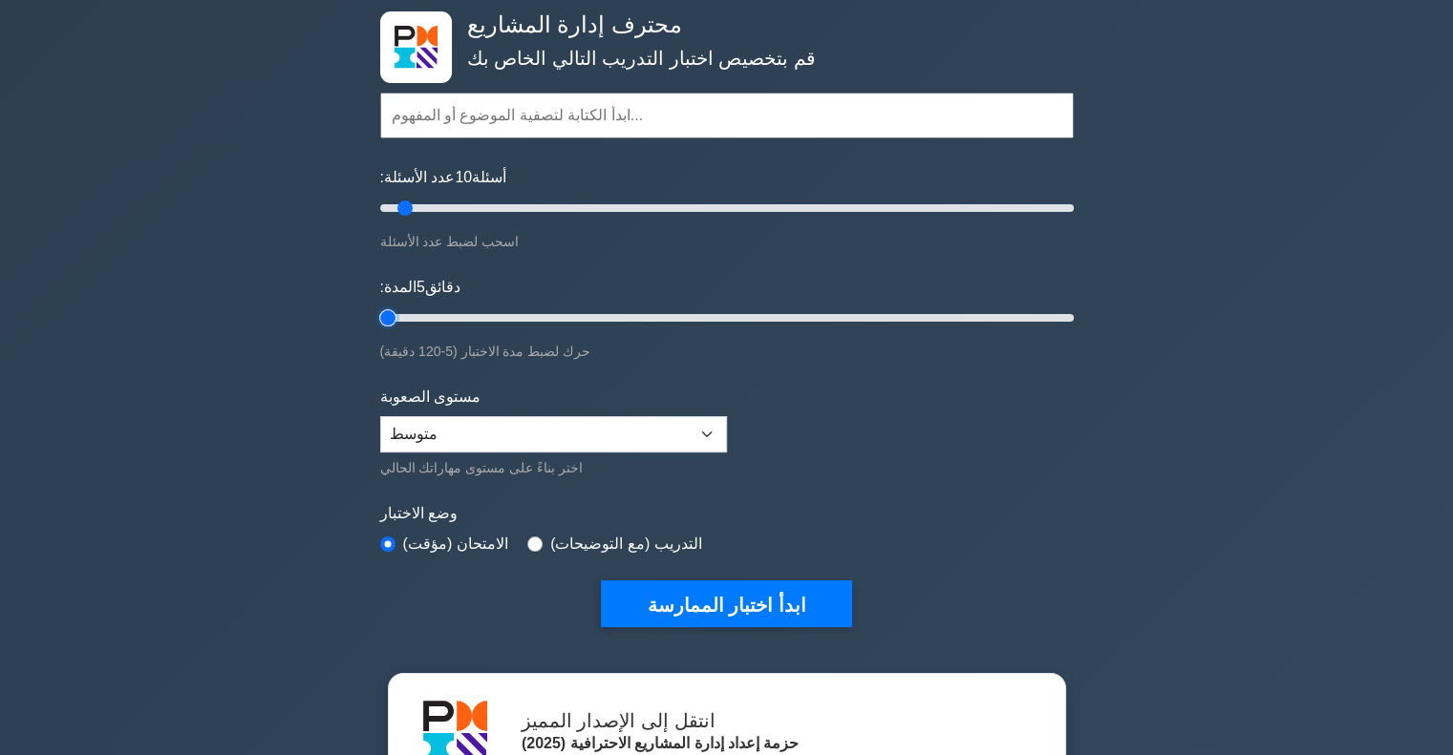
drag, startPoint x: 420, startPoint y: 315, endPoint x: 388, endPoint y: 343, distance: 42.7
type input "5"
click at [388, 329] on input "المدة: 5 دقائق" at bounding box center [726, 318] width 693 height 23
drag, startPoint x: 405, startPoint y: 203, endPoint x: 386, endPoint y: 205, distance: 19.2
type input "5"
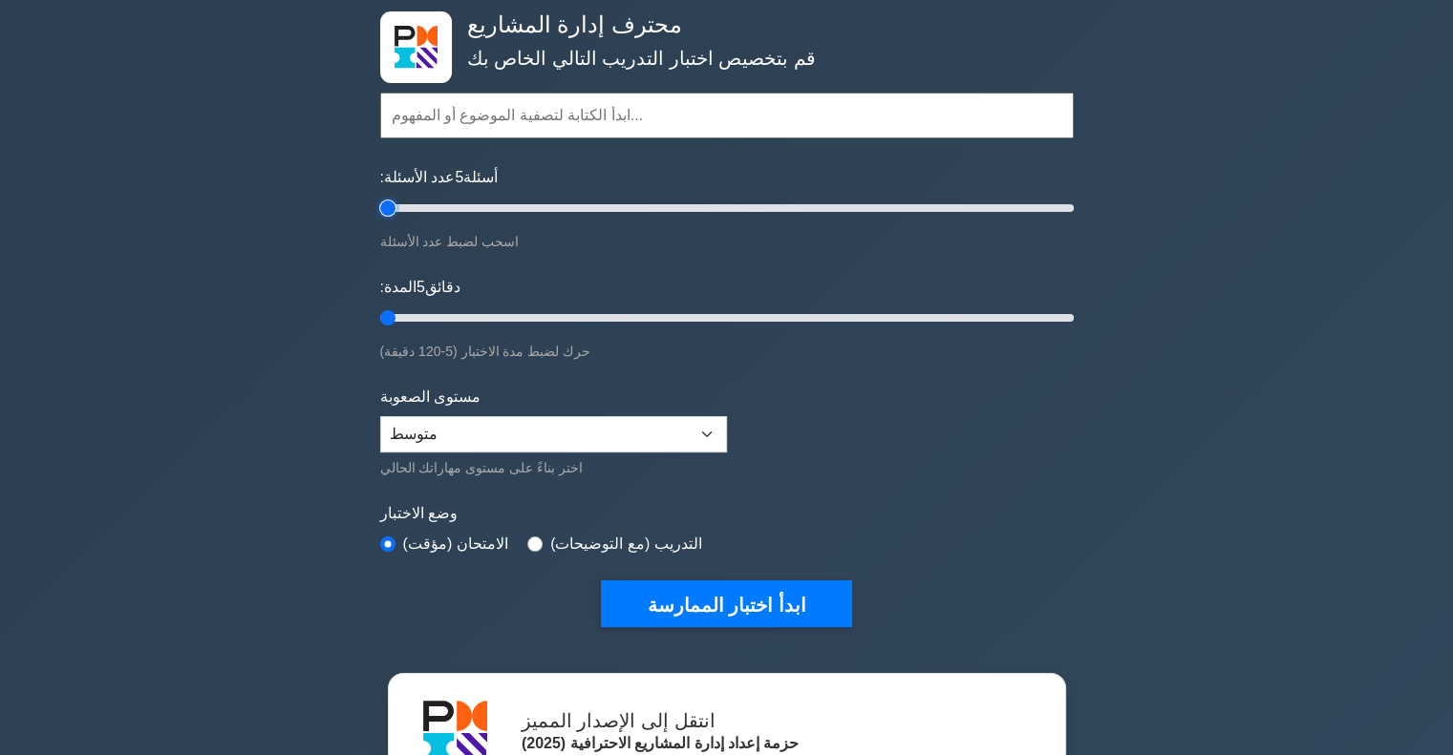
click at [386, 205] on input "عدد الأسئلة: 5 أسئلة" at bounding box center [726, 208] width 693 height 23
click at [398, 319] on input "المدة: 5 دقائق" at bounding box center [726, 318] width 693 height 23
type input "10"
click at [409, 316] on input "المدة: 10 دقائق" at bounding box center [726, 318] width 693 height 23
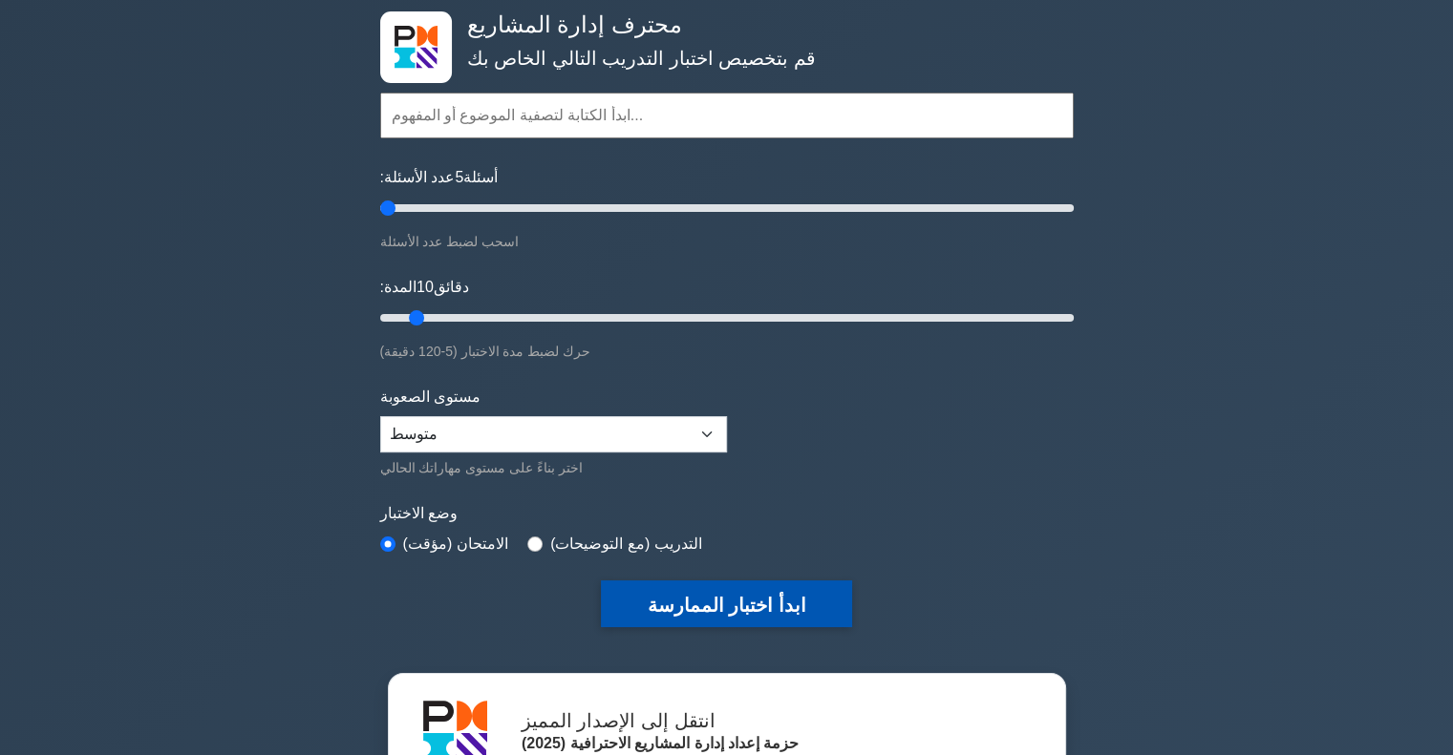
click at [718, 595] on font "ابدأ اختبار الممارسة" at bounding box center [726, 605] width 159 height 21
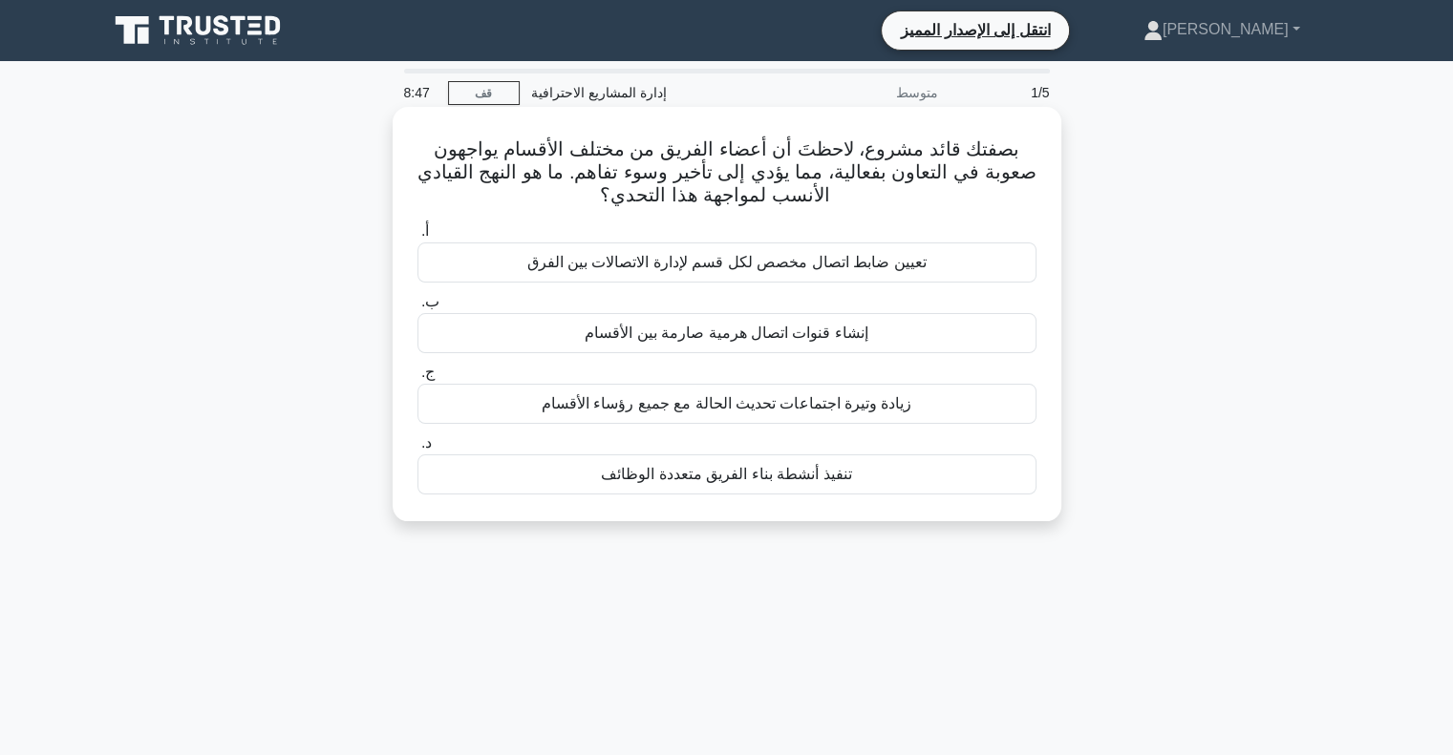
click at [712, 412] on font "زيادة وتيرة اجتماعات تحديث الحالة مع جميع رؤساء الأقسام" at bounding box center [726, 403] width 371 height 16
click at [417, 379] on input "ج. زيادة وتيرة اجتماعات تحديث الحالة مع جميع رؤساء الأقسام" at bounding box center [417, 373] width 0 height 12
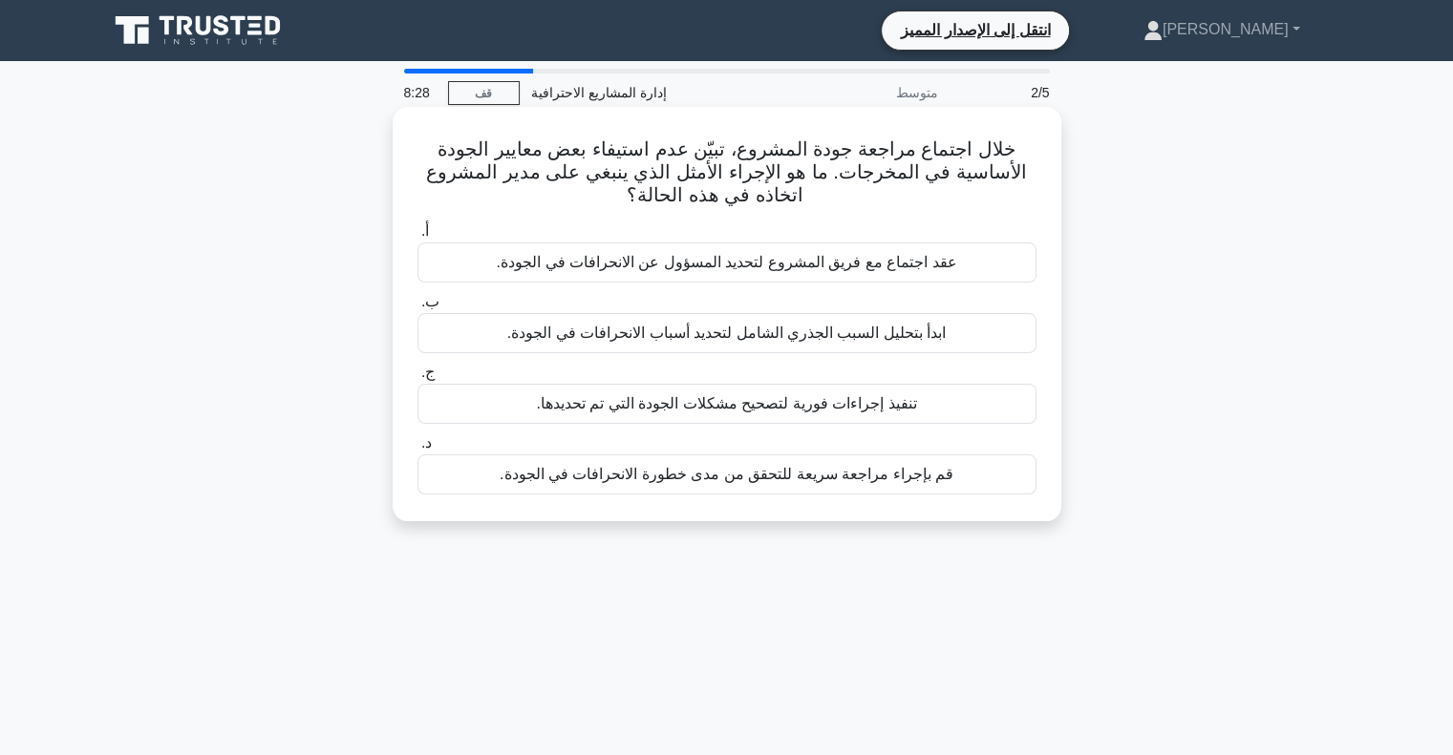
click at [714, 338] on font "ابدأ بتحليل السبب الجذري الشامل لتحديد أسباب الانحرافات في الجودة." at bounding box center [726, 333] width 438 height 16
click at [417, 308] on input "ب. ابدأ بتحليل السبب الجذري الشامل لتحديد أسباب الانحرافات في الجودة." at bounding box center [417, 302] width 0 height 12
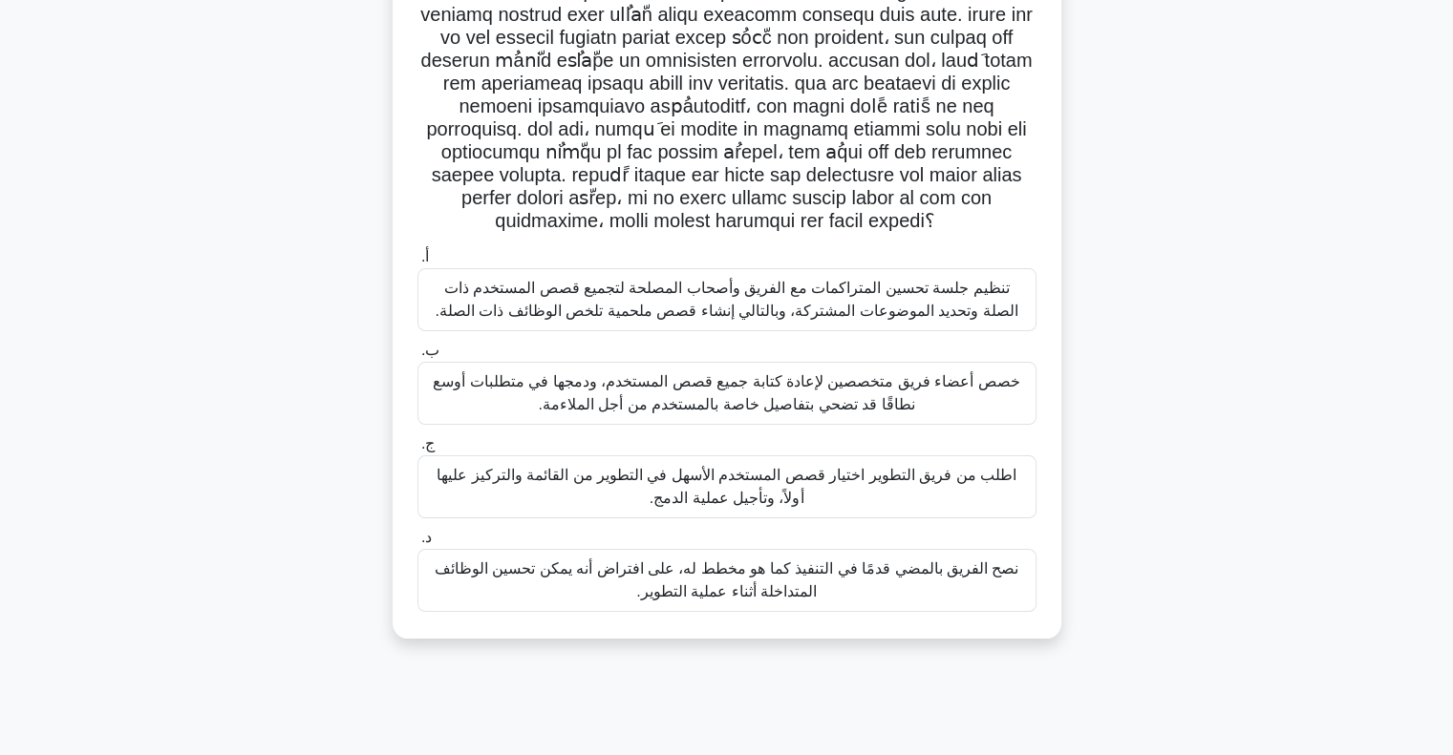
scroll to position [191, 0]
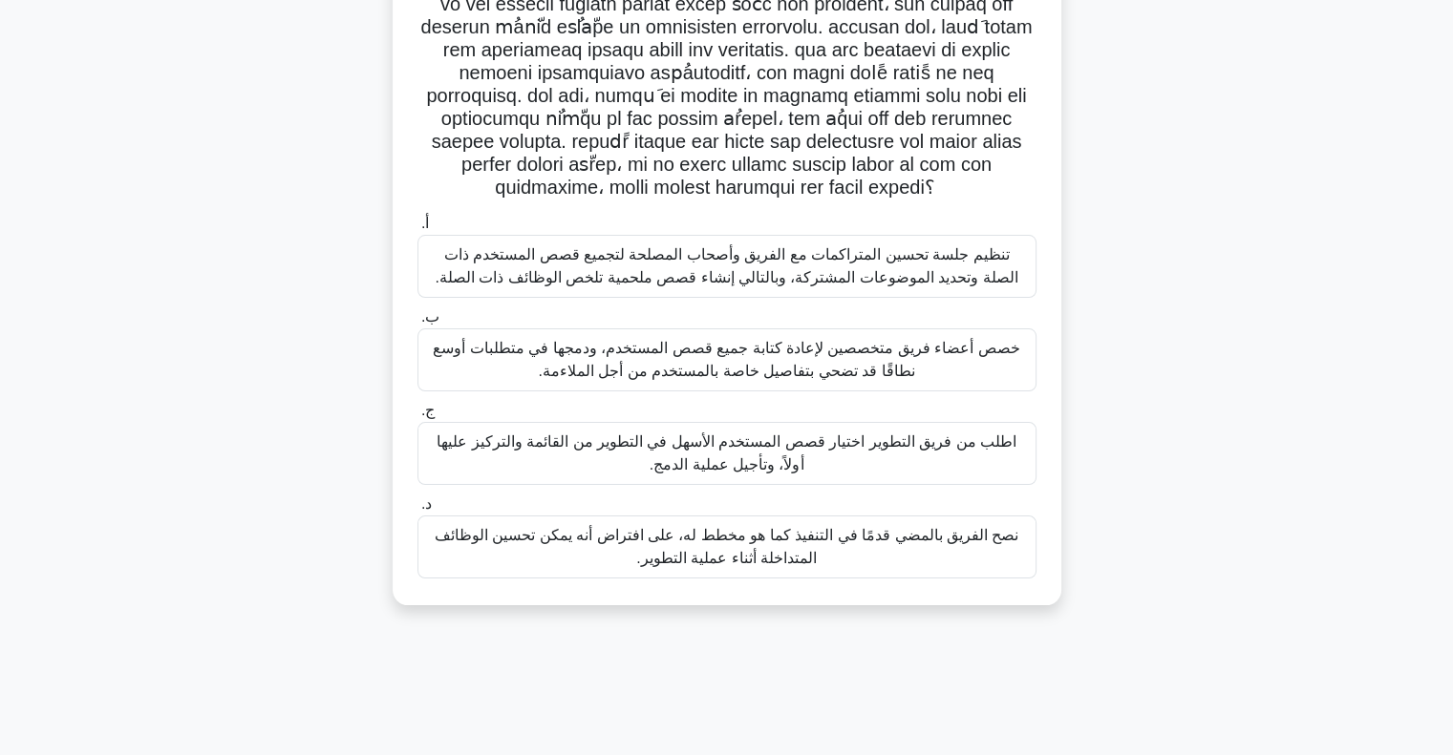
click at [734, 289] on font "تنظيم جلسة تحسين المتراكمات مع الفريق وأصحاب المصلحة لتجميع قصص المستخدم ذات ال…" at bounding box center [727, 267] width 602 height 46
click at [417, 230] on input "أ. تنظيم جلسة تحسين المتراكمات مع الفريق وأصحاب المصلحة لتجميع قصص المستخدم ذات…" at bounding box center [417, 224] width 0 height 12
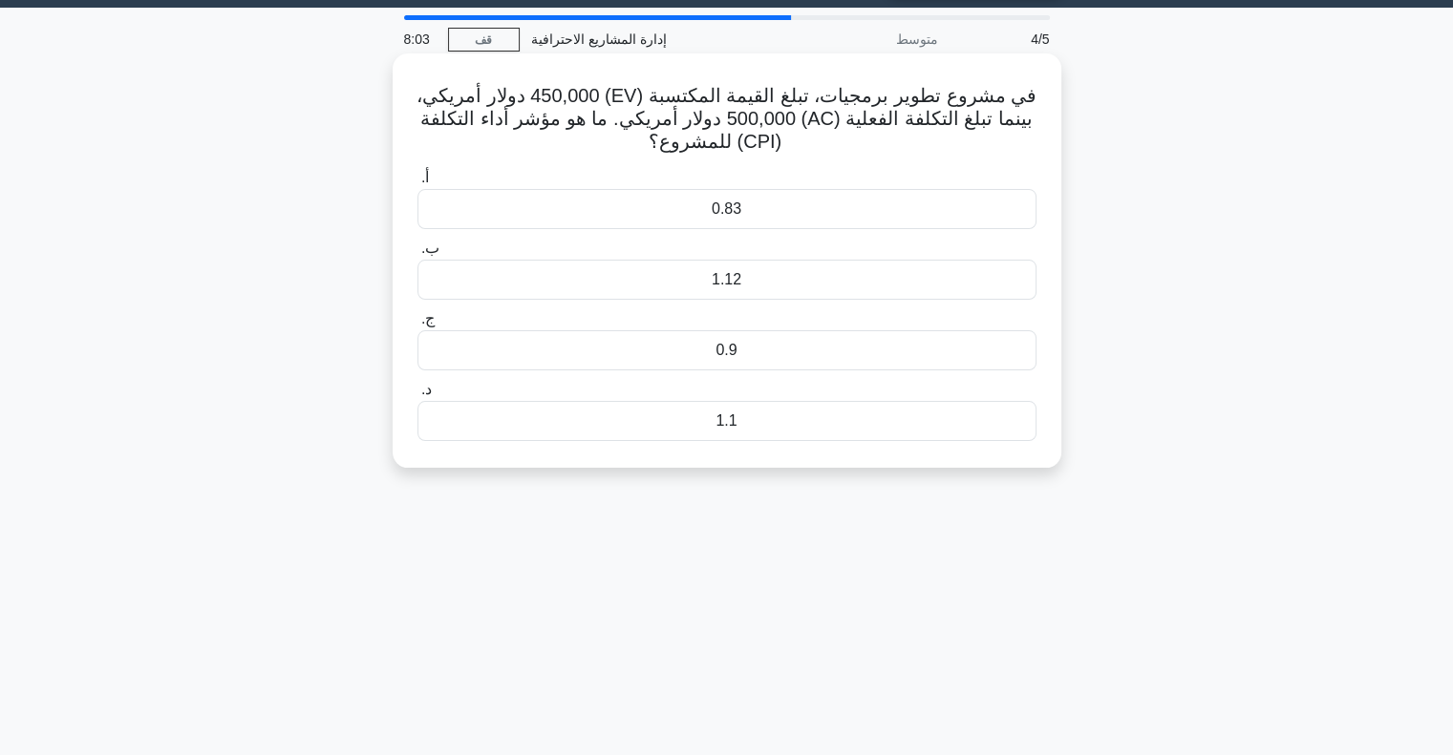
scroll to position [0, 0]
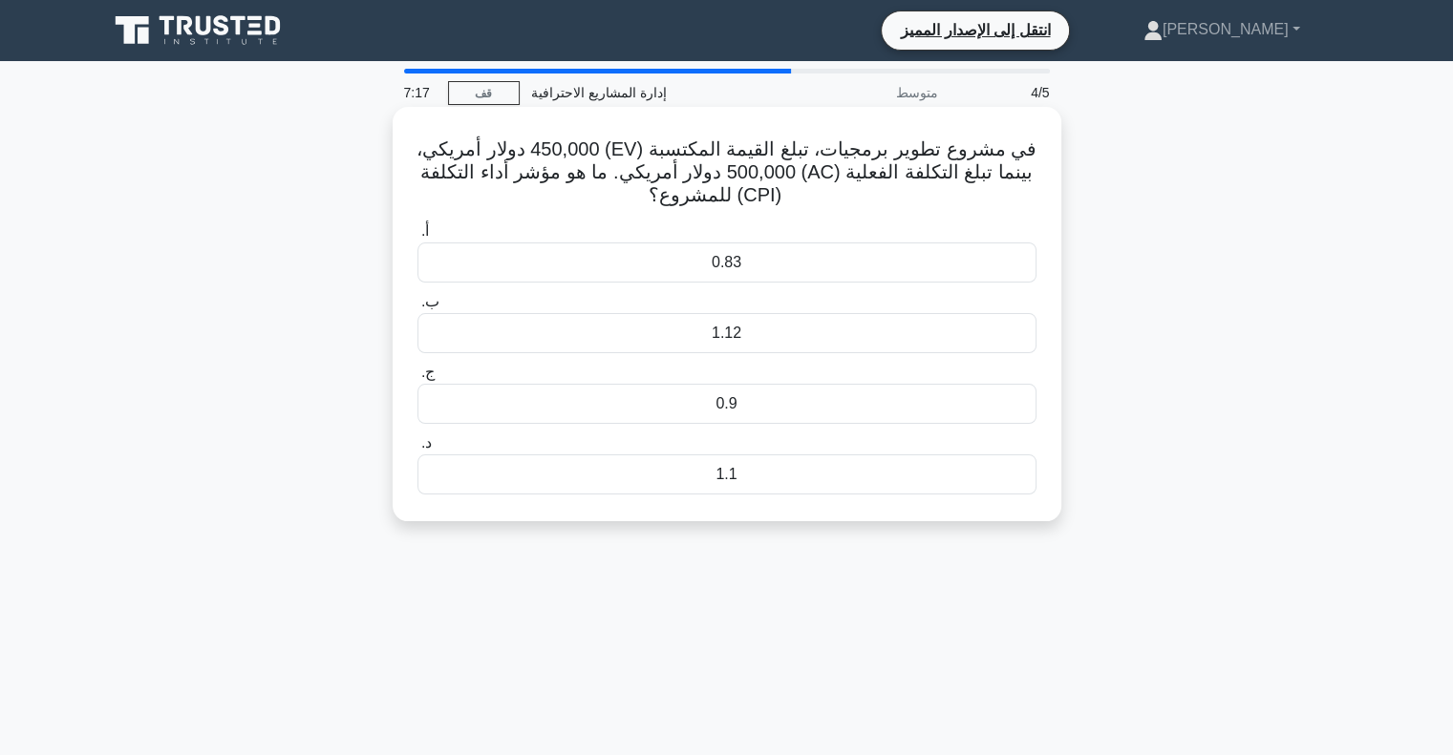
click at [732, 396] on font "0.9" at bounding box center [725, 403] width 21 height 16
click at [417, 379] on input "ج. 0.9" at bounding box center [417, 373] width 0 height 12
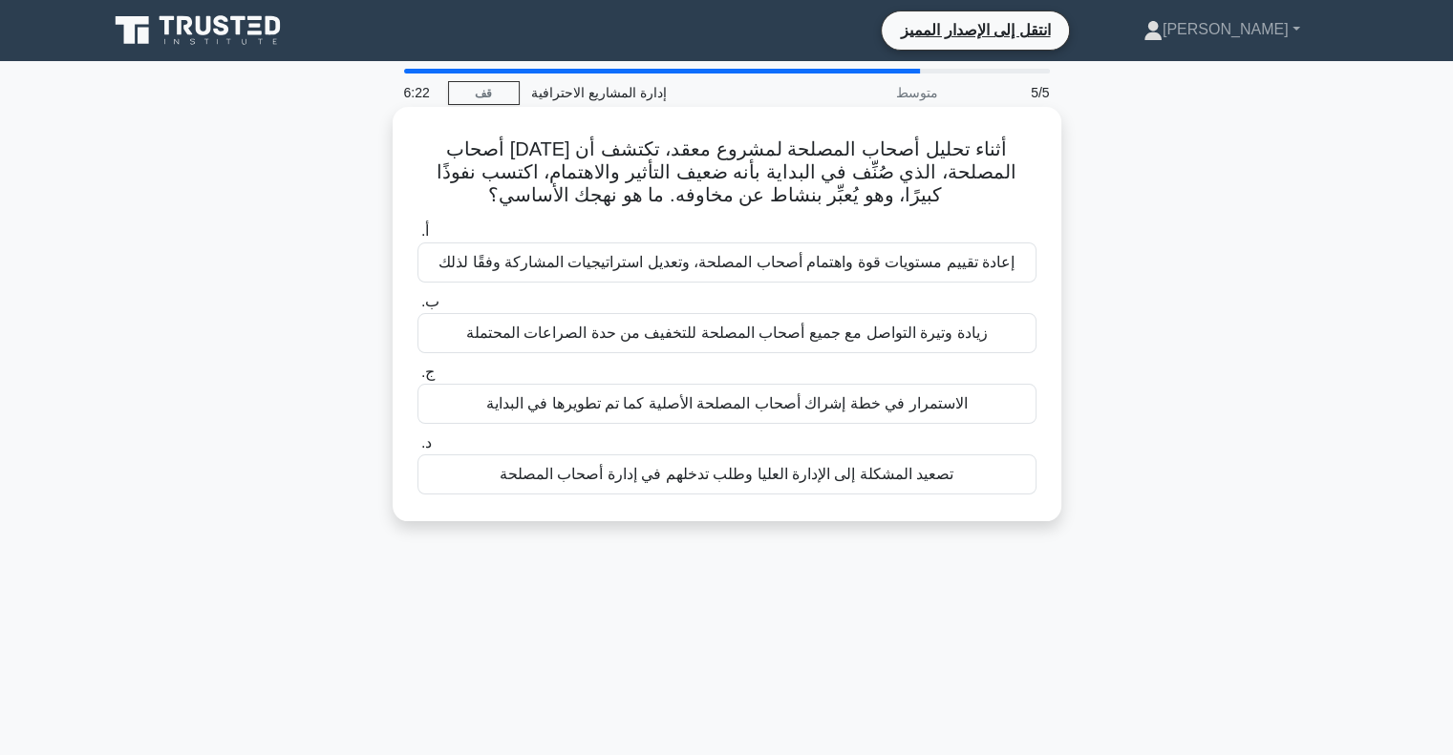
click at [824, 278] on div "إعادة تقييم مستويات قوة واهتمام أصحاب المصلحة، وتعديل استراتيجيات المشاركة وفقً…" at bounding box center [726, 263] width 619 height 40
click at [417, 238] on input "أ. إعادة تقييم مستويات قوة واهتمام أصحاب المصلحة، وتعديل استراتيجيات المشاركة و…" at bounding box center [417, 231] width 0 height 12
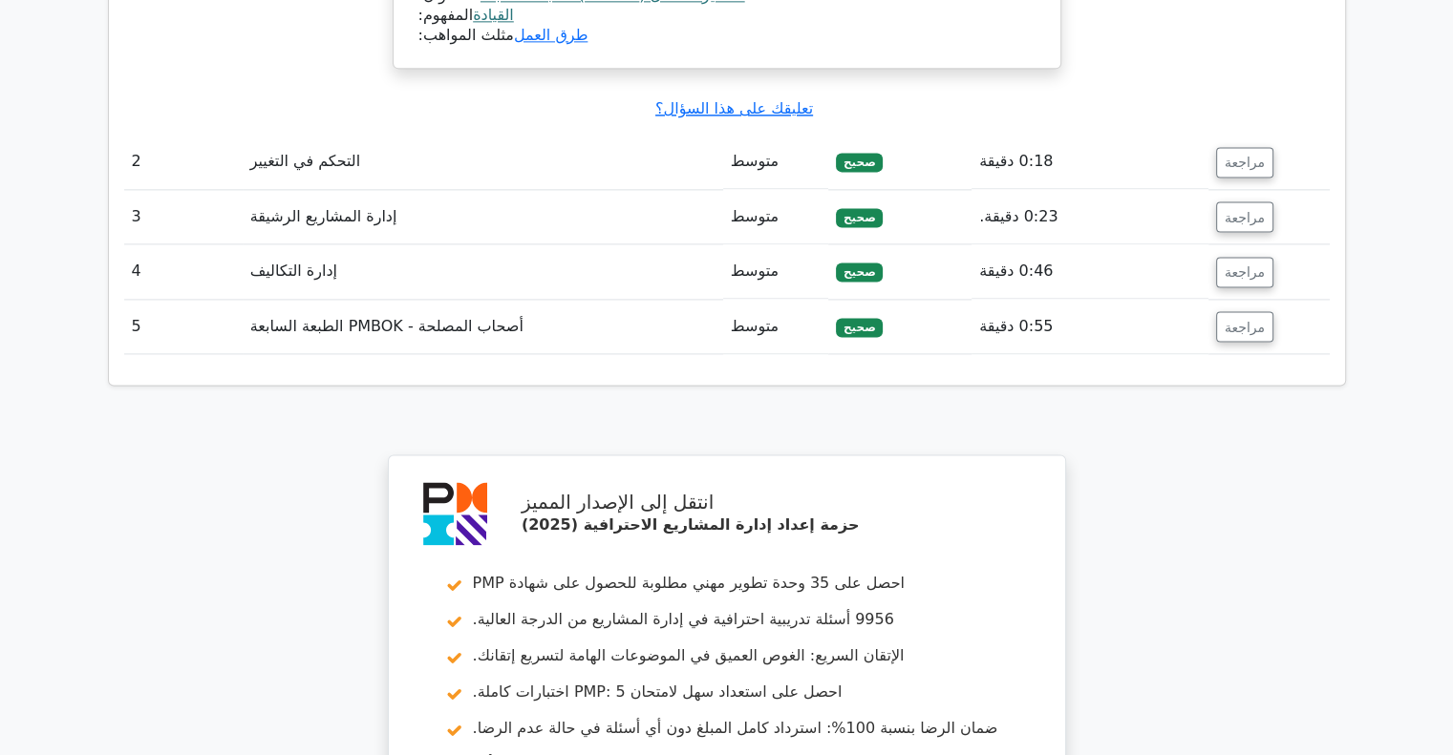
scroll to position [3125, 0]
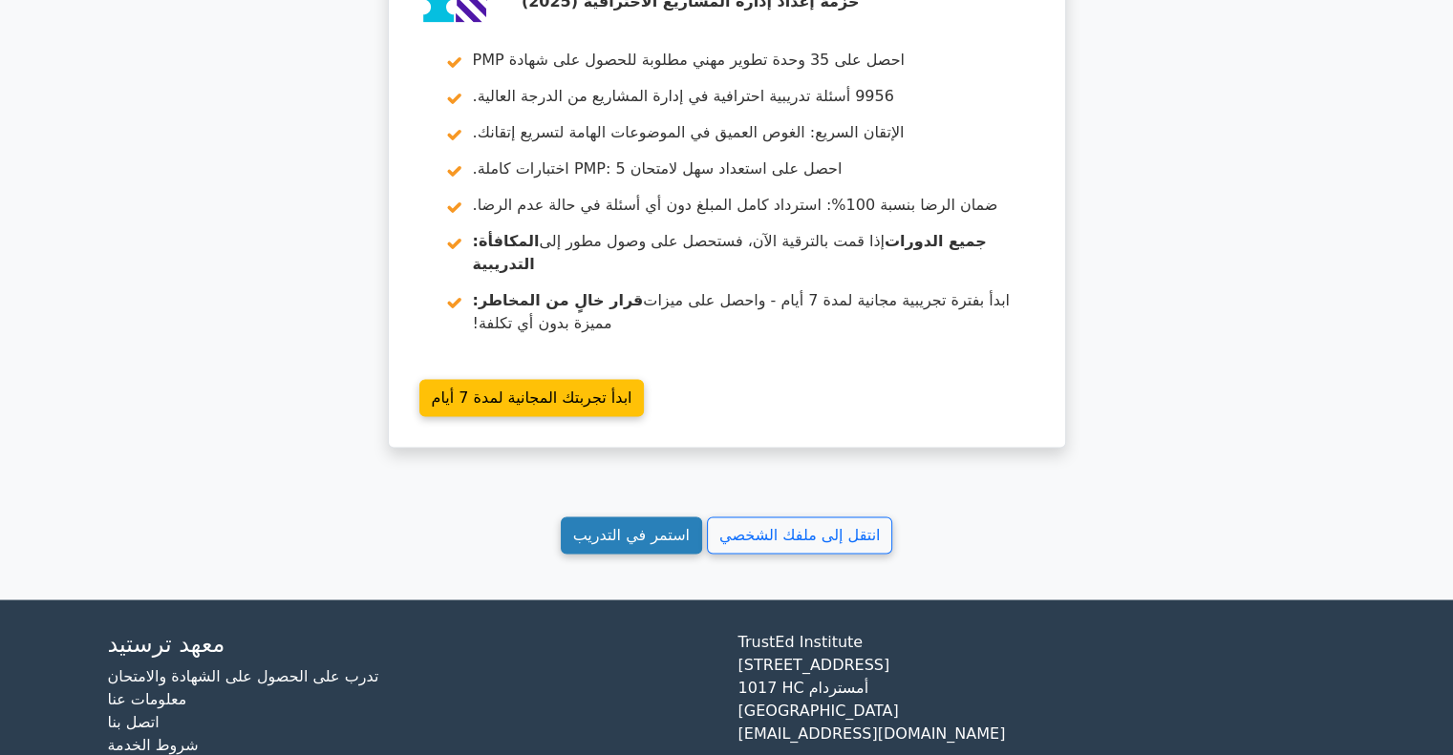
click at [659, 526] on font "استمر في التدريب" at bounding box center [631, 535] width 117 height 18
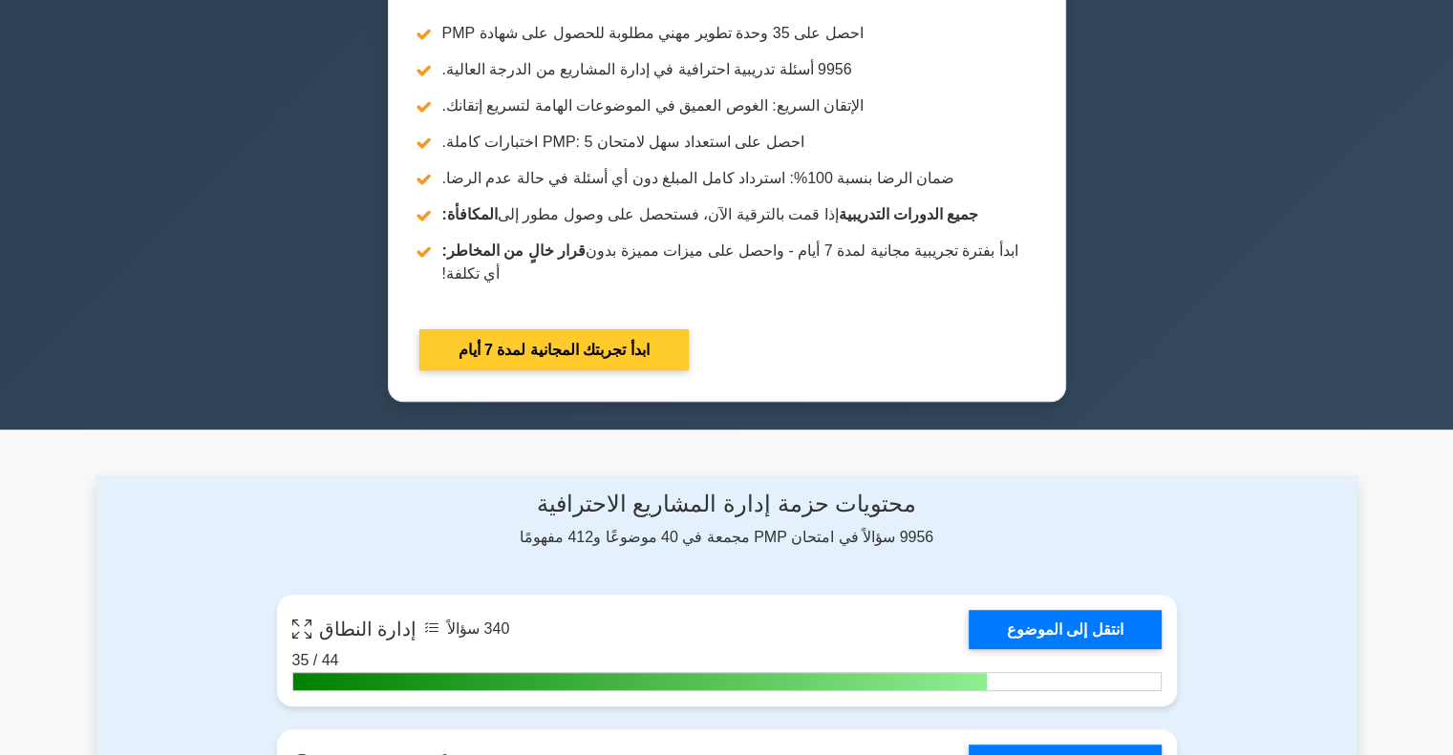
scroll to position [573, 0]
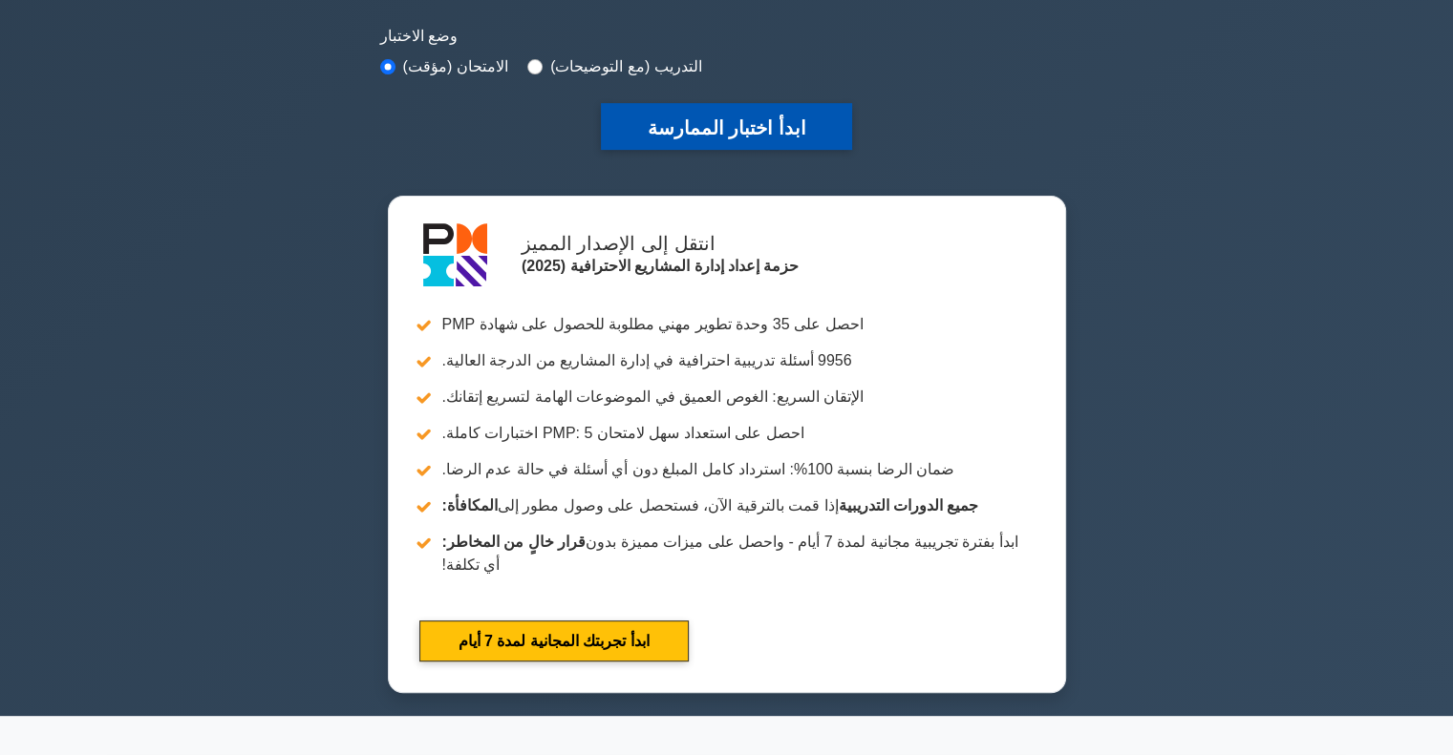
click at [681, 129] on font "ابدأ اختبار الممارسة" at bounding box center [726, 127] width 159 height 21
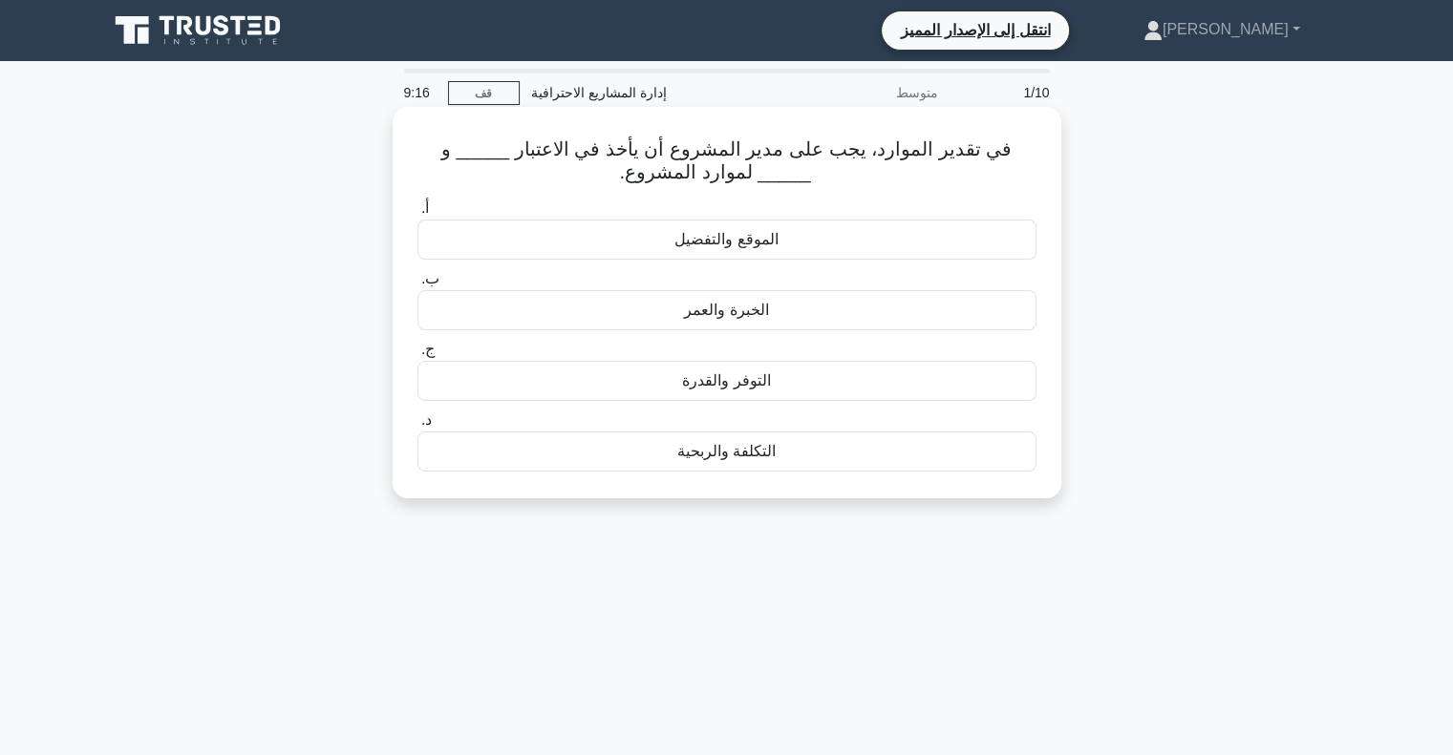
click at [729, 456] on font "التكلفة والربحية" at bounding box center [726, 451] width 98 height 16
click at [417, 427] on input "د. التكلفة والربحية" at bounding box center [417, 420] width 0 height 12
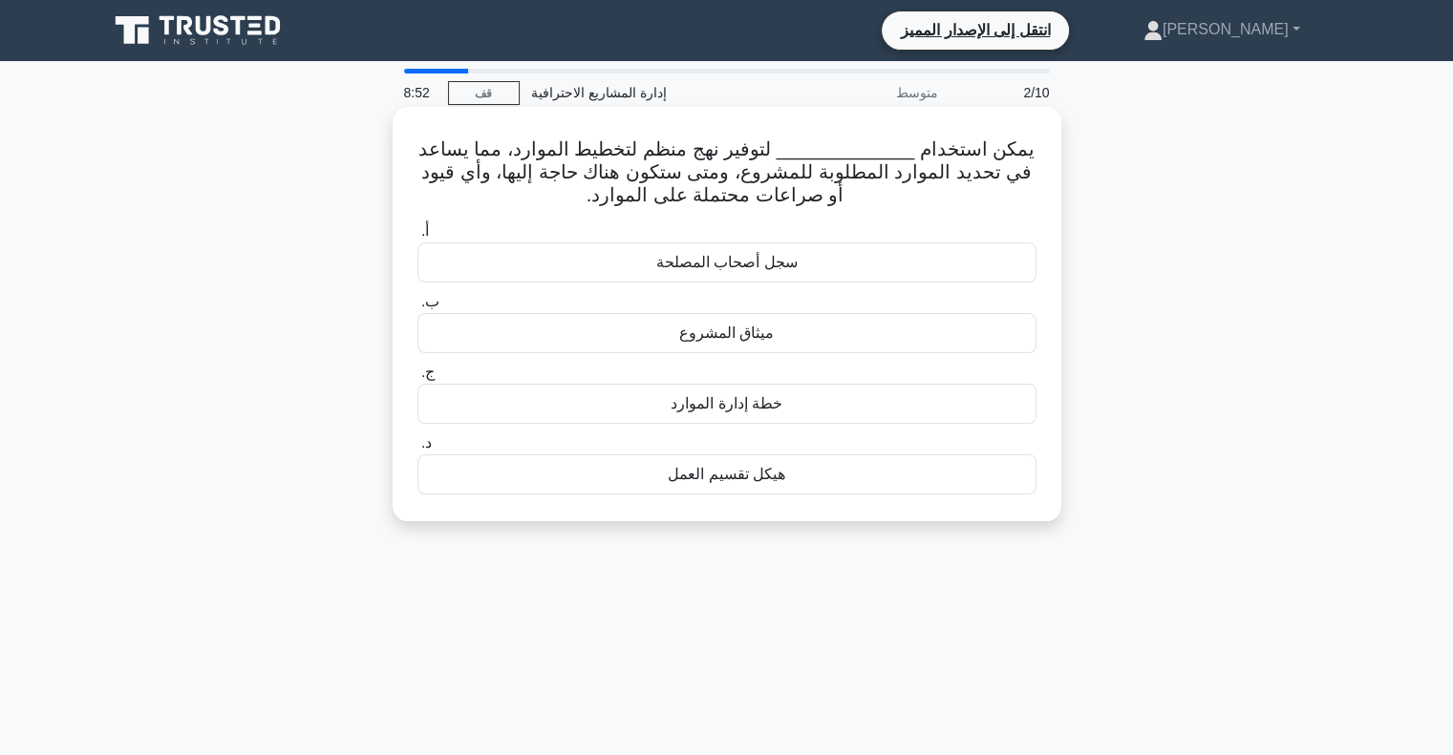
click at [662, 406] on div "خطة إدارة الموارد" at bounding box center [726, 404] width 619 height 40
click at [417, 379] on input "ج. خطة إدارة الموارد" at bounding box center [417, 373] width 0 height 12
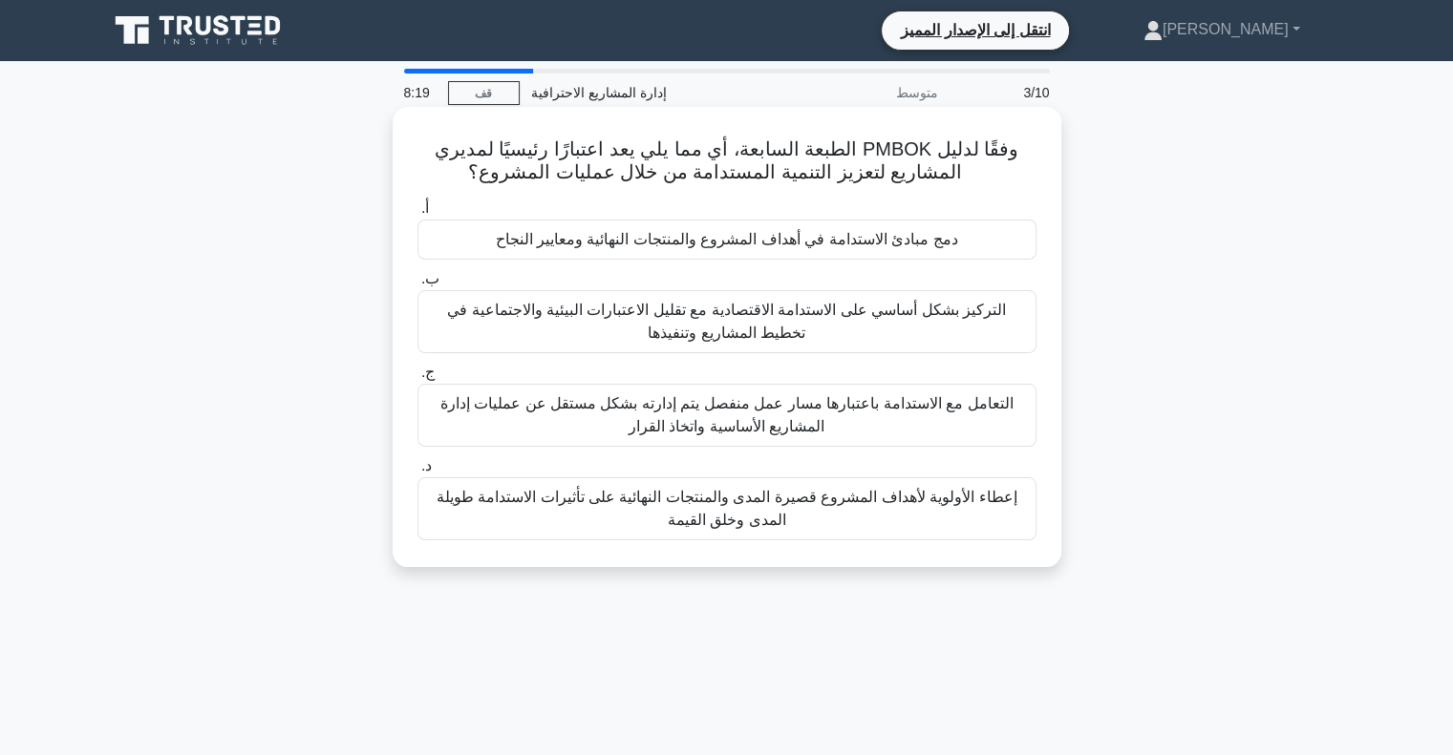
click at [714, 240] on font "دمج مبادئ الاستدامة في أهداف المشروع والمنتجات النهائية ومعايير النجاح" at bounding box center [726, 239] width 462 height 16
click at [417, 215] on input "أ. دمج مبادئ الاستدامة في أهداف المشروع والمنتجات النهائية ومعايير النجاح" at bounding box center [417, 208] width 0 height 12
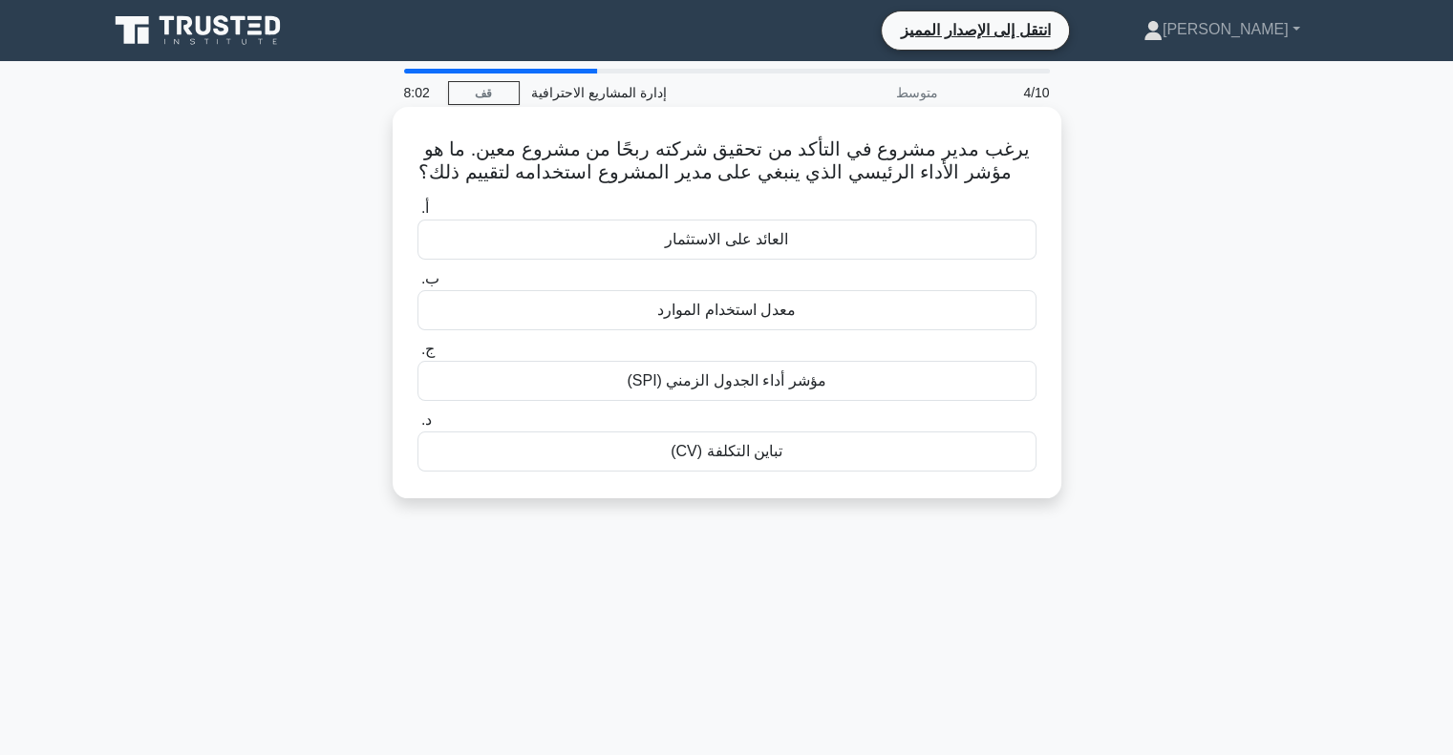
click at [745, 247] on font "العائد على الاستثمار" at bounding box center [726, 239] width 123 height 16
click at [417, 215] on input "أ. العائد على الاستثمار" at bounding box center [417, 208] width 0 height 12
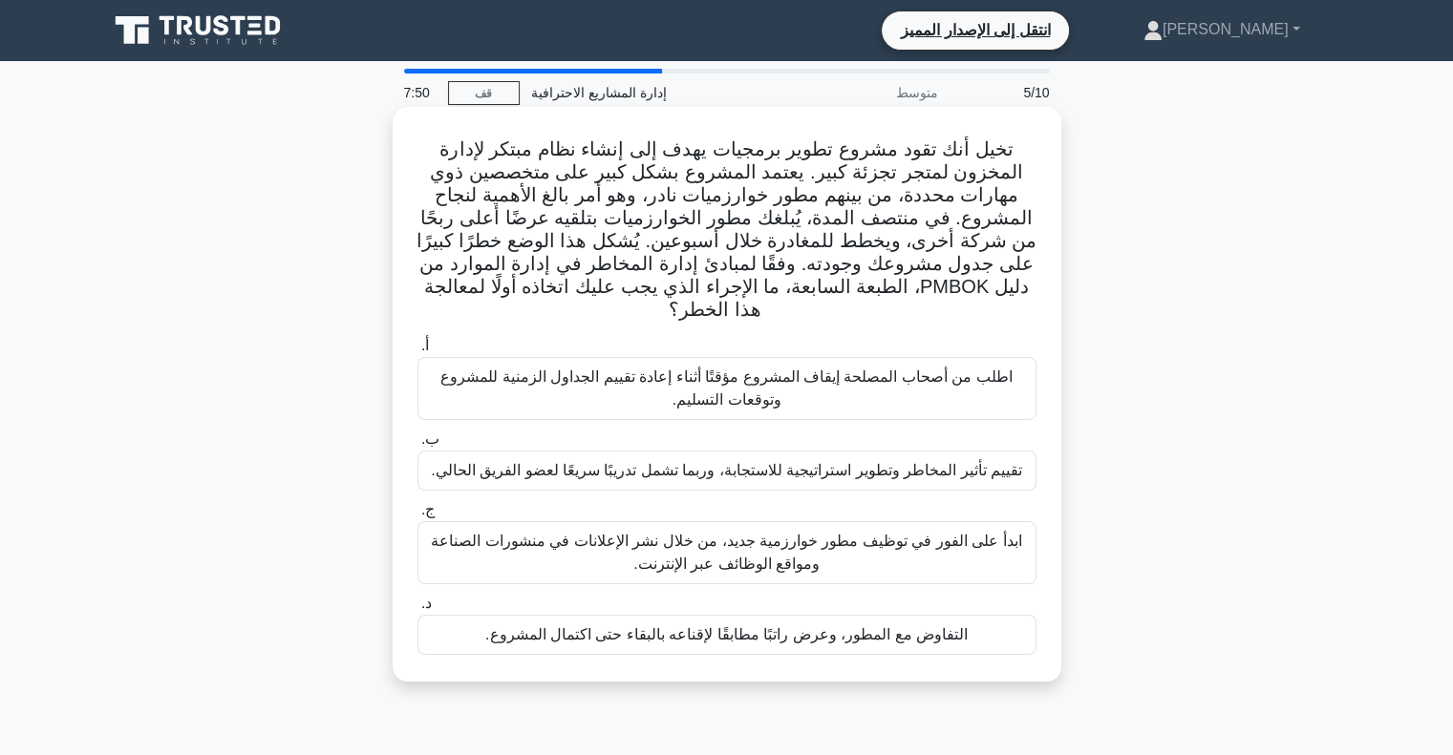
click at [824, 462] on font "تقييم تأثير المخاطر وتطوير استراتيجية للاستجابة، وربما تشمل تدريبًا سريعًا لعضو…" at bounding box center [726, 470] width 591 height 16
click at [417, 444] on input "ب. تقييم تأثير المخاطر وتطوير استراتيجية للاستجابة، وربما تشمل تدريبًا سريعًا ل…" at bounding box center [417, 440] width 0 height 12
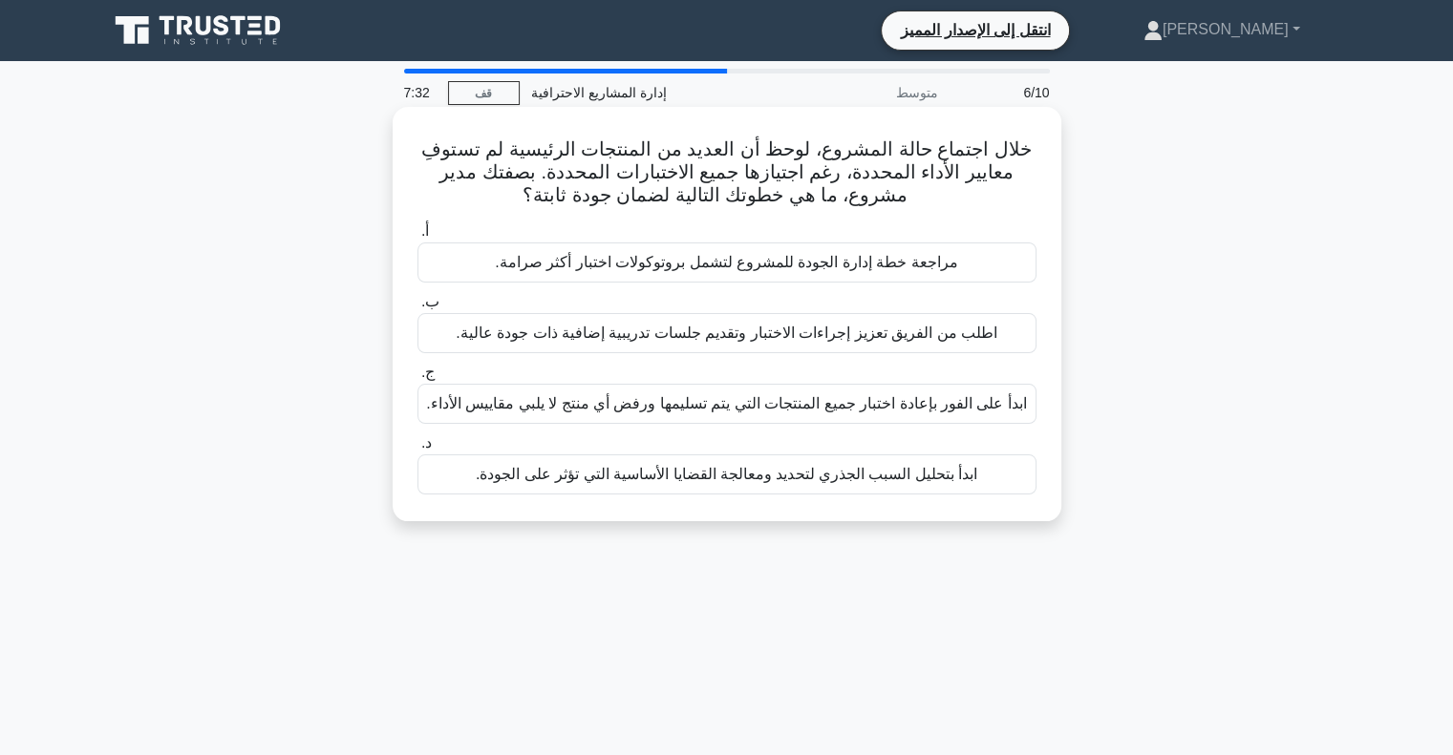
click at [726, 480] on font "ابدأ بتحليل السبب الجذري لتحديد ومعالجة القضايا الأساسية التي تؤثر على الجودة." at bounding box center [726, 474] width 501 height 16
click at [417, 450] on input "د. ابدأ بتحليل السبب الجذري لتحديد ومعالجة القضايا الأساسية التي تؤثر على الجود…" at bounding box center [417, 443] width 0 height 12
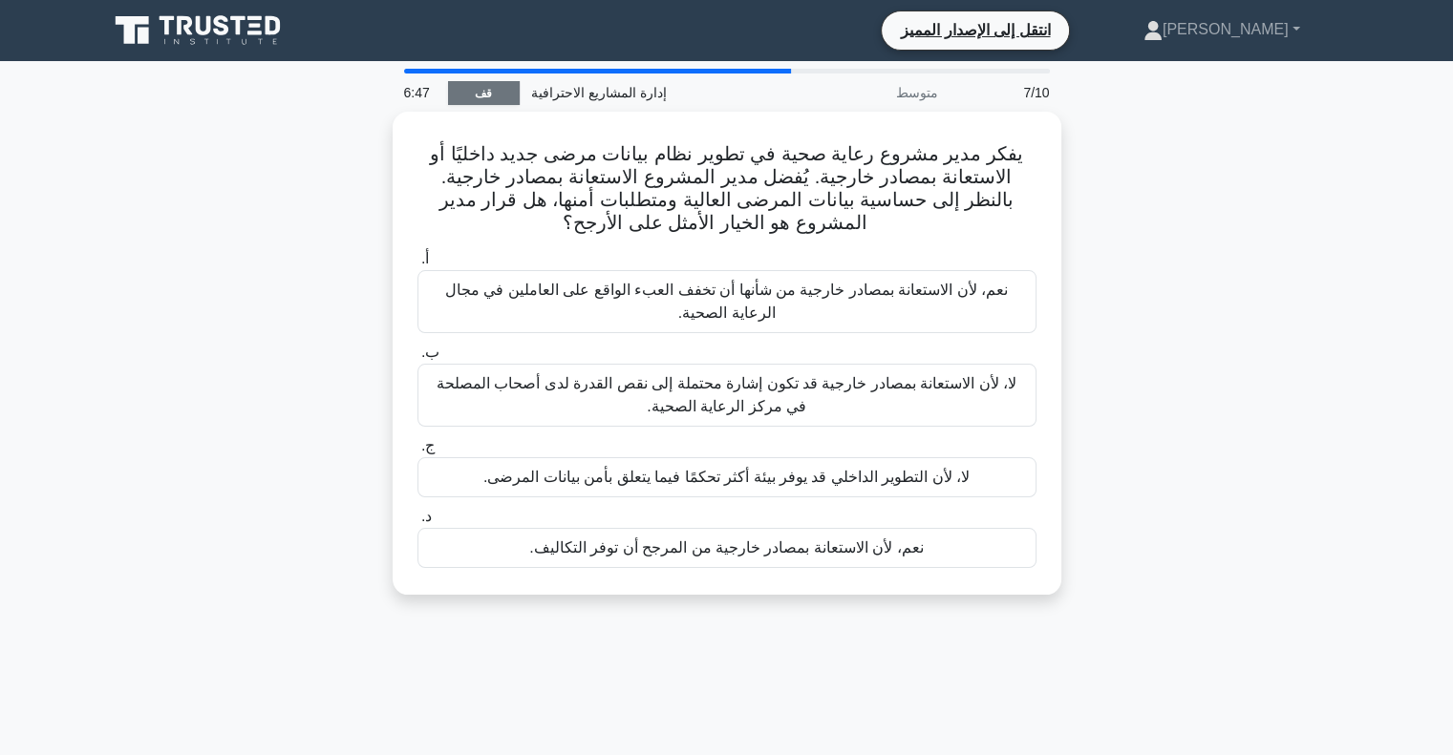
click at [465, 86] on link "قف" at bounding box center [484, 93] width 72 height 24
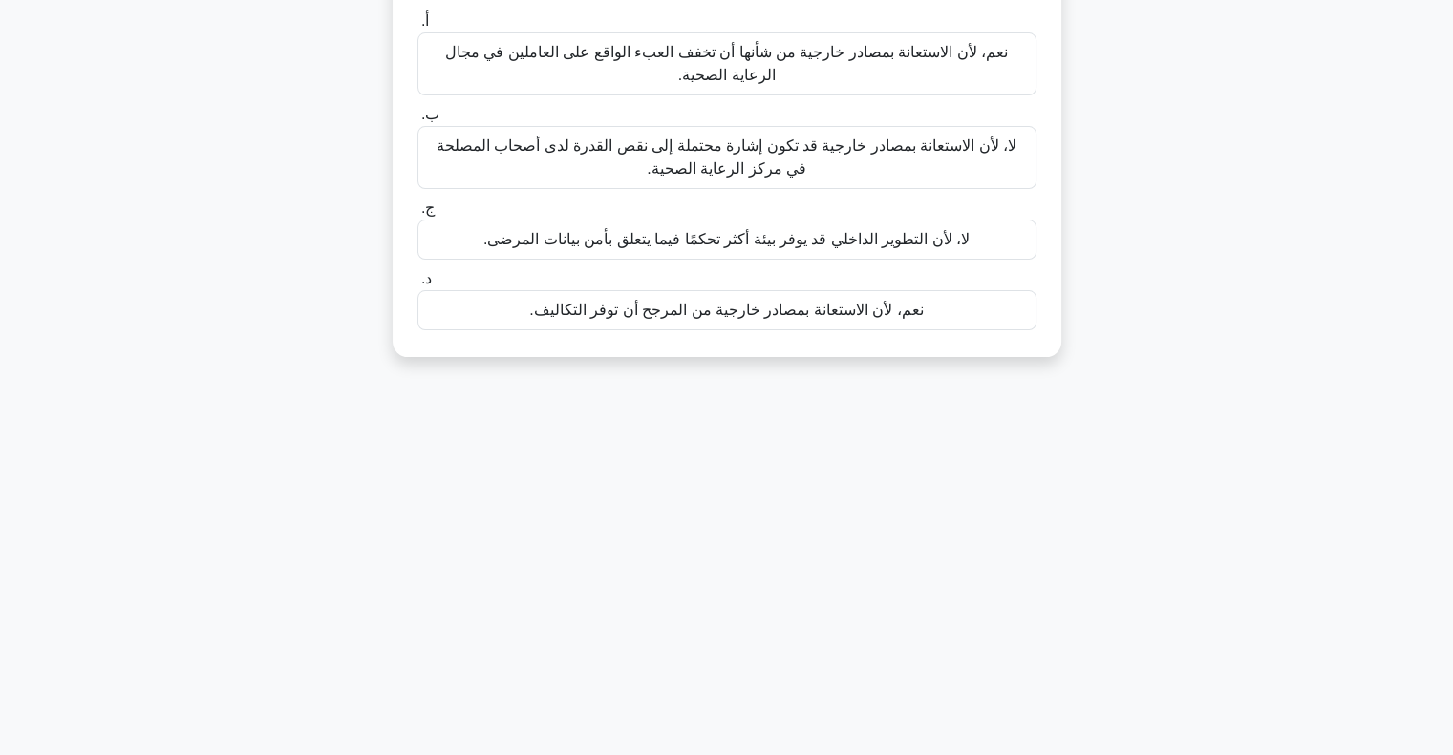
scroll to position [276, 0]
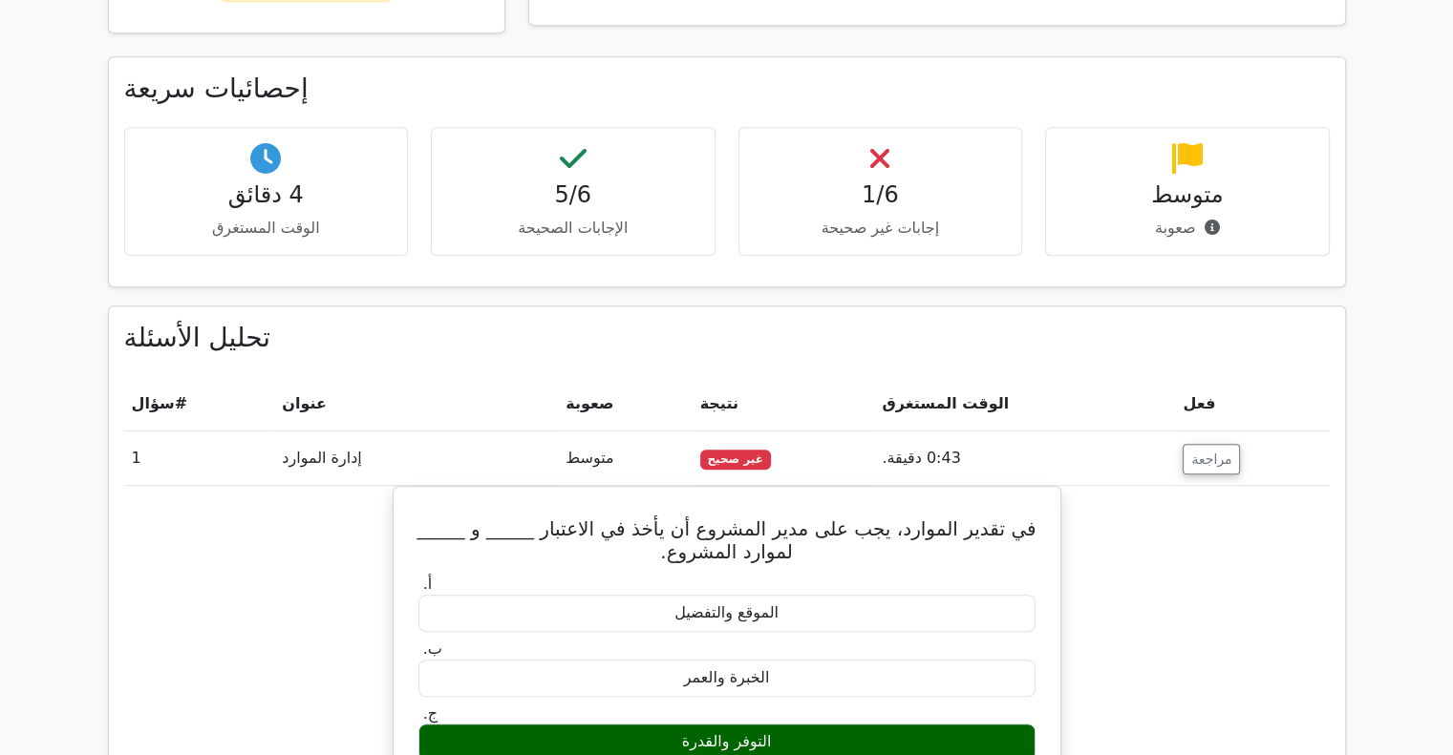
scroll to position [1077, 0]
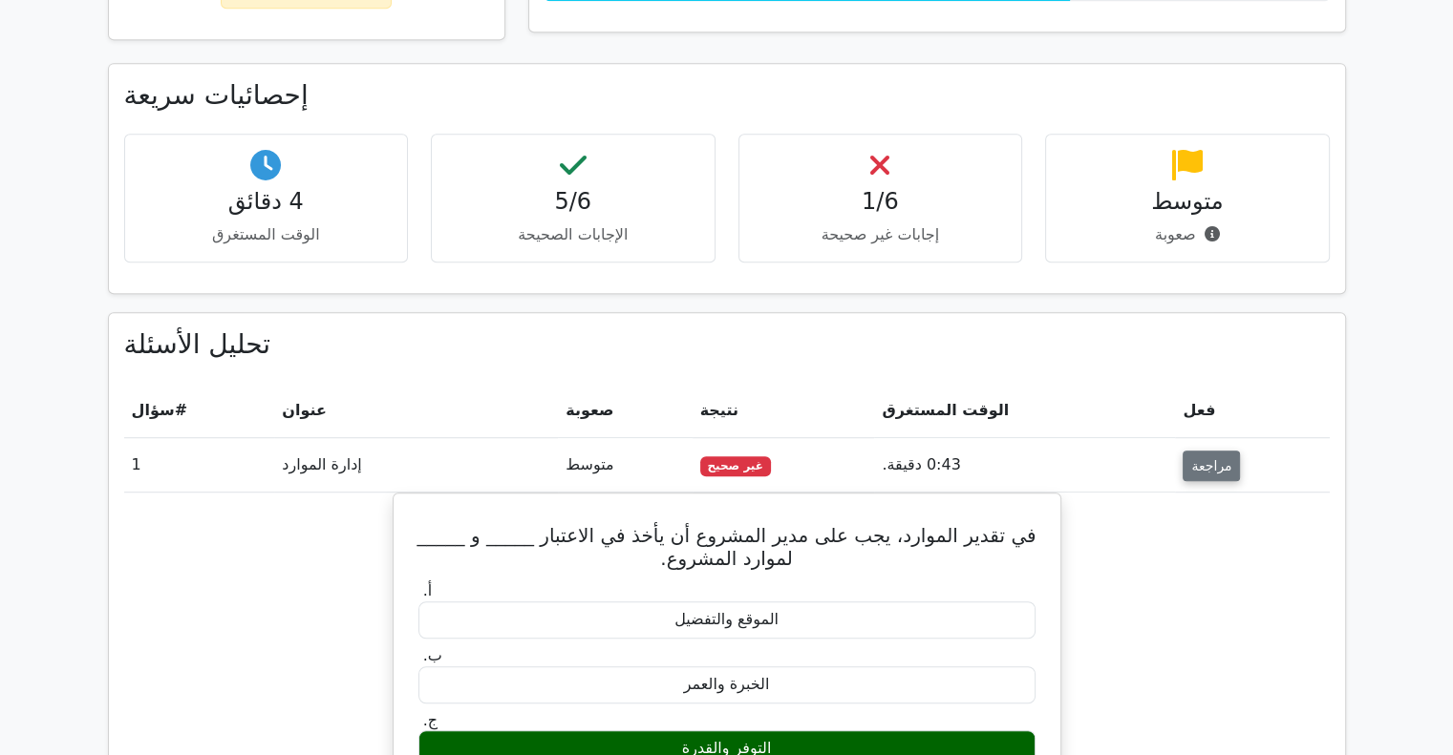
click at [1225, 458] on button "مراجعة" at bounding box center [1210, 466] width 57 height 31
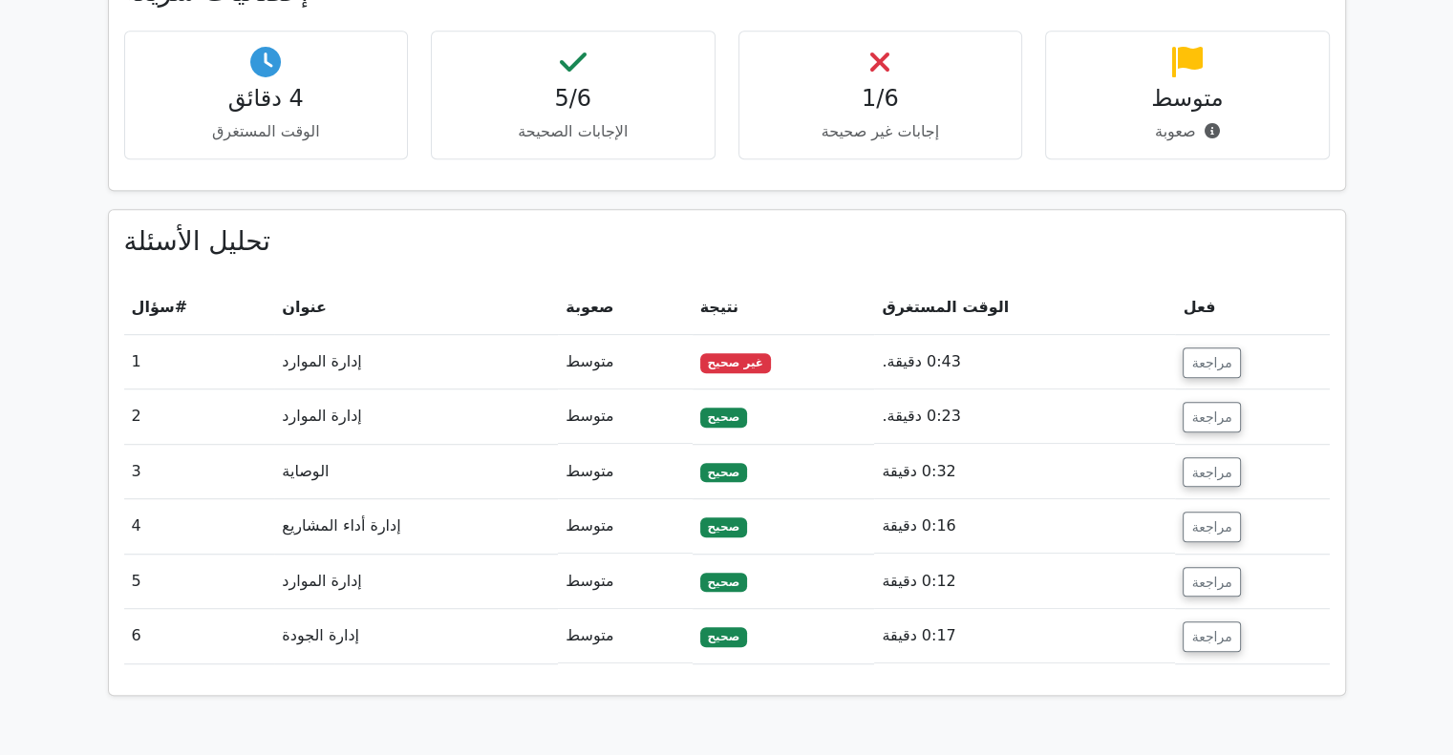
scroll to position [1173, 0]
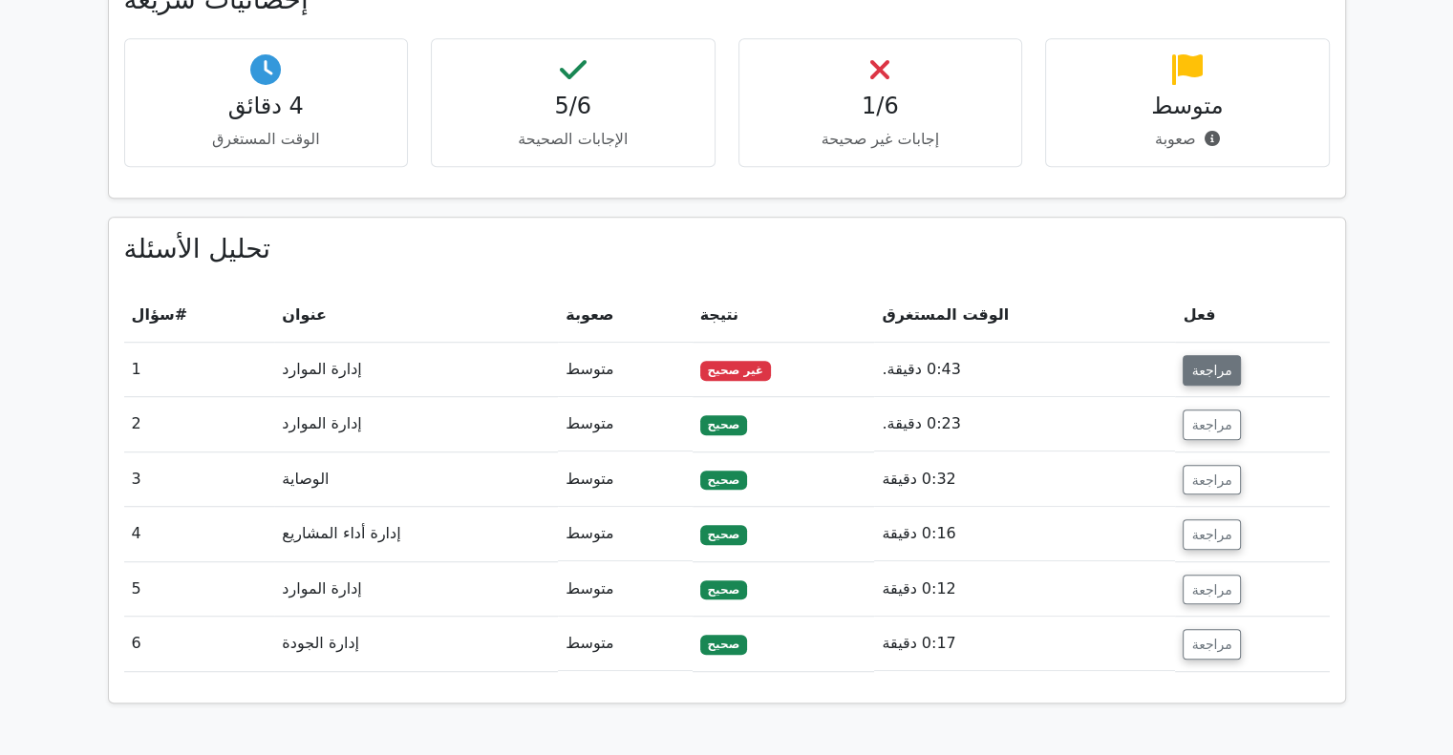
click at [1219, 363] on font "مراجعة" at bounding box center [1211, 370] width 40 height 15
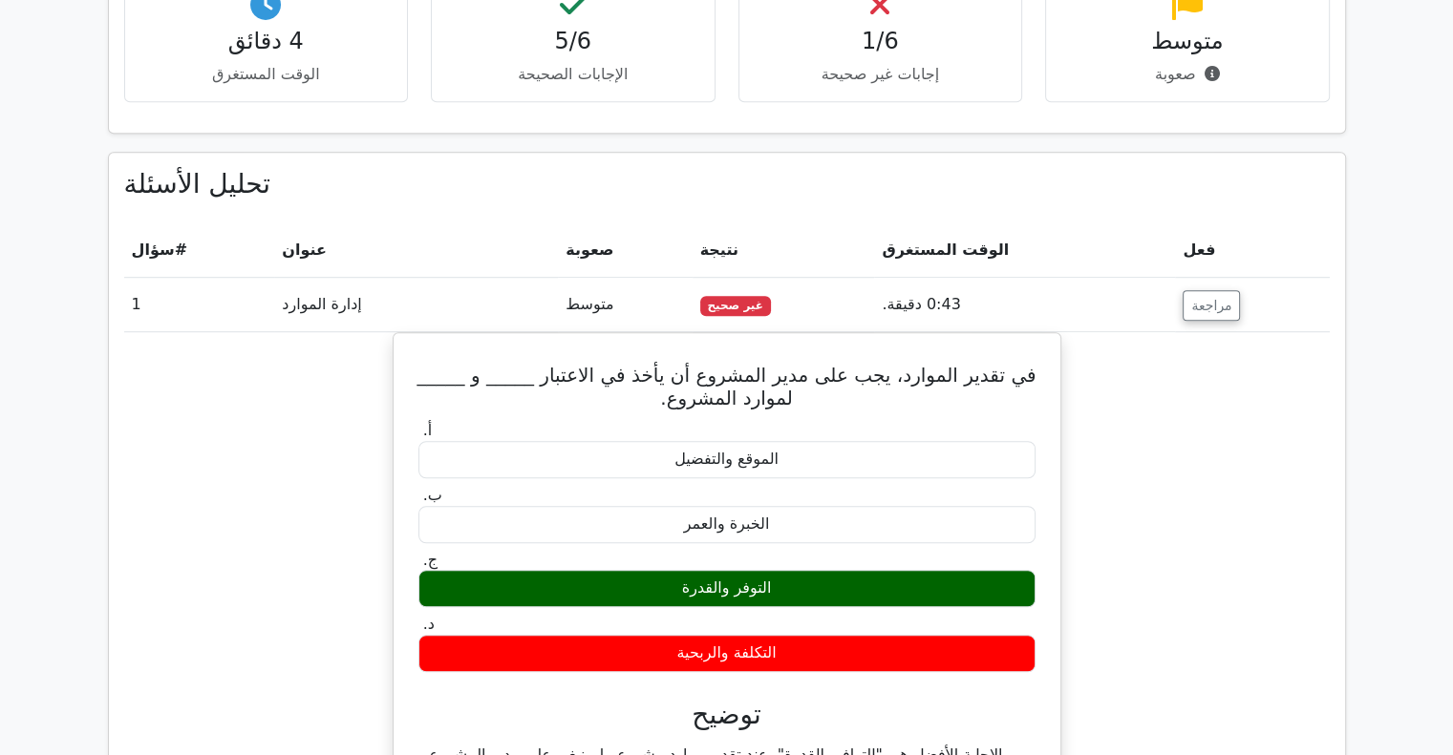
scroll to position [1268, 0]
